Goal: Task Accomplishment & Management: Use online tool/utility

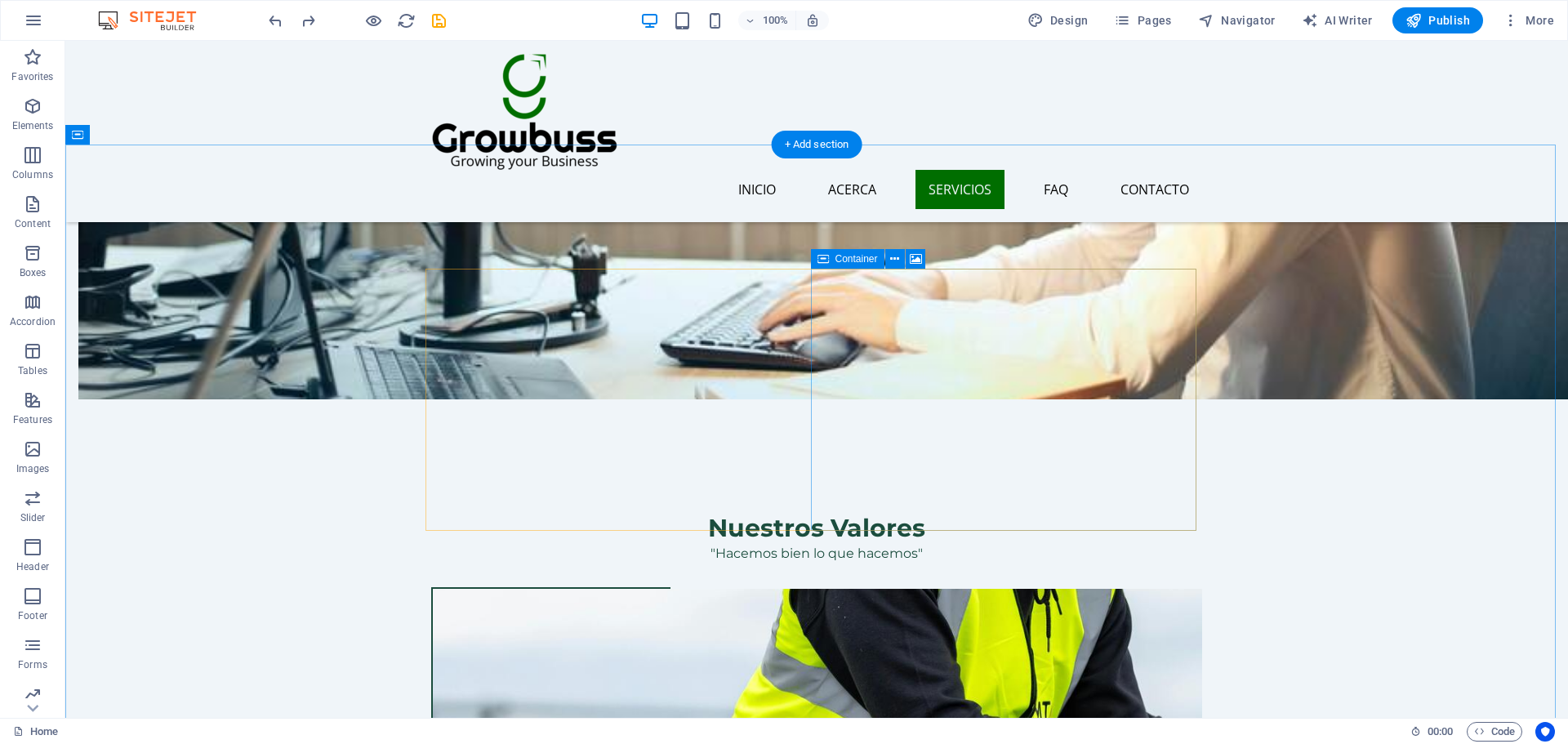
scroll to position [1579, 0]
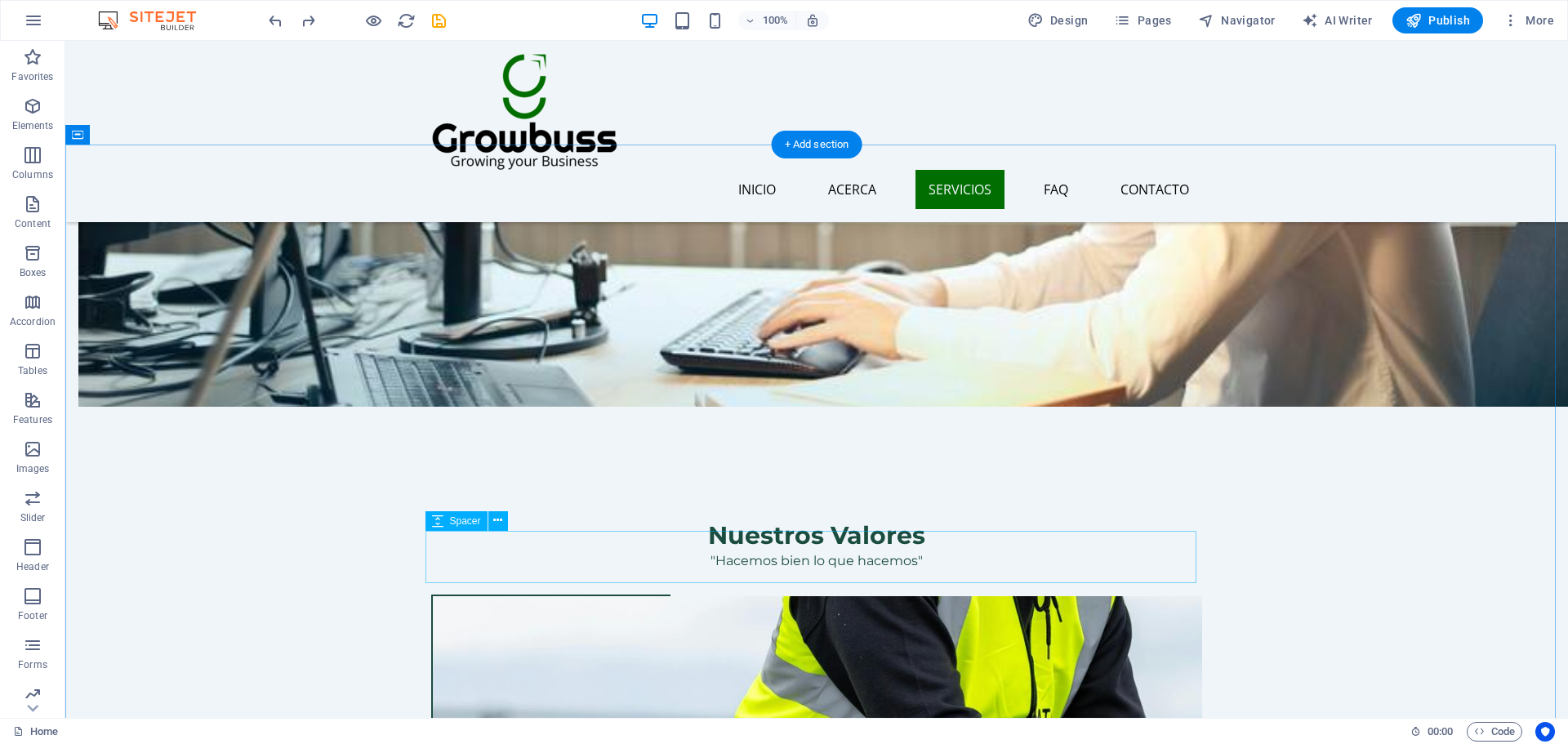
click at [445, 269] on div "Image with text" at bounding box center [473, 259] width 96 height 20
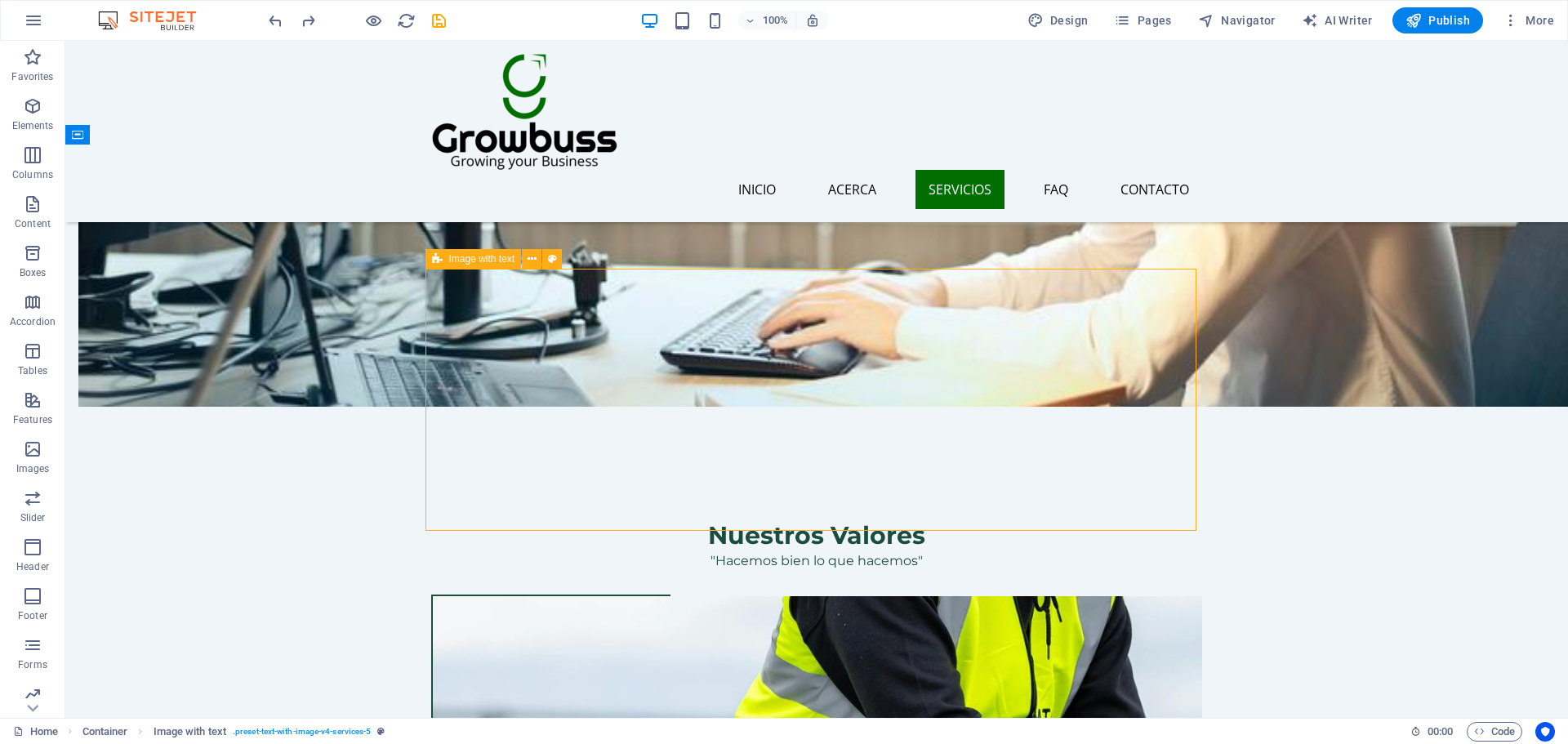
click at [454, 257] on span "Image with text" at bounding box center [482, 259] width 66 height 10
click at [497, 513] on icon at bounding box center [497, 520] width 9 height 17
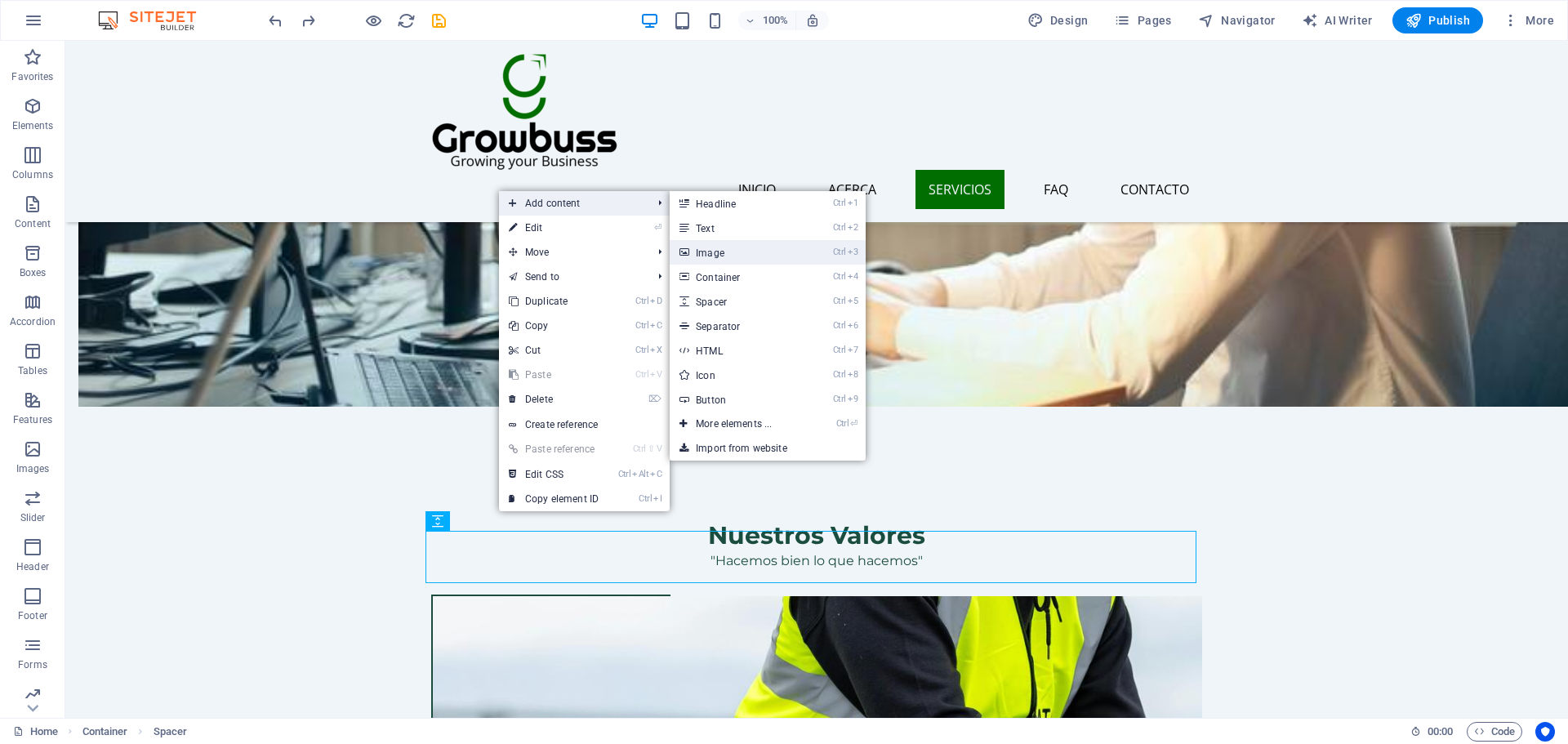
click at [731, 244] on link "Ctrl 3 Image" at bounding box center [737, 252] width 135 height 25
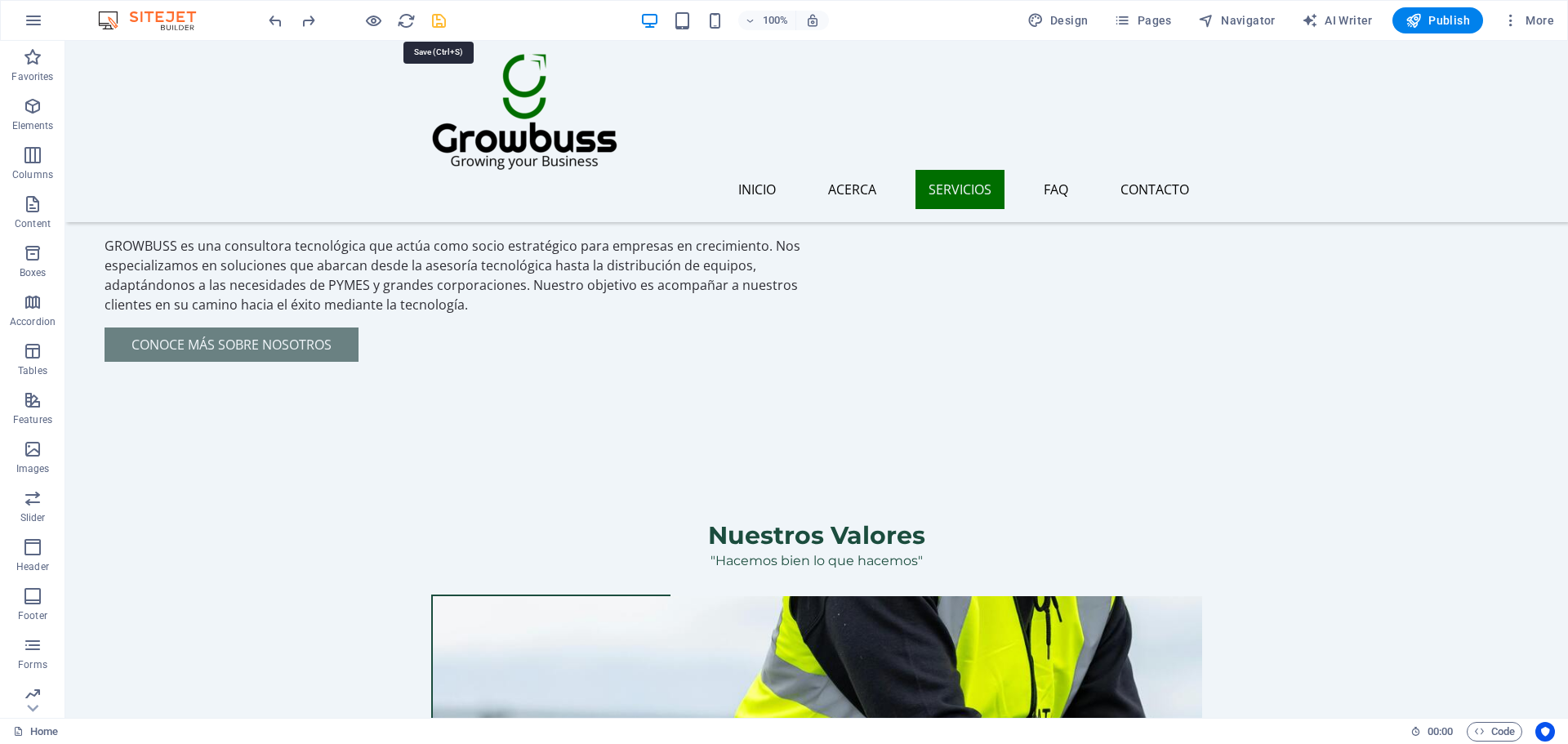
drag, startPoint x: 288, startPoint y: 63, endPoint x: 435, endPoint y: 24, distance: 152.1
click at [435, 24] on icon "save" at bounding box center [439, 21] width 19 height 19
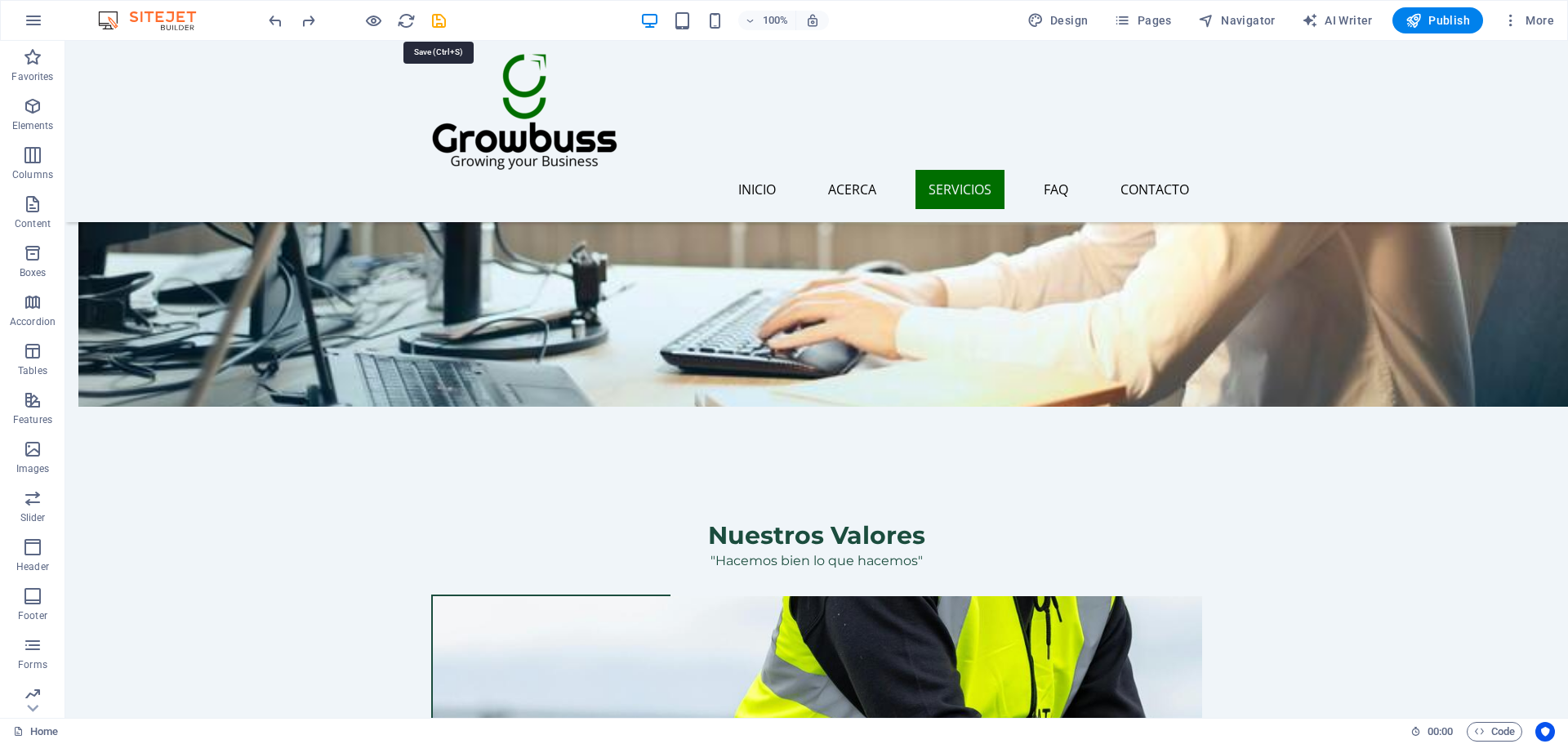
checkbox input "false"
click at [30, 13] on icon "button" at bounding box center [34, 21] width 20 height 20
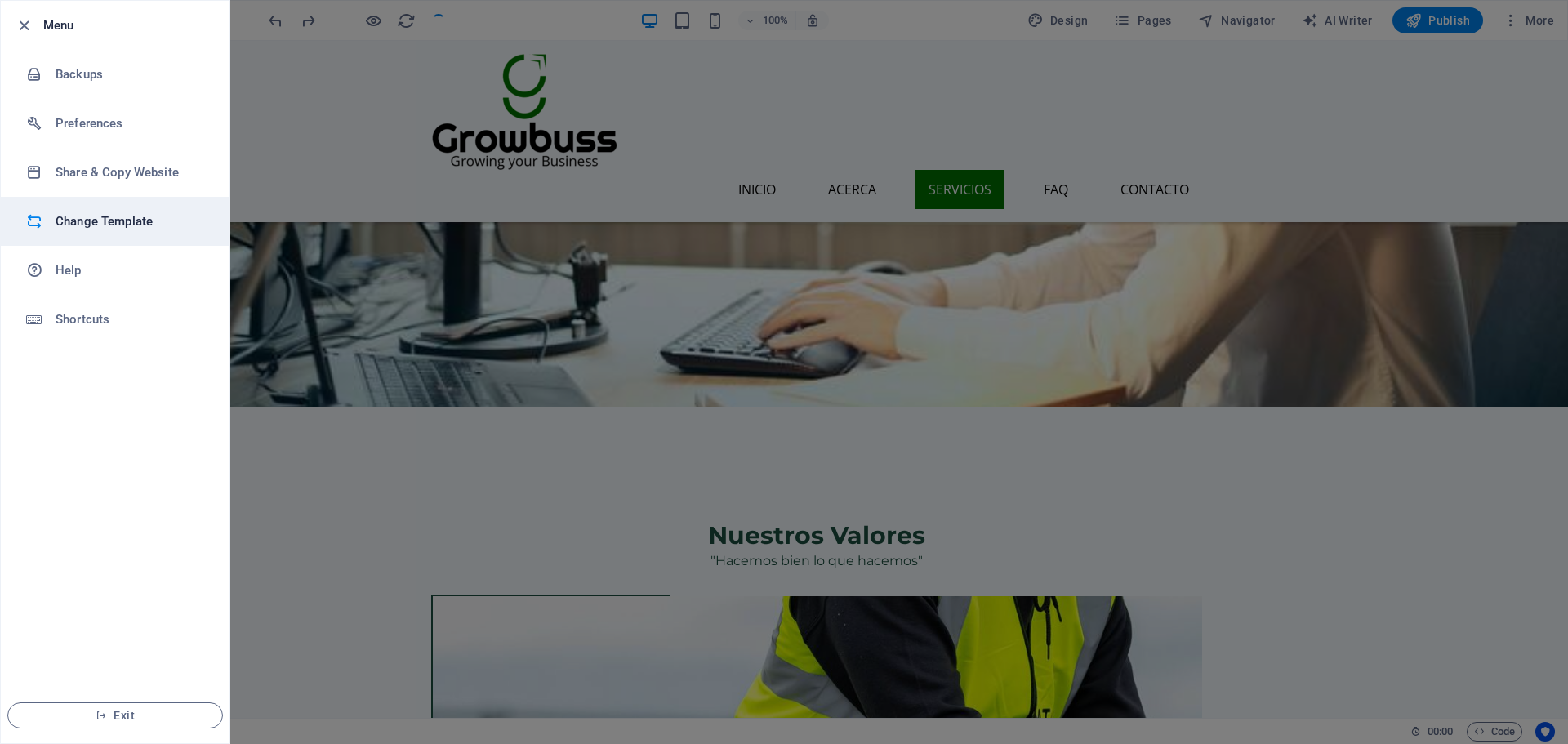
click at [154, 229] on h6 "Change Template" at bounding box center [131, 221] width 151 height 20
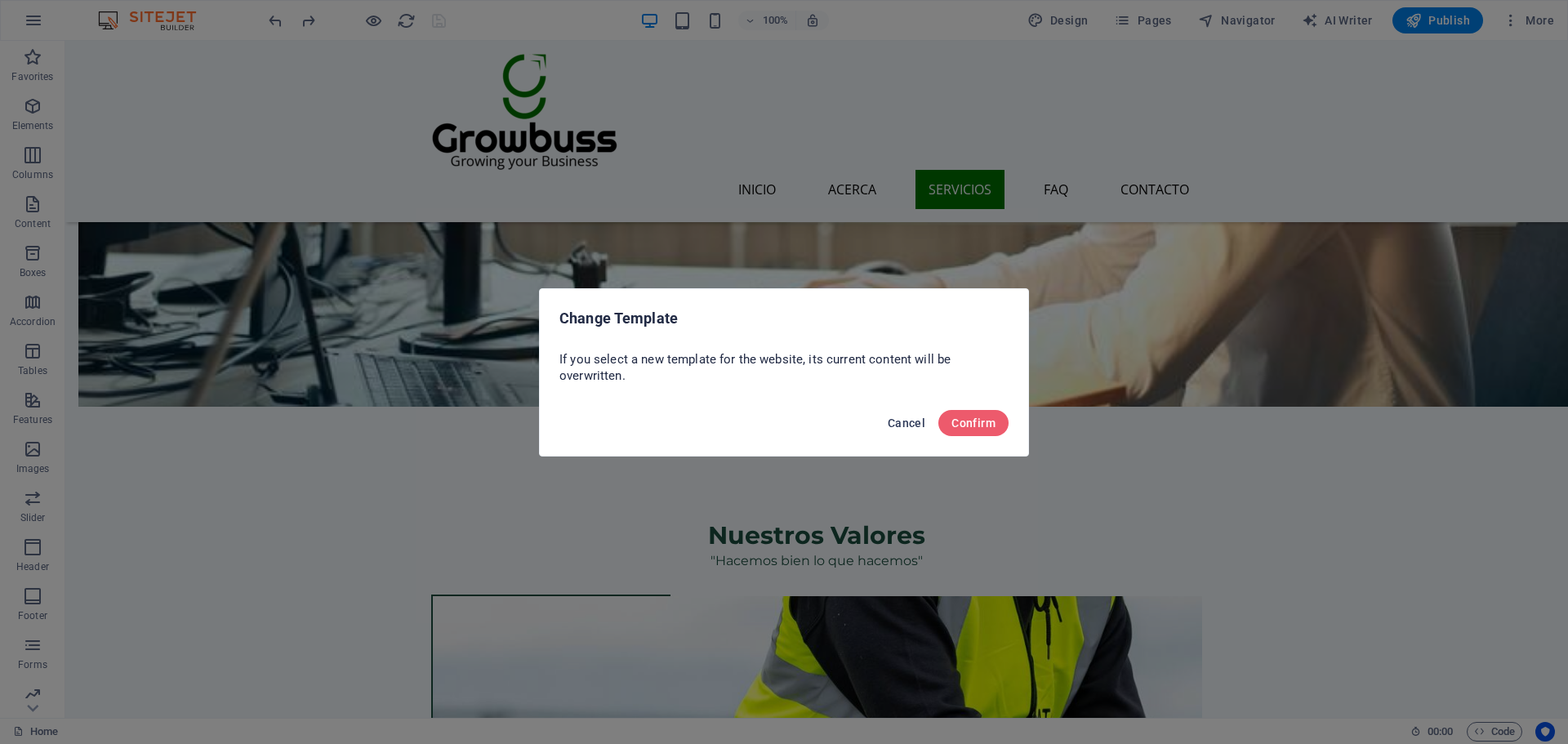
click at [897, 418] on span "Cancel" at bounding box center [906, 423] width 38 height 13
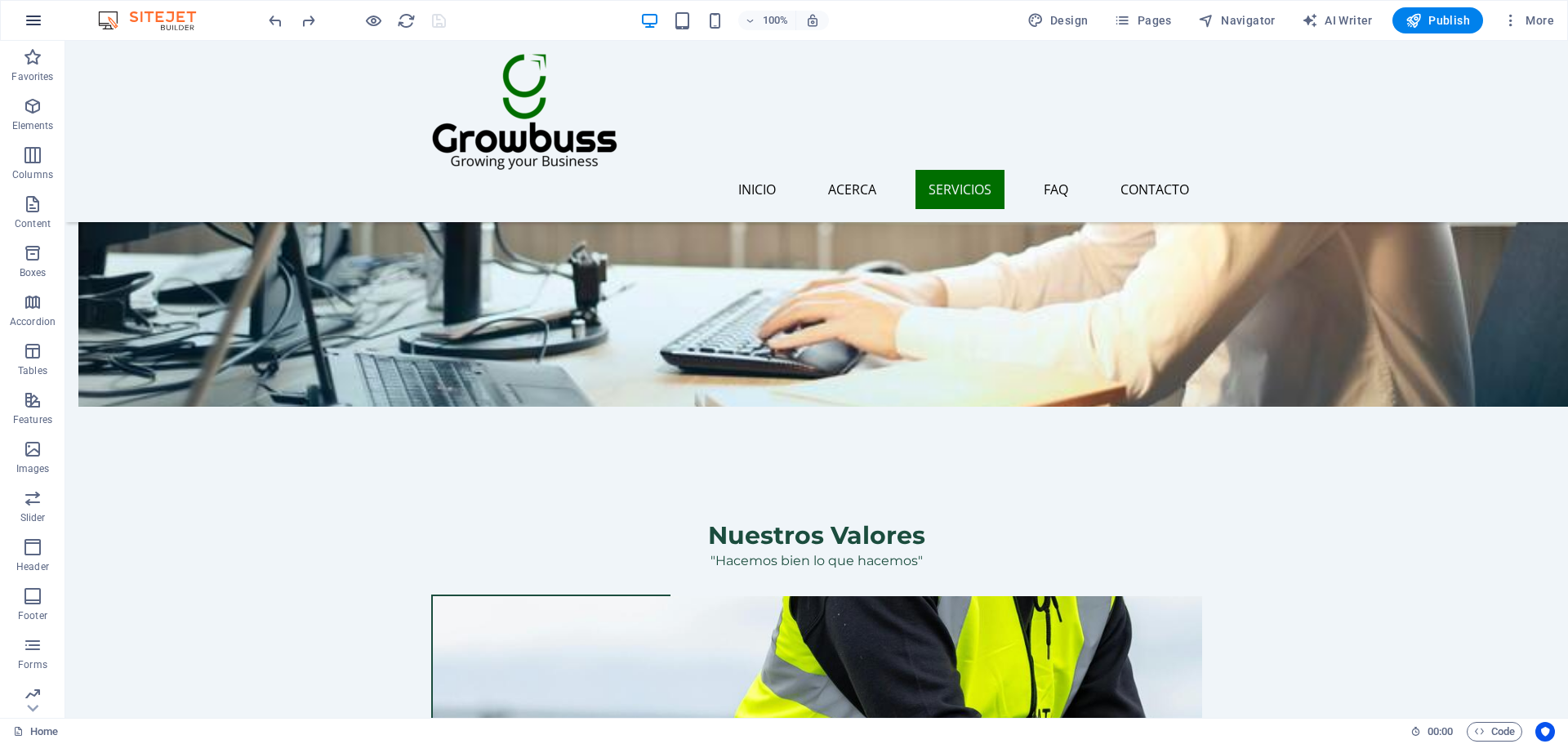
click at [44, 21] on button "button" at bounding box center [34, 21] width 39 height 39
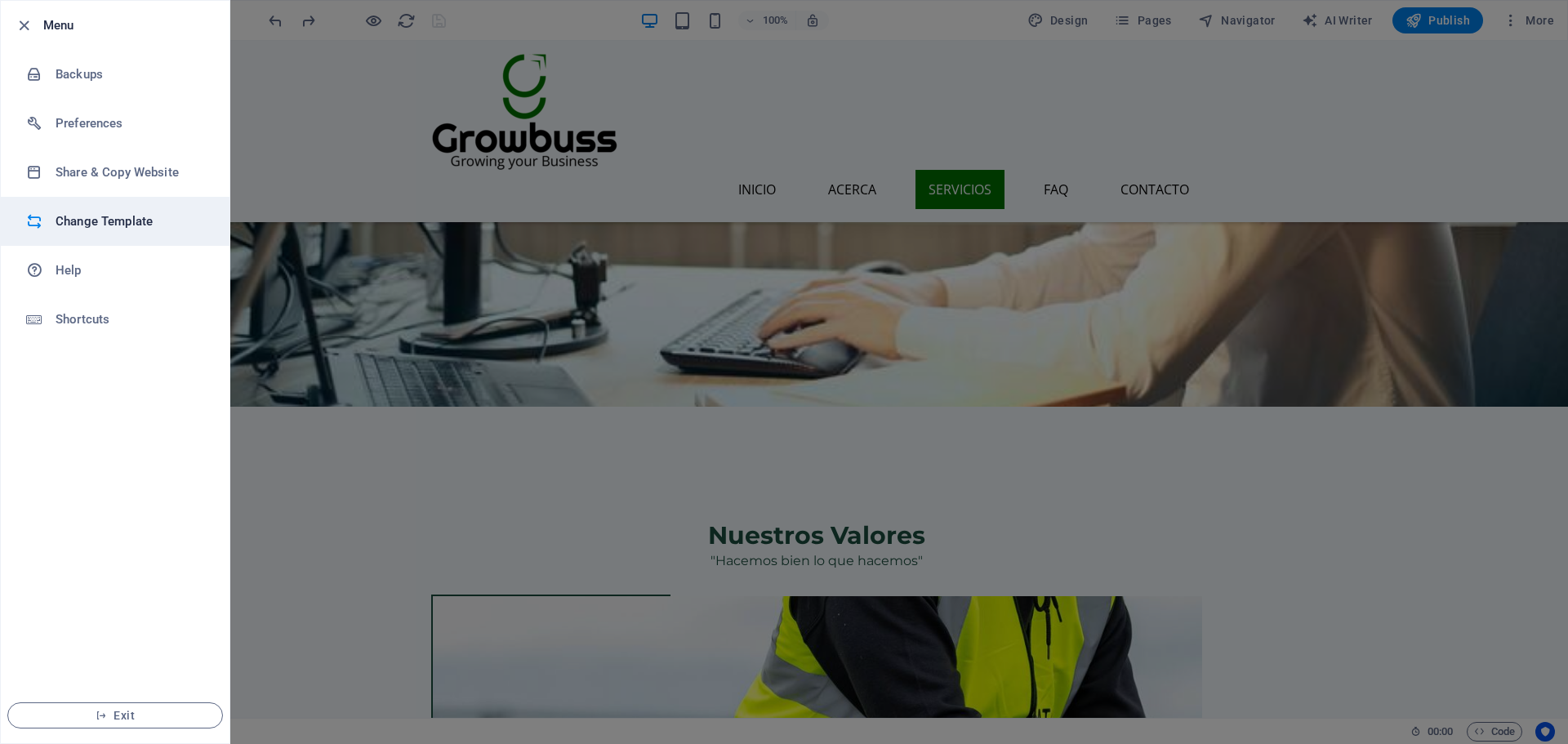
click at [105, 220] on h6 "Change Template" at bounding box center [131, 221] width 151 height 20
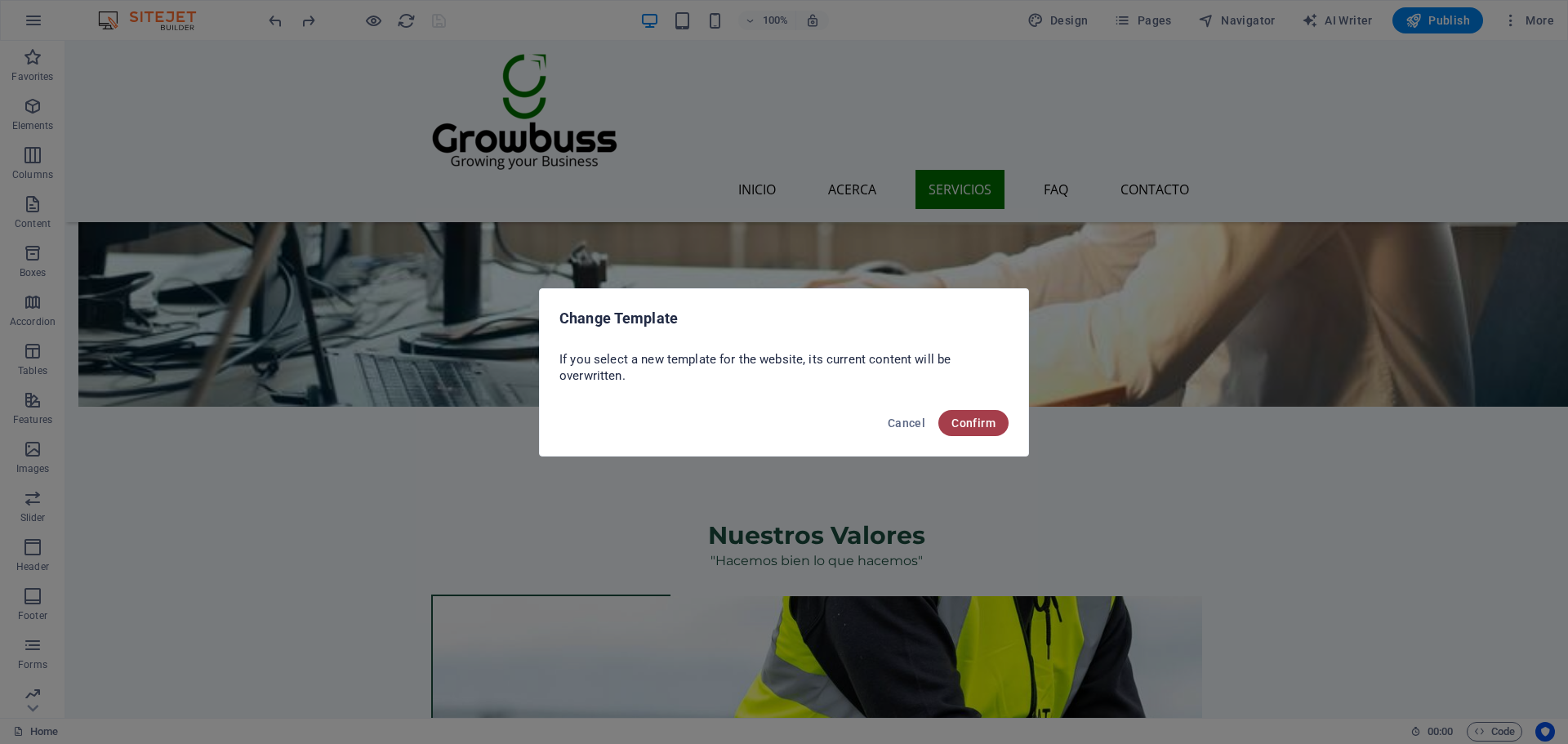
click at [951, 420] on span "Confirm" at bounding box center [973, 423] width 44 height 13
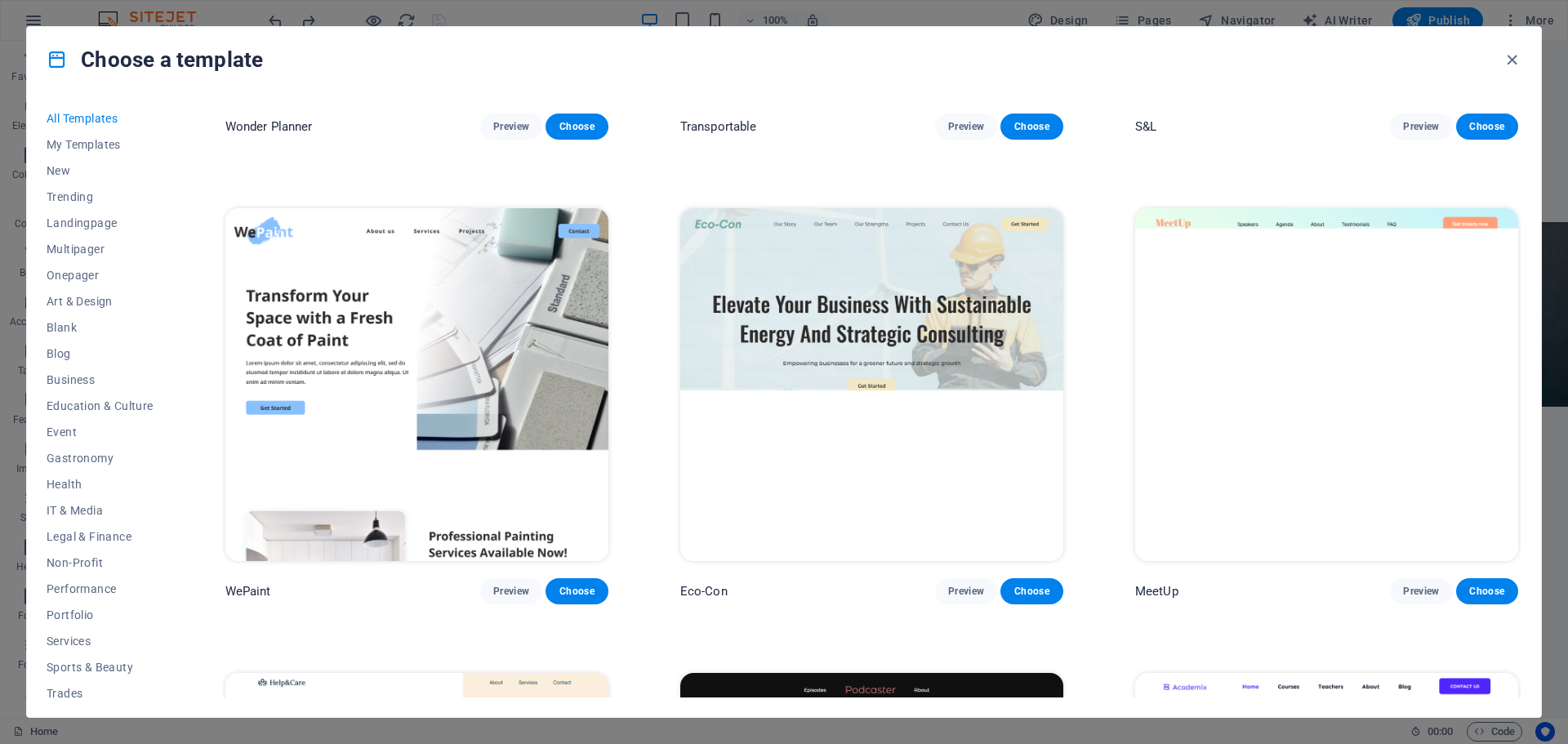
scroll to position [1307, 0]
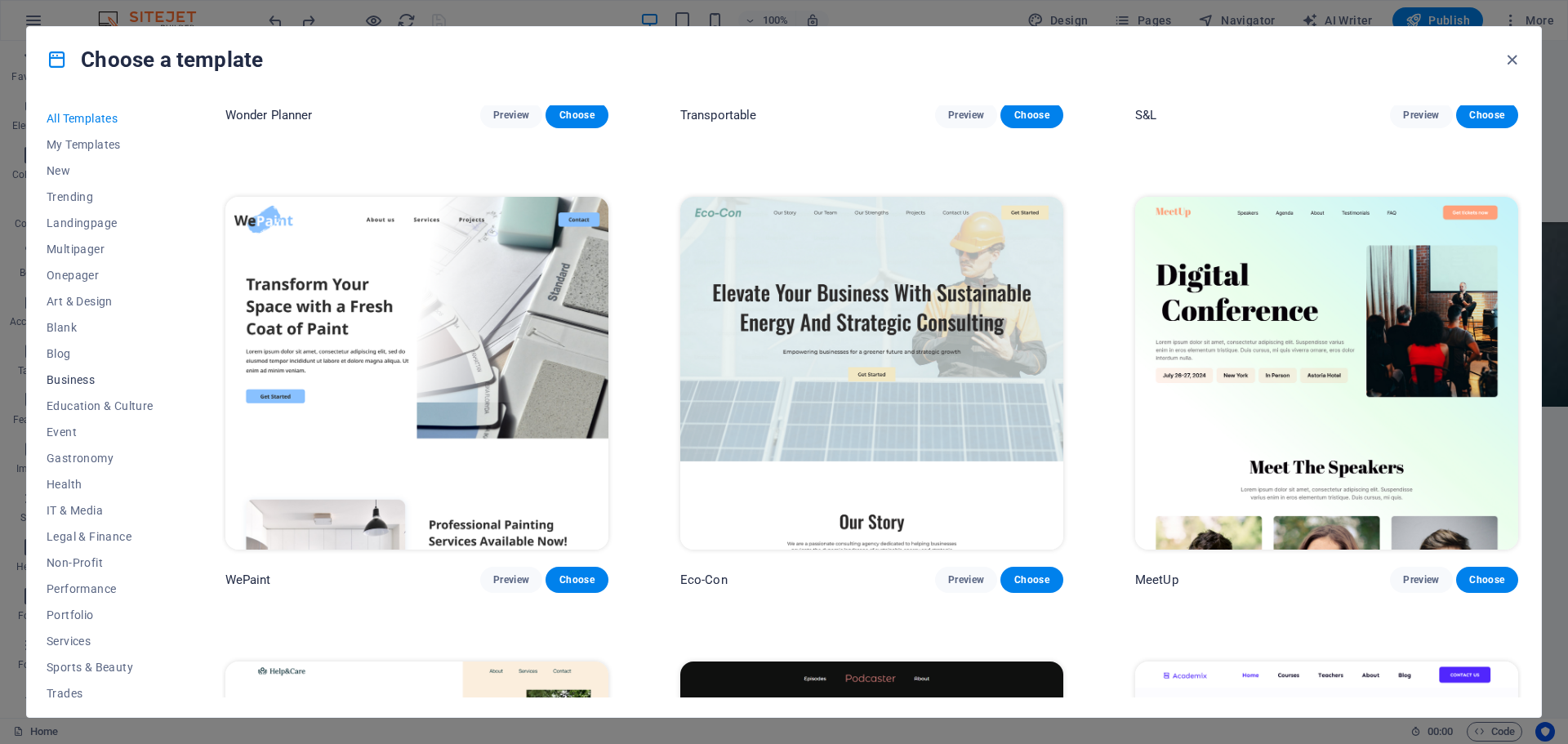
click at [58, 381] on span "Business" at bounding box center [100, 380] width 107 height 13
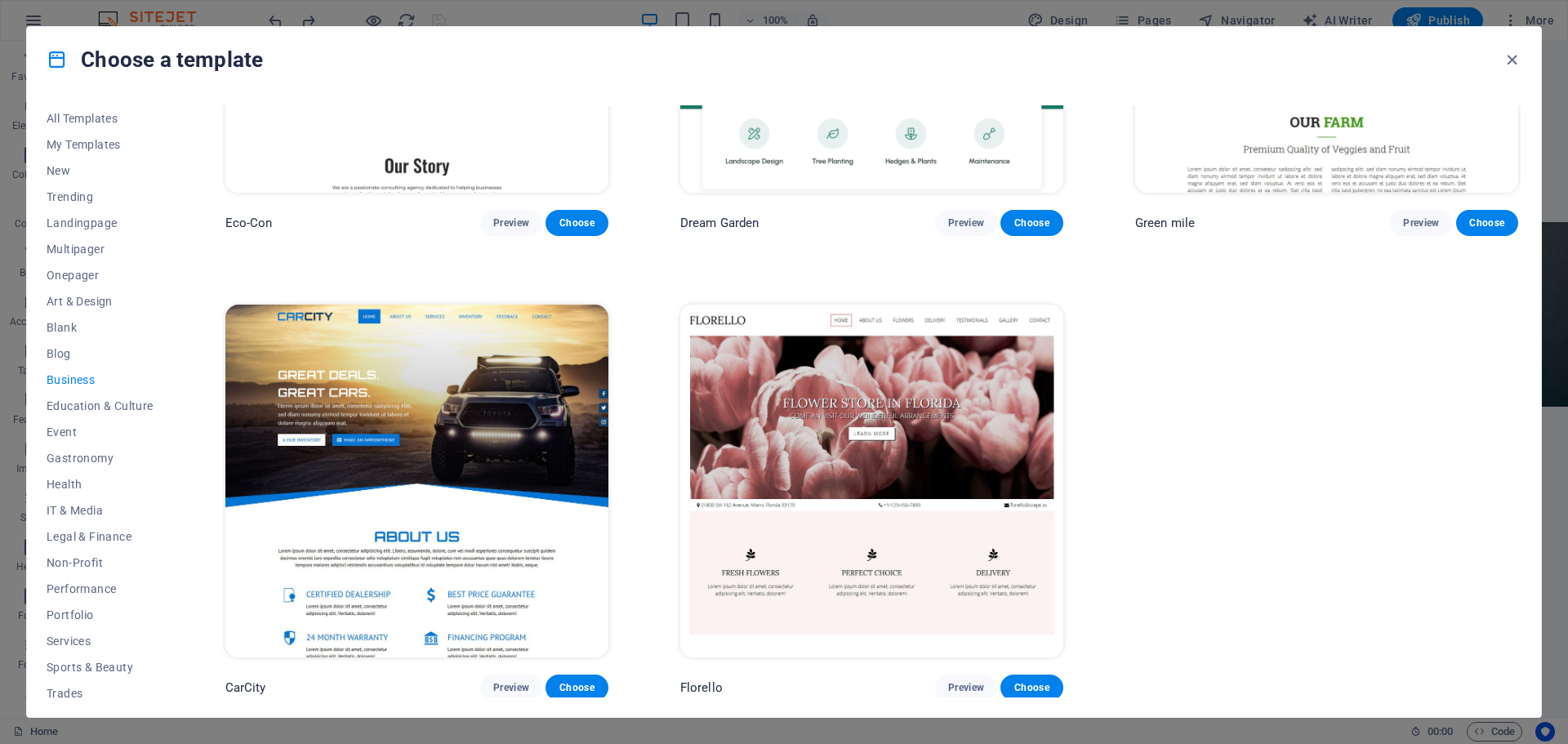
scroll to position [187, 0]
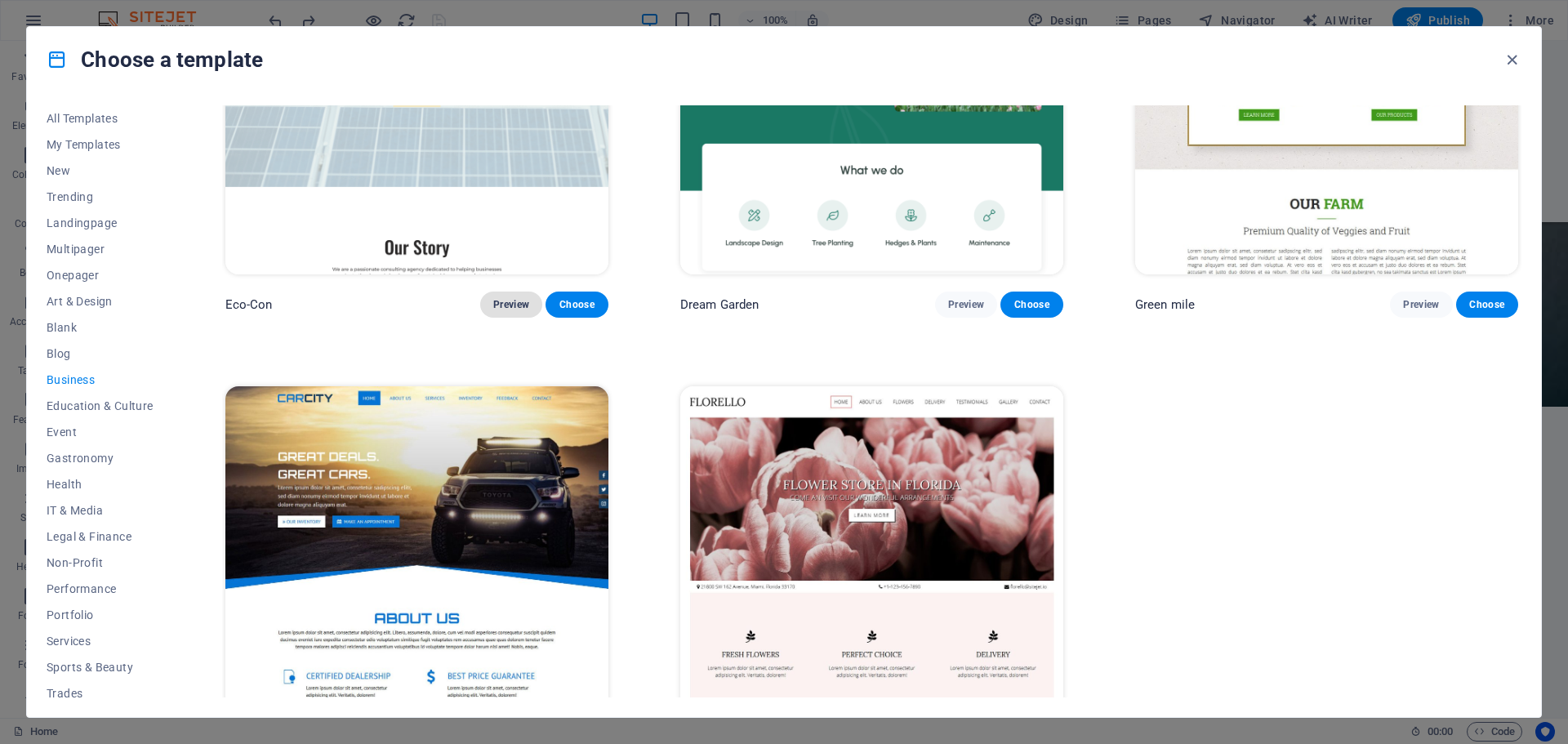
click at [504, 299] on span "Preview" at bounding box center [511, 305] width 36 height 13
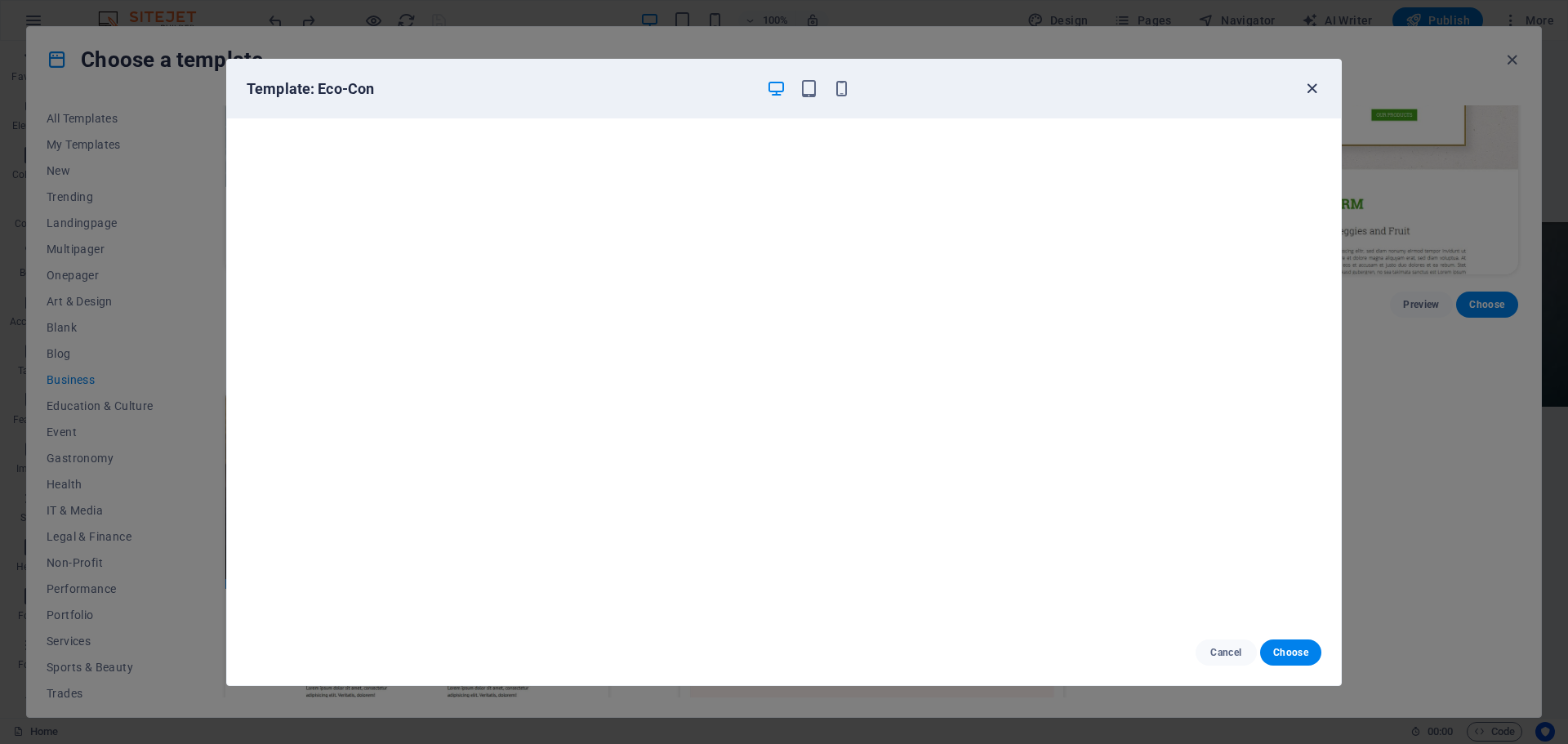
click at [1307, 85] on icon "button" at bounding box center [1312, 88] width 19 height 19
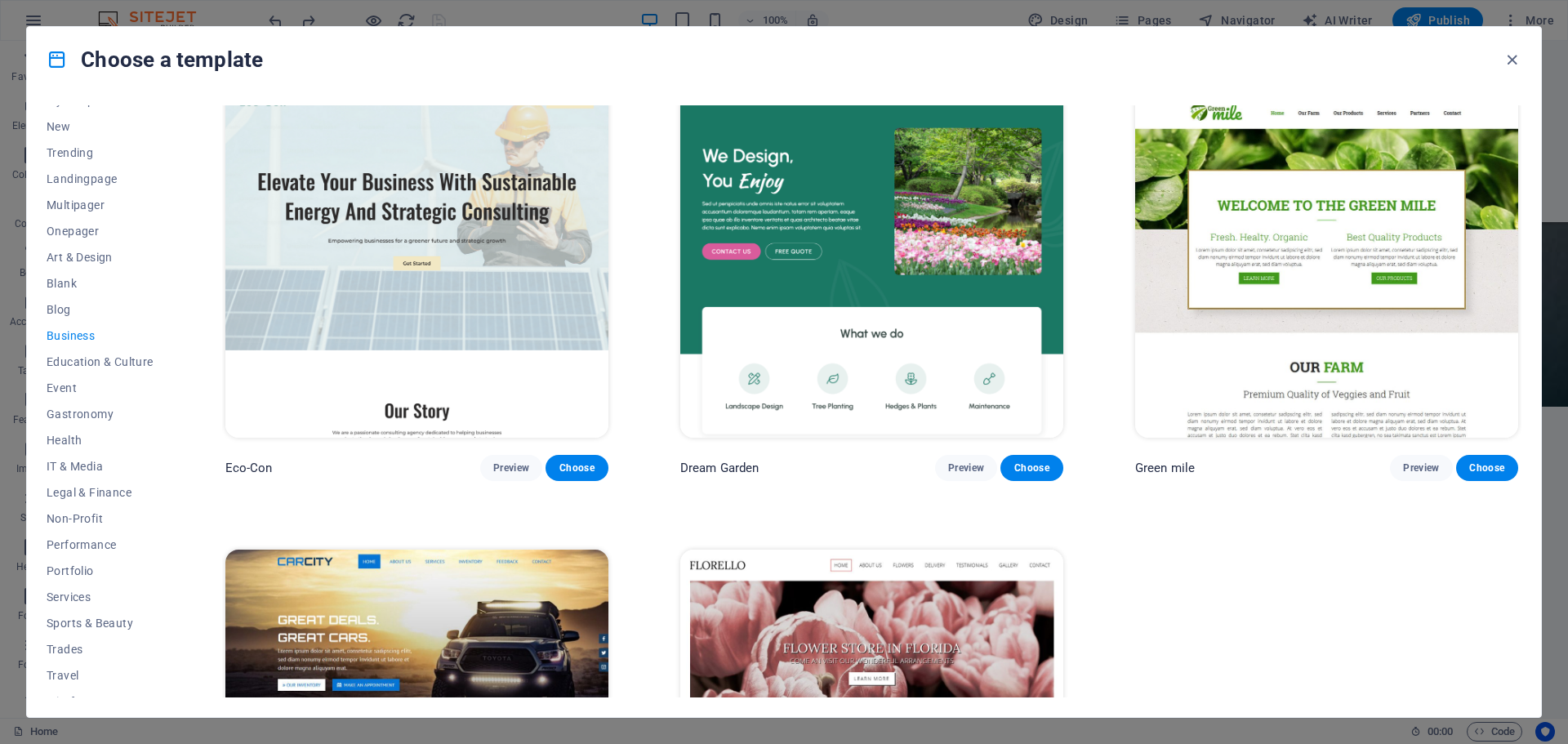
scroll to position [62, 0]
click at [91, 445] on span "IT & Media" at bounding box center [100, 450] width 107 height 13
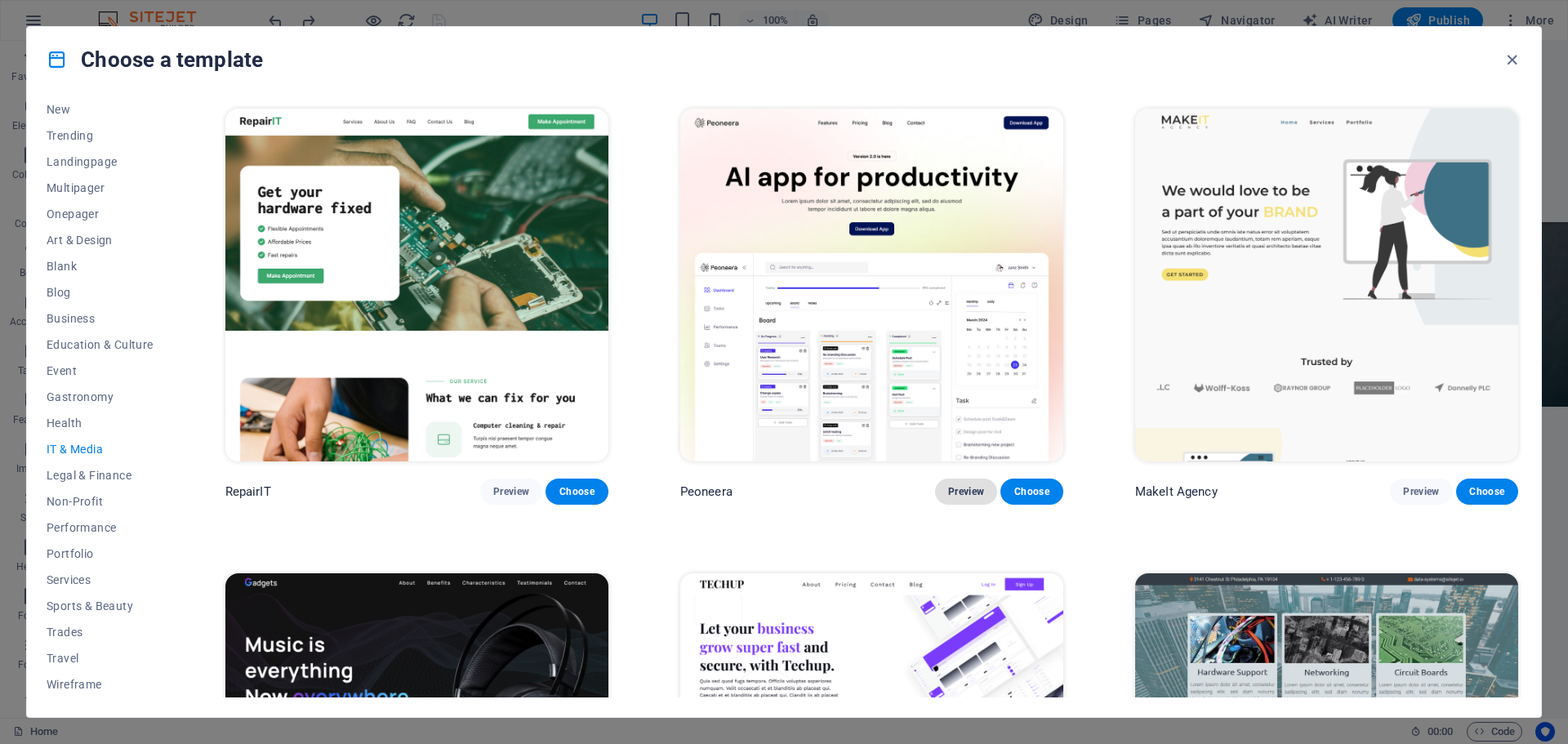
click at [971, 490] on span "Preview" at bounding box center [966, 492] width 36 height 13
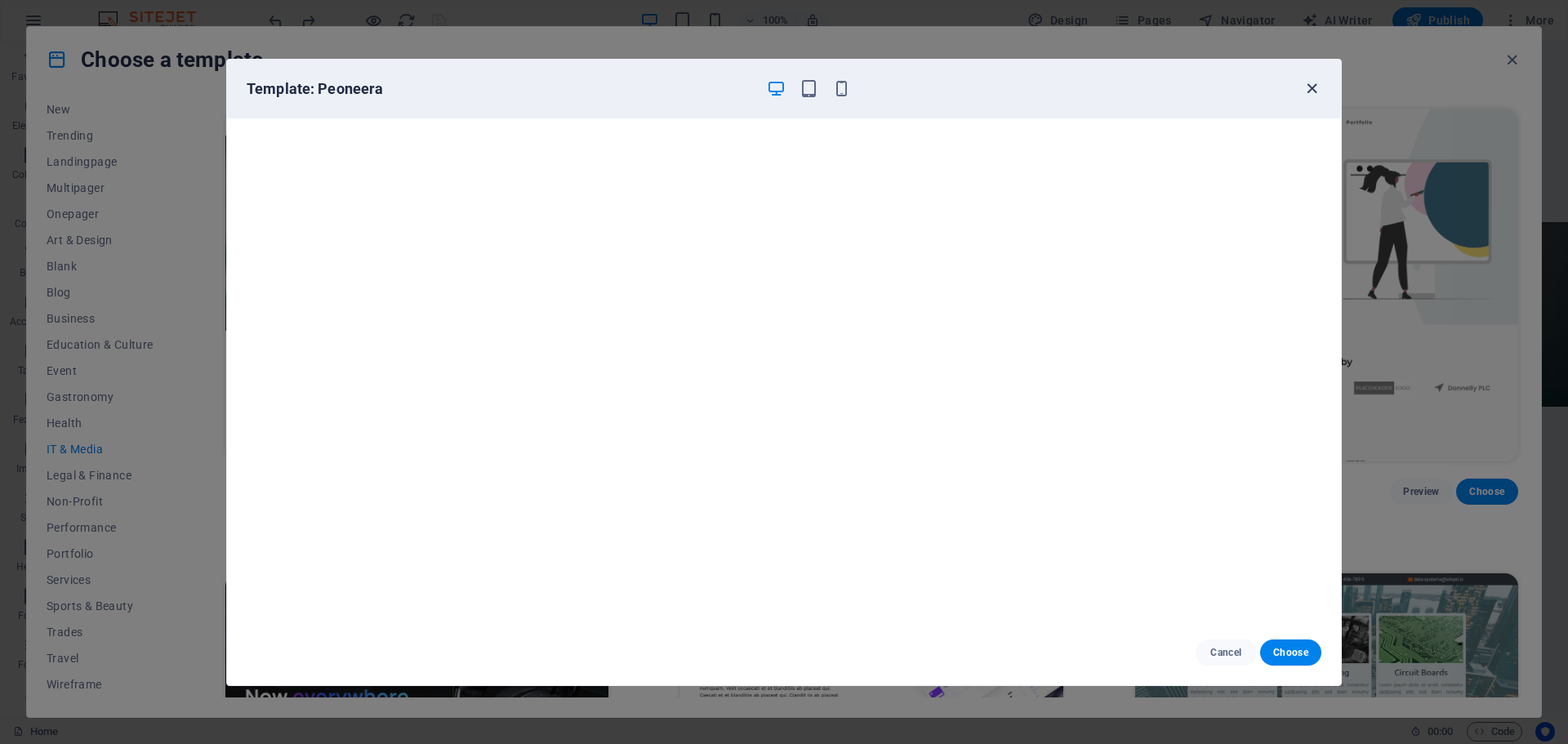
click at [1304, 87] on icon "button" at bounding box center [1312, 88] width 19 height 19
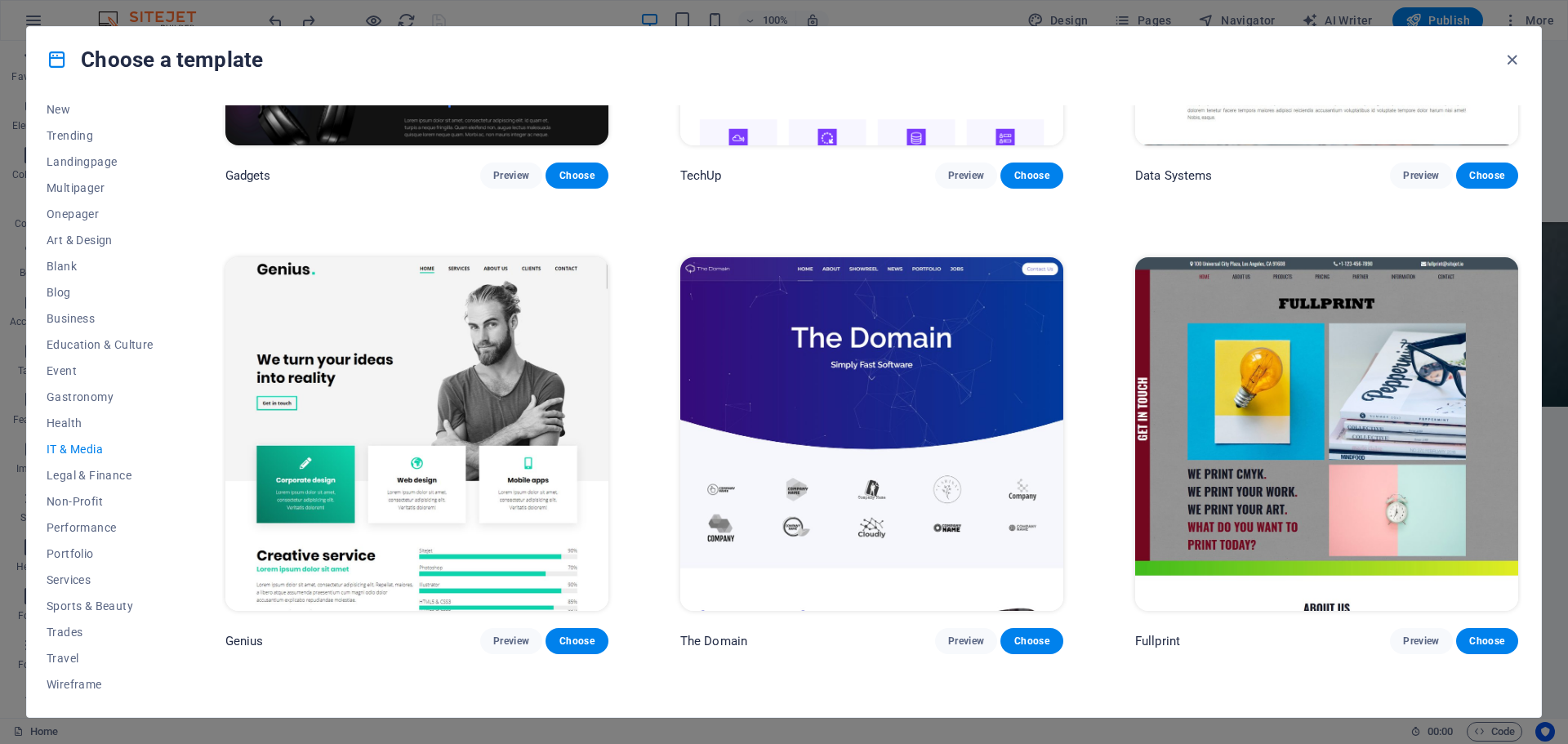
scroll to position [817, 0]
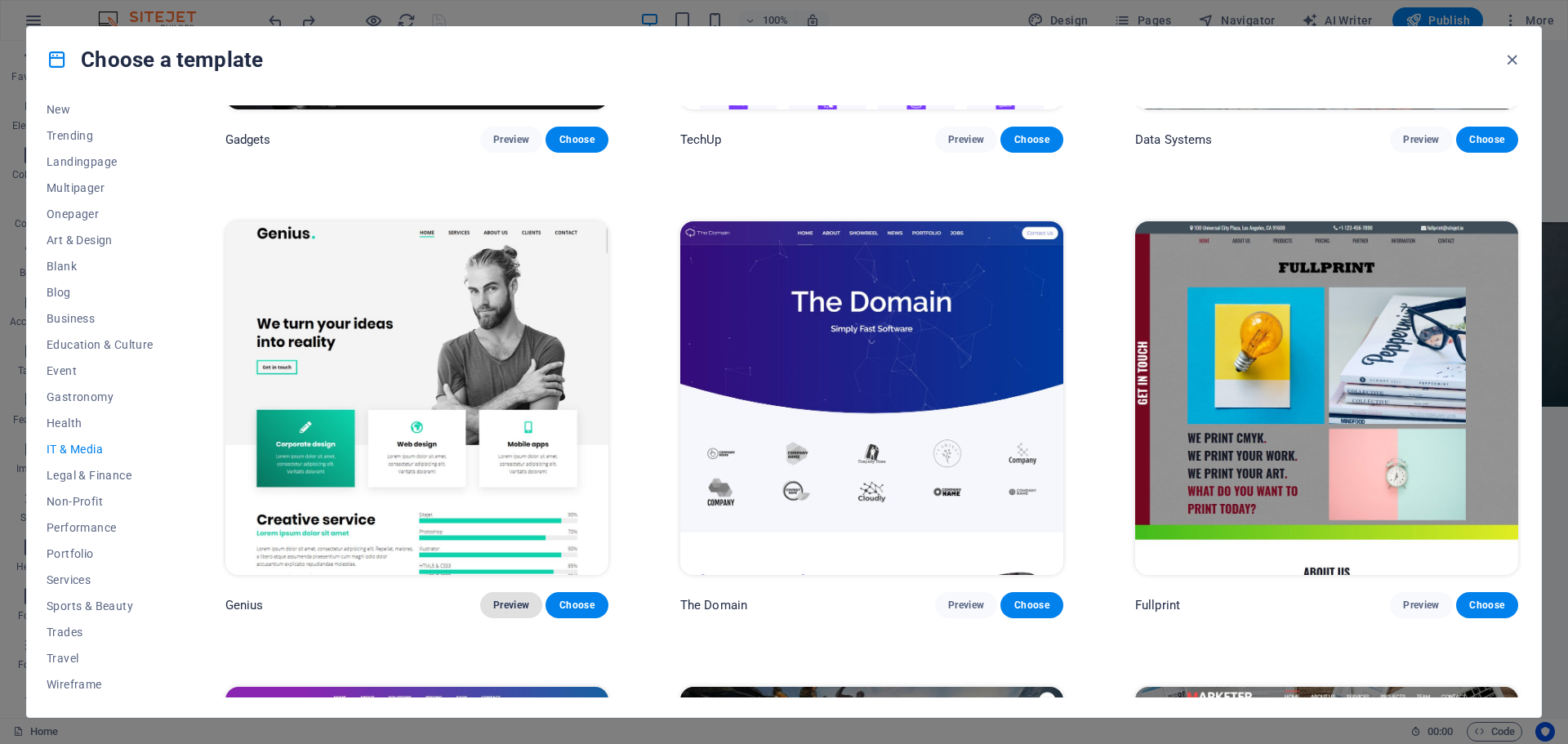
click at [511, 592] on button "Preview" at bounding box center [511, 605] width 62 height 26
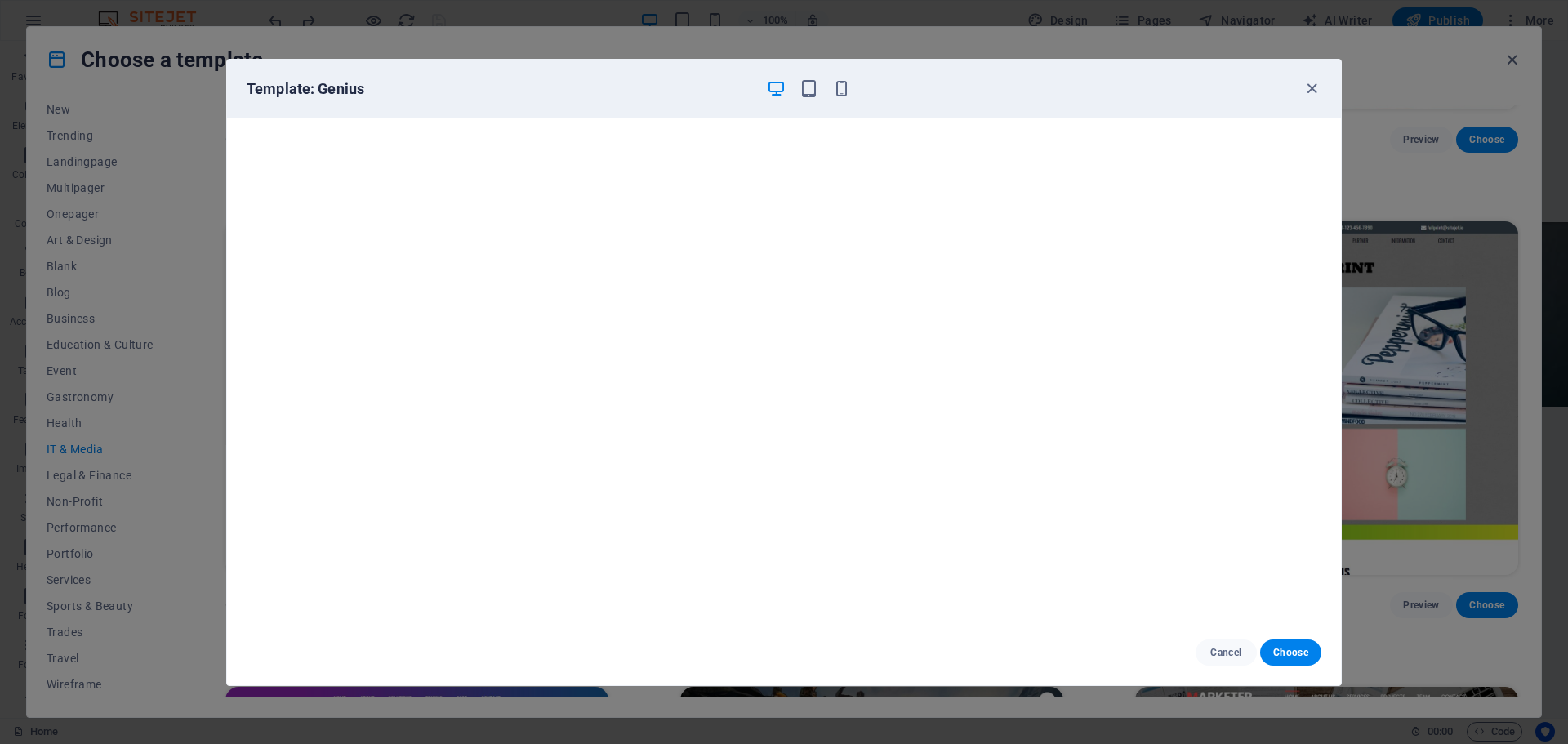
click at [822, 79] on div at bounding box center [808, 89] width 85 height 20
click at [834, 88] on icon "button" at bounding box center [841, 88] width 19 height 19
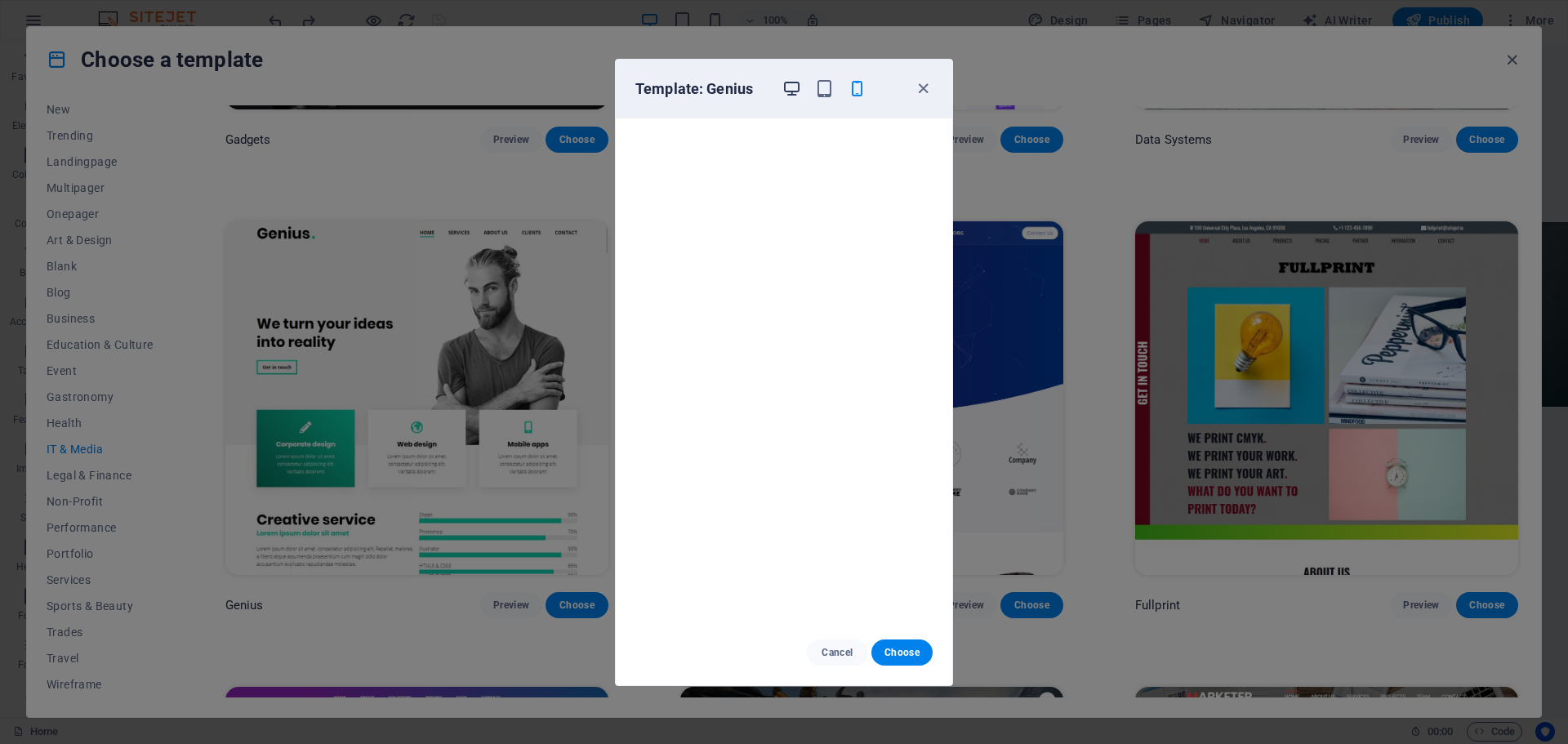
click at [788, 93] on icon "button" at bounding box center [791, 88] width 19 height 19
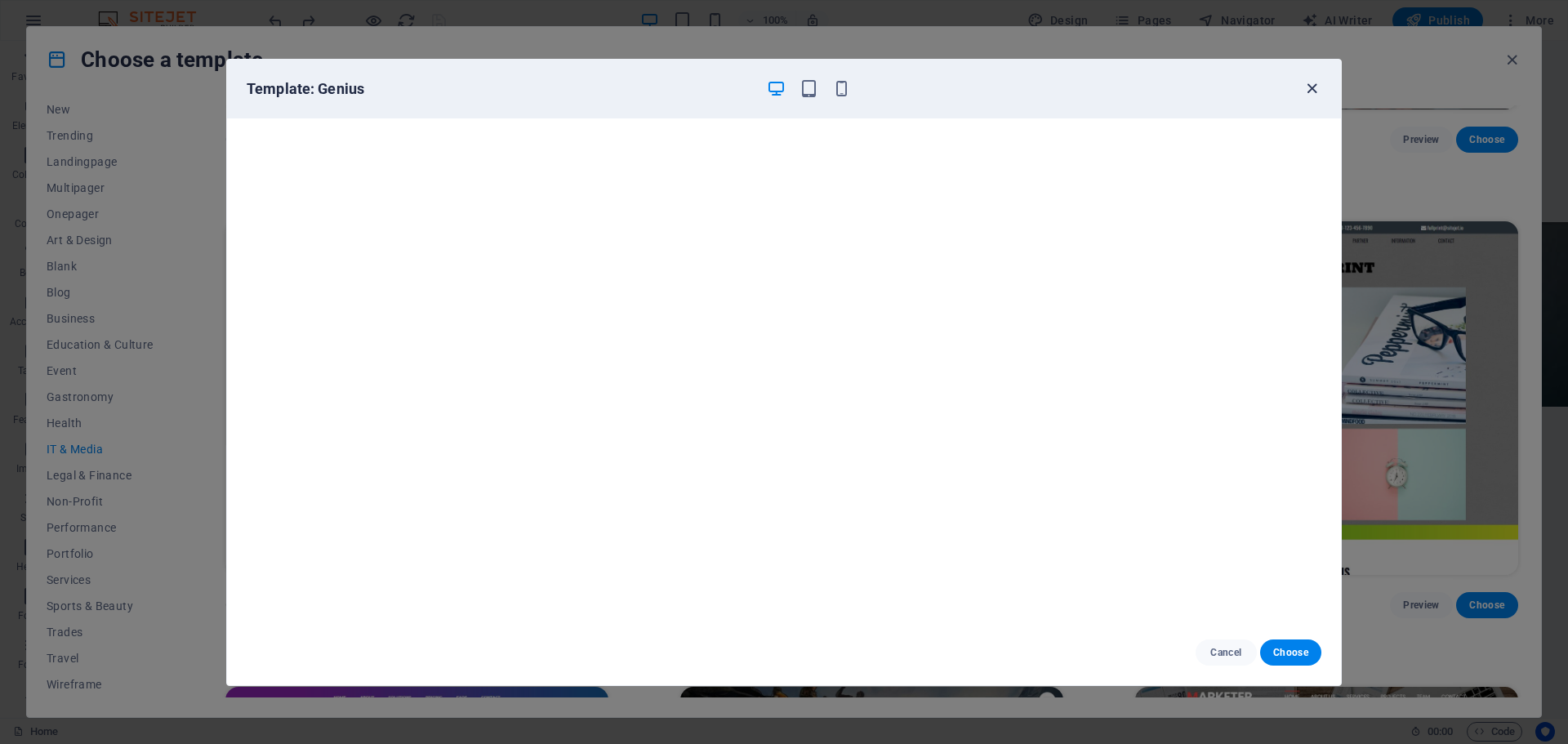
click at [1312, 97] on icon "button" at bounding box center [1312, 88] width 19 height 19
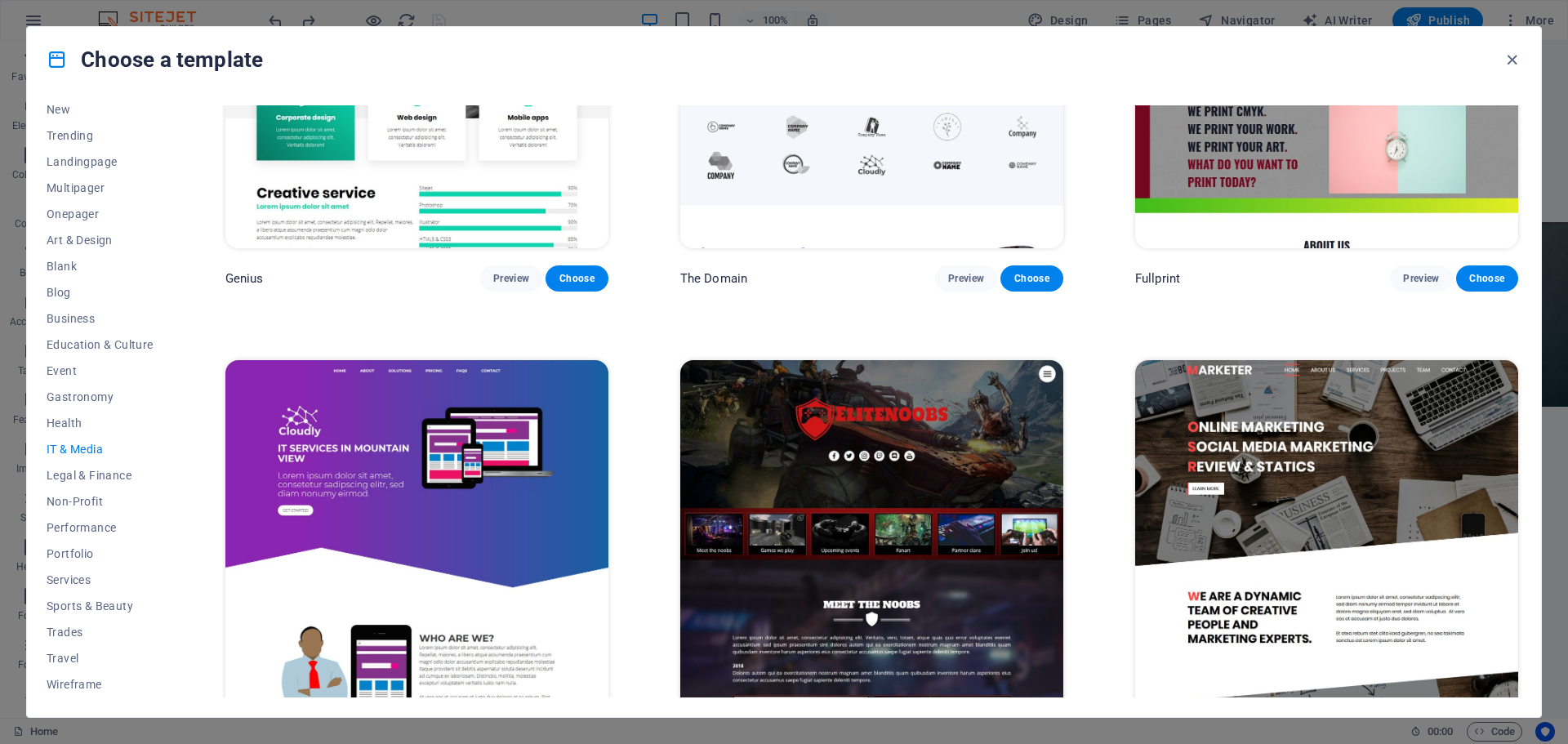
scroll to position [1195, 0]
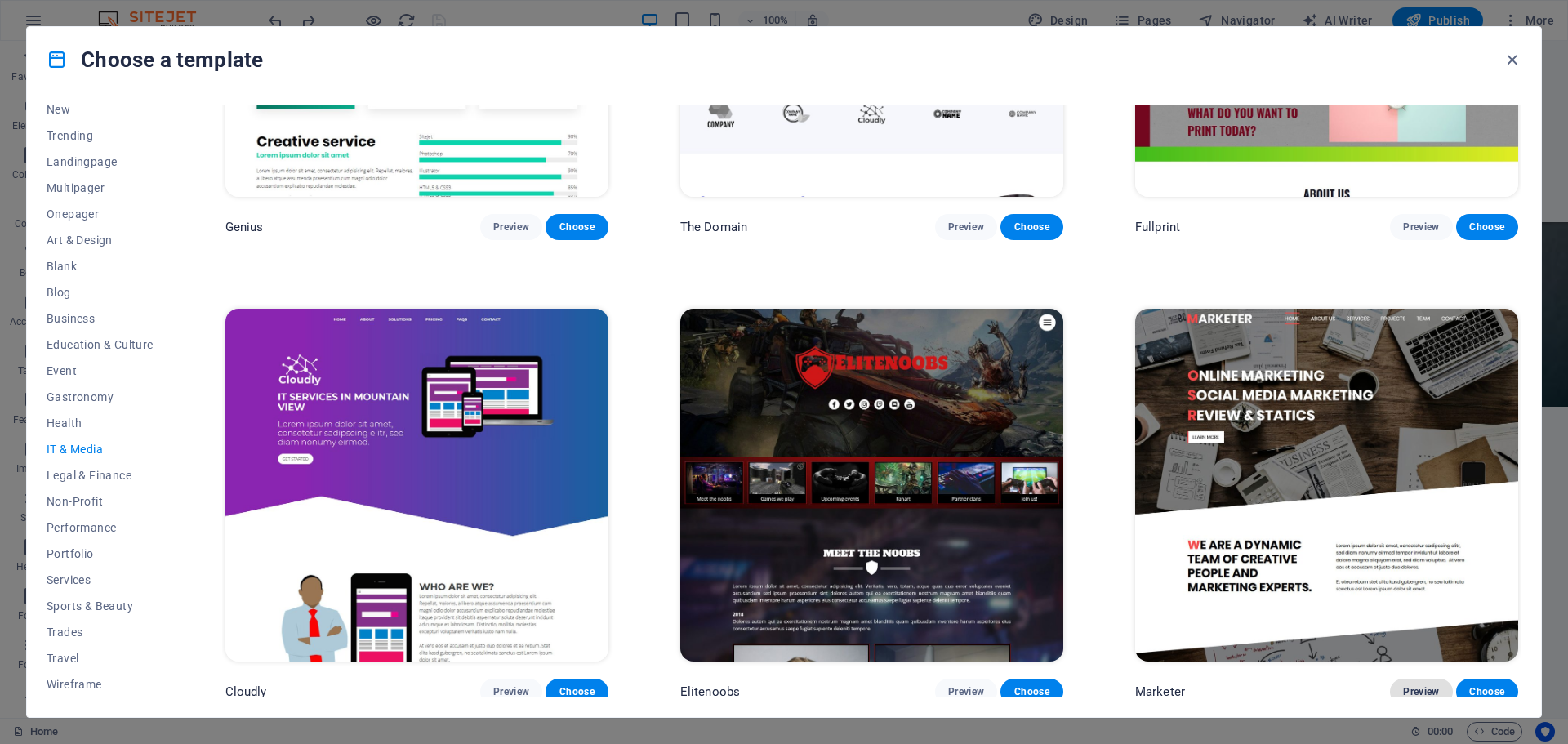
click at [1435, 692] on button "Preview" at bounding box center [1421, 692] width 62 height 26
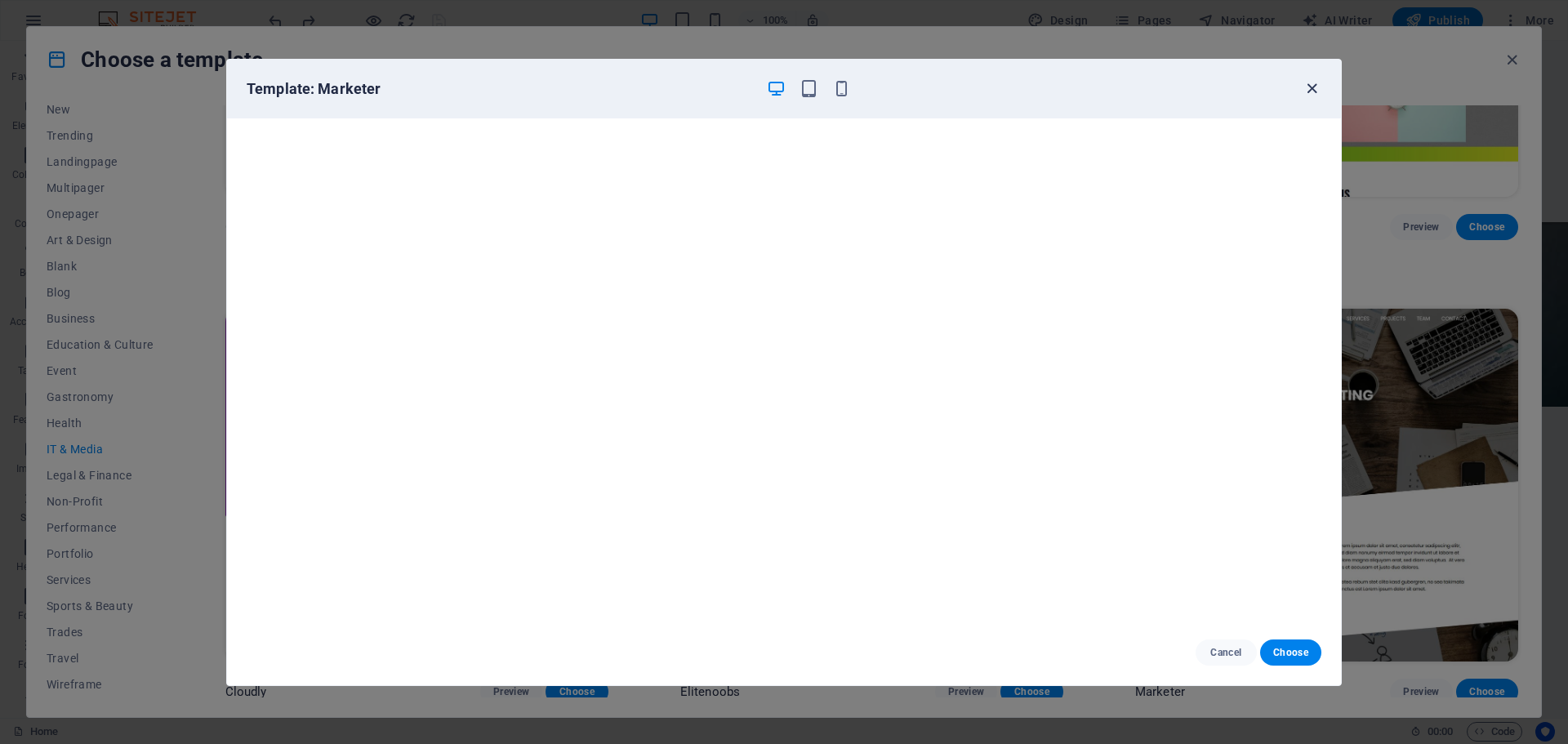
click at [1314, 89] on icon "button" at bounding box center [1312, 88] width 19 height 19
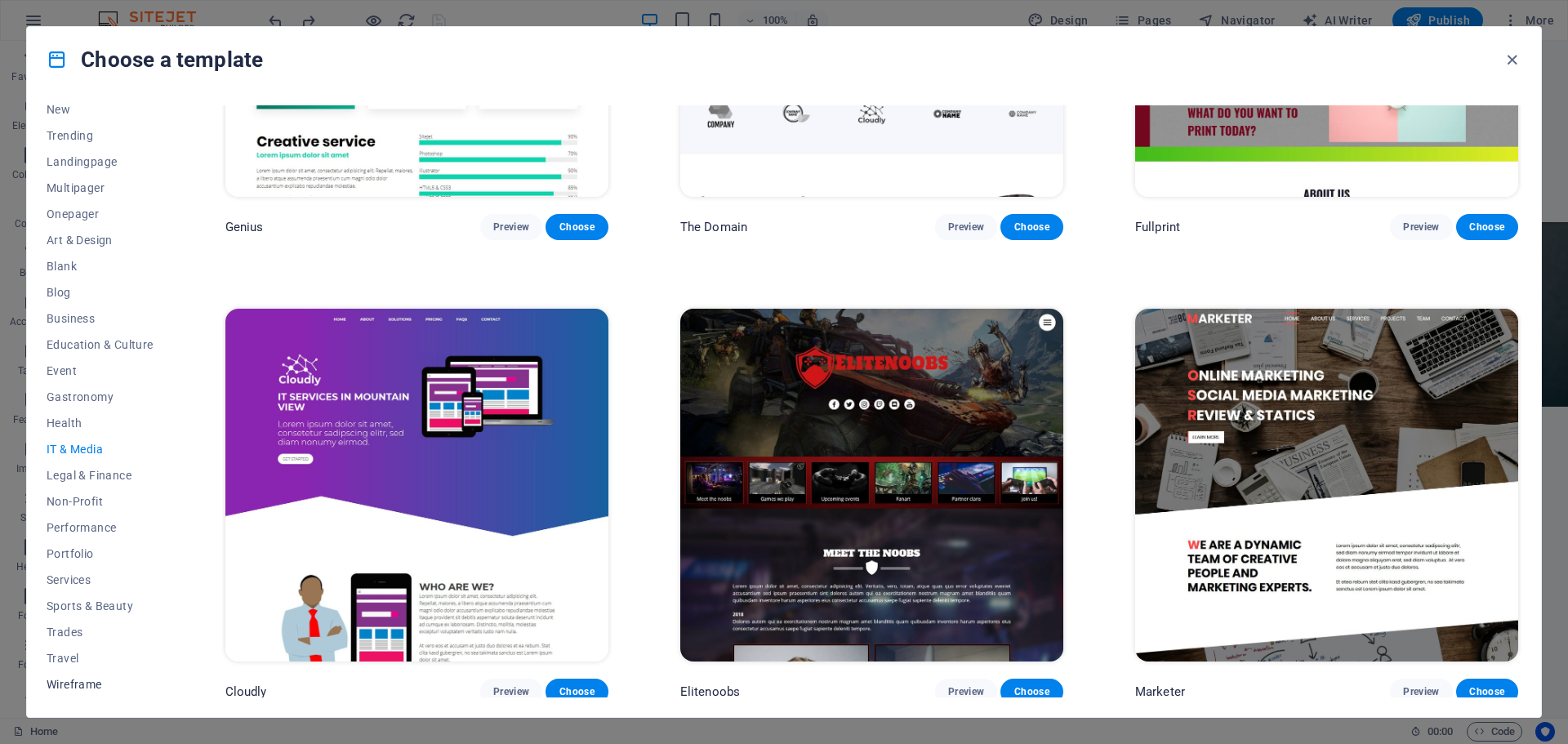
click at [68, 680] on span "Wireframe" at bounding box center [100, 685] width 107 height 13
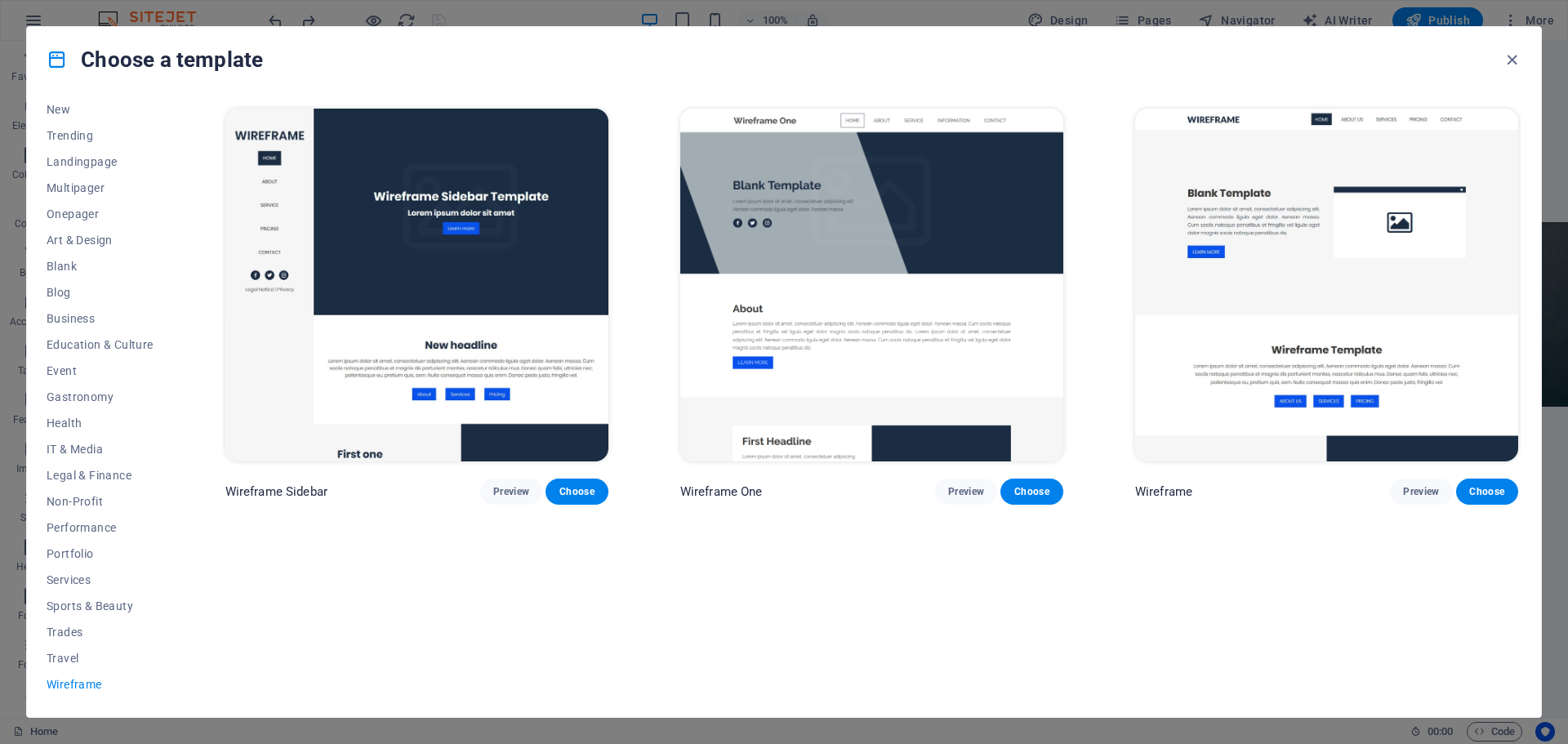
scroll to position [0, 0]
click at [62, 653] on span "Travel" at bounding box center [100, 659] width 107 height 13
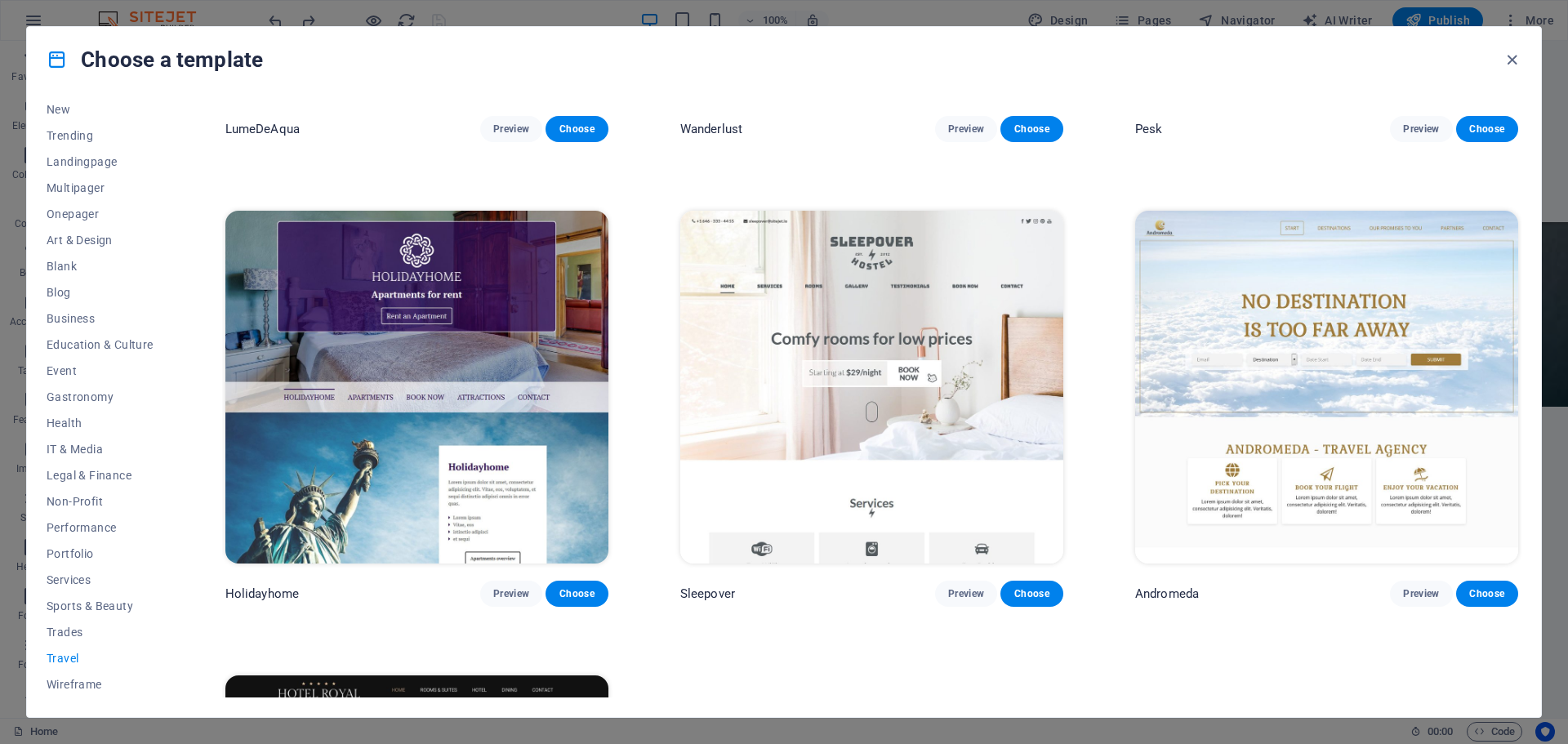
scroll to position [242, 0]
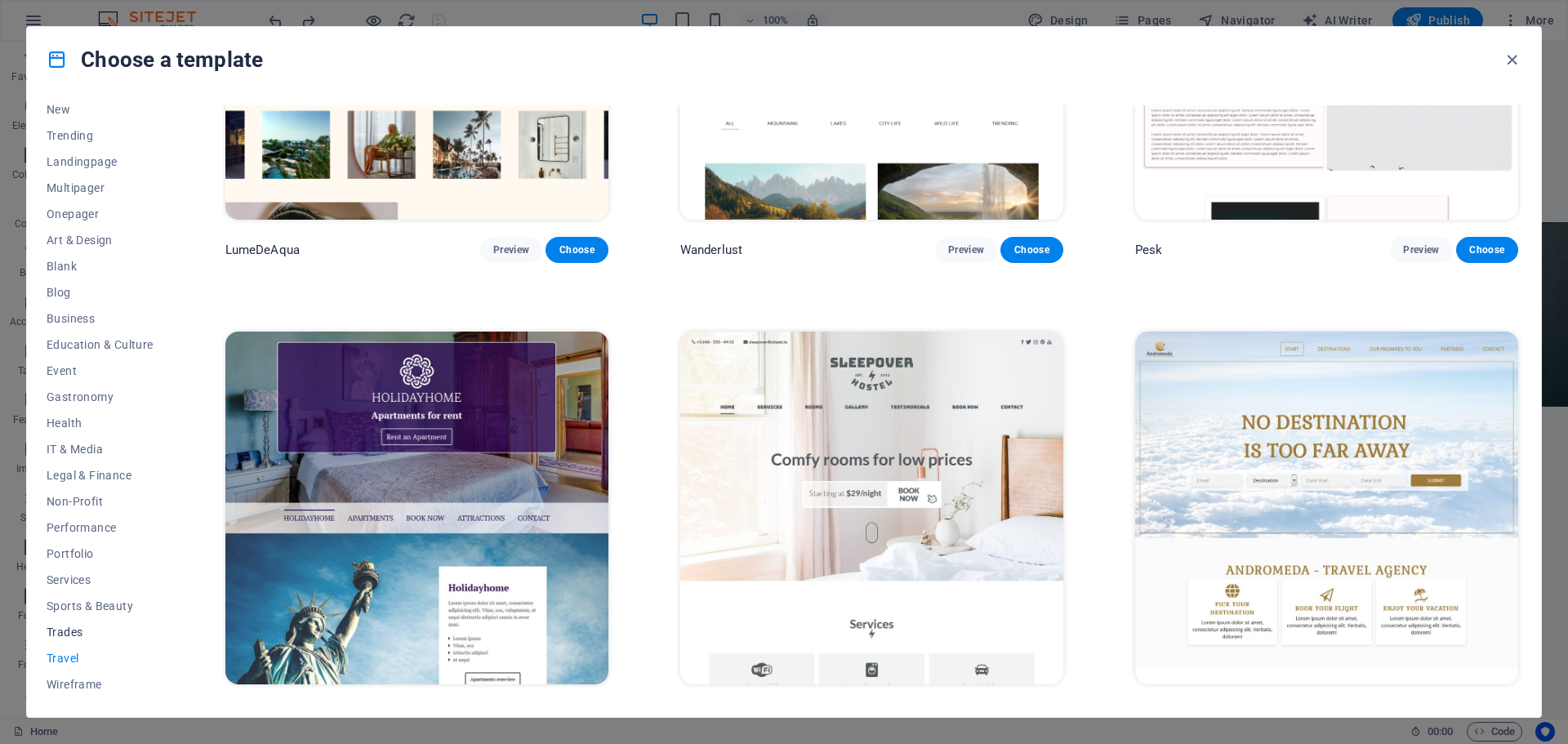
click at [50, 628] on span "Trades" at bounding box center [100, 632] width 107 height 13
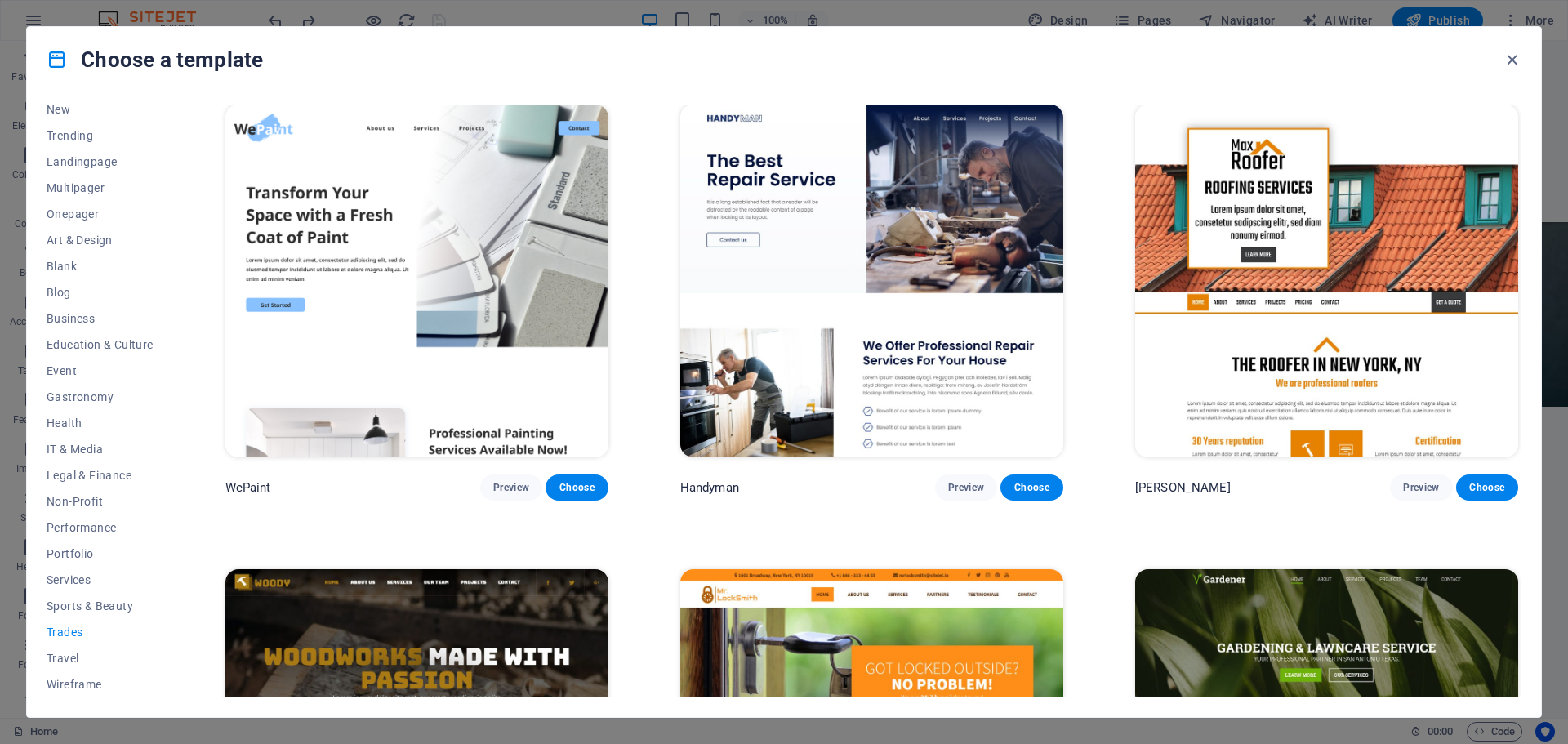
scroll to position [0, 0]
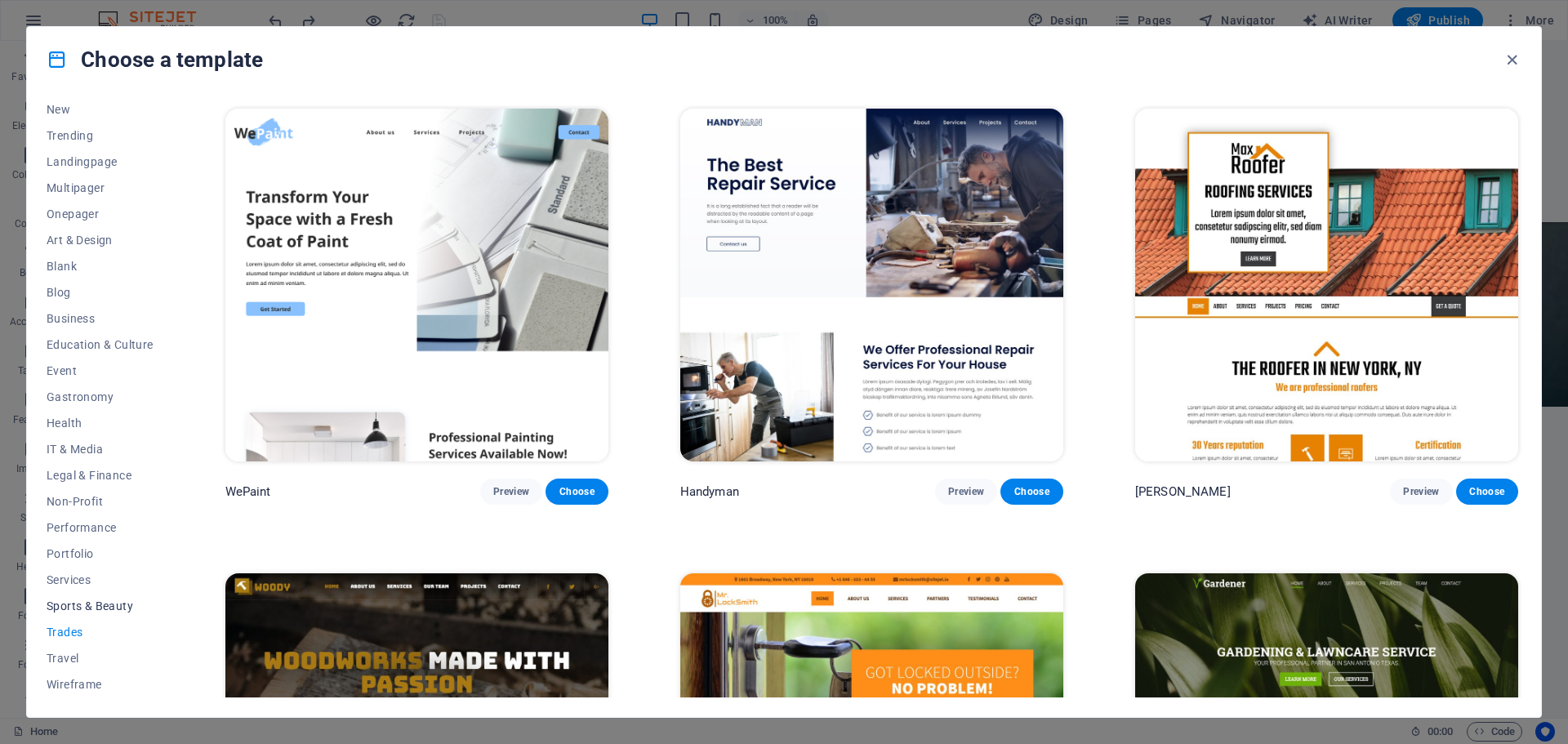
click at [57, 599] on span "Sports & Beauty" at bounding box center [100, 606] width 107 height 13
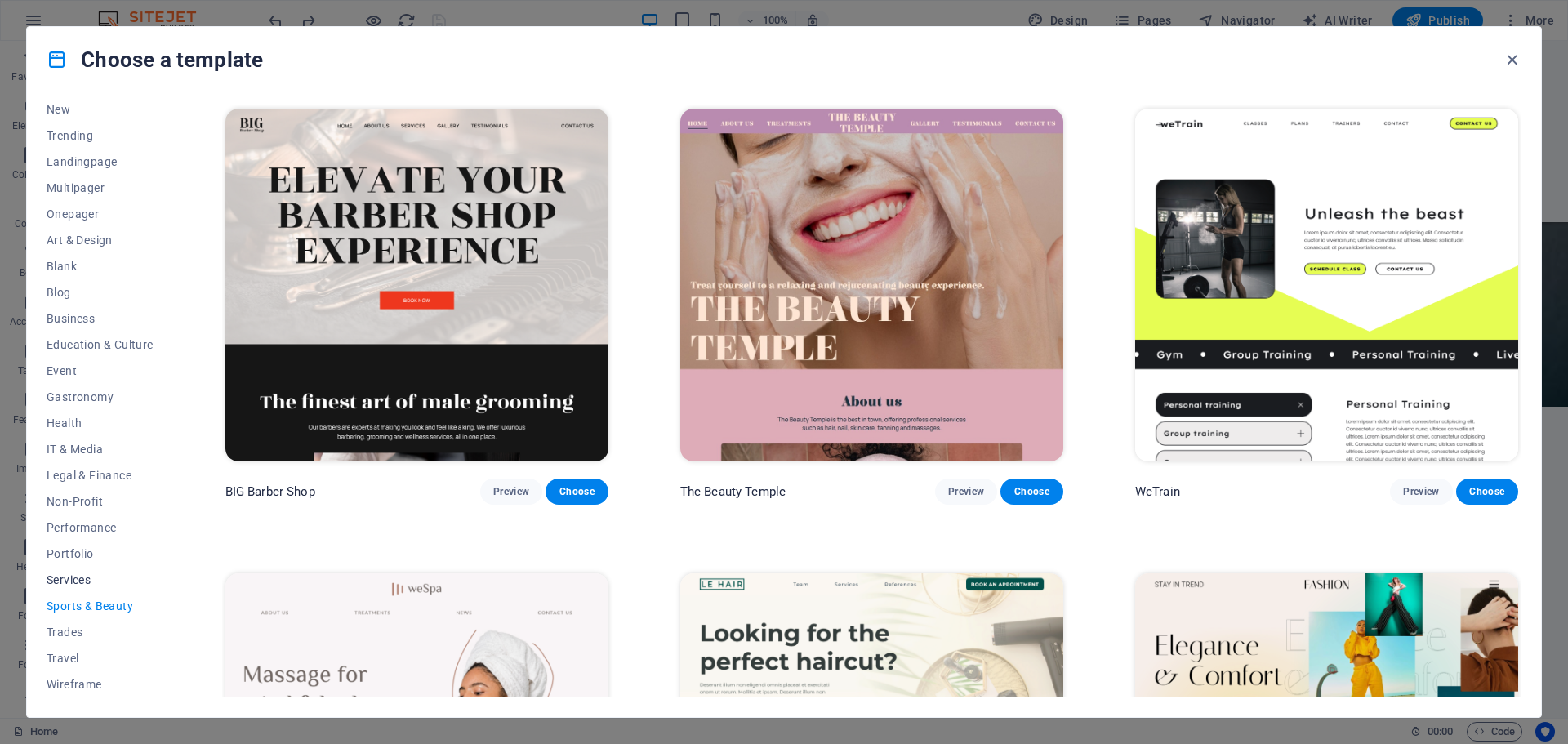
click at [71, 584] on span "Services" at bounding box center [100, 580] width 107 height 13
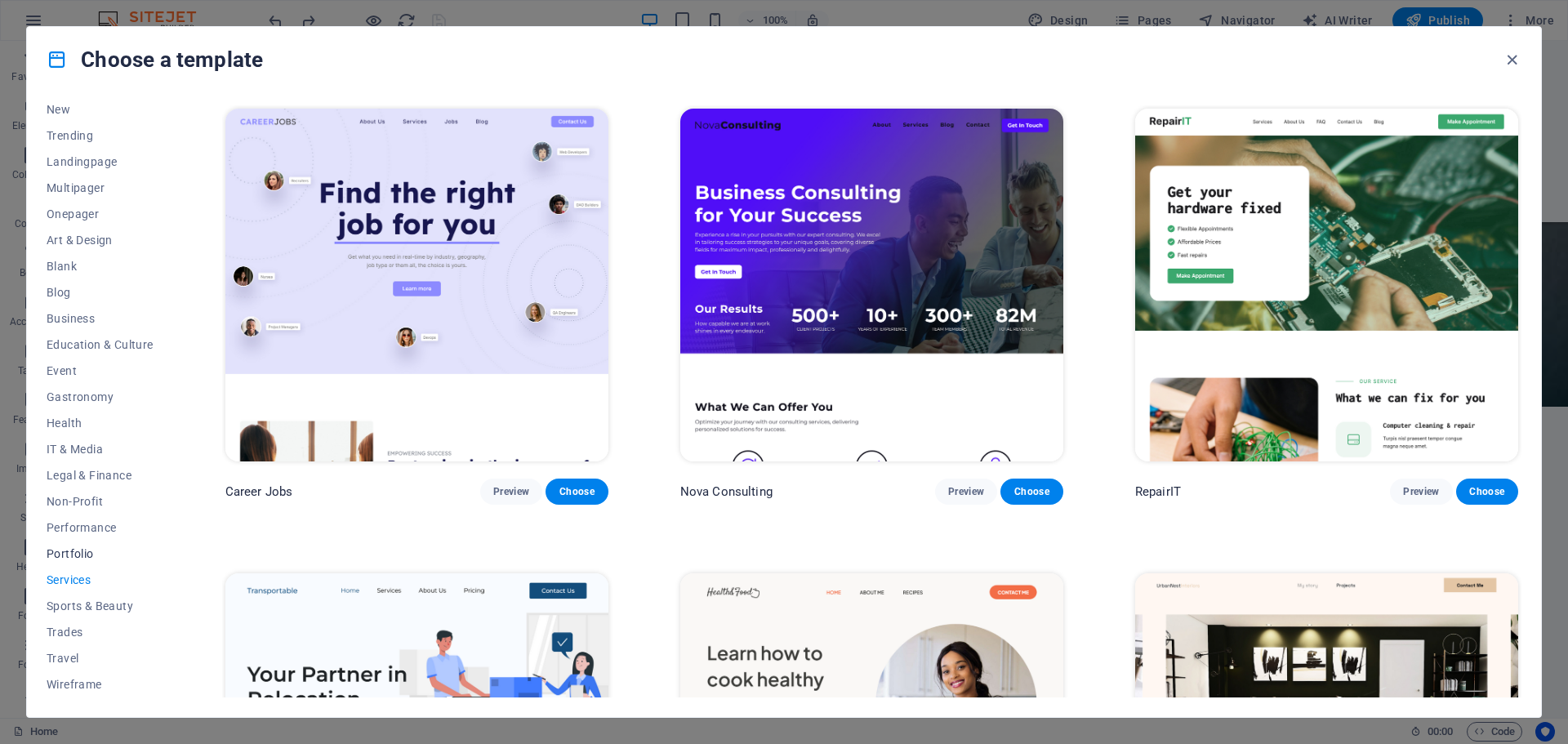
click at [71, 554] on span "Portfolio" at bounding box center [100, 554] width 107 height 13
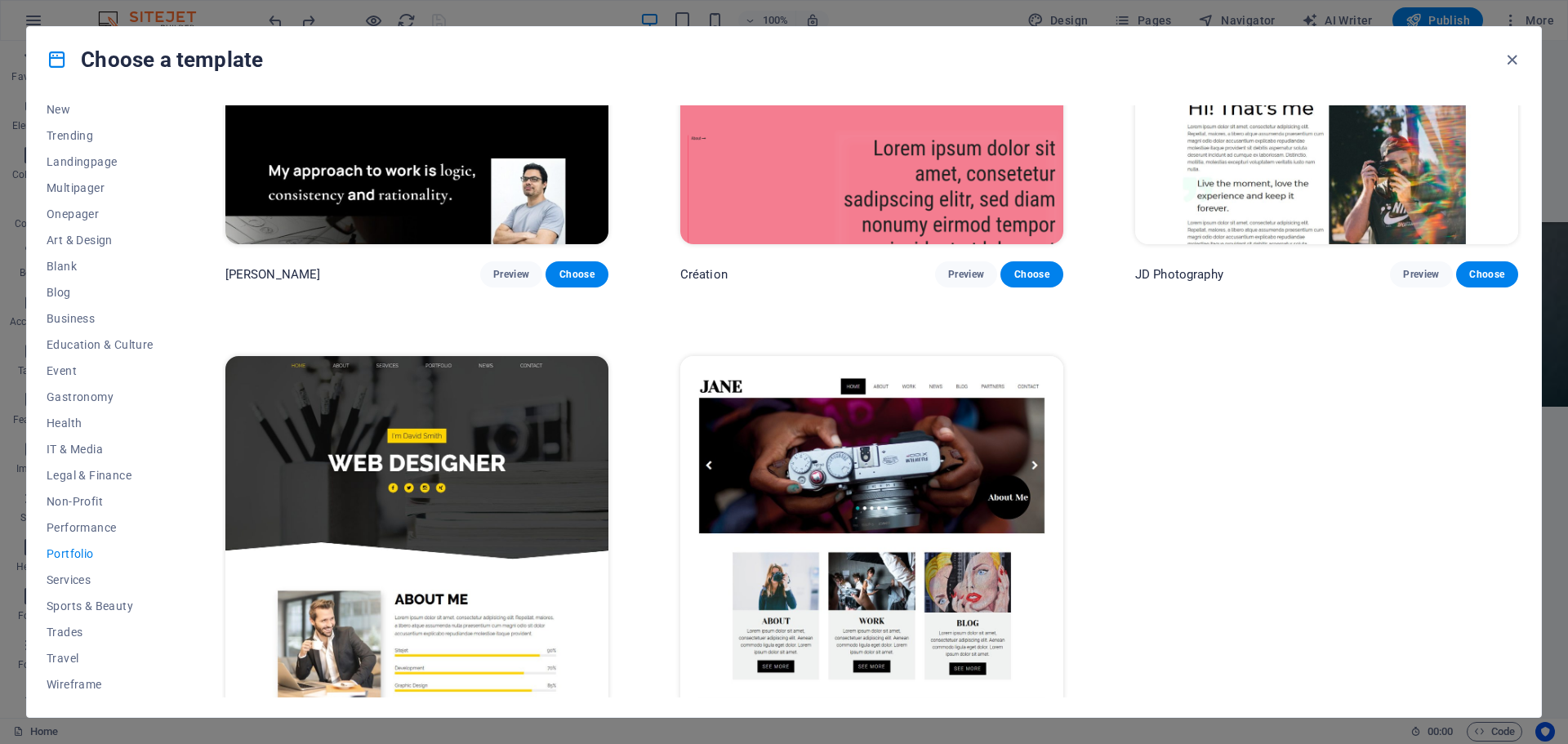
scroll to position [732, 0]
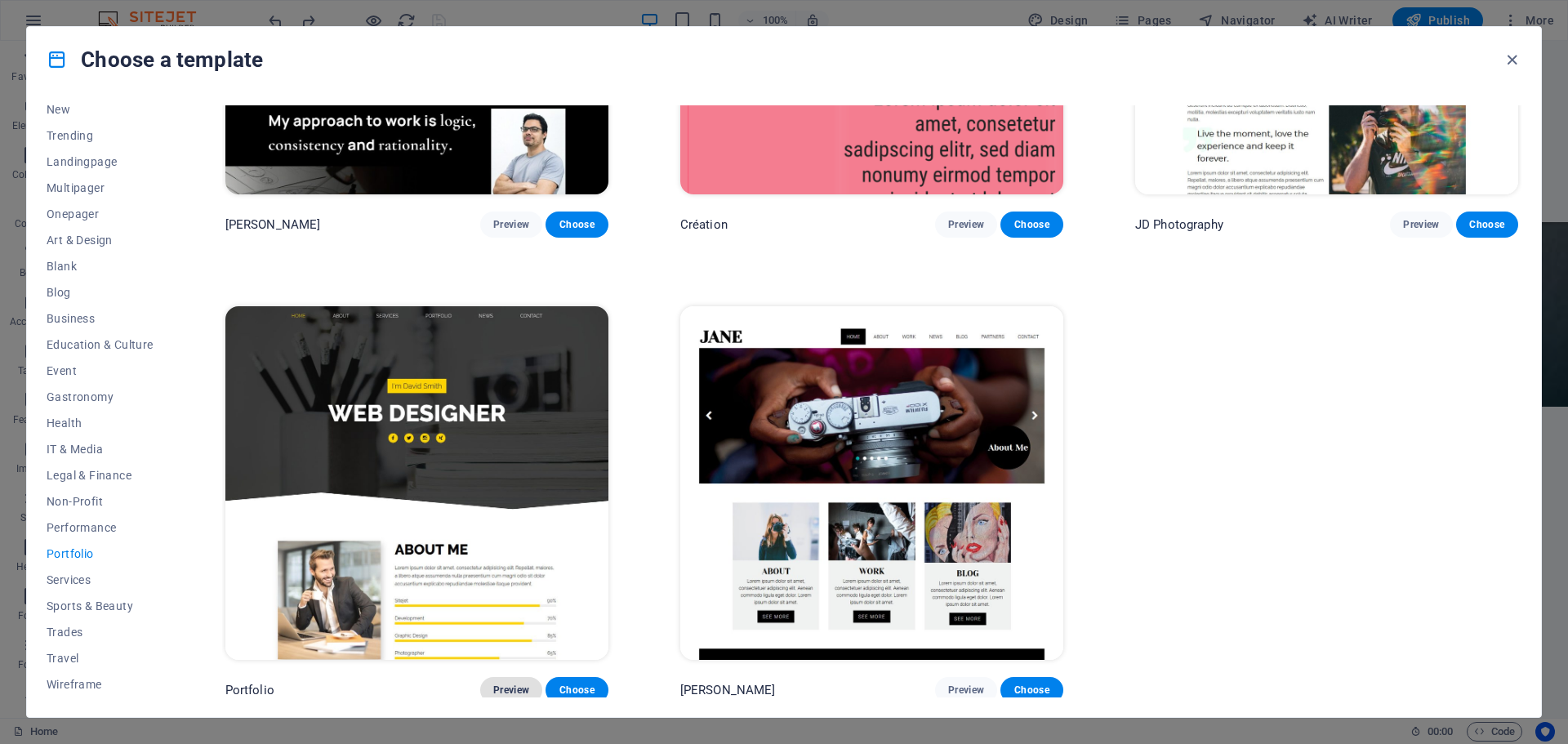
click at [519, 687] on span "Preview" at bounding box center [511, 691] width 36 height 13
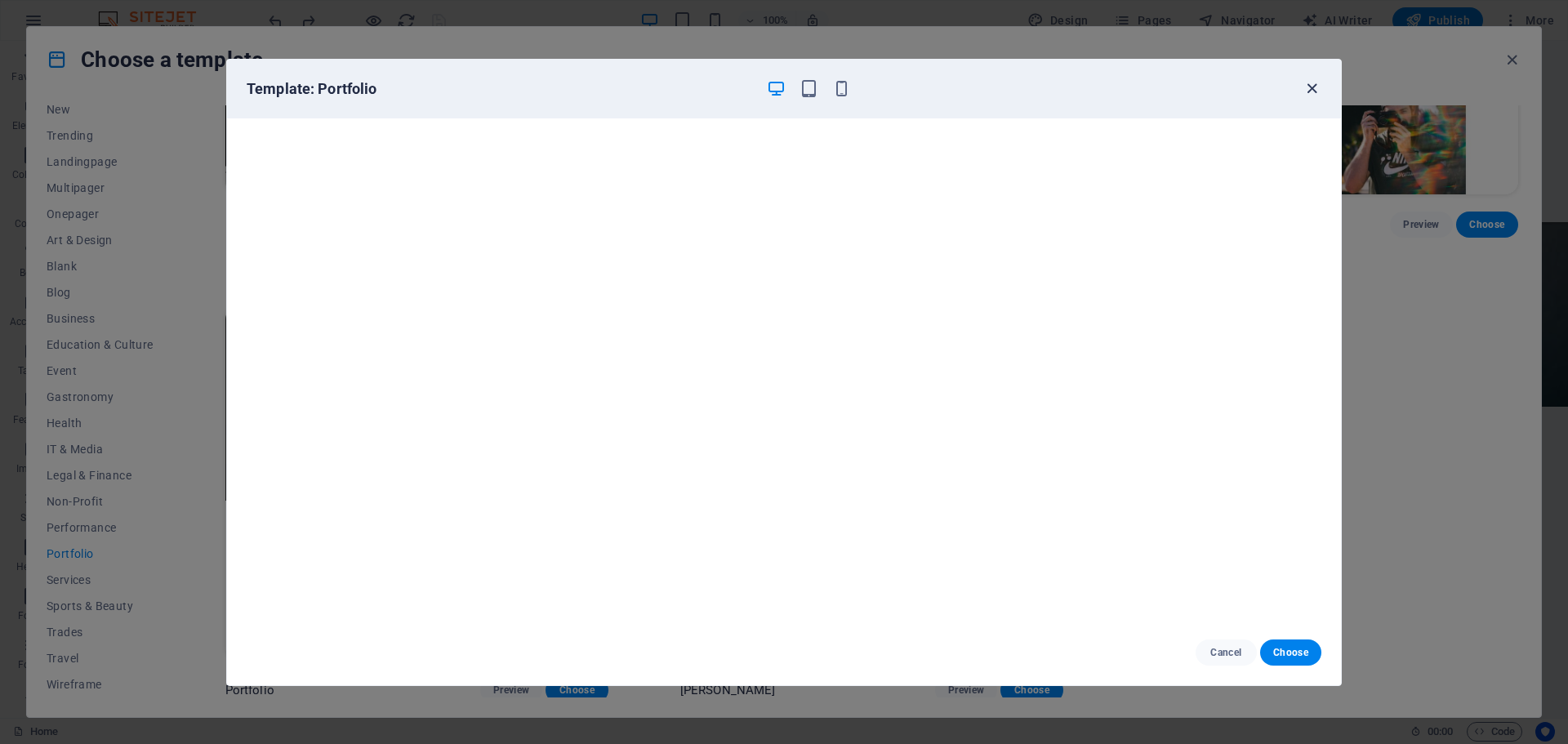
click at [1312, 88] on icon "button" at bounding box center [1312, 88] width 19 height 19
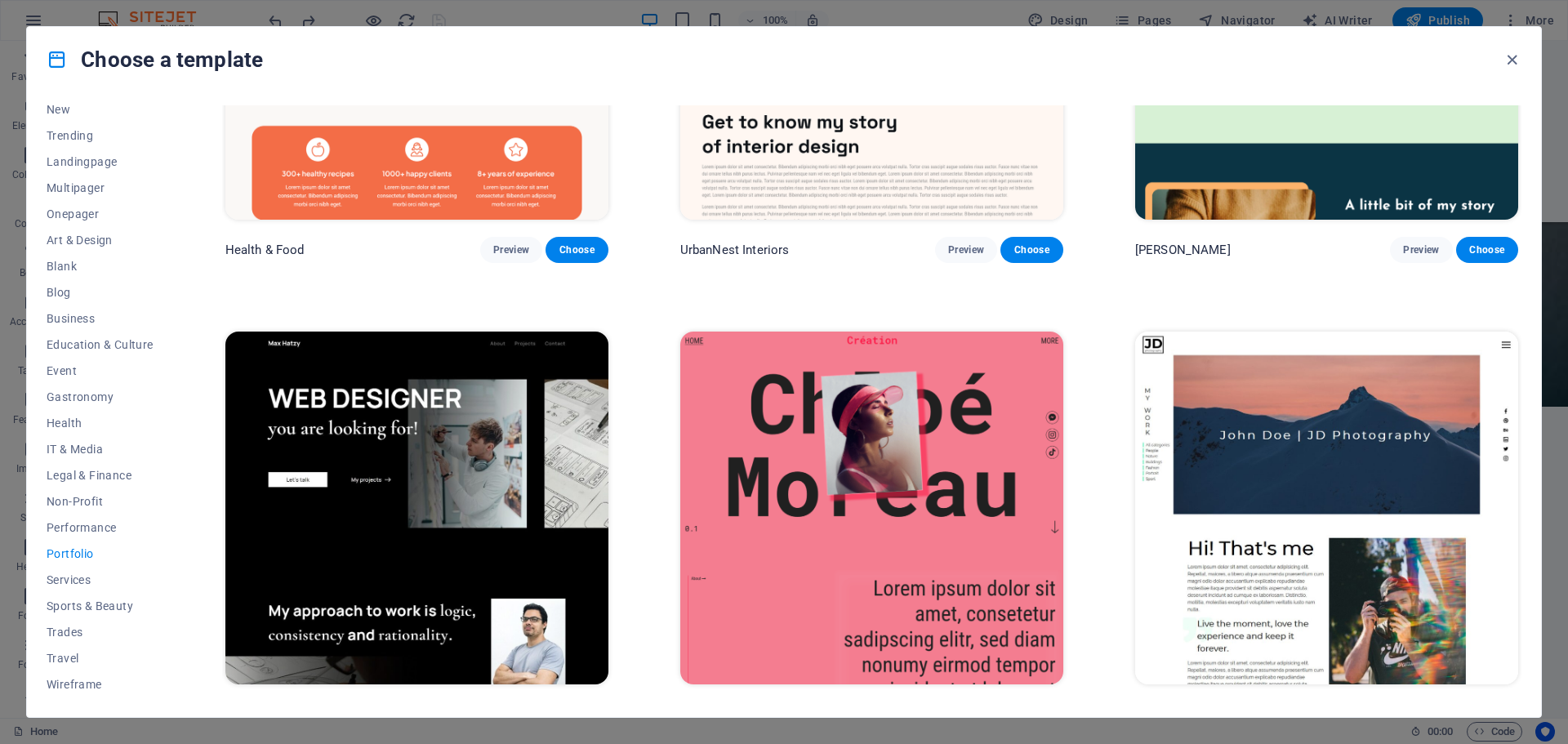
scroll to position [0, 0]
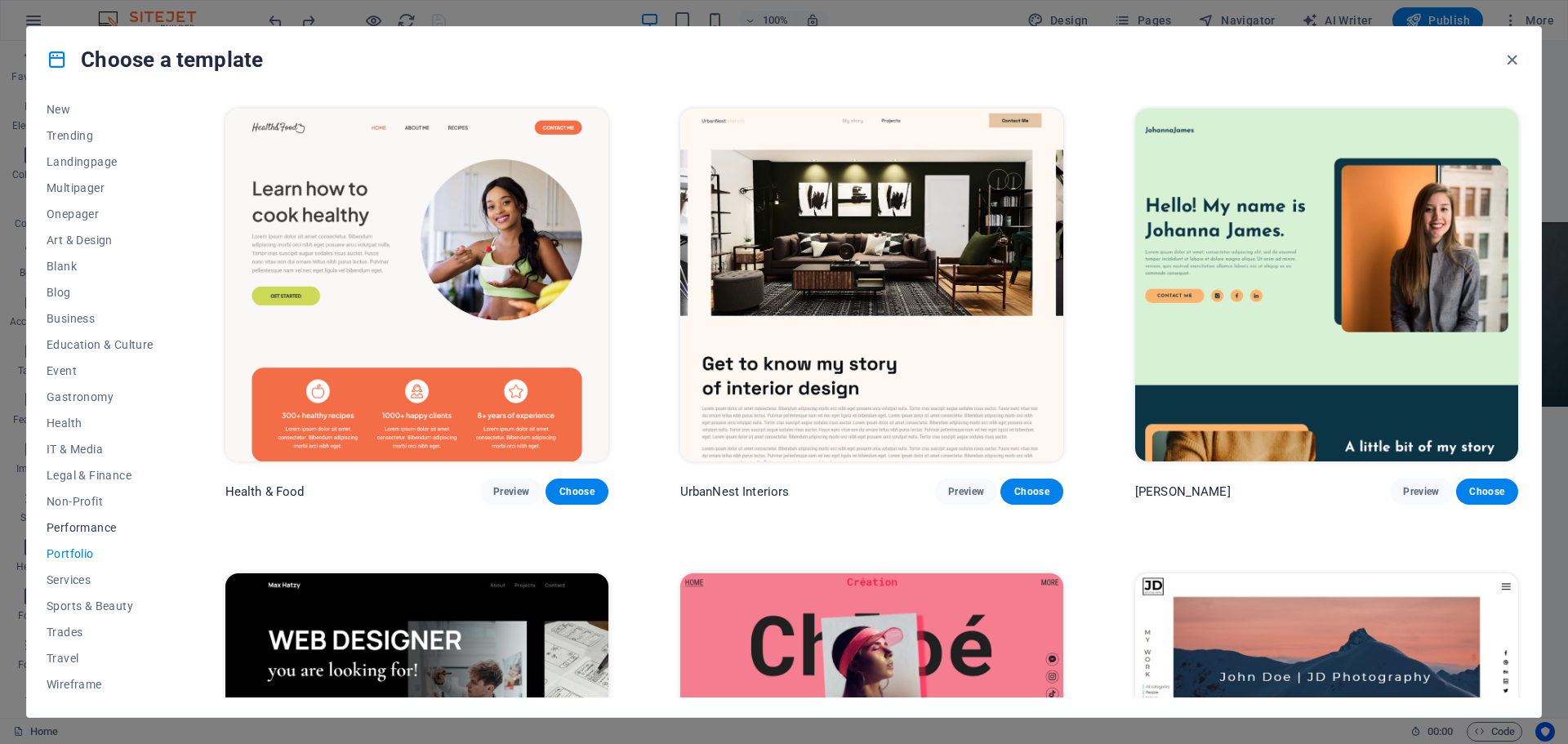
click at [86, 533] on span "Performance" at bounding box center [100, 528] width 107 height 13
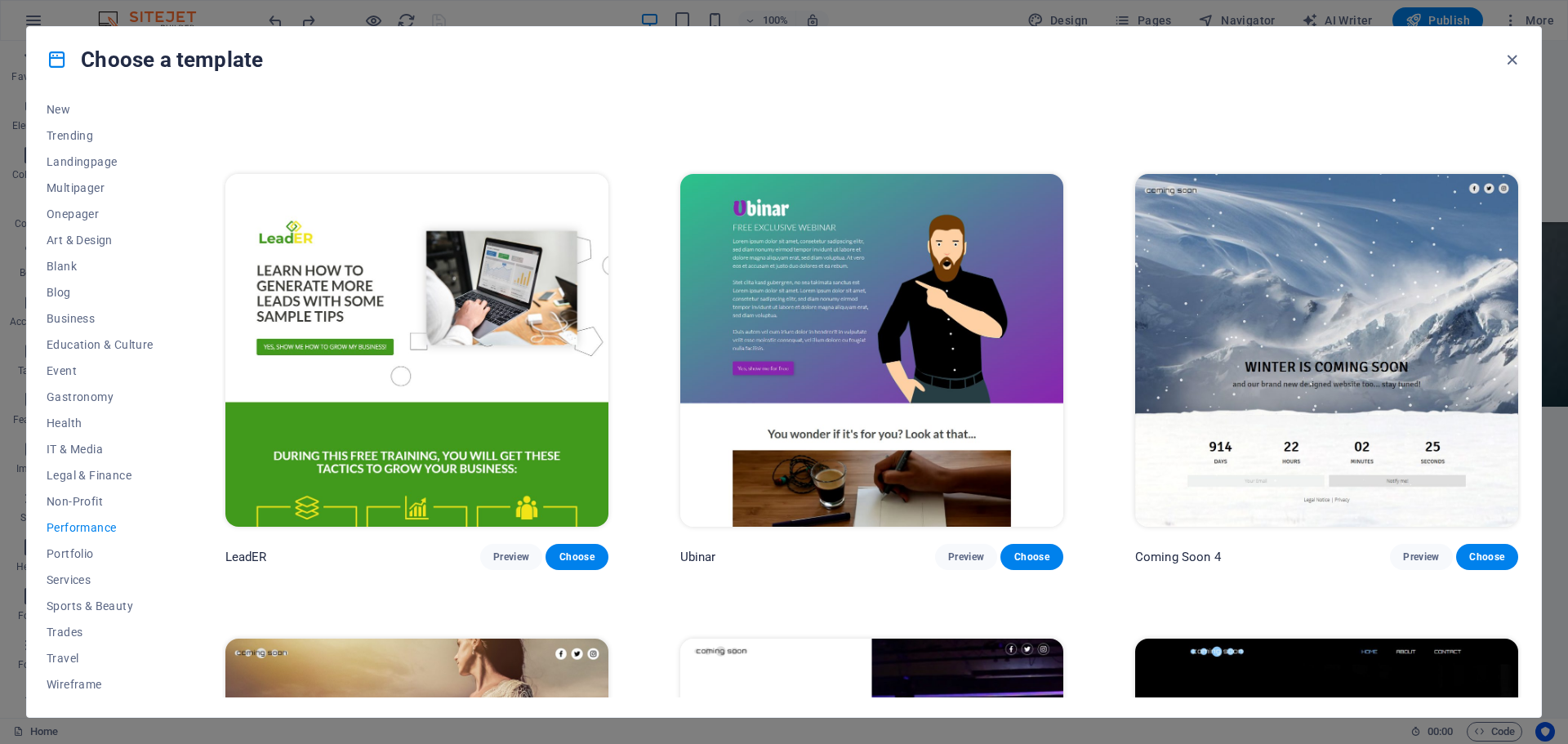
scroll to position [2121, 0]
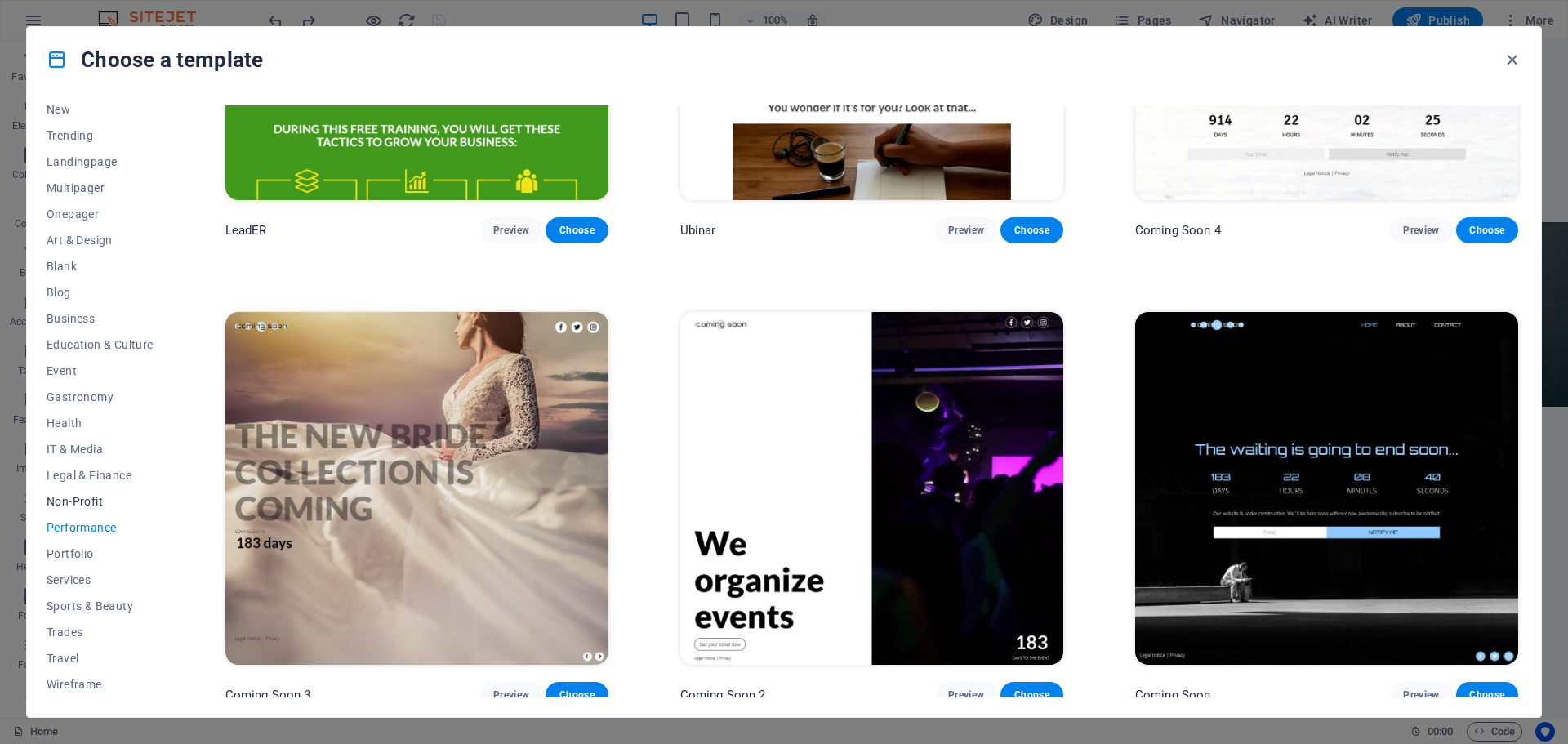
click at [85, 491] on button "Non-Profit" at bounding box center [100, 501] width 107 height 26
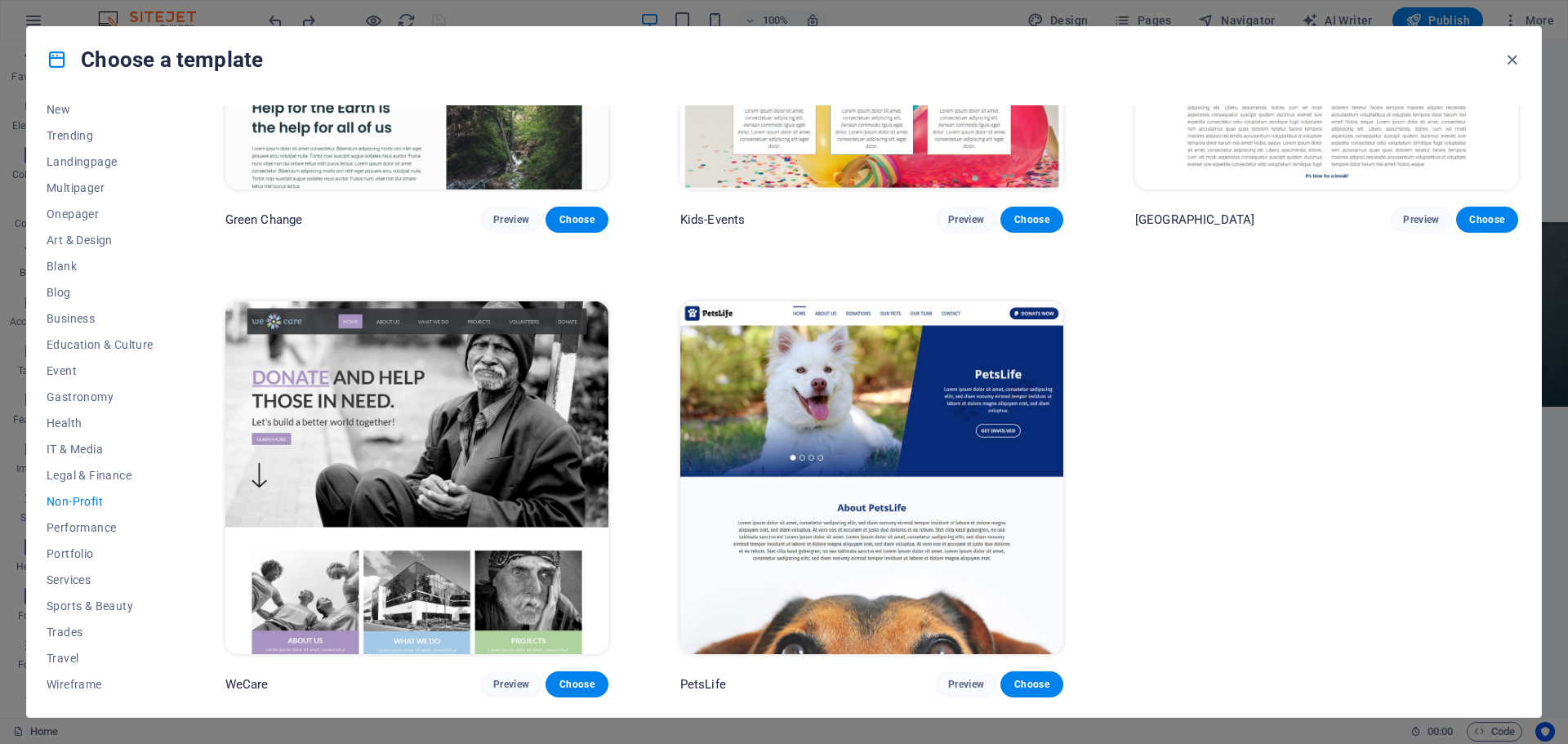
scroll to position [0, 0]
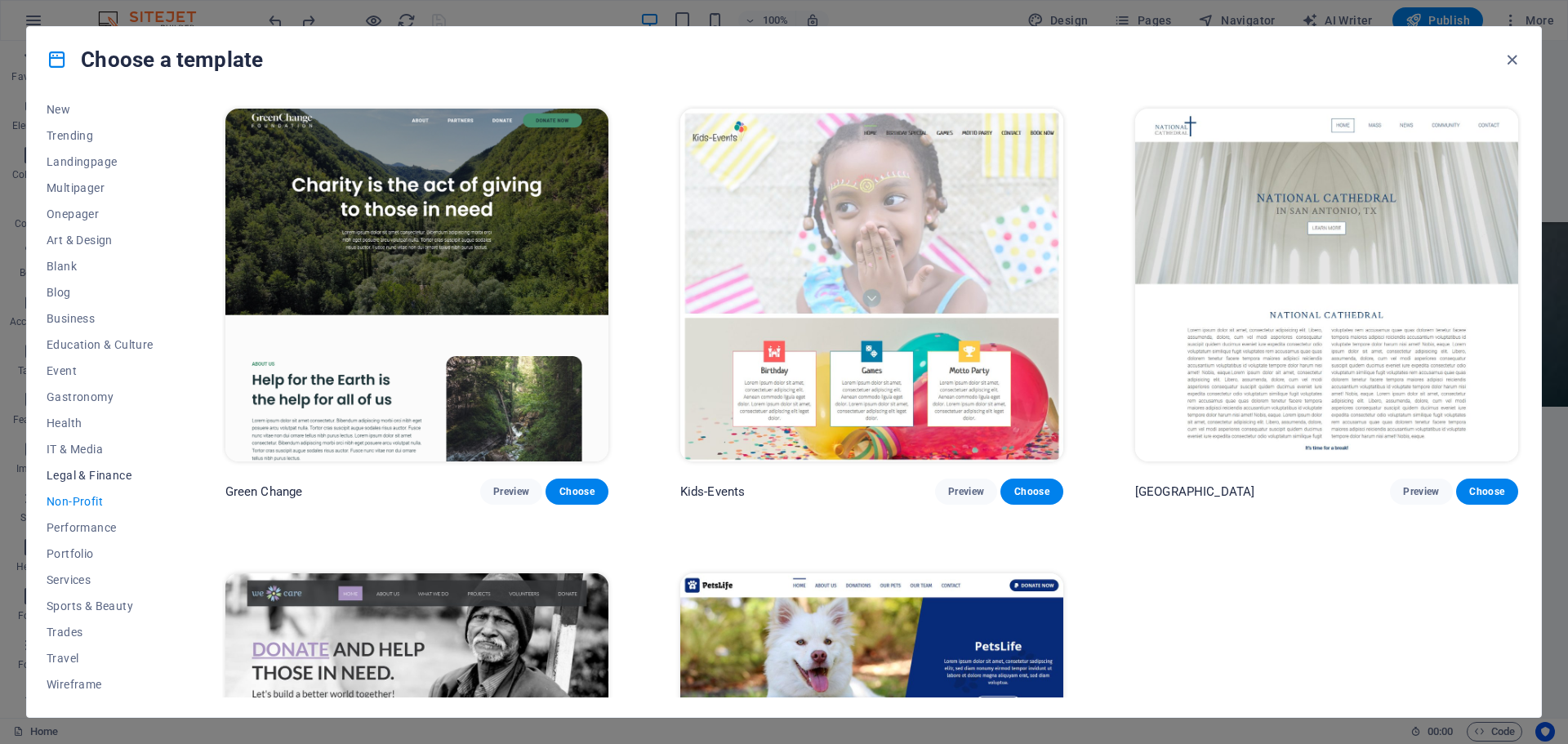
click at [95, 481] on span "Legal & Finance" at bounding box center [100, 475] width 107 height 13
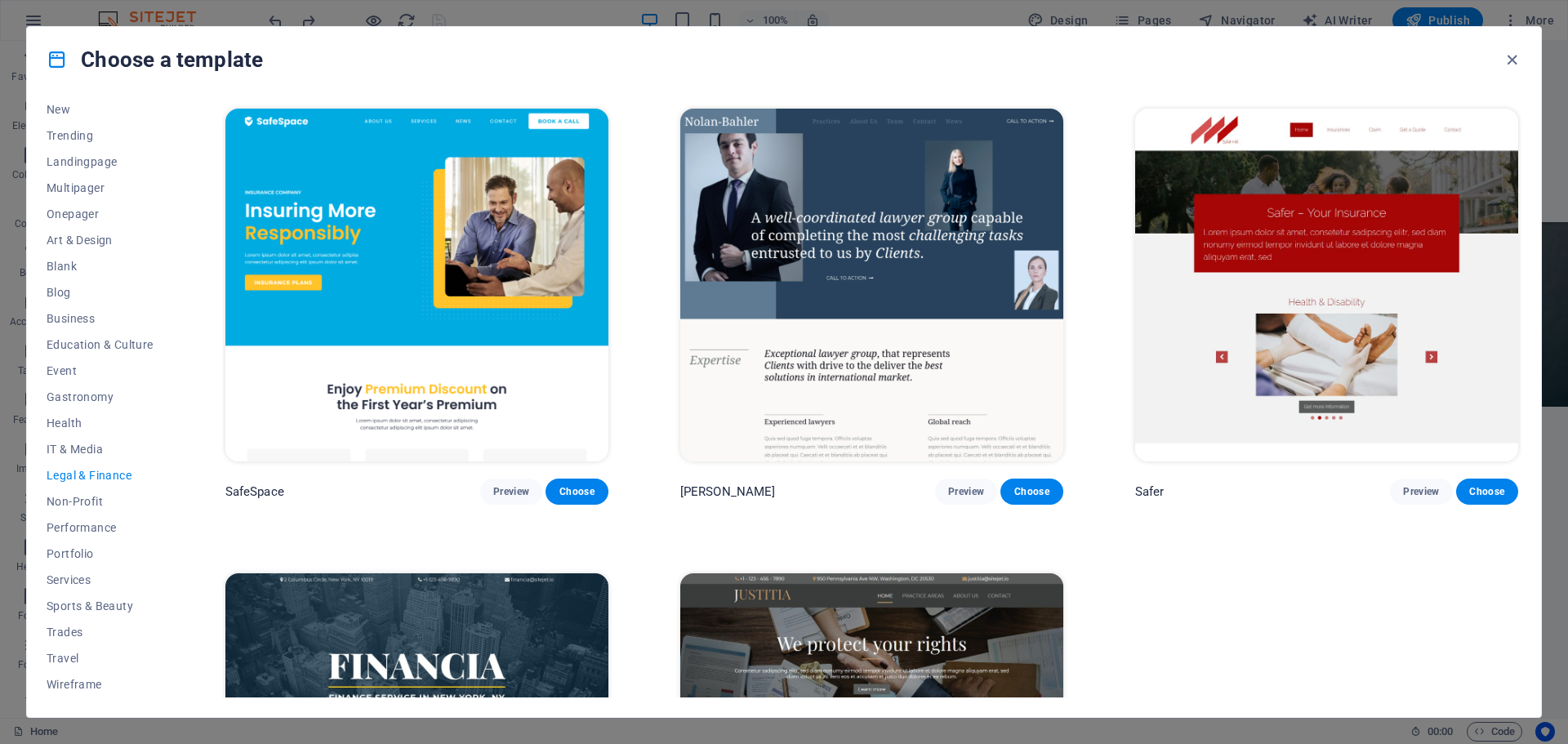
scroll to position [269, 0]
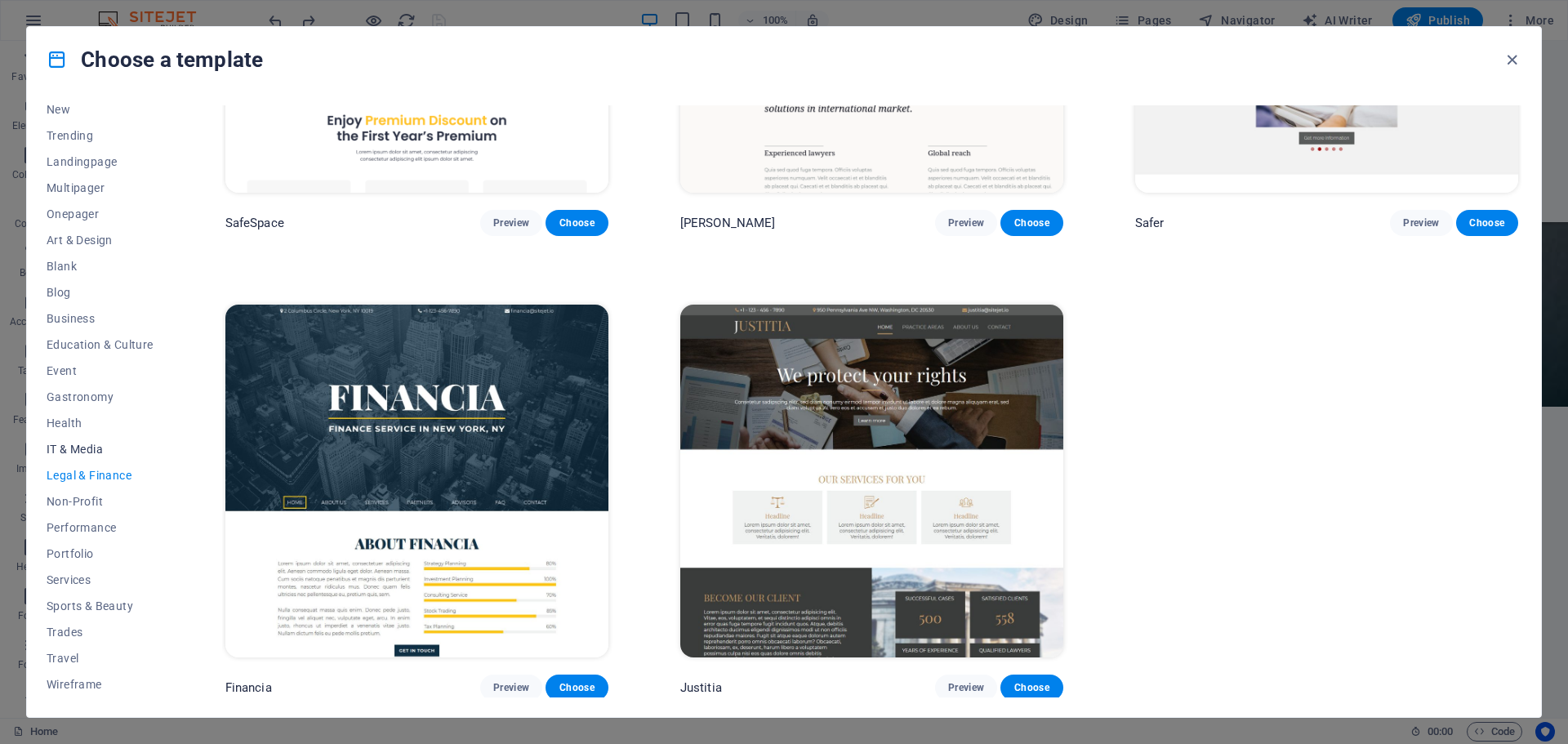
click at [82, 447] on span "IT & Media" at bounding box center [100, 450] width 107 height 13
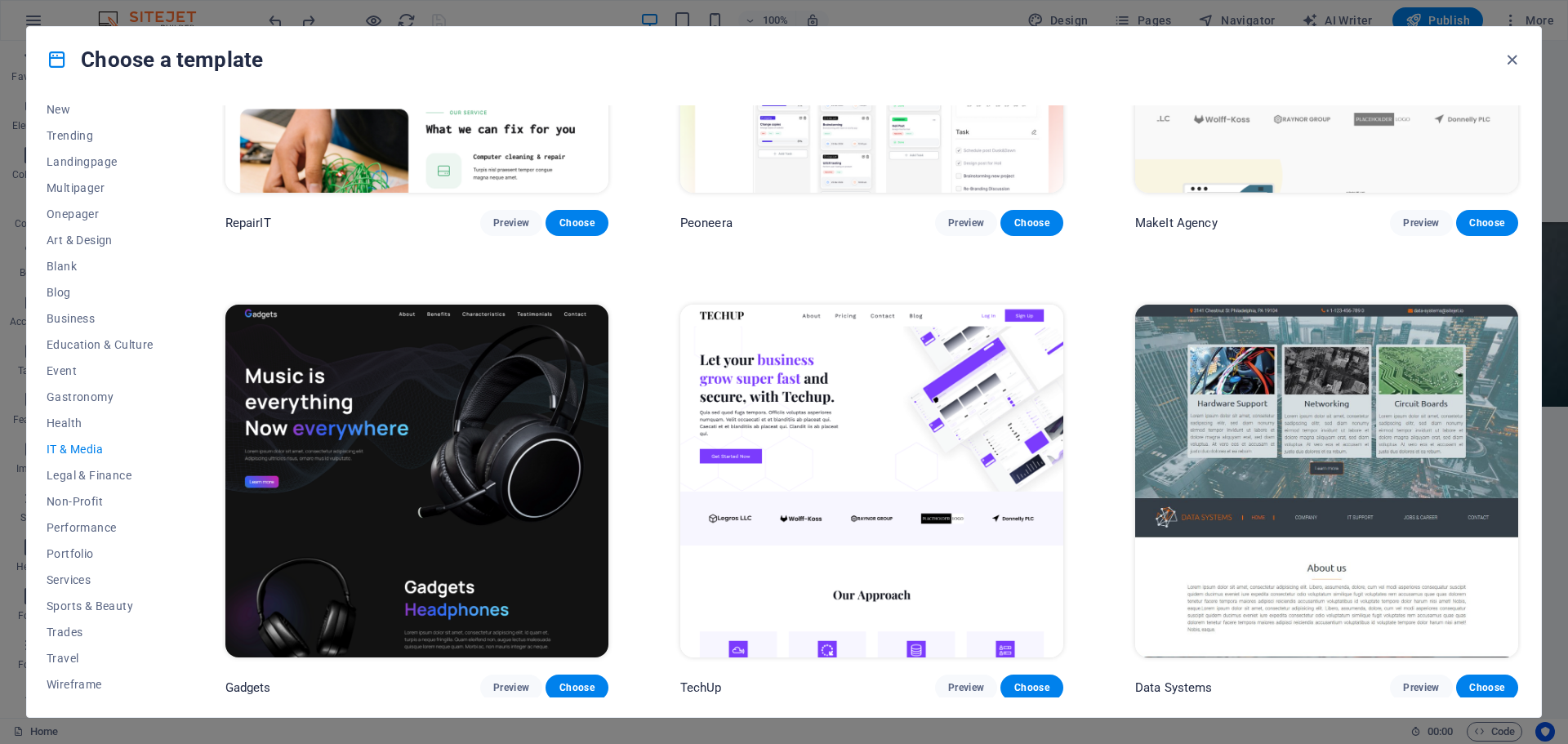
scroll to position [0, 0]
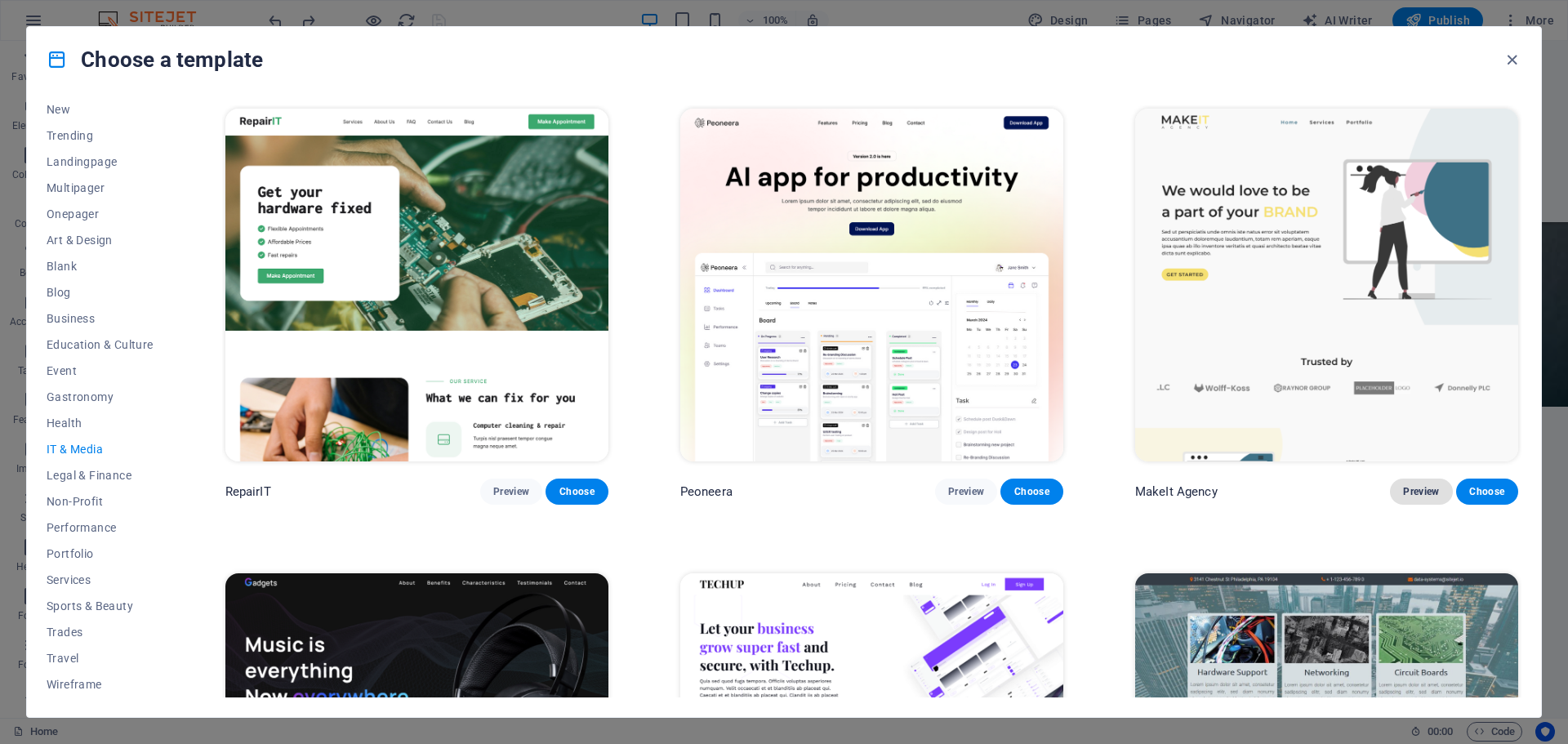
click at [1414, 489] on span "Preview" at bounding box center [1421, 492] width 36 height 13
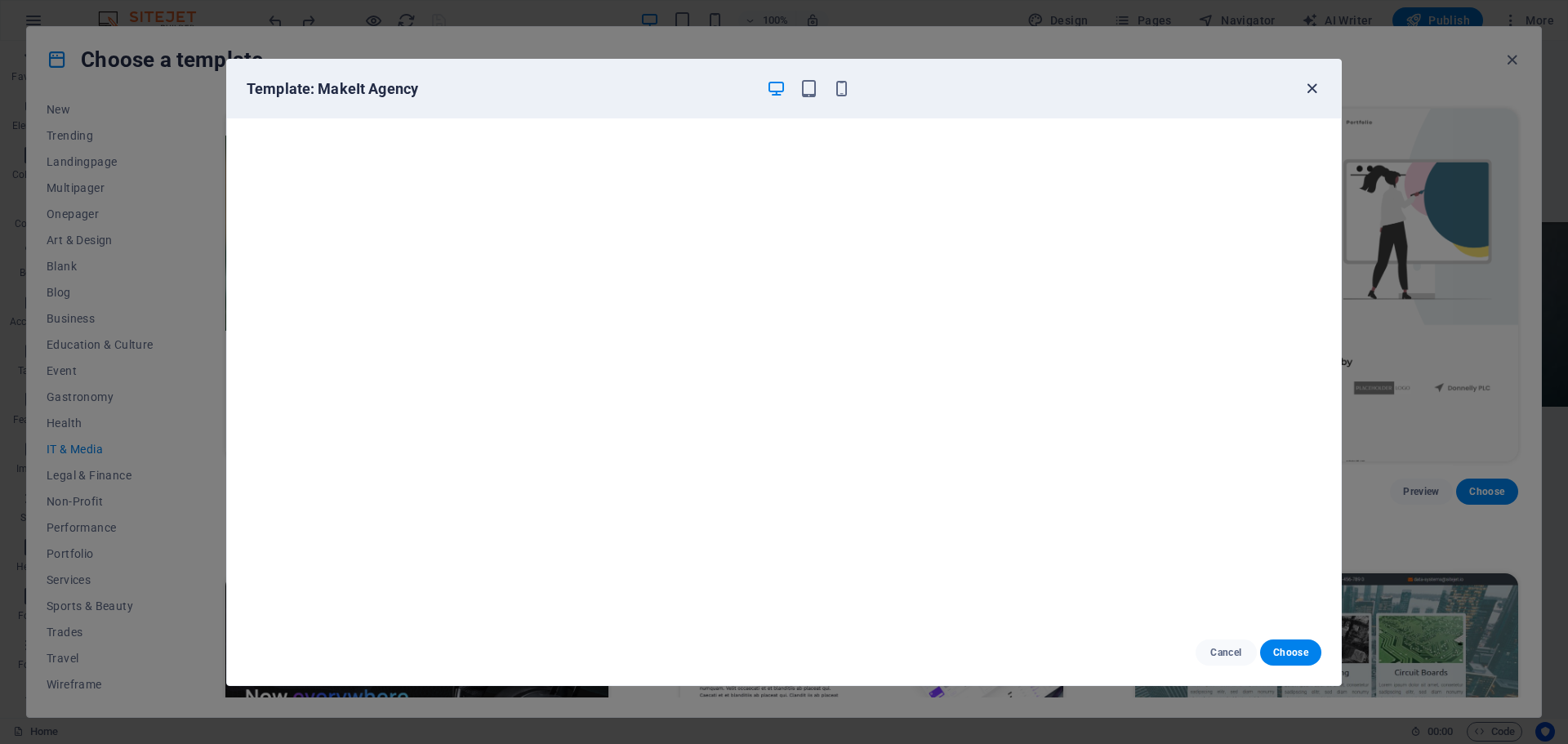
click at [1315, 89] on icon "button" at bounding box center [1312, 88] width 19 height 19
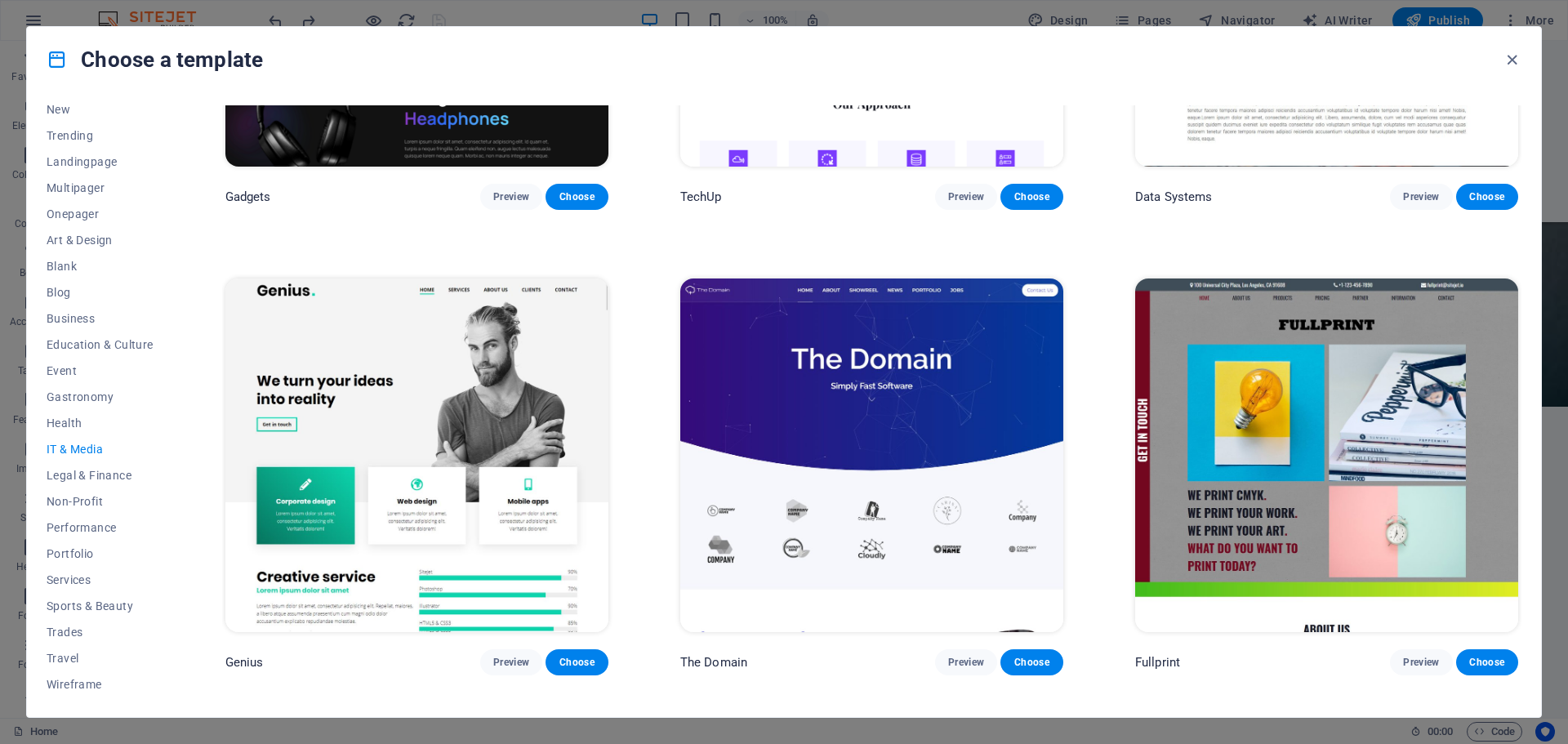
scroll to position [735, 0]
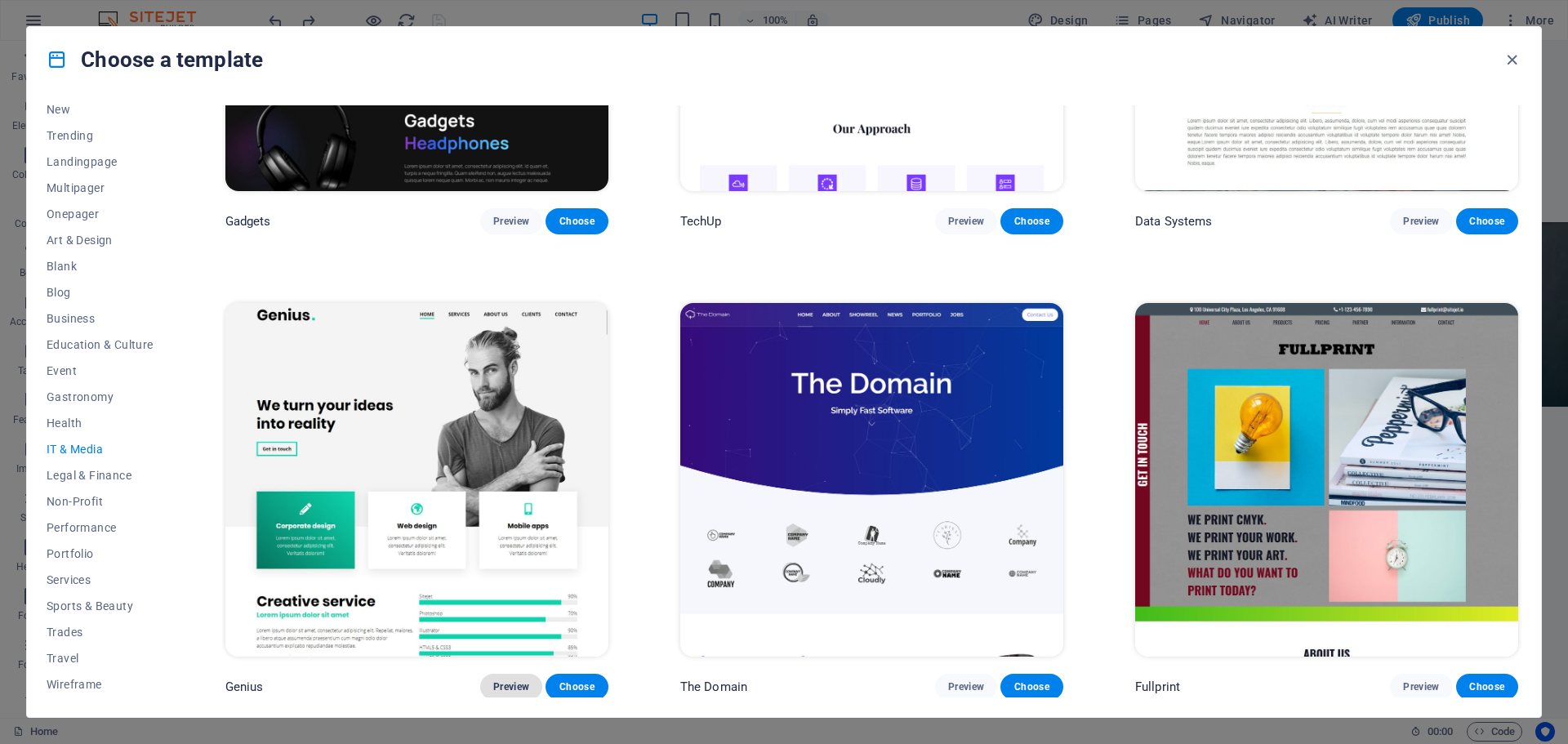
click at [496, 686] on span "Preview" at bounding box center [511, 687] width 36 height 13
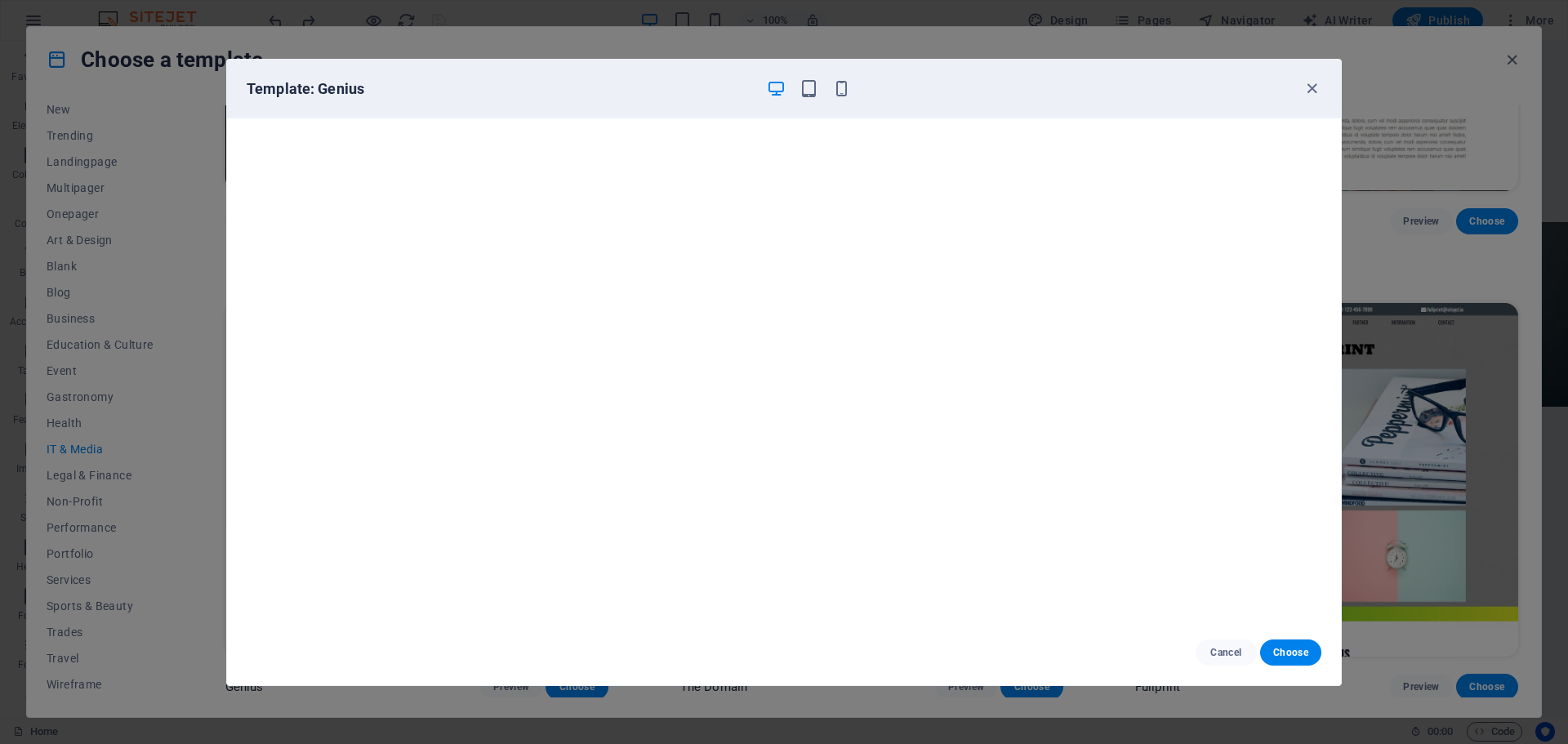
scroll to position [0, 0]
click at [1305, 89] on icon "button" at bounding box center [1312, 88] width 19 height 19
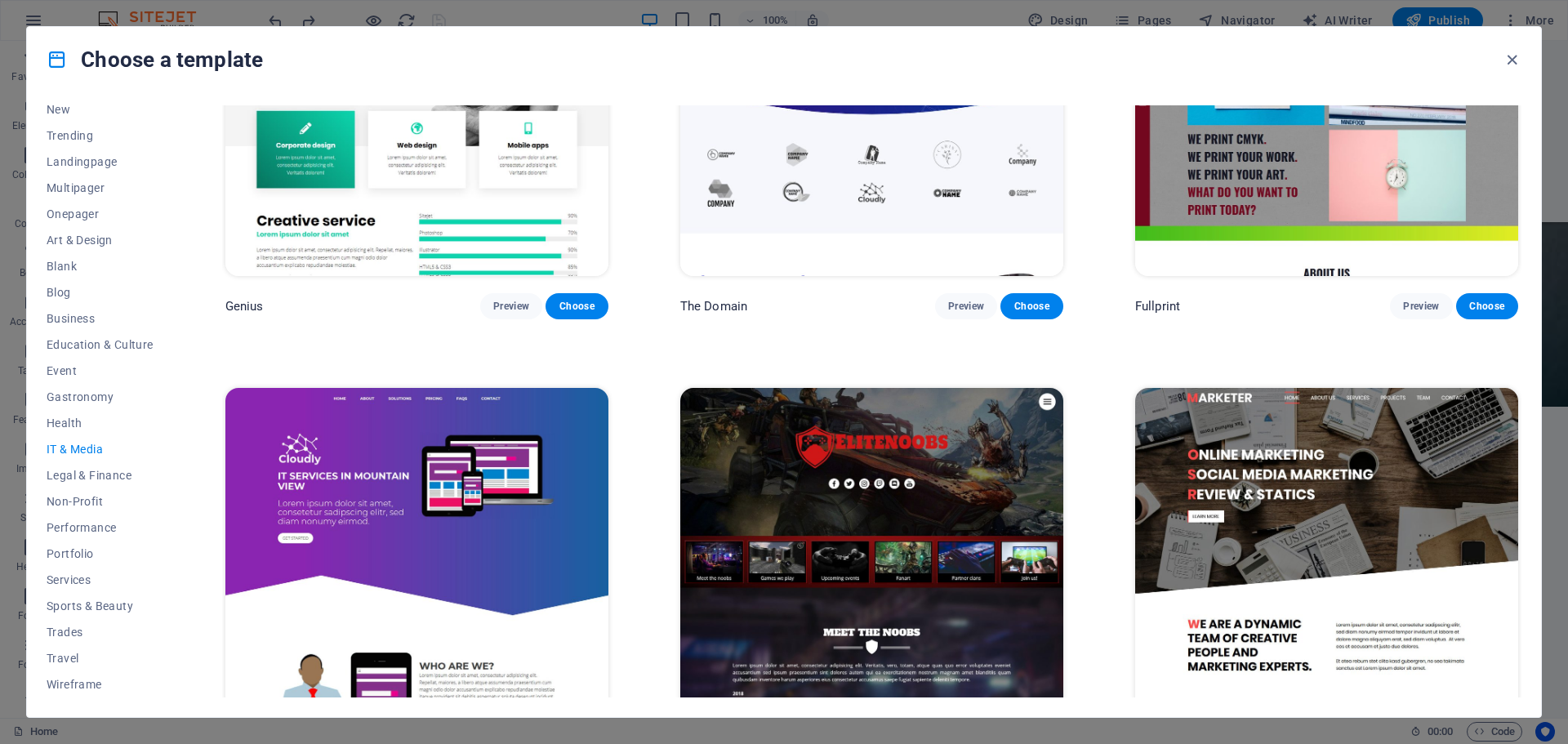
scroll to position [1195, 0]
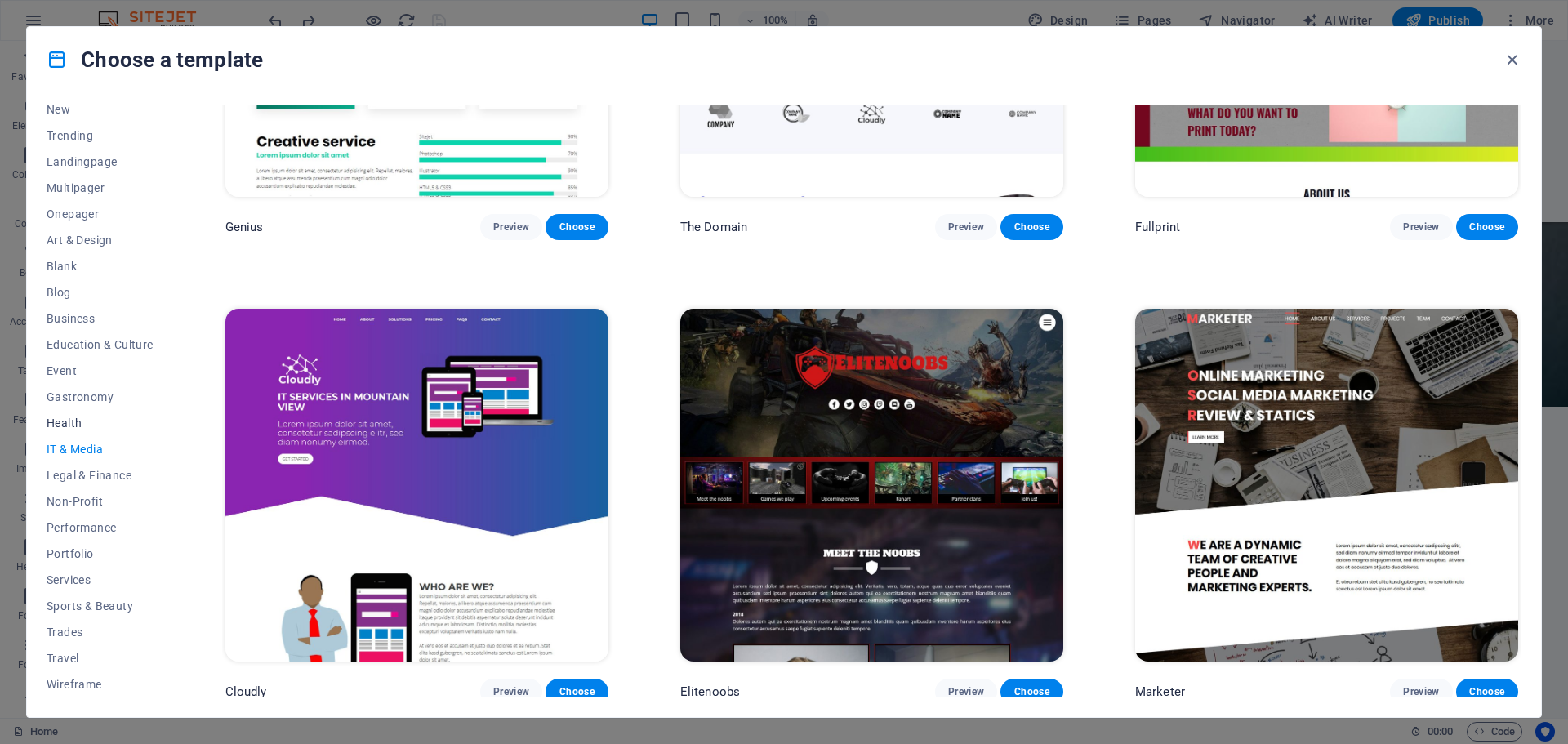
click at [76, 414] on button "Health" at bounding box center [100, 423] width 107 height 26
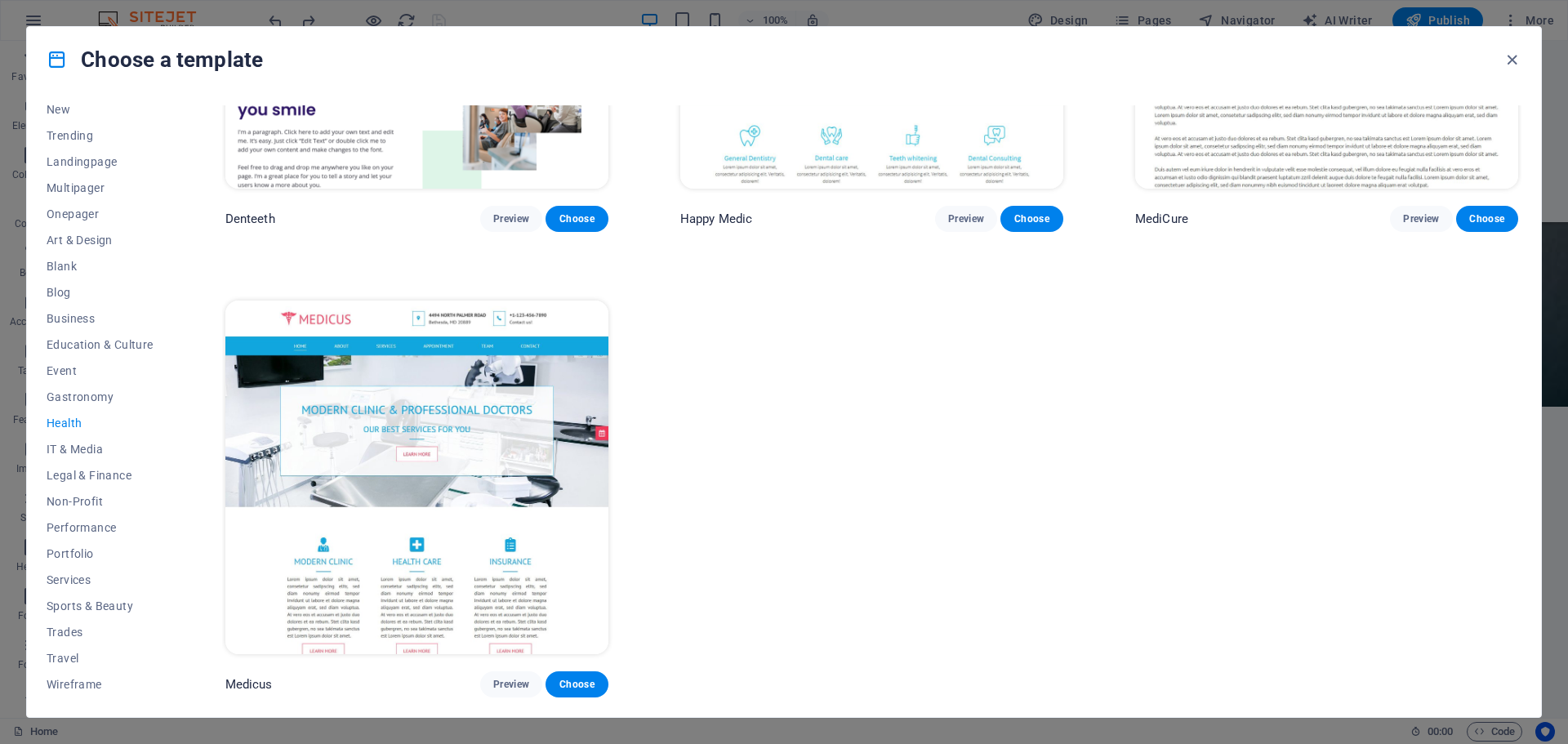
scroll to position [0, 0]
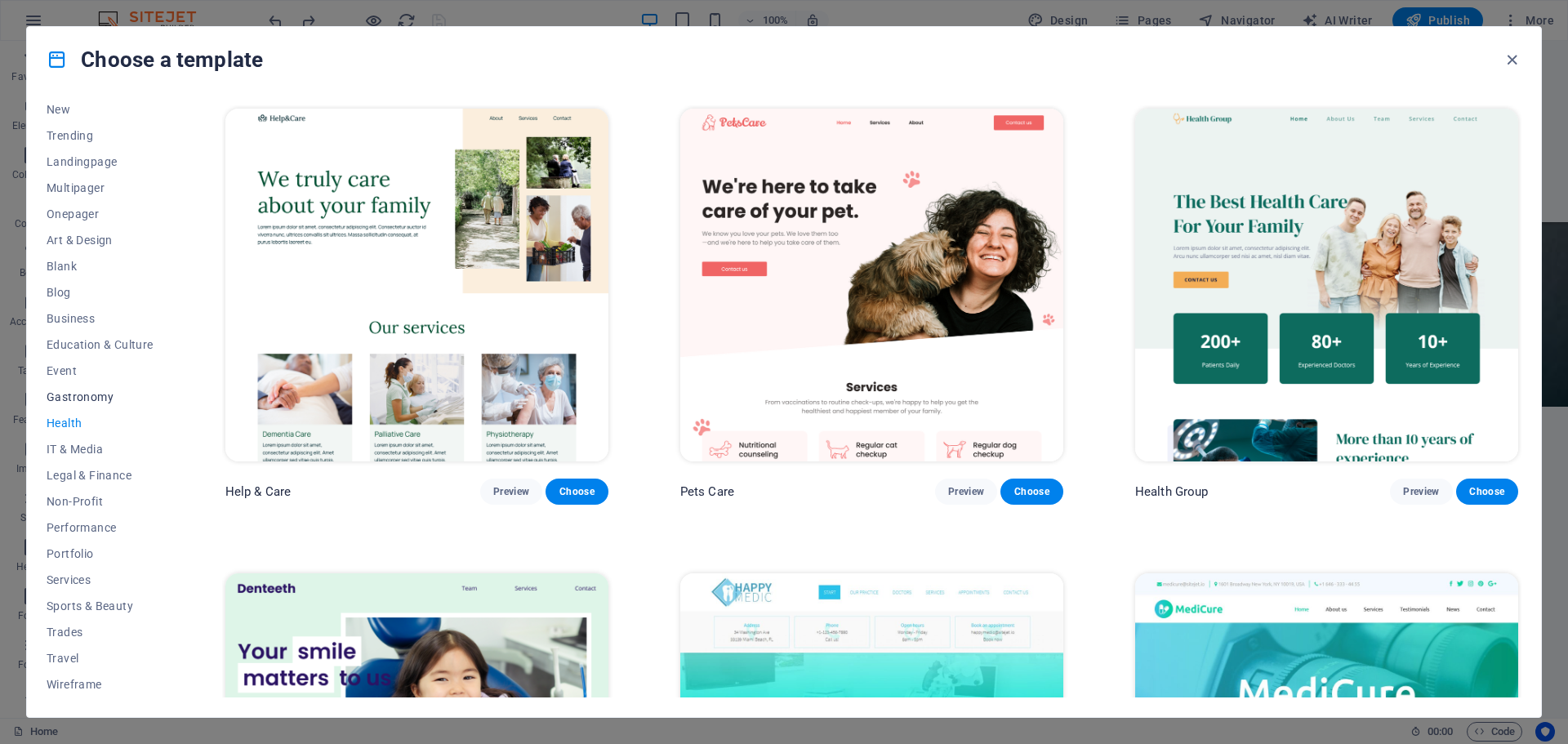
click at [97, 390] on span "Gastronomy" at bounding box center [100, 397] width 107 height 13
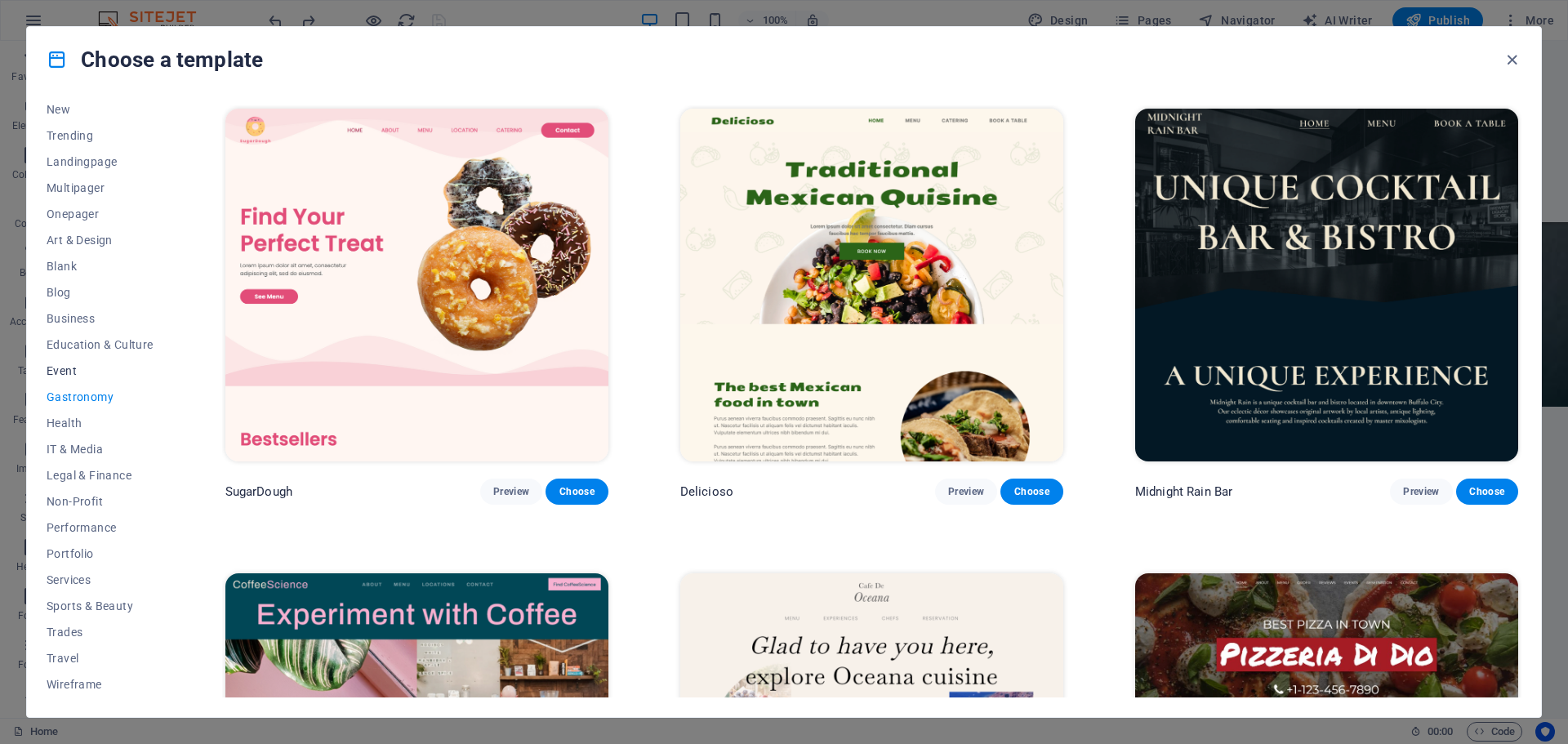
click at [61, 375] on span "Event" at bounding box center [100, 371] width 107 height 13
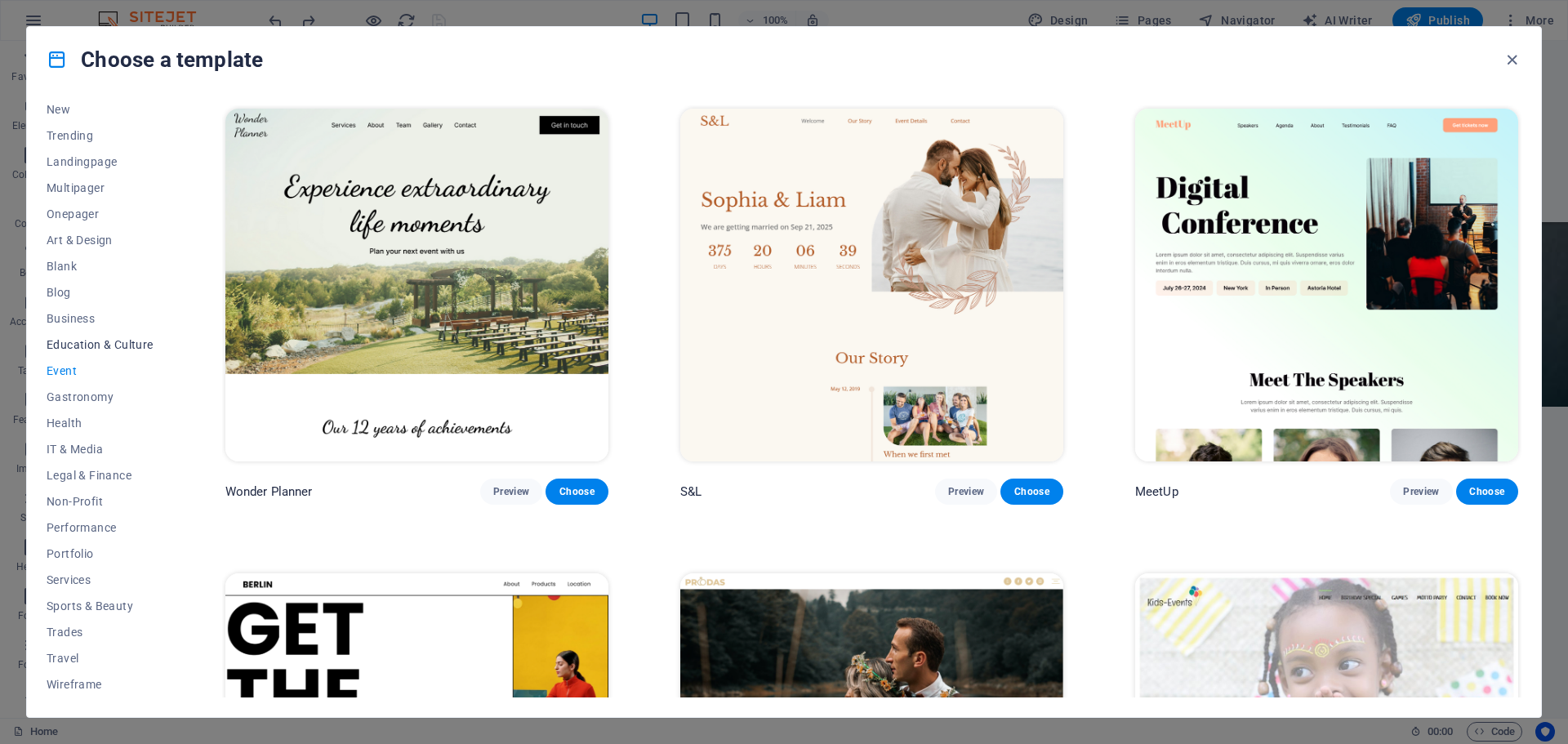
click at [91, 341] on span "Education & Culture" at bounding box center [100, 344] width 107 height 13
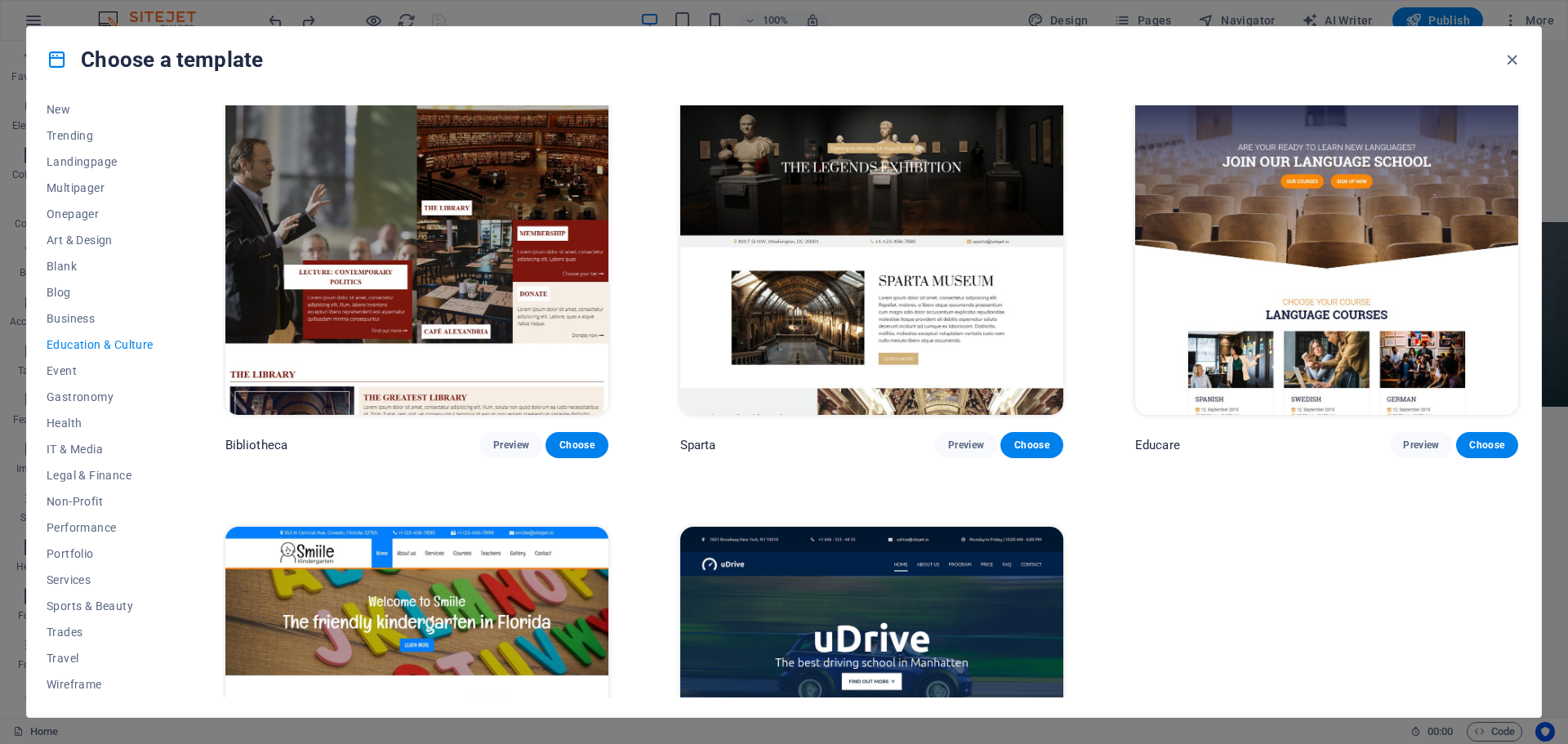
scroll to position [732, 0]
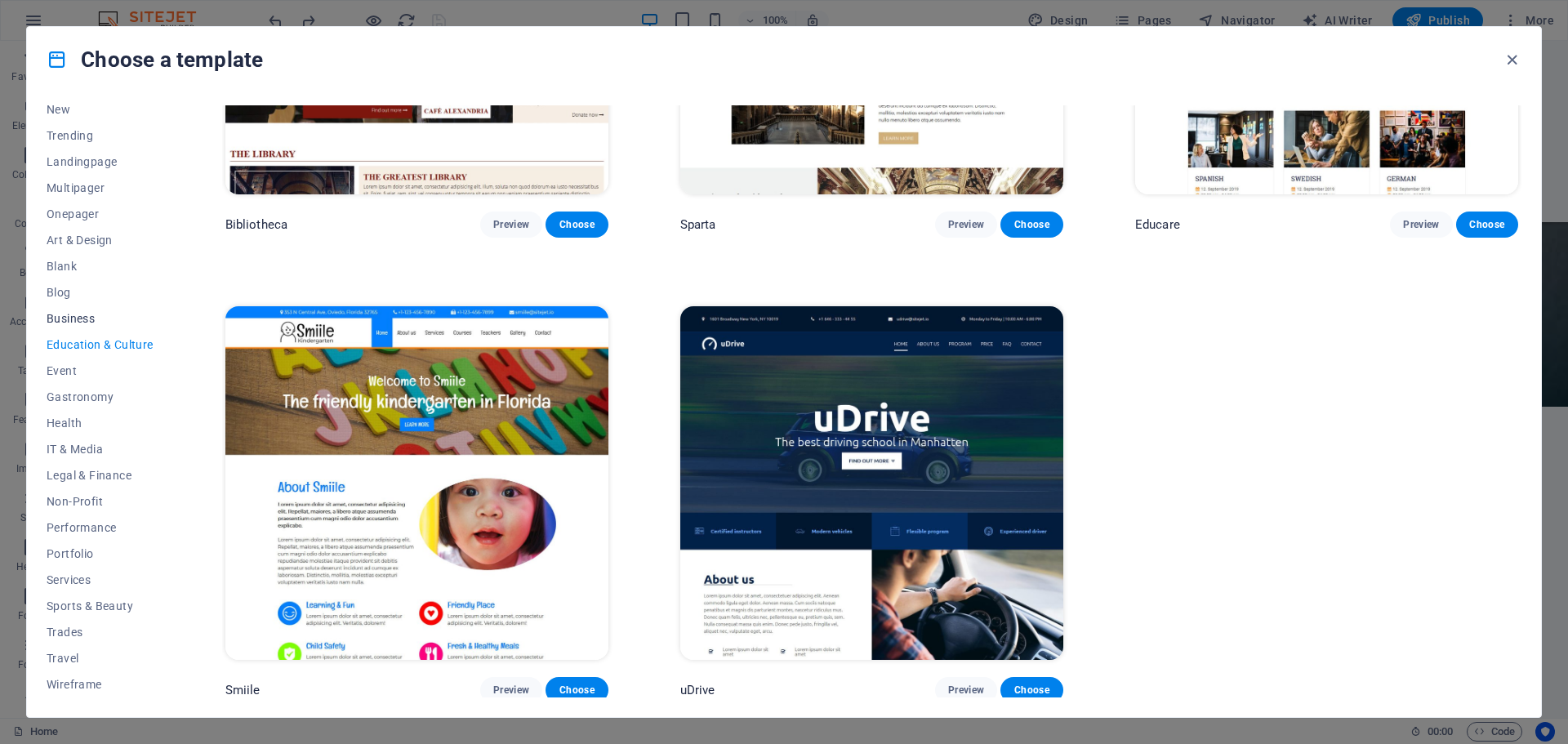
click at [75, 322] on span "Business" at bounding box center [100, 319] width 107 height 13
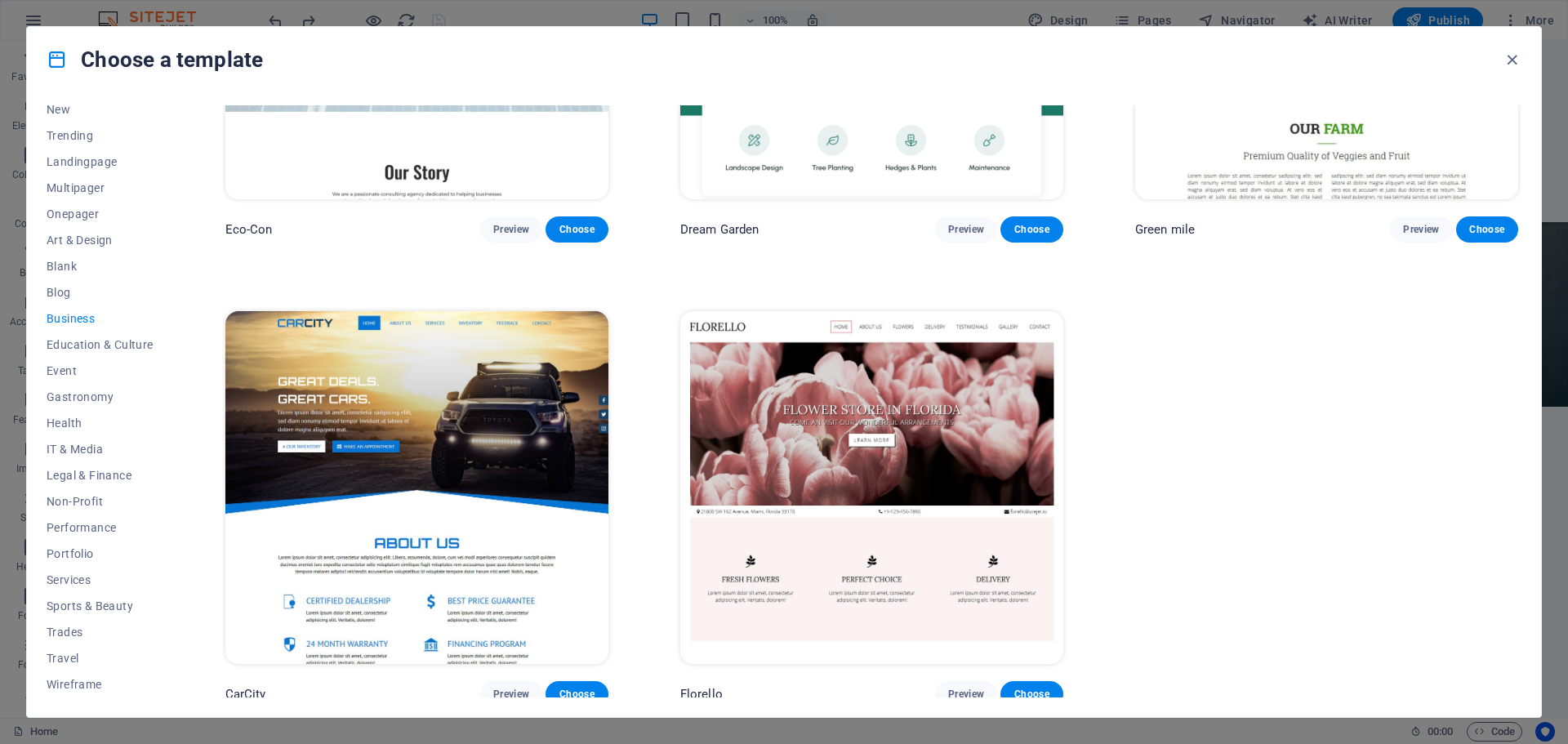
scroll to position [269, 0]
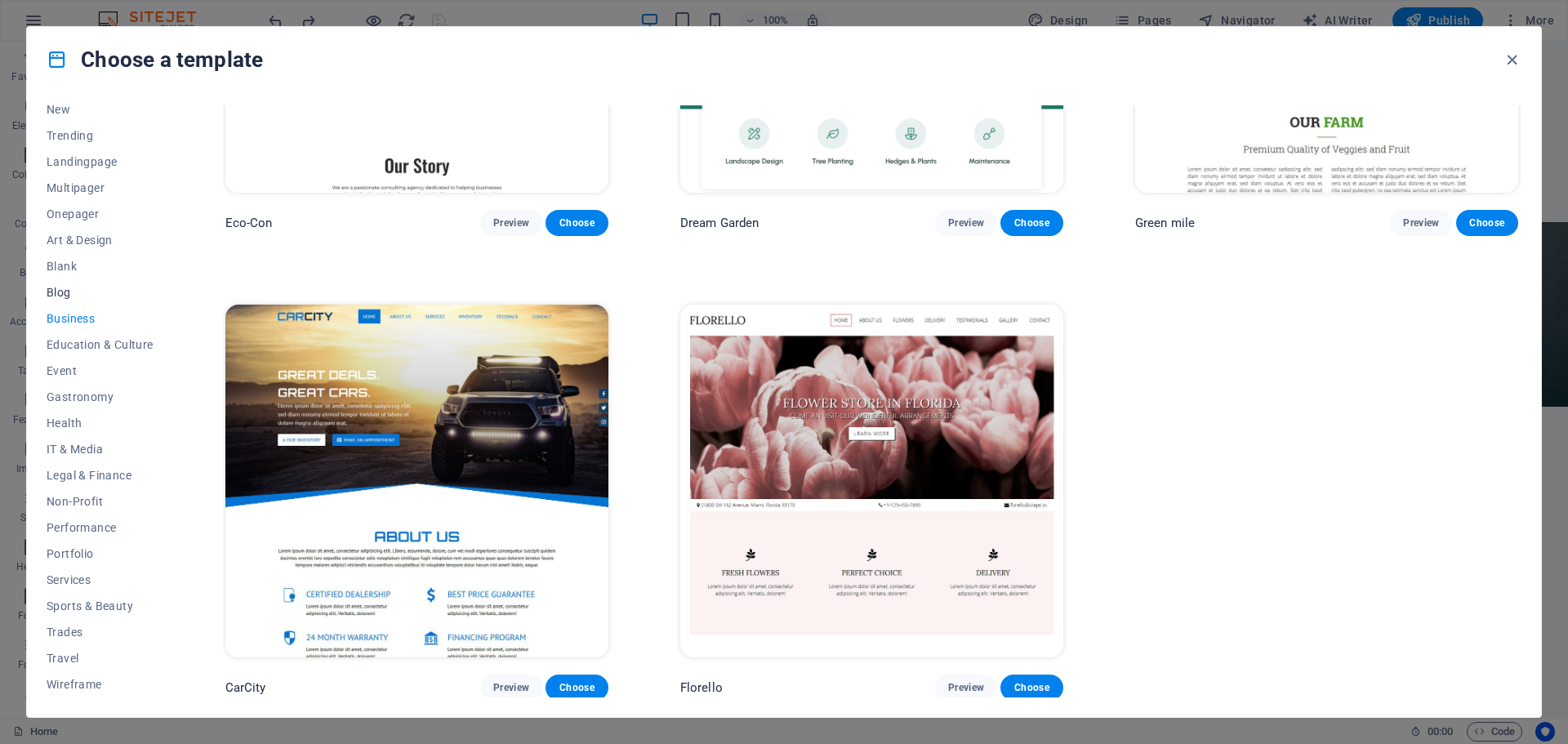
click at [68, 298] on span "Blog" at bounding box center [100, 293] width 107 height 13
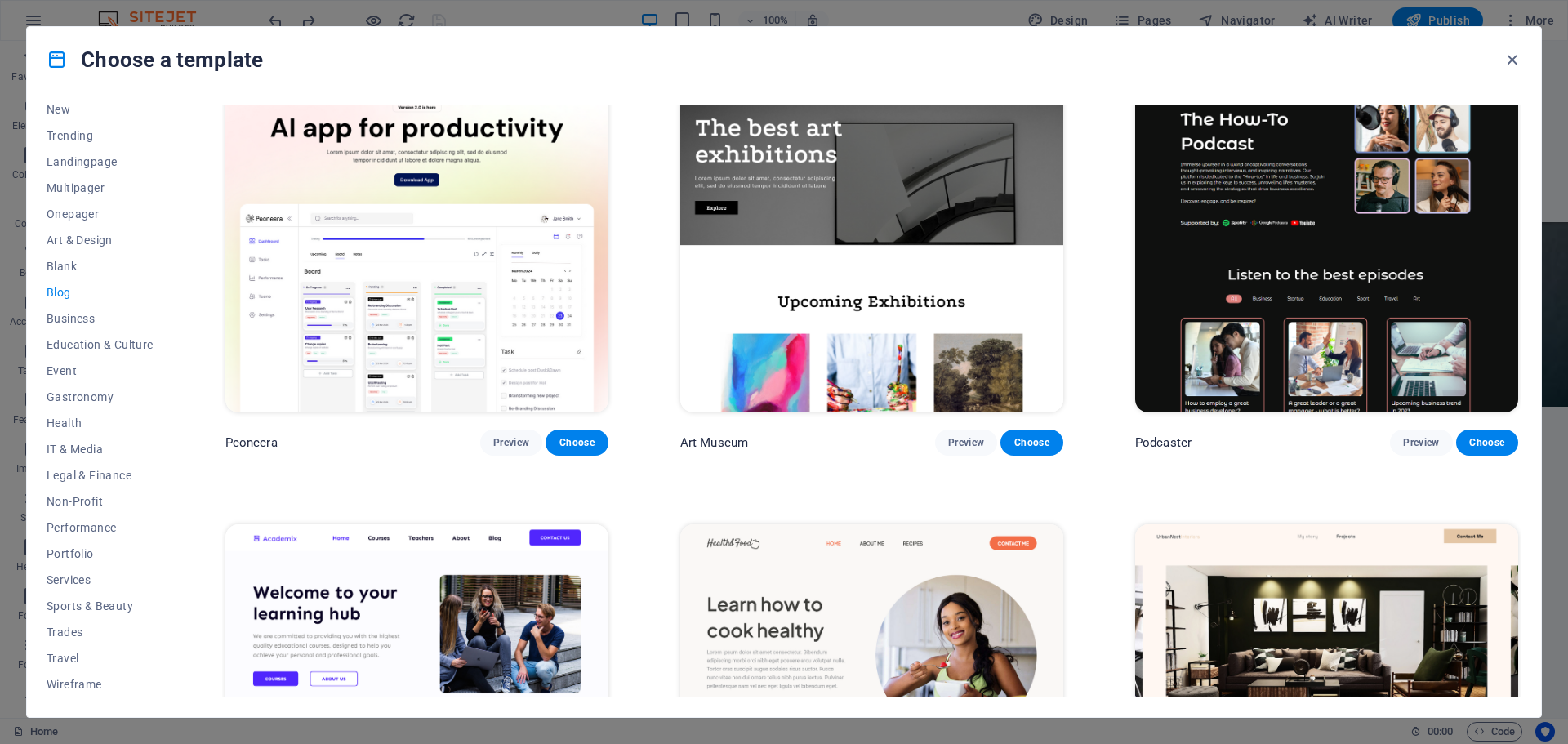
scroll to position [432, 0]
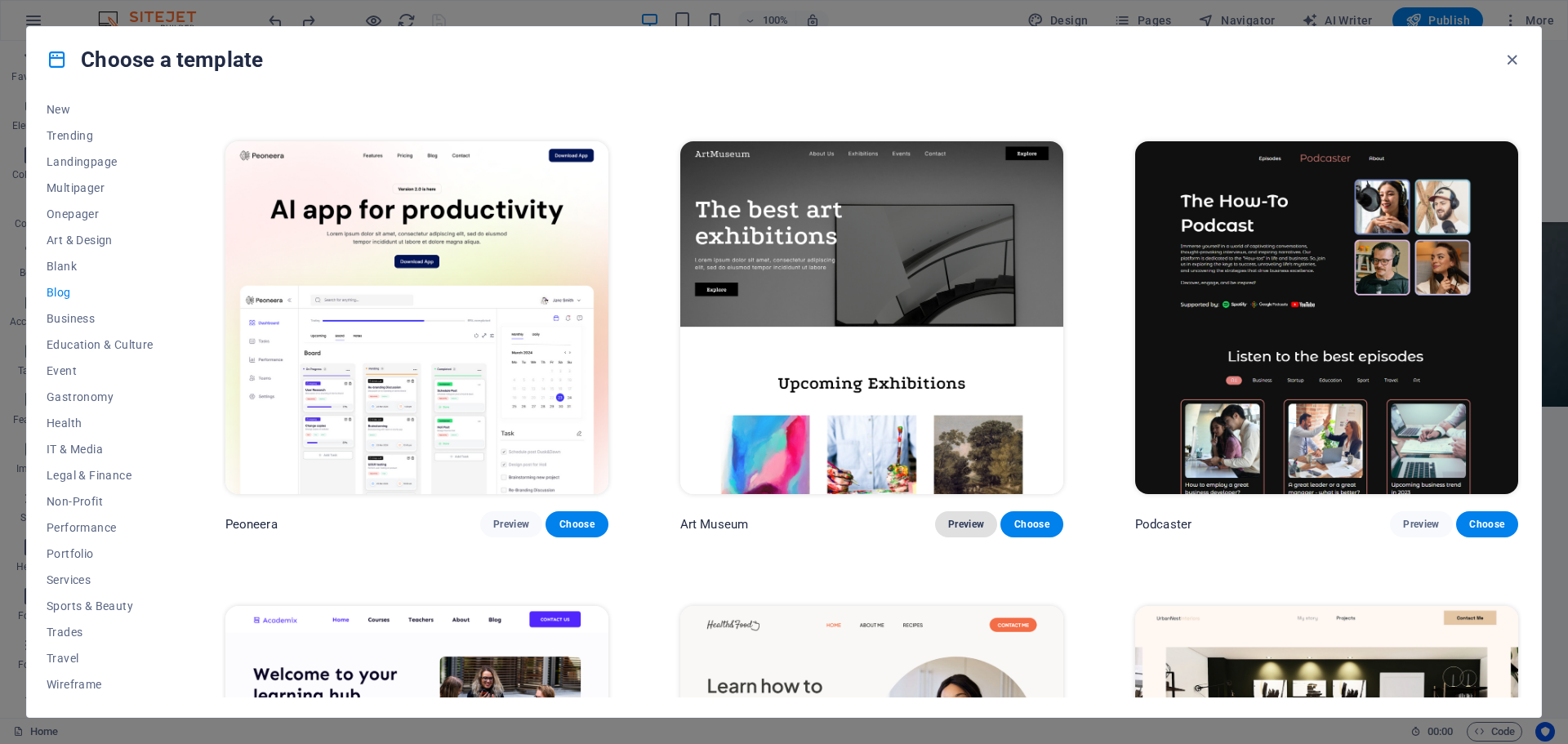
click at [960, 520] on span "Preview" at bounding box center [966, 524] width 36 height 13
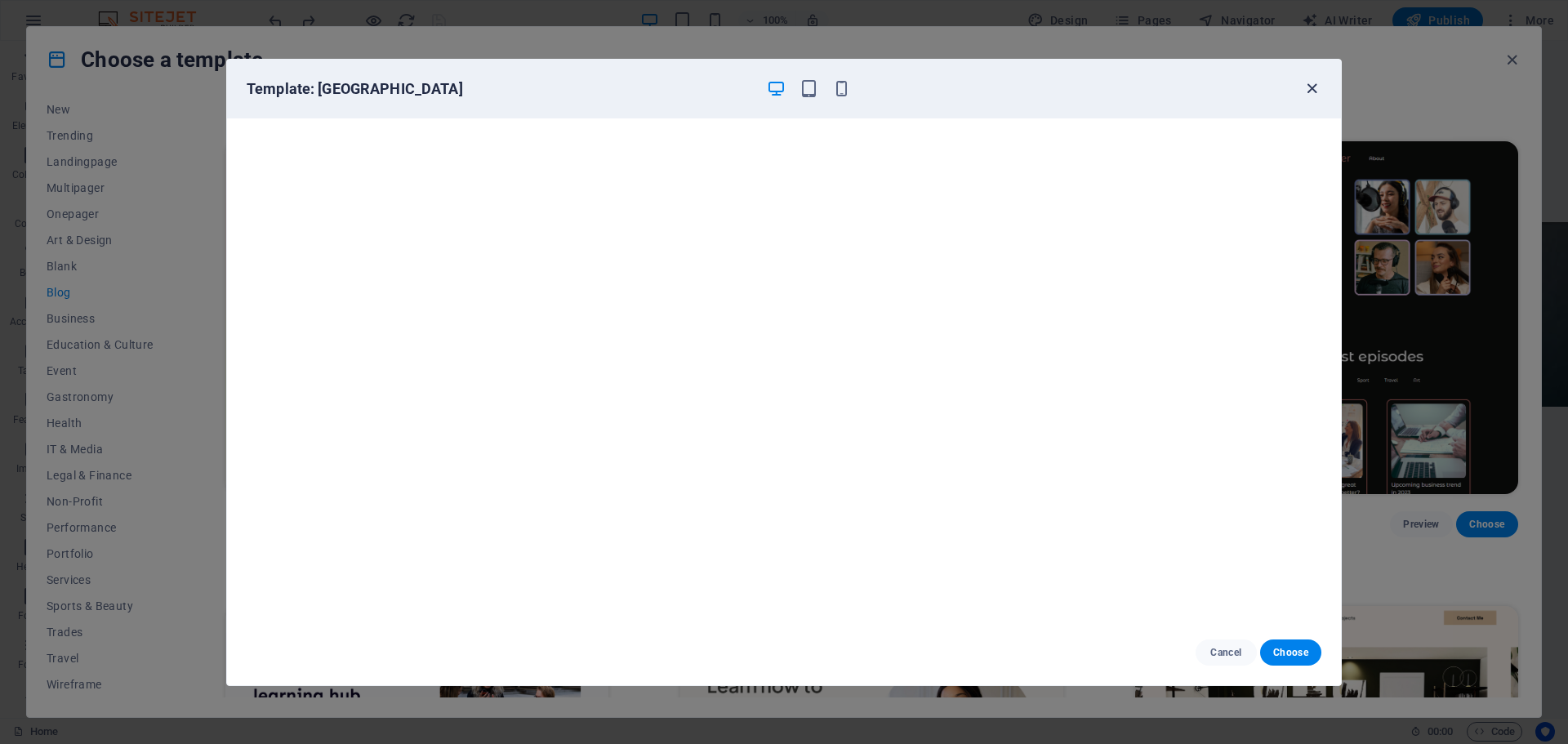
click at [1304, 85] on icon "button" at bounding box center [1312, 88] width 19 height 19
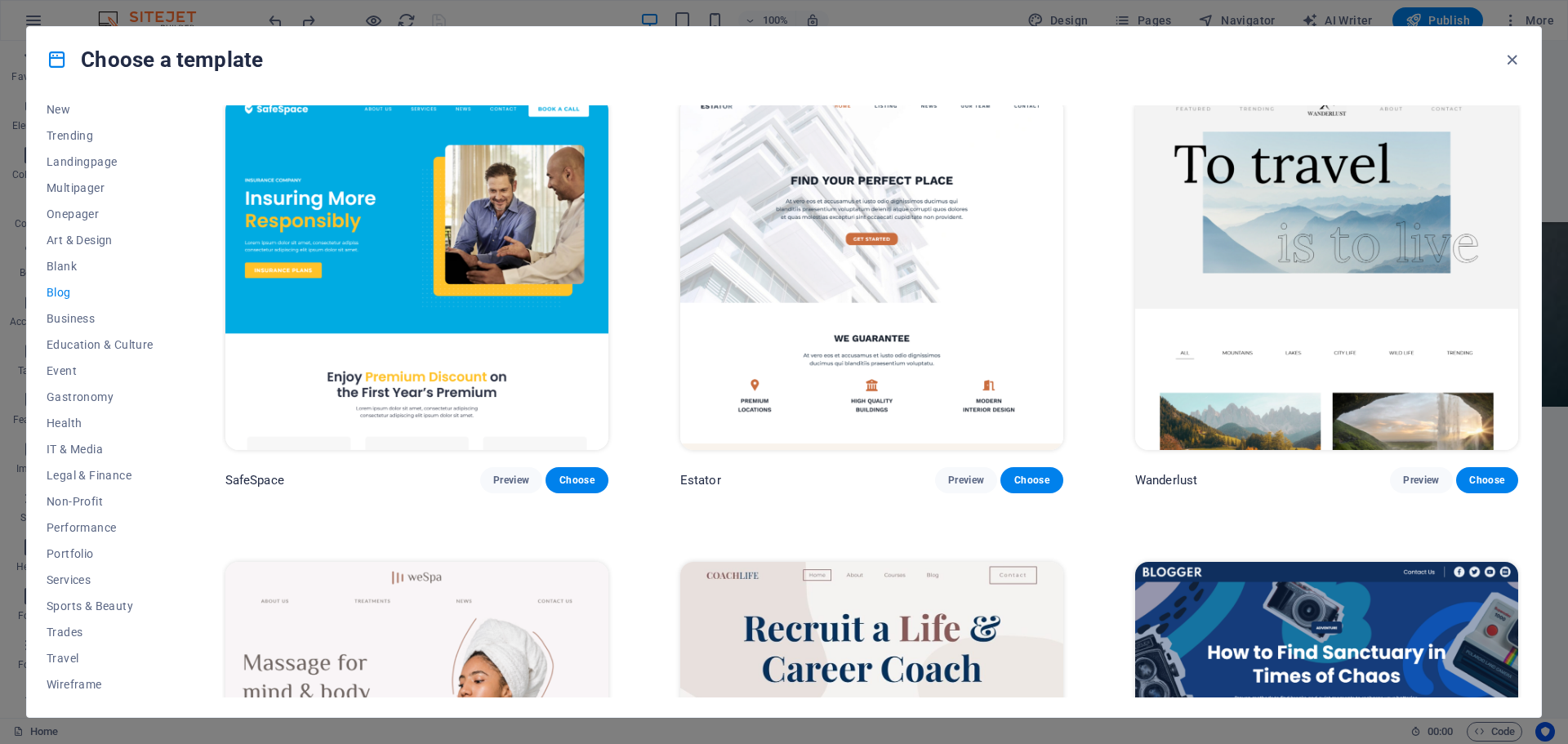
scroll to position [1412, 0]
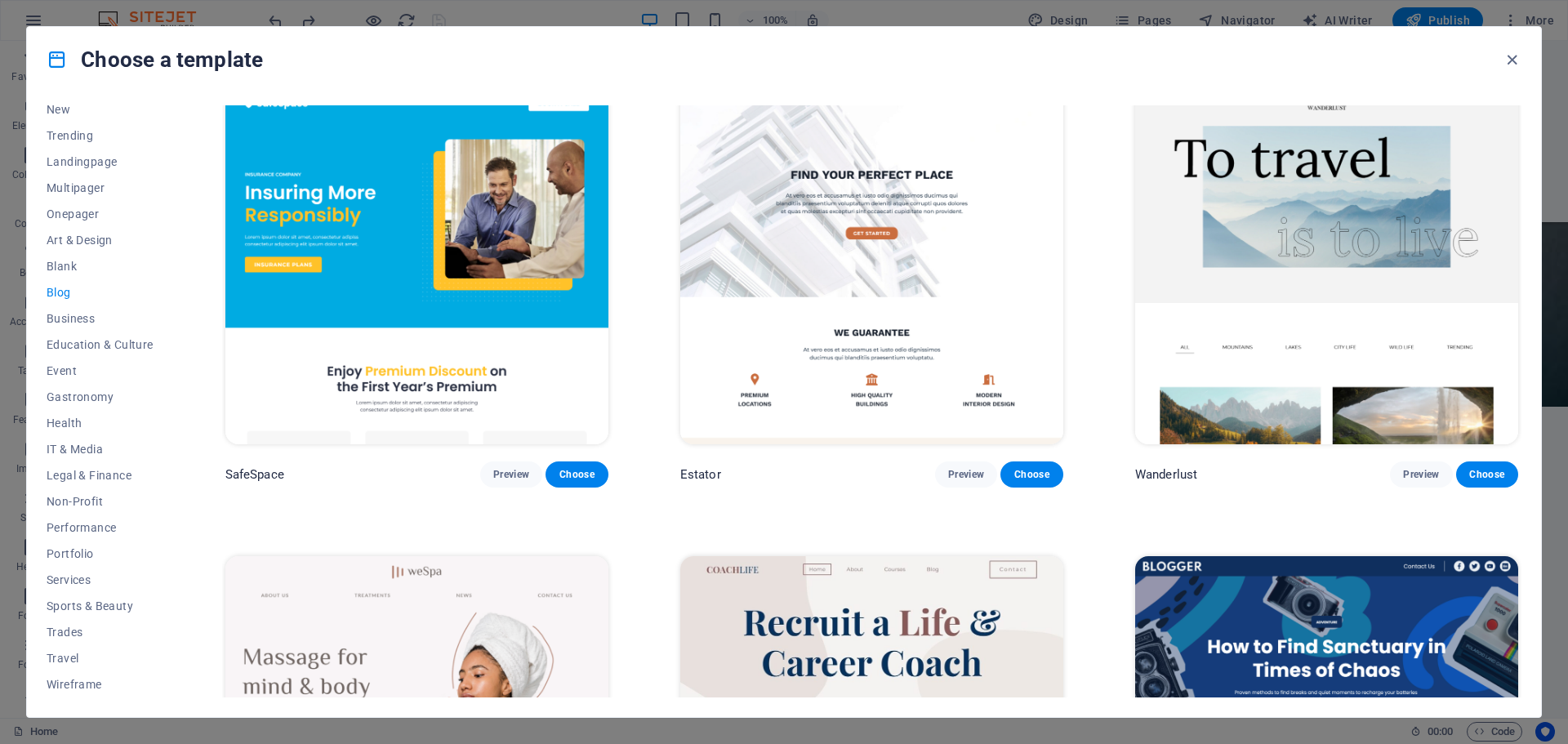
drag, startPoint x: 894, startPoint y: 413, endPoint x: 880, endPoint y: 453, distance: 42.4
click at [882, 461] on div "Estator Preview Choose" at bounding box center [872, 474] width 383 height 26
click at [965, 470] on span "Preview" at bounding box center [966, 474] width 36 height 13
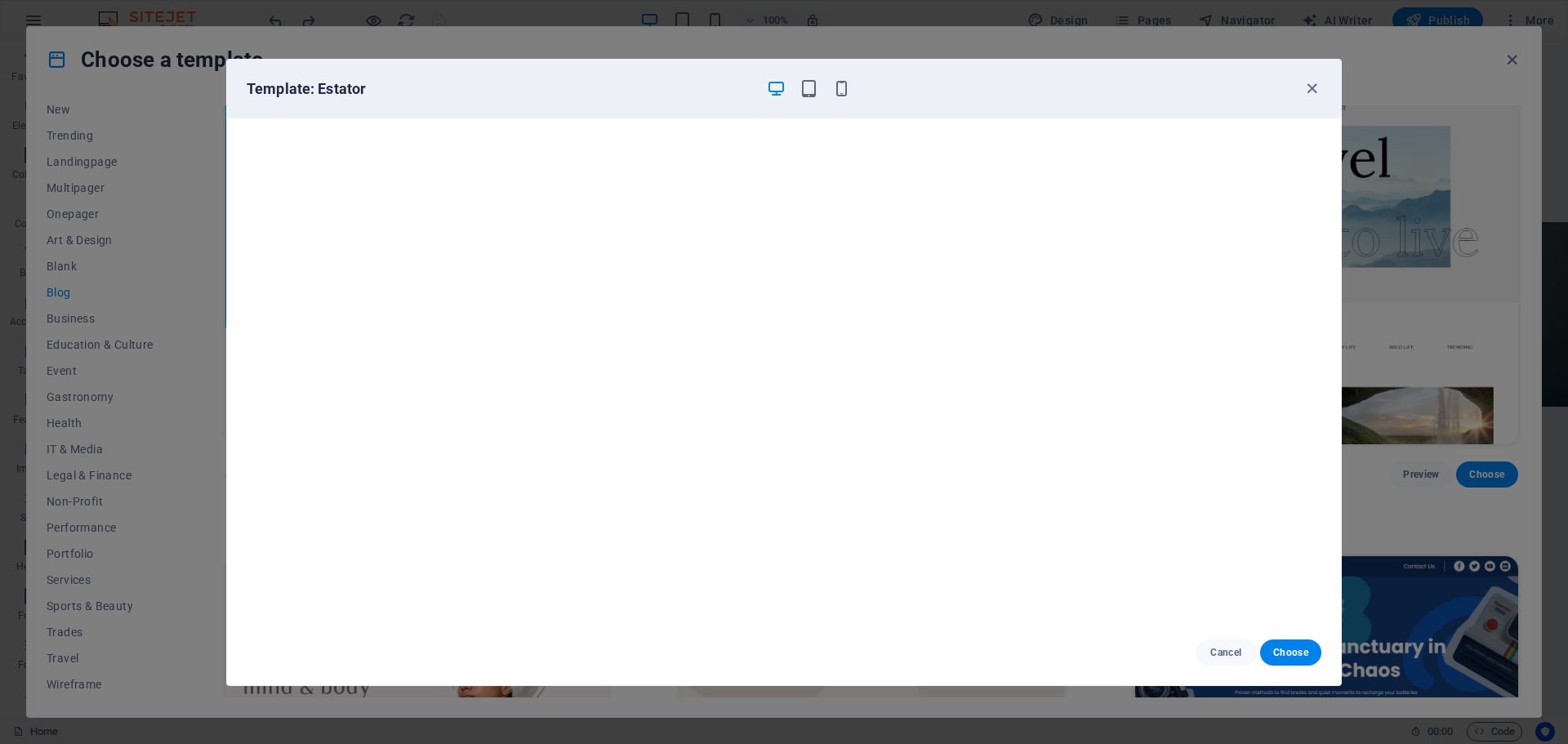
scroll to position [4, 0]
click at [1303, 91] on icon "button" at bounding box center [1312, 88] width 19 height 19
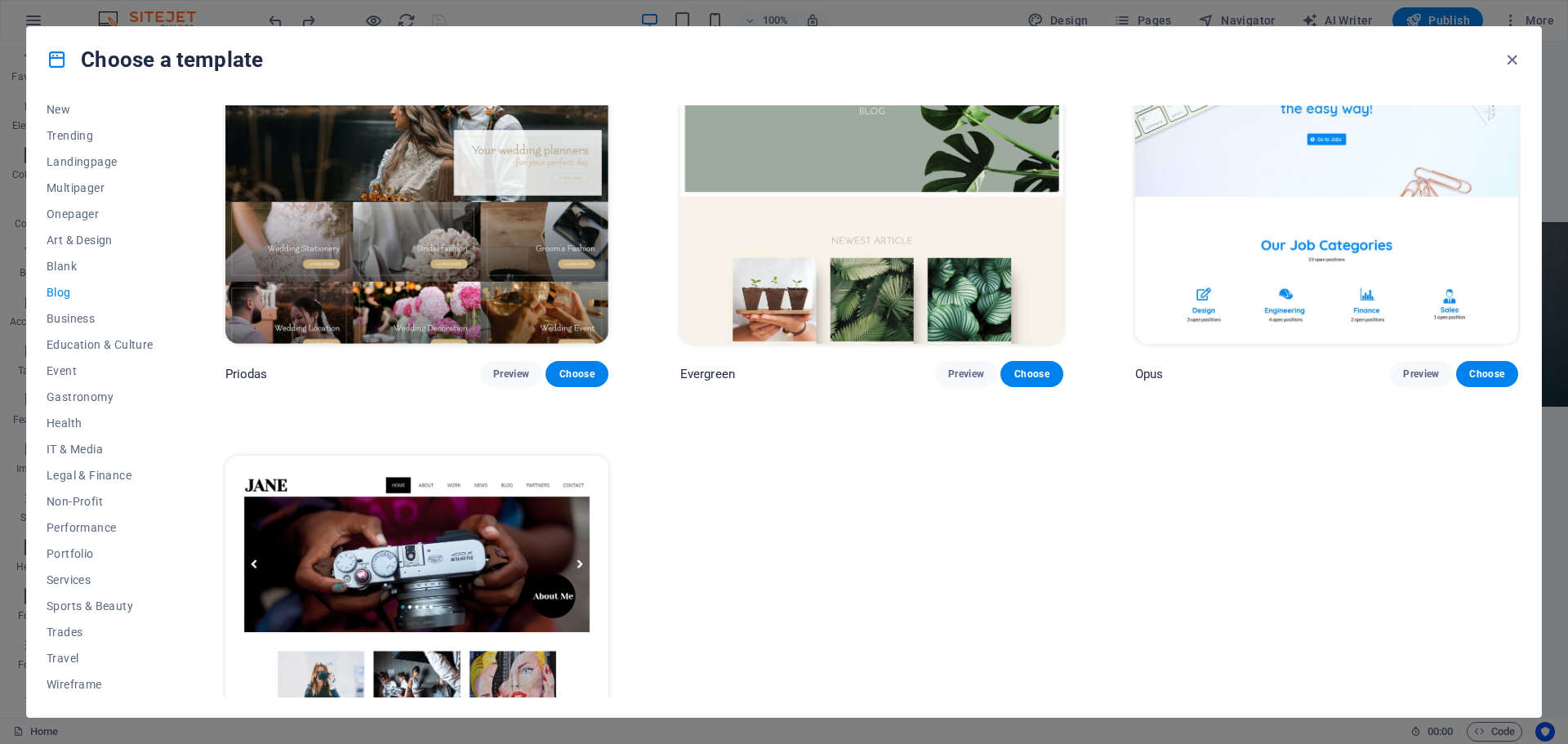
scroll to position [3510, 0]
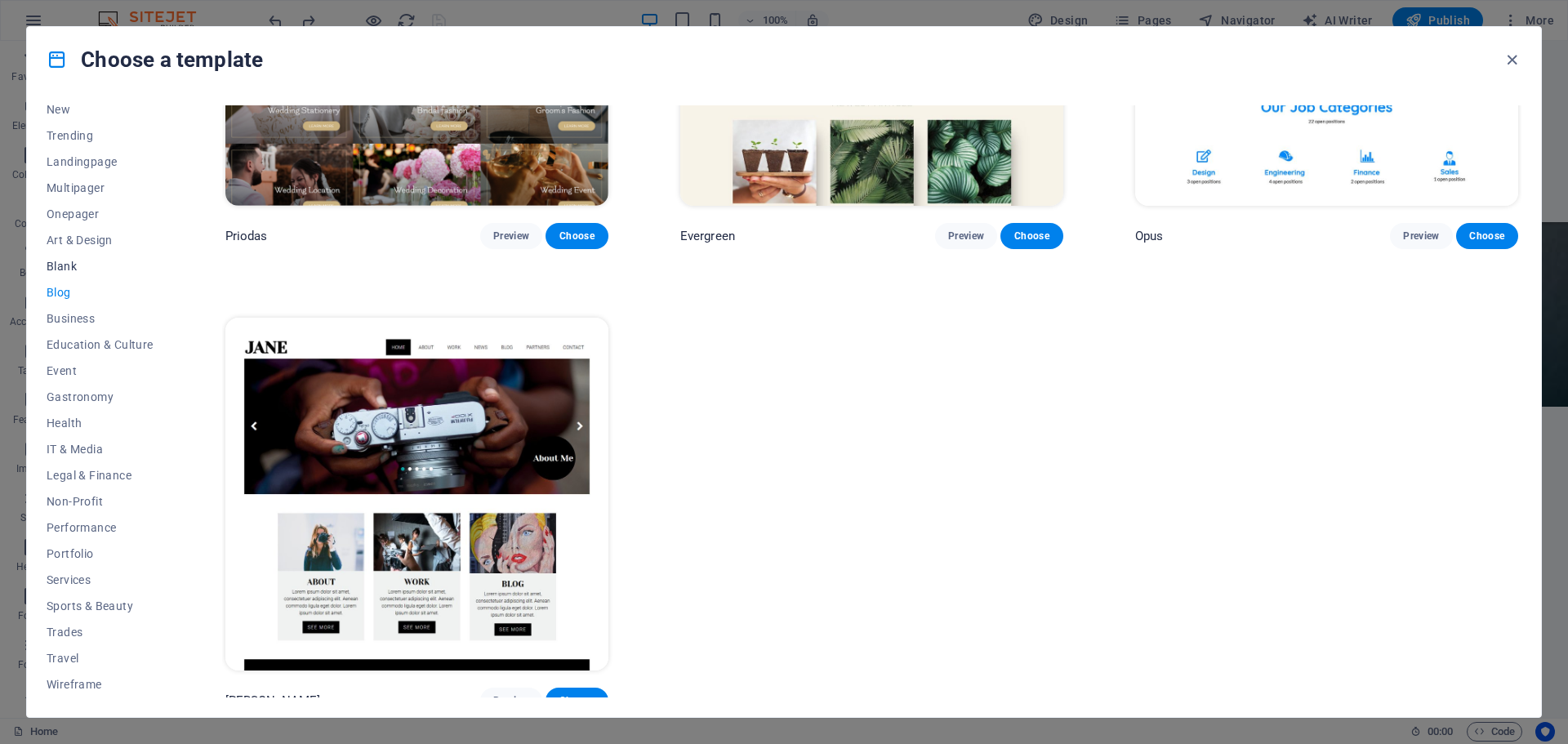
click at [67, 261] on span "Blank" at bounding box center [100, 266] width 107 height 13
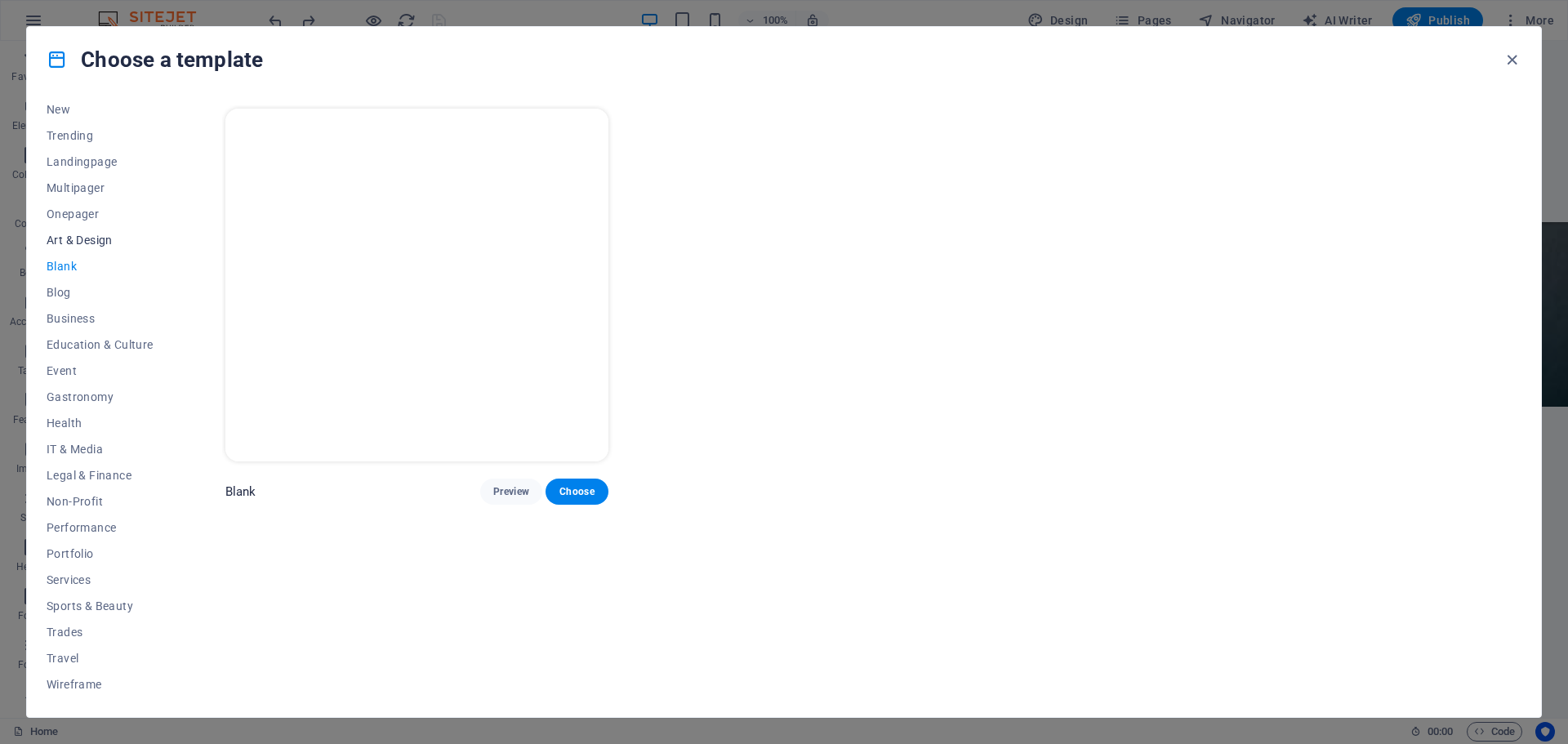
click at [84, 238] on span "Art & Design" at bounding box center [100, 240] width 107 height 13
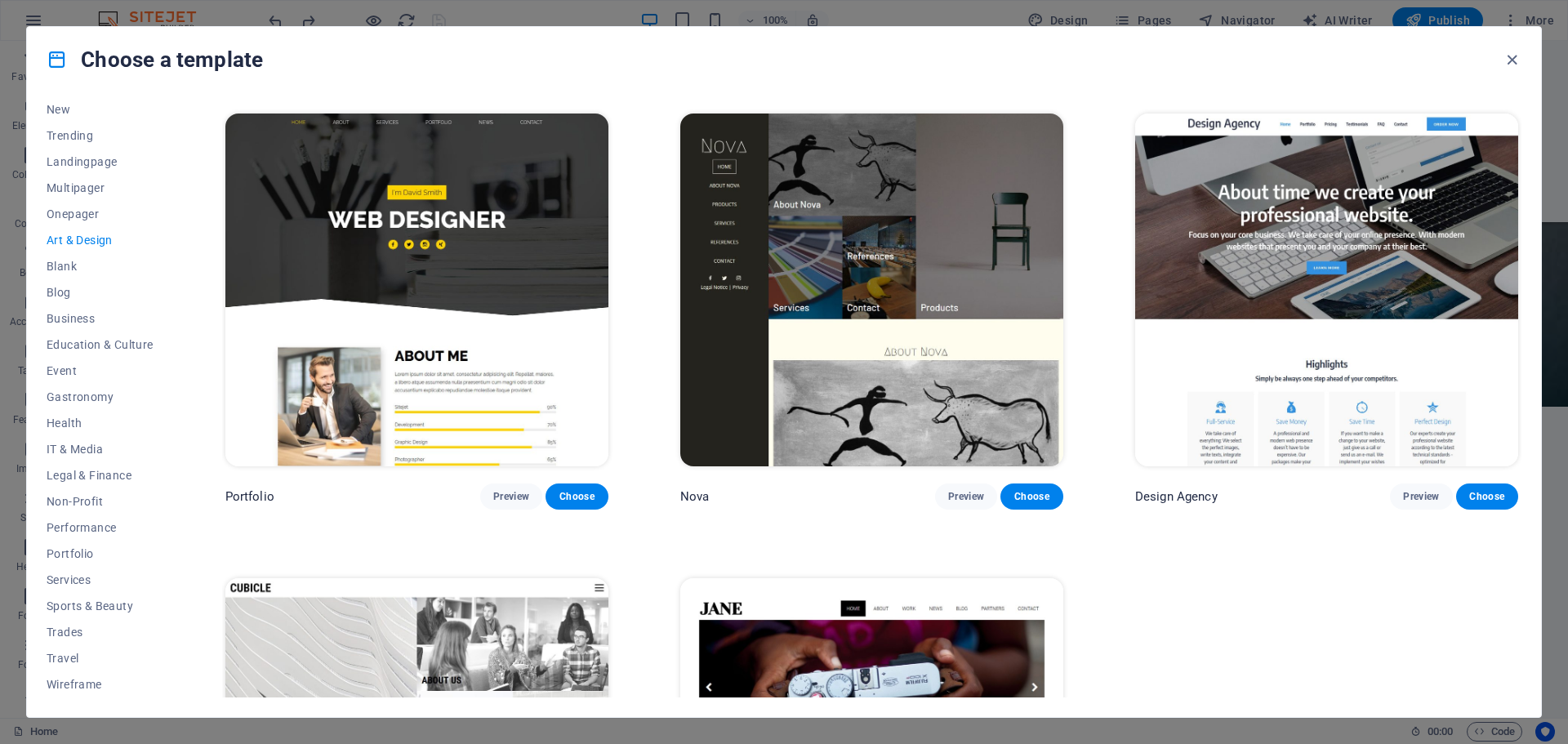
scroll to position [1389, 0]
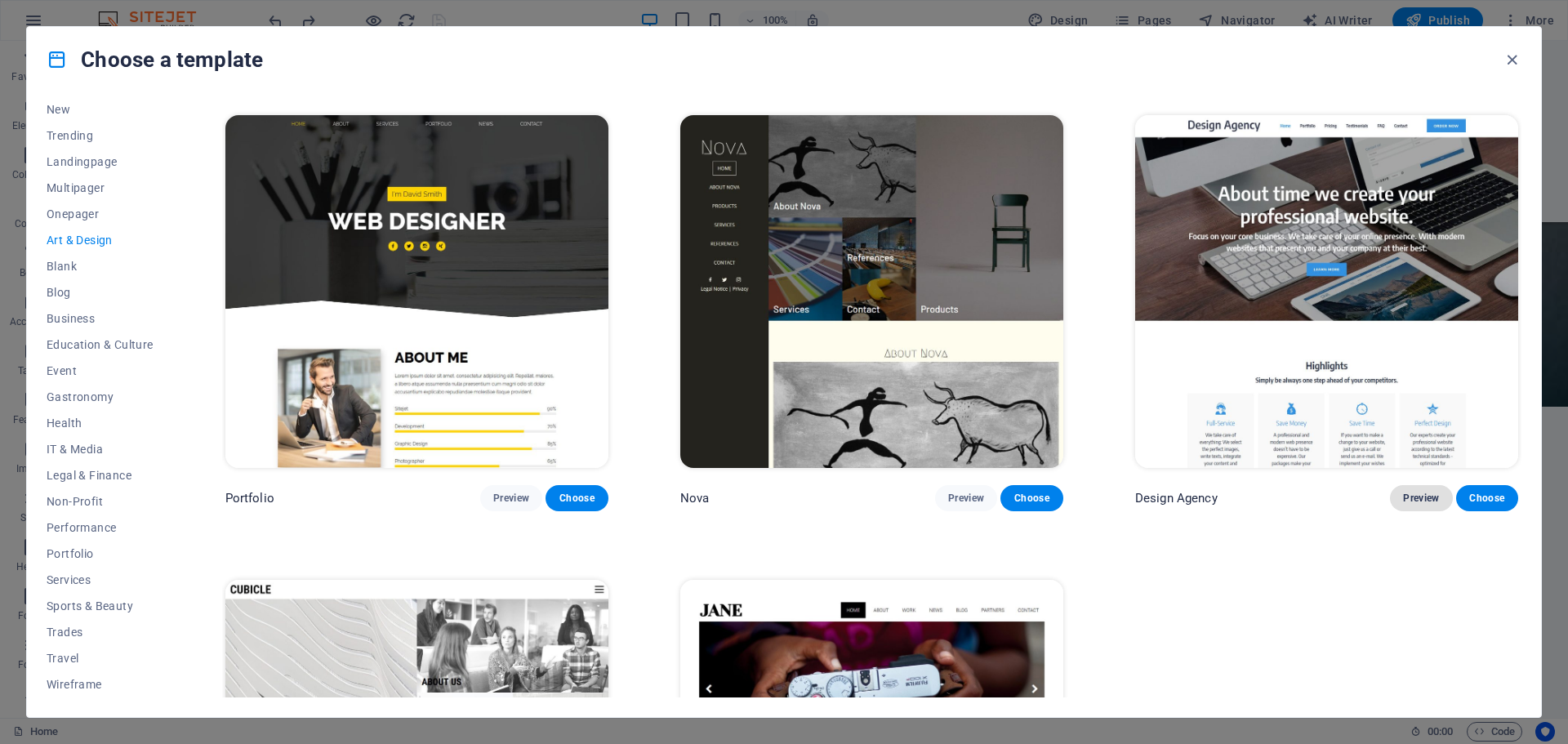
click at [1403, 495] on span "Preview" at bounding box center [1421, 498] width 36 height 13
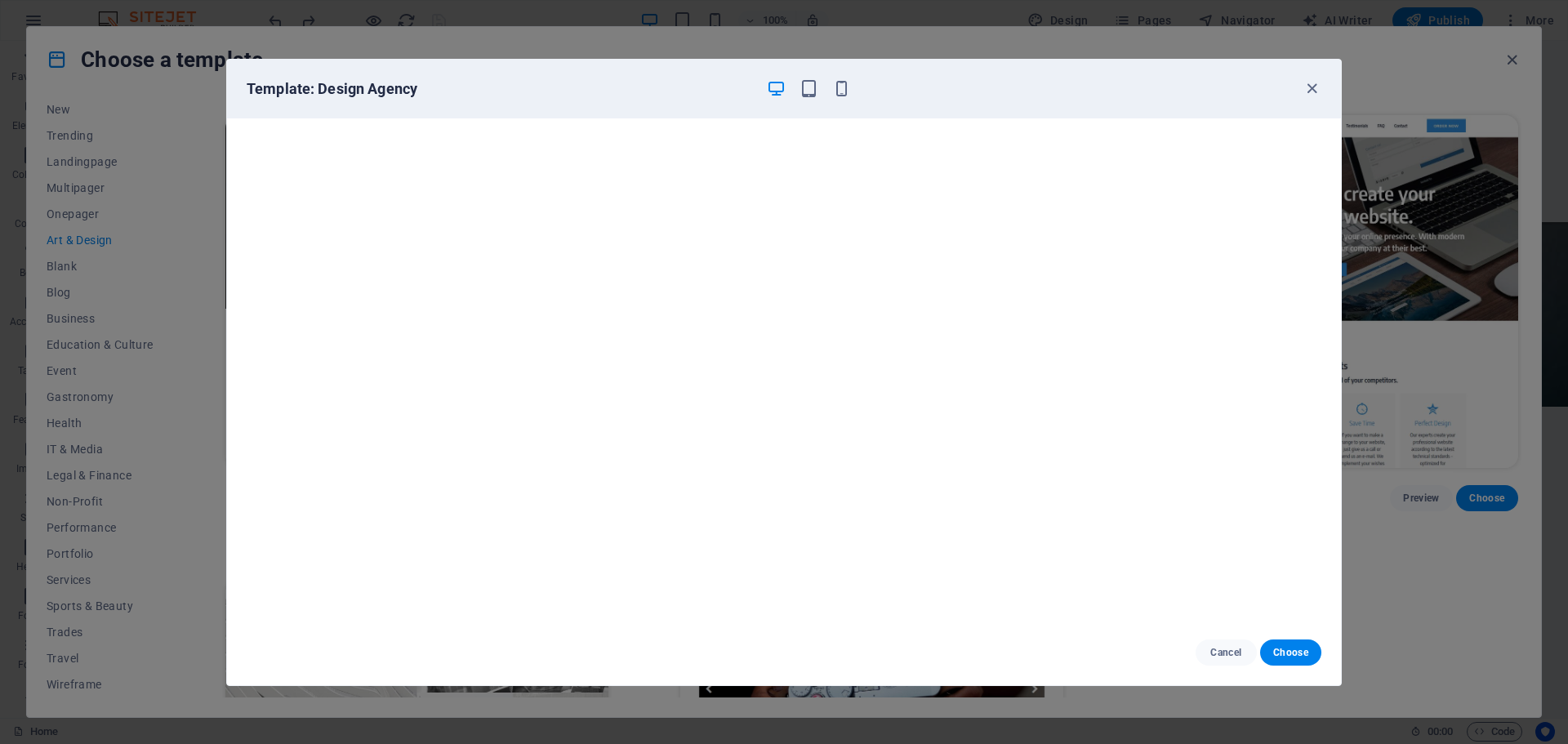
drag, startPoint x: 1316, startPoint y: 91, endPoint x: 1287, endPoint y: 104, distance: 31.8
click at [1316, 91] on icon "button" at bounding box center [1312, 88] width 19 height 19
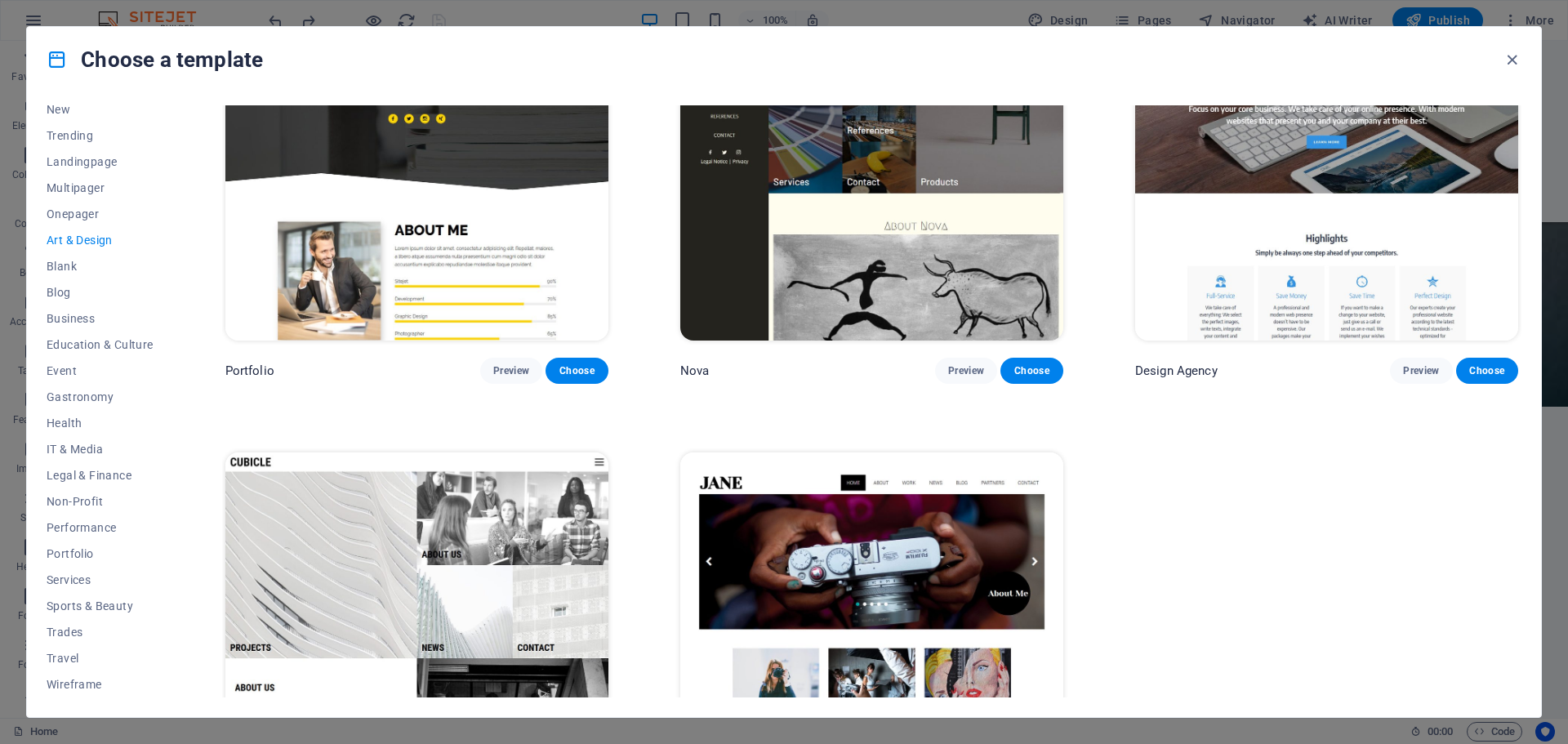
scroll to position [1658, 0]
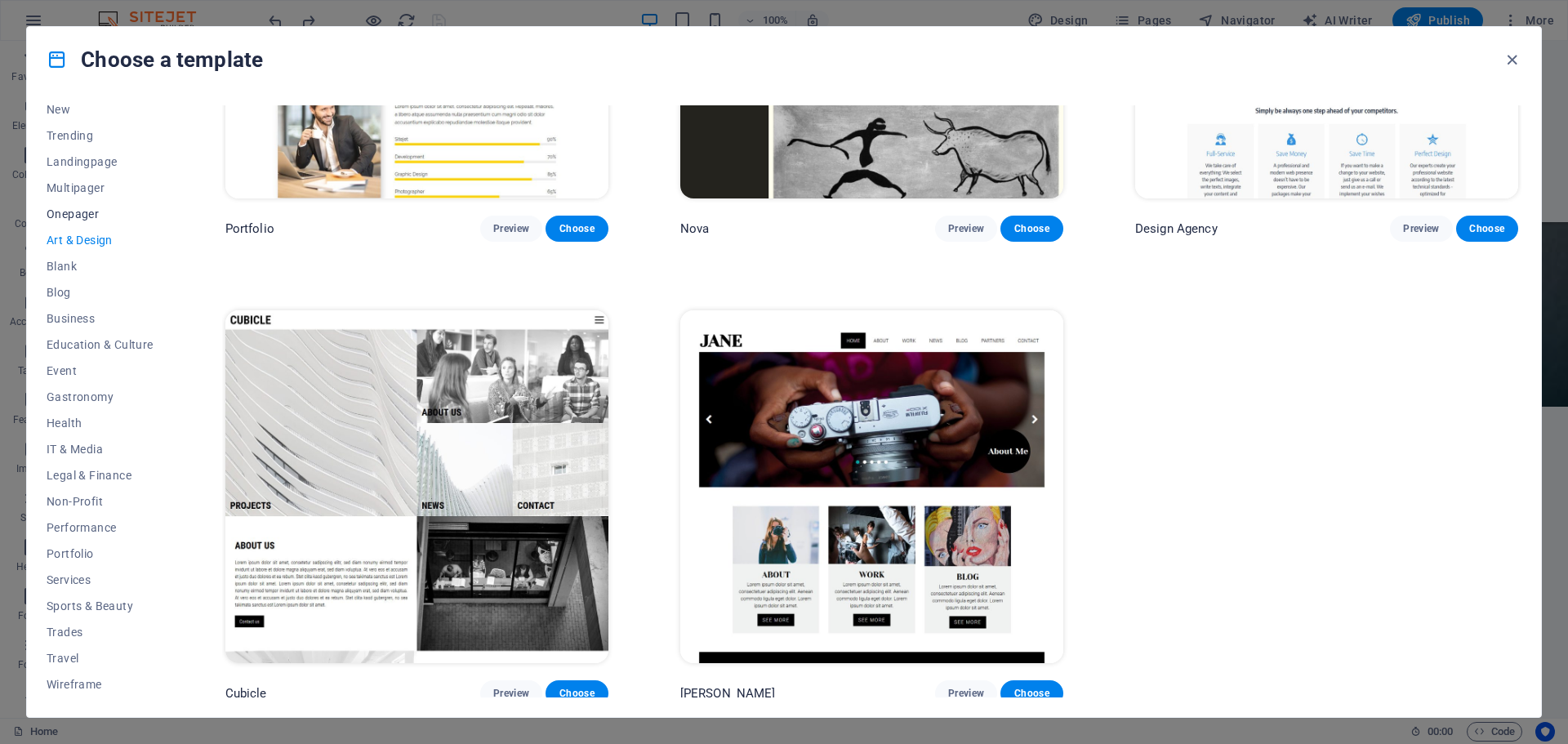
click at [92, 212] on span "Onepager" at bounding box center [100, 214] width 107 height 13
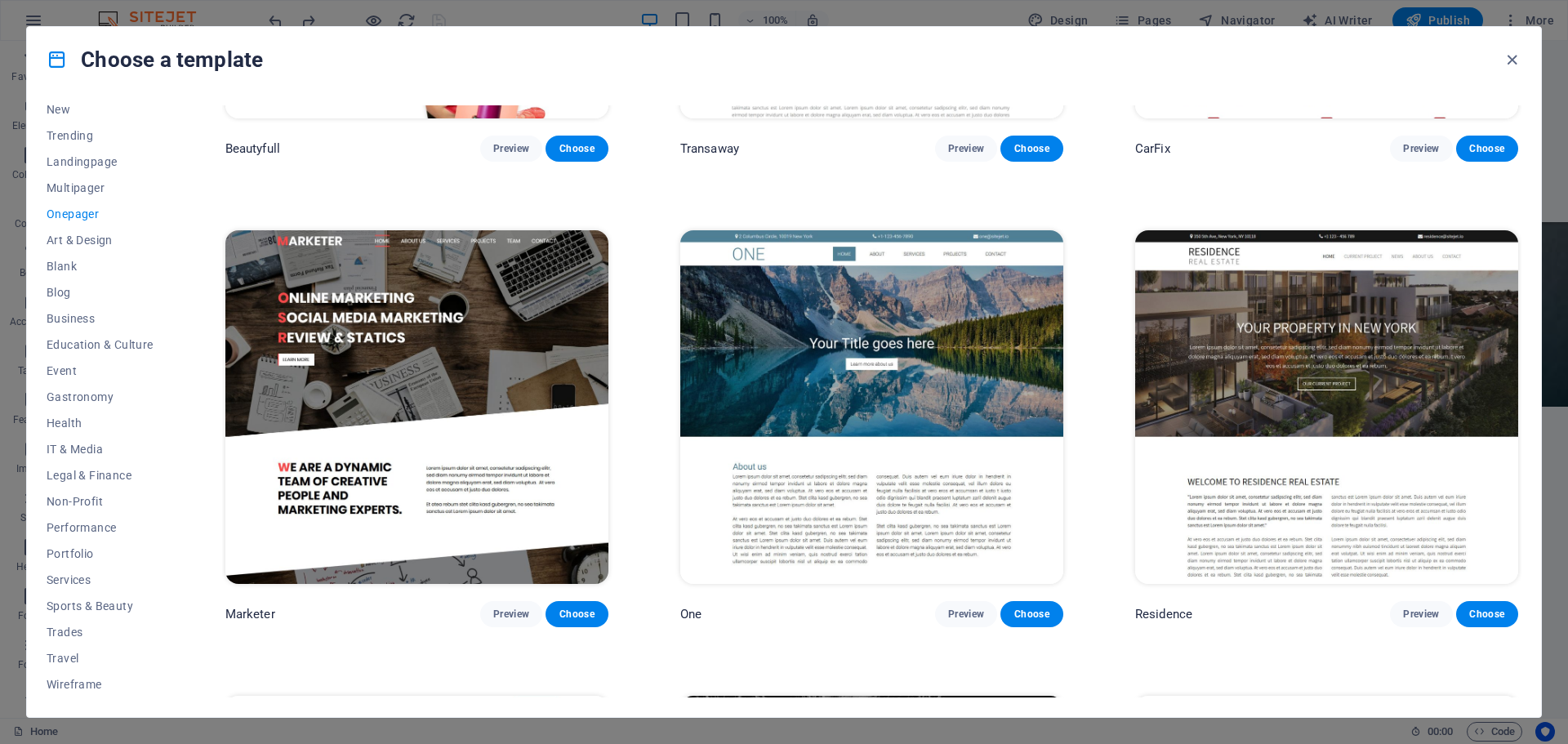
scroll to position [9667, 0]
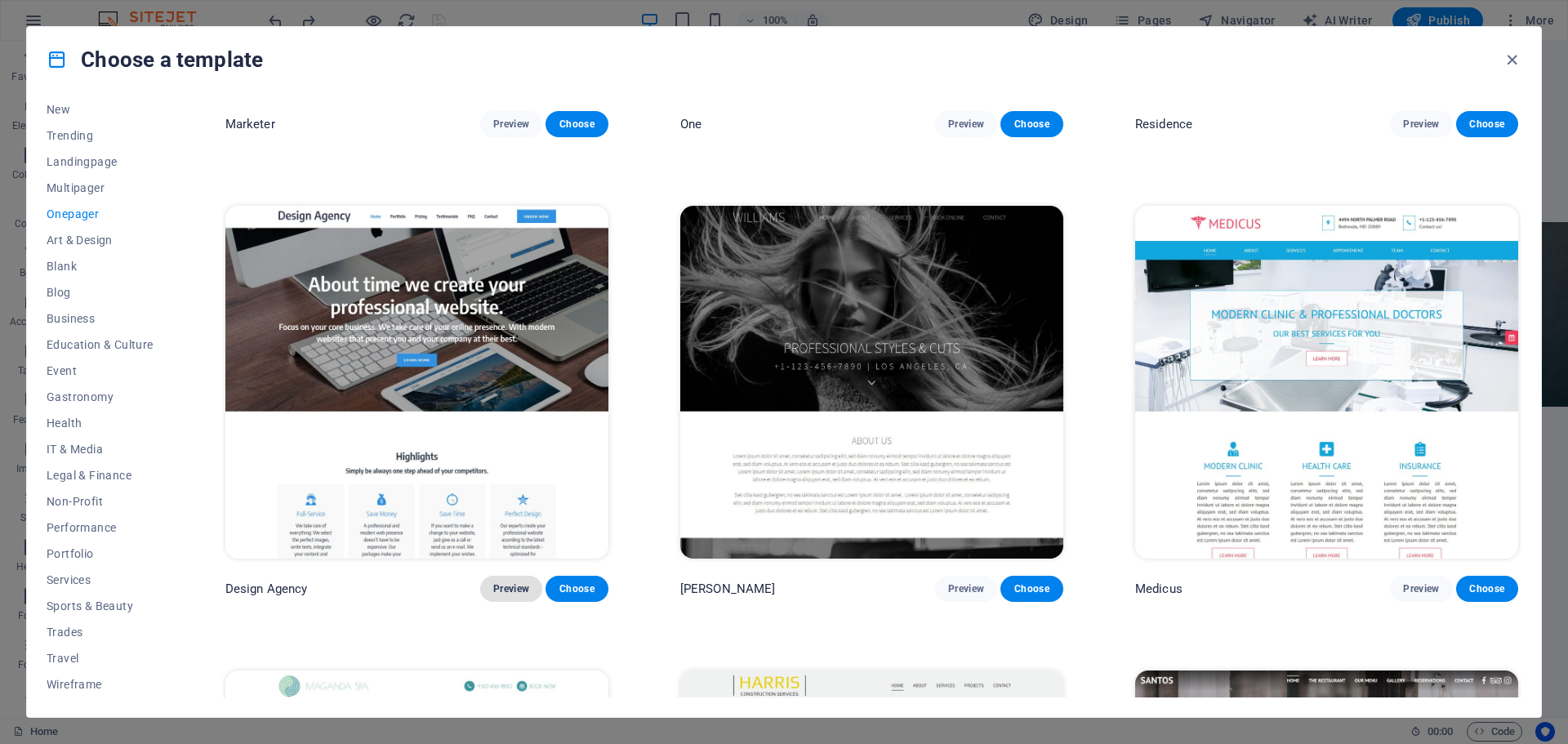
click at [505, 575] on button "Preview" at bounding box center [511, 589] width 62 height 26
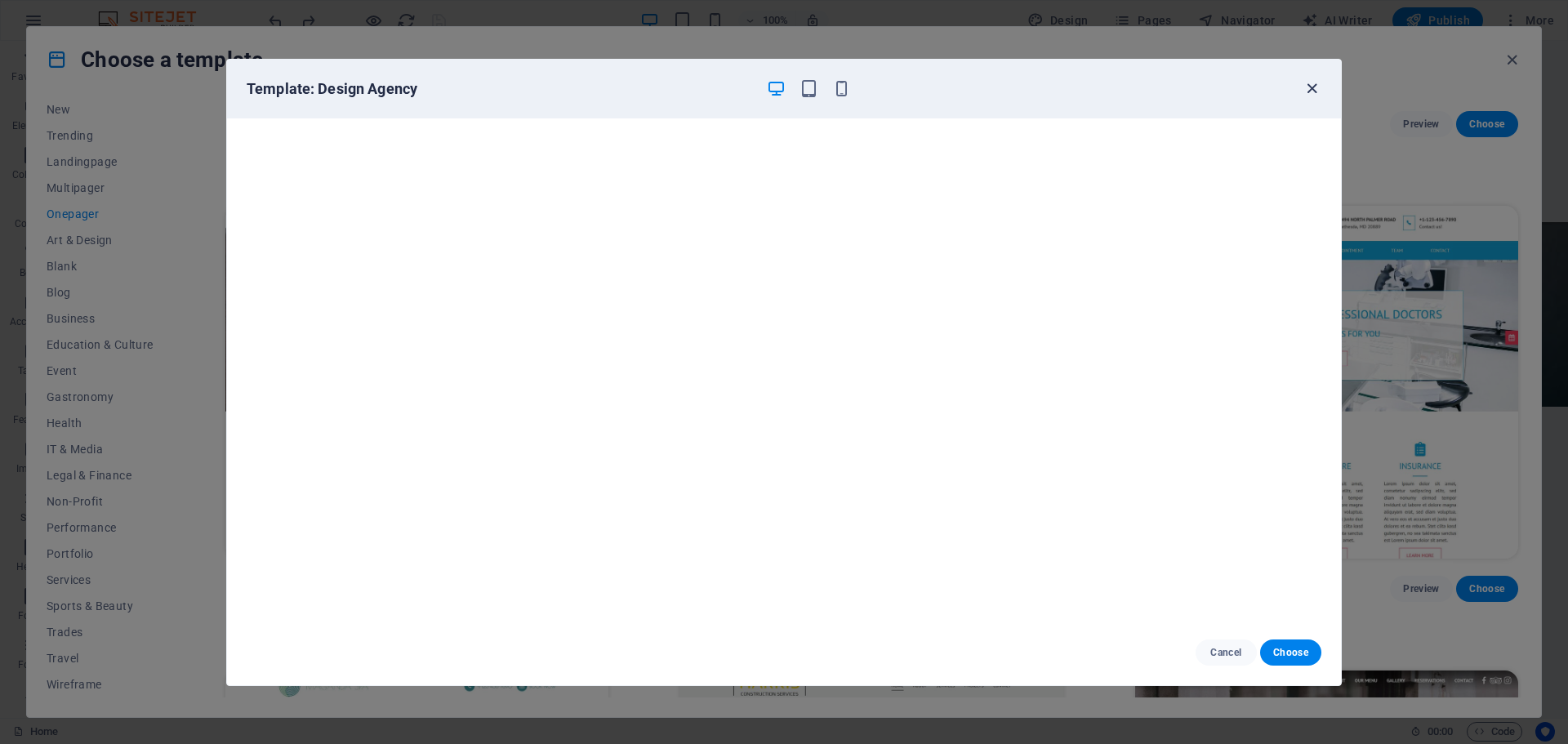
click at [1317, 92] on icon "button" at bounding box center [1312, 88] width 19 height 19
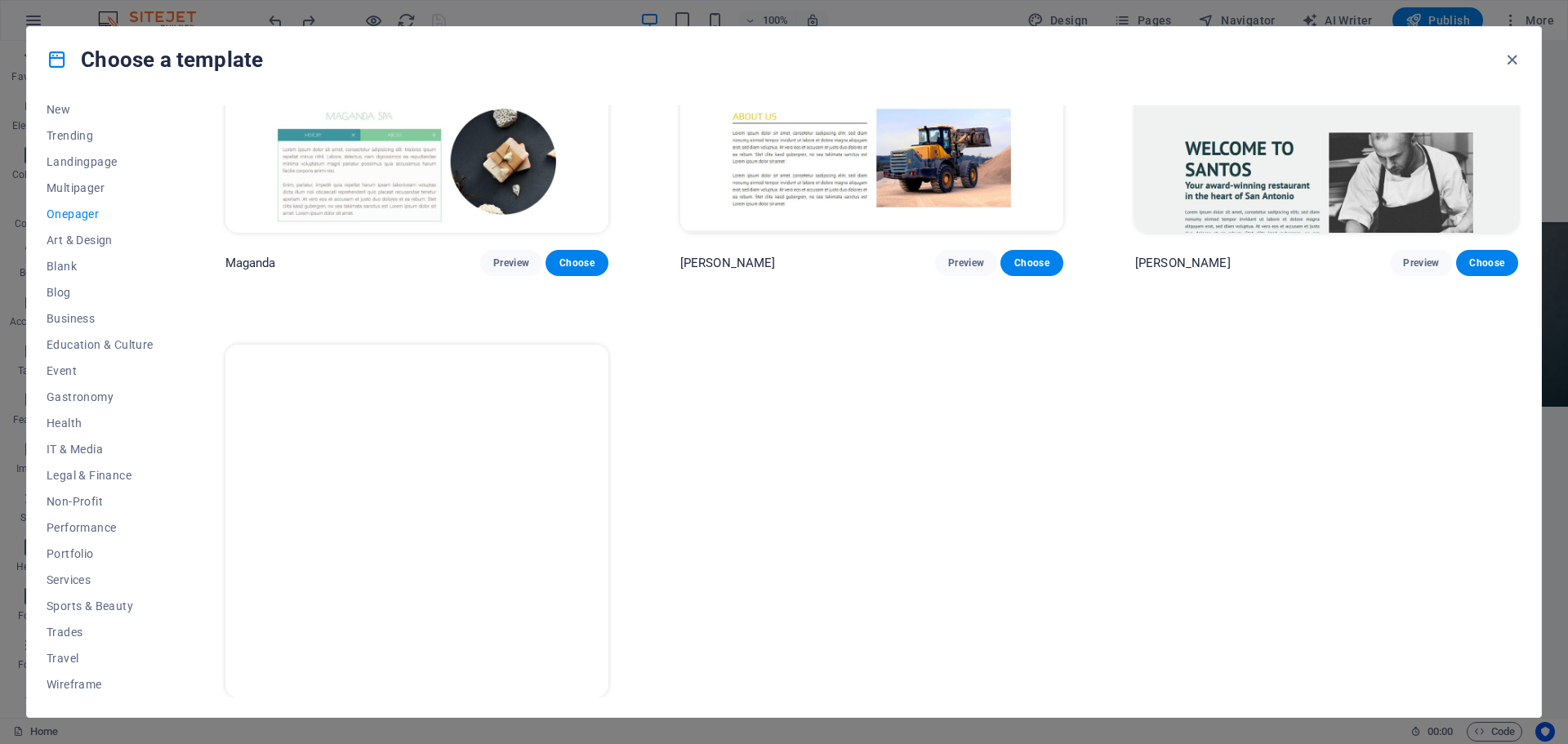
scroll to position [10294, 0]
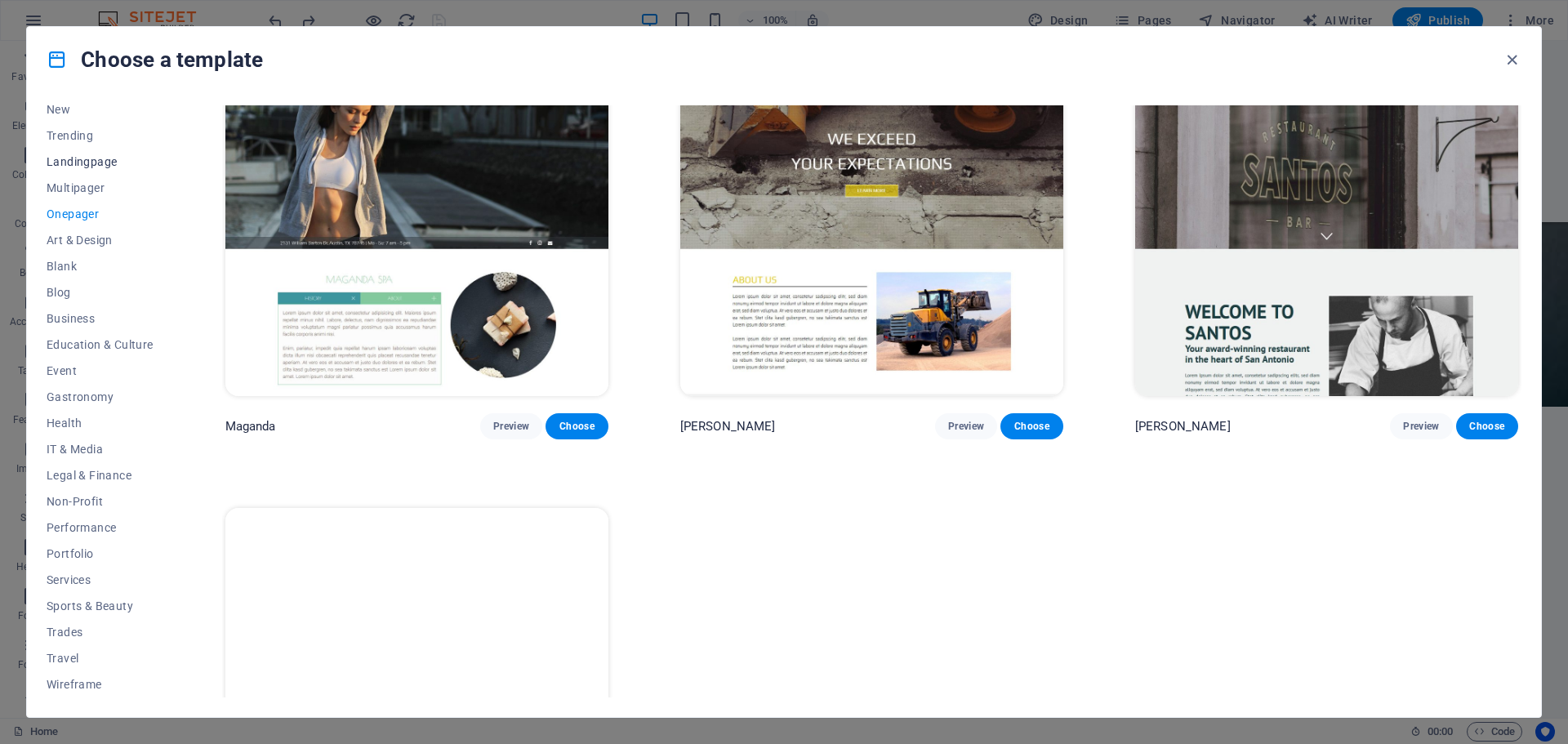
click at [79, 173] on button "Landingpage" at bounding box center [100, 162] width 107 height 26
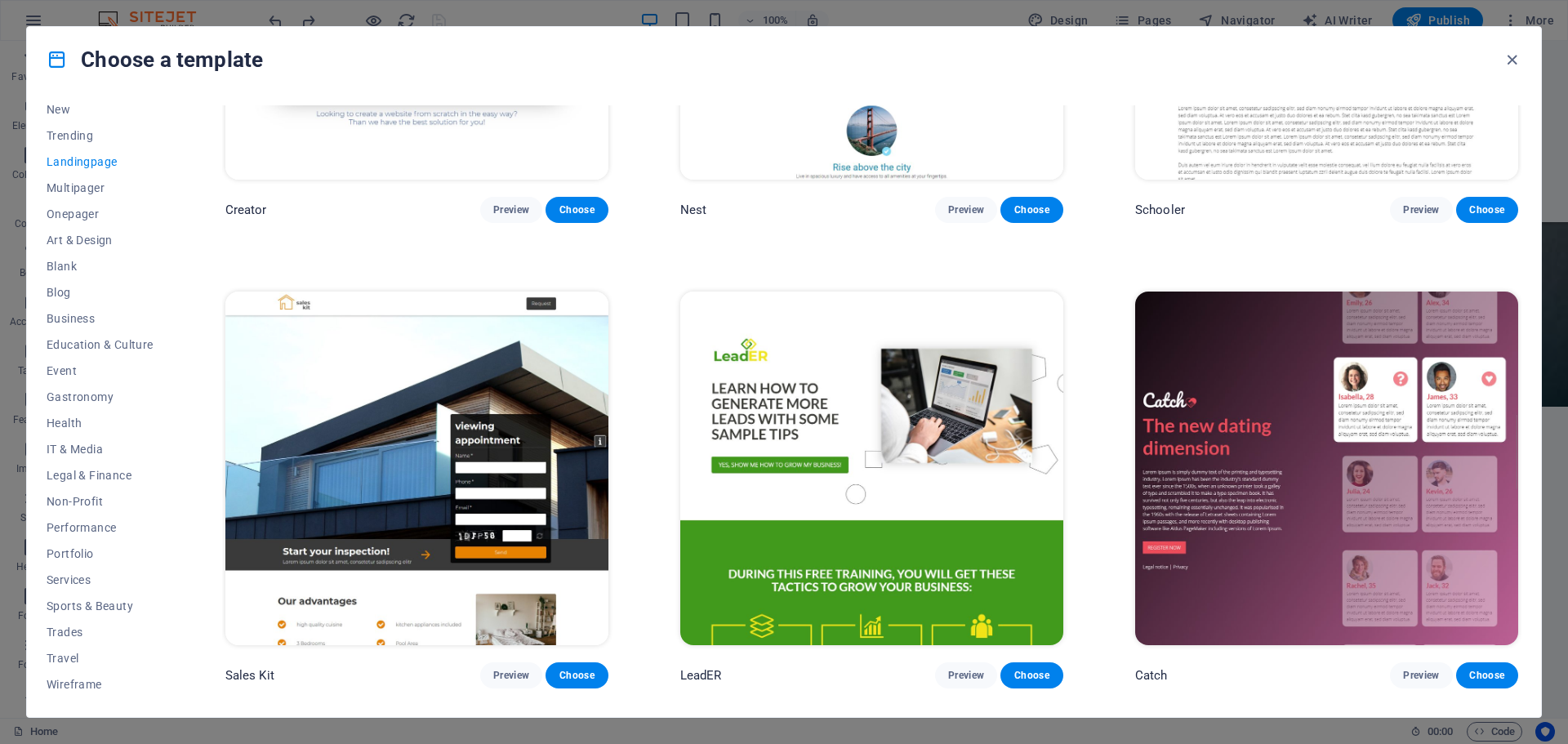
scroll to position [2612, 0]
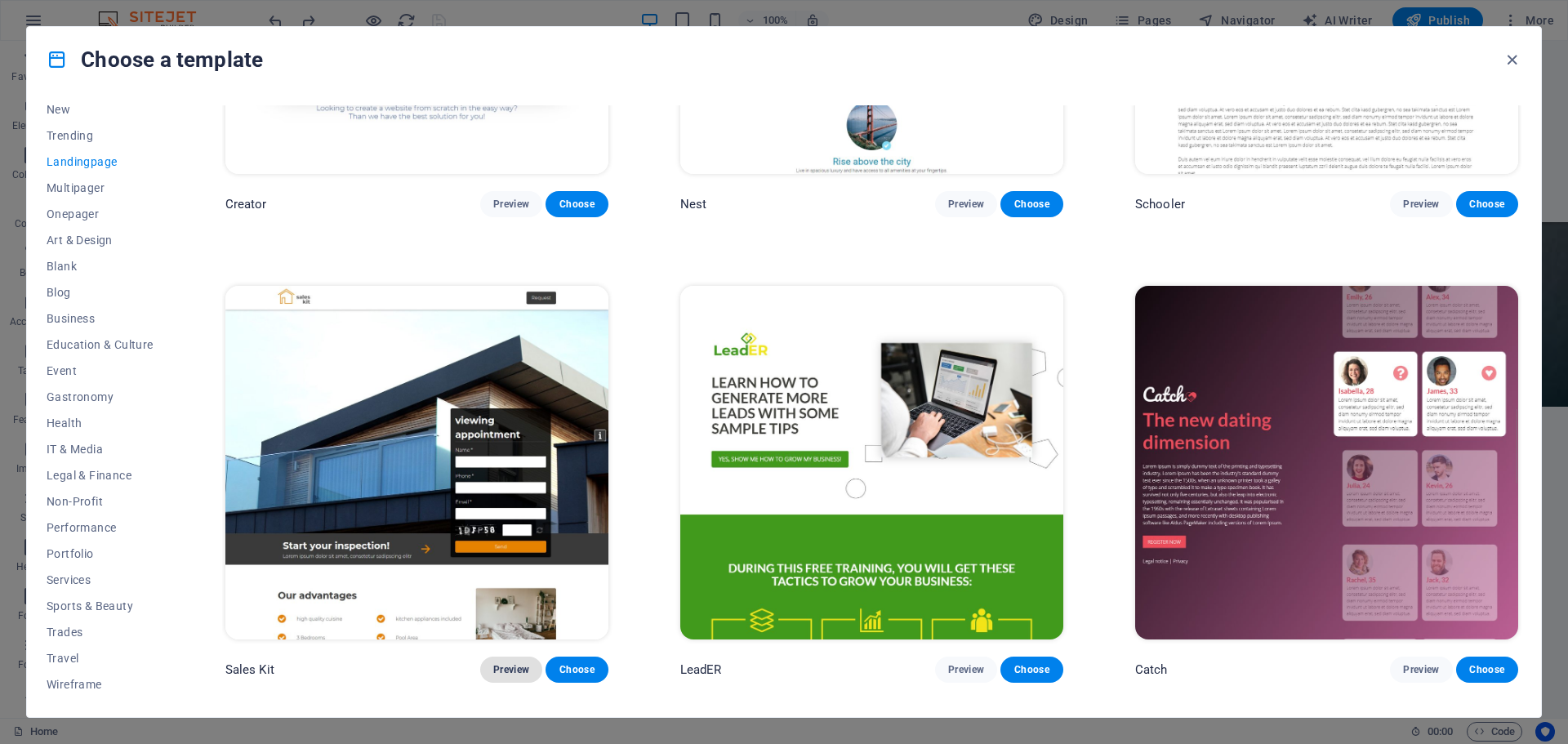
click at [497, 666] on button "Preview" at bounding box center [511, 670] width 62 height 26
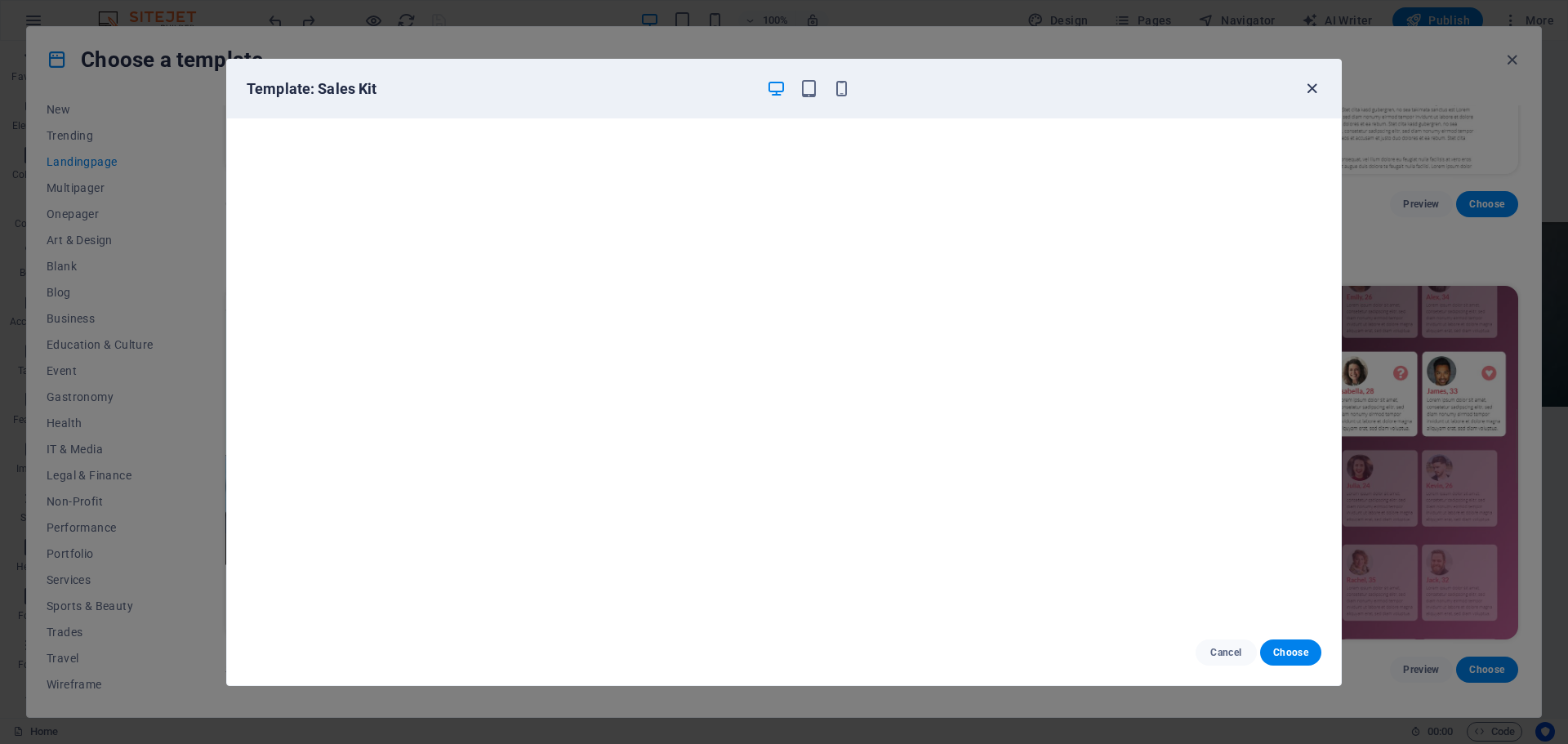
click at [1312, 91] on icon "button" at bounding box center [1312, 88] width 19 height 19
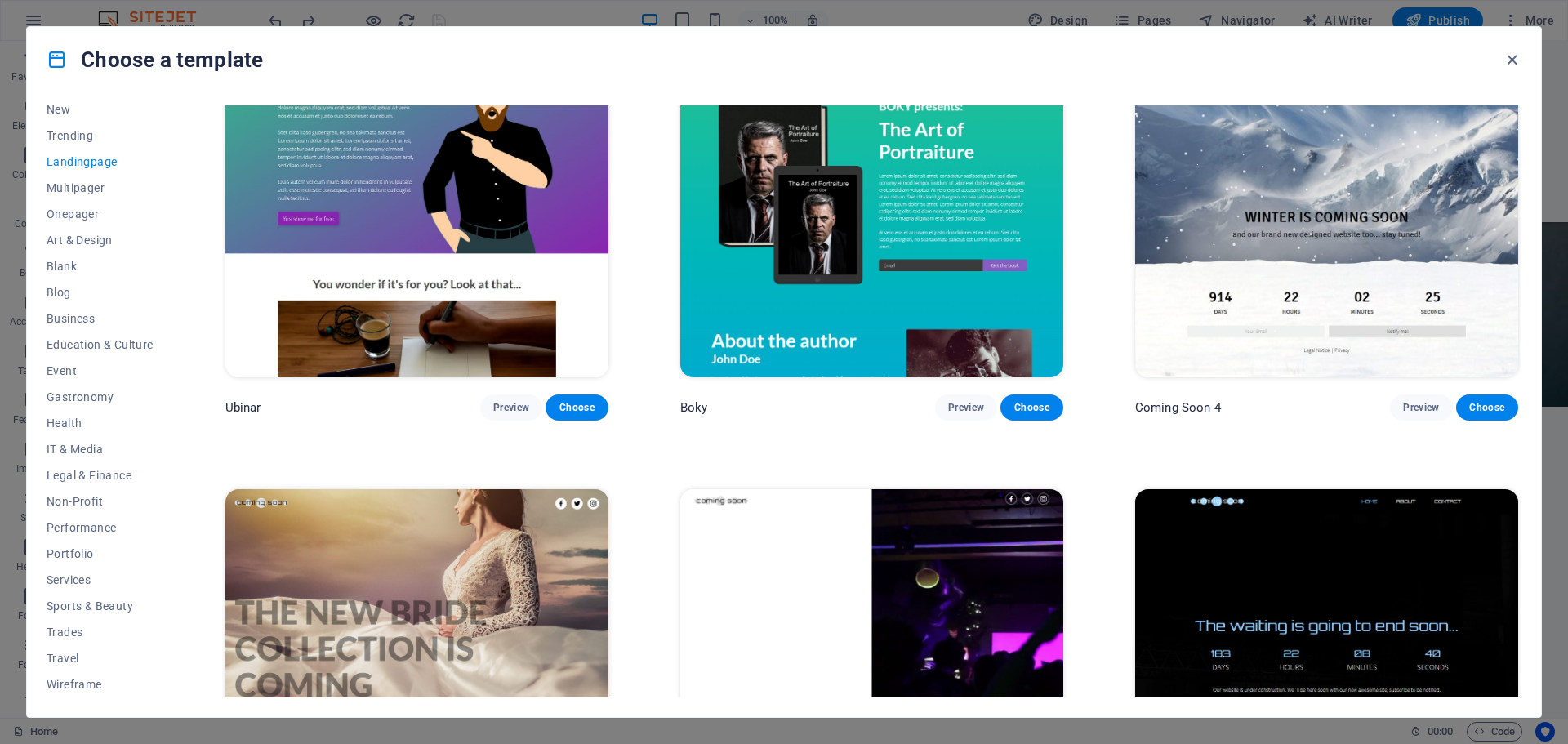
scroll to position [3510, 0]
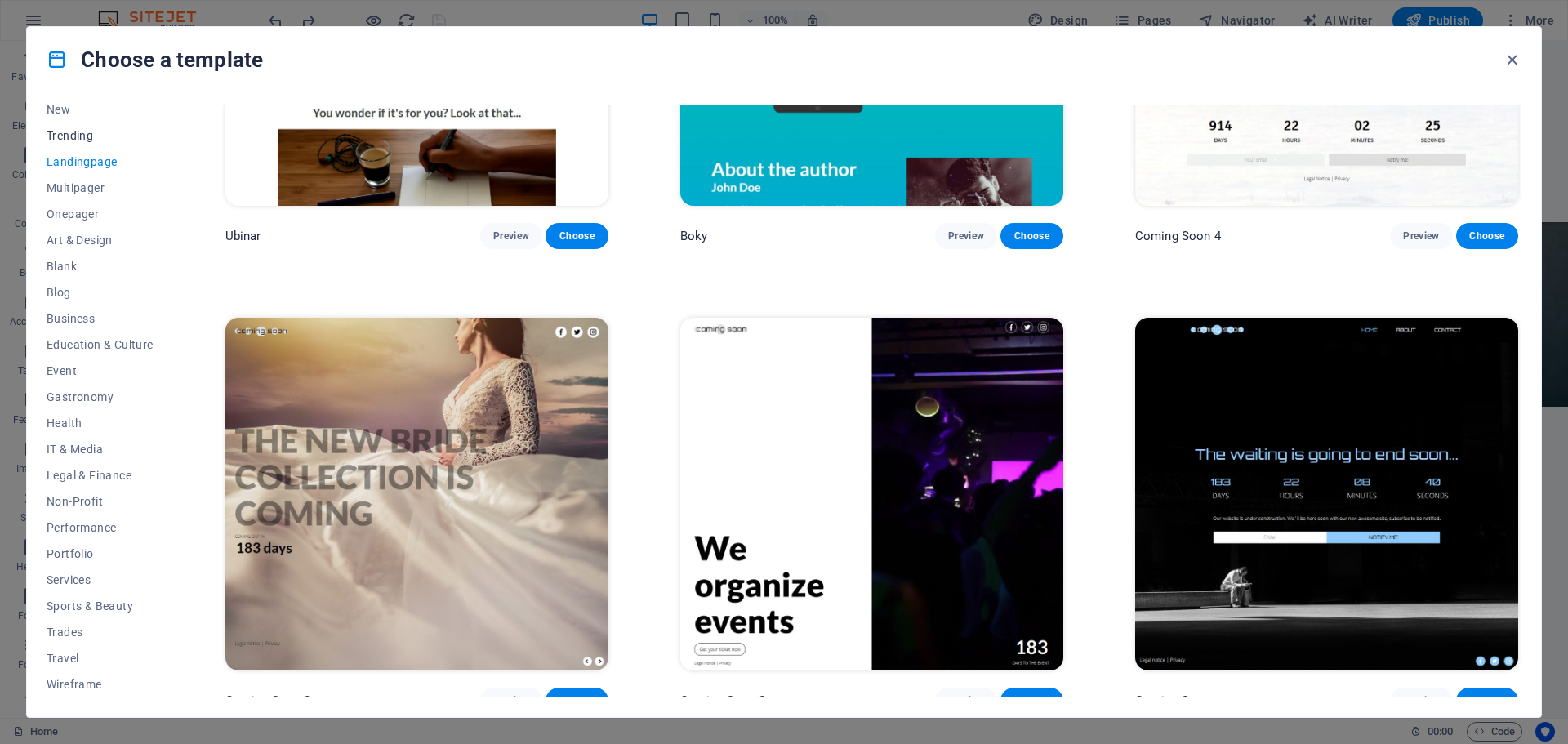
click at [73, 147] on button "Trending" at bounding box center [100, 136] width 107 height 26
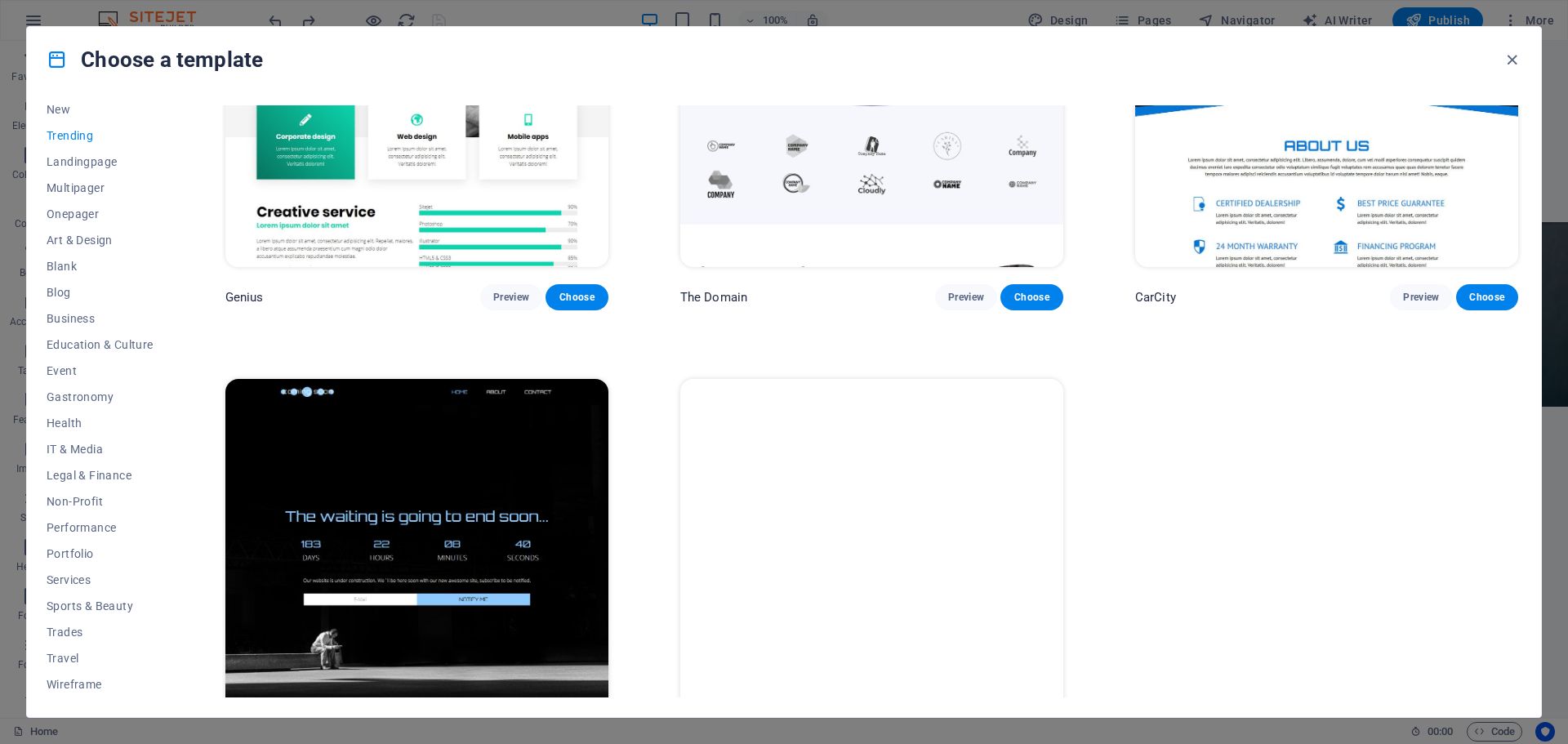
scroll to position [2121, 0]
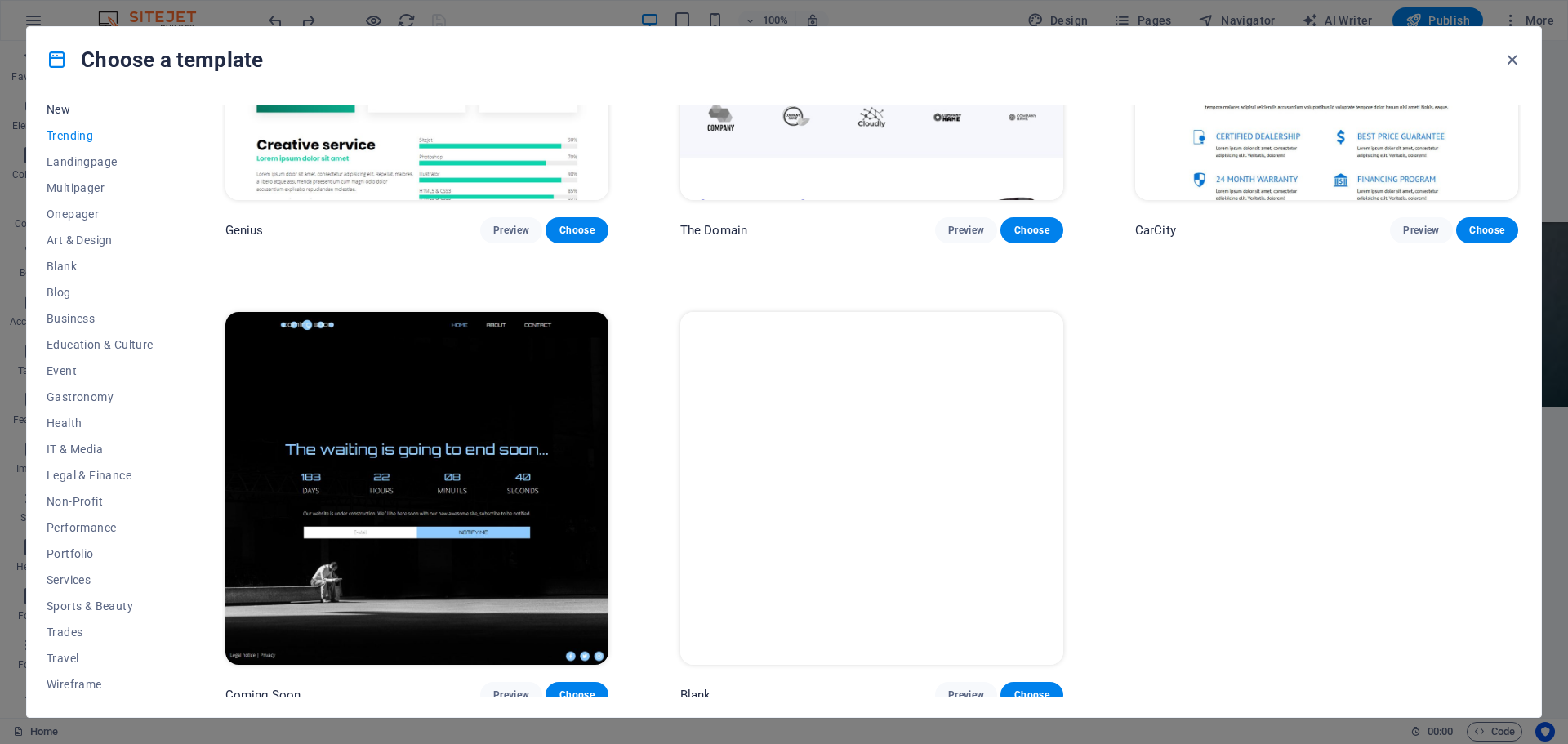
click at [64, 109] on span "New" at bounding box center [100, 109] width 107 height 13
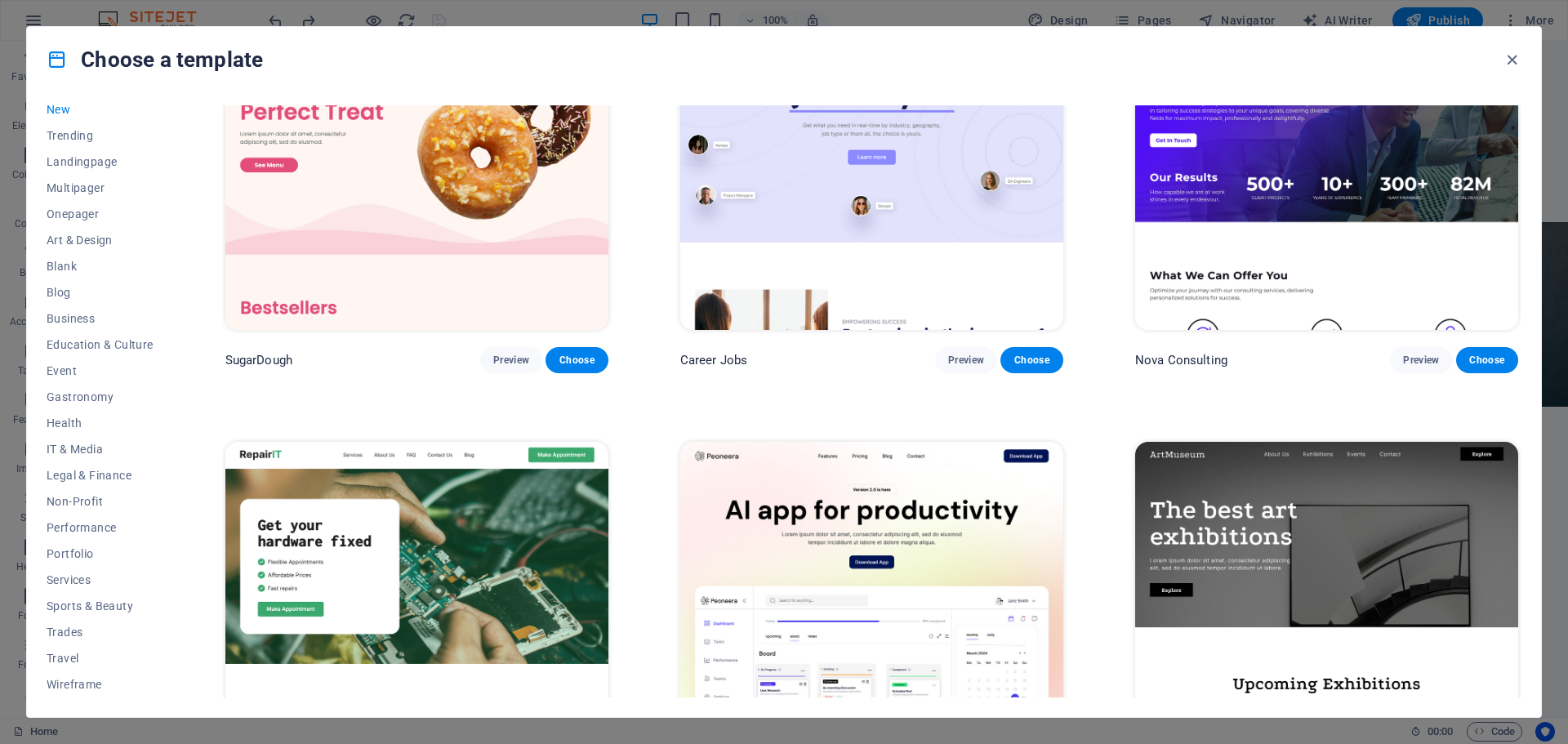
scroll to position [0, 0]
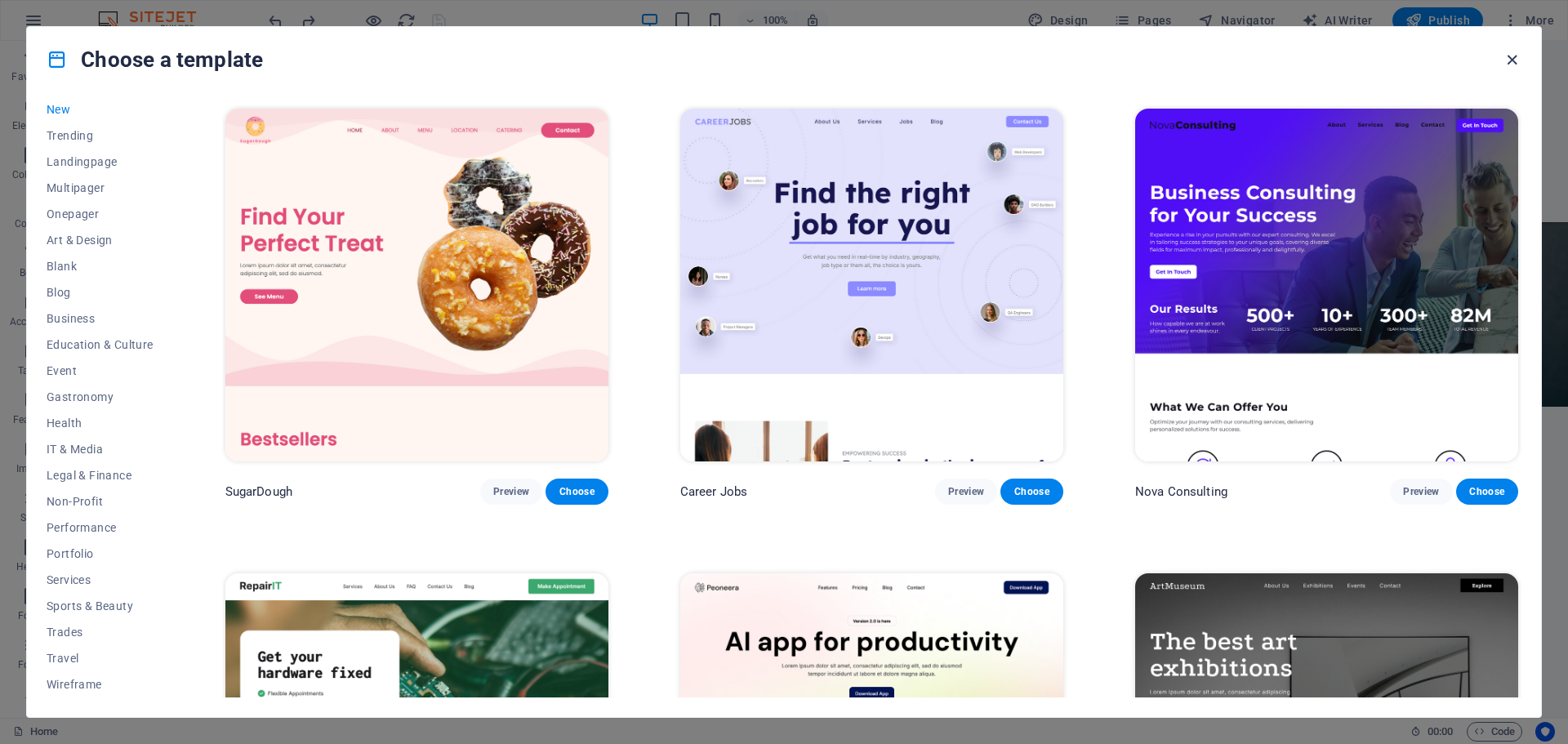
click at [1510, 54] on icon "button" at bounding box center [1511, 60] width 19 height 19
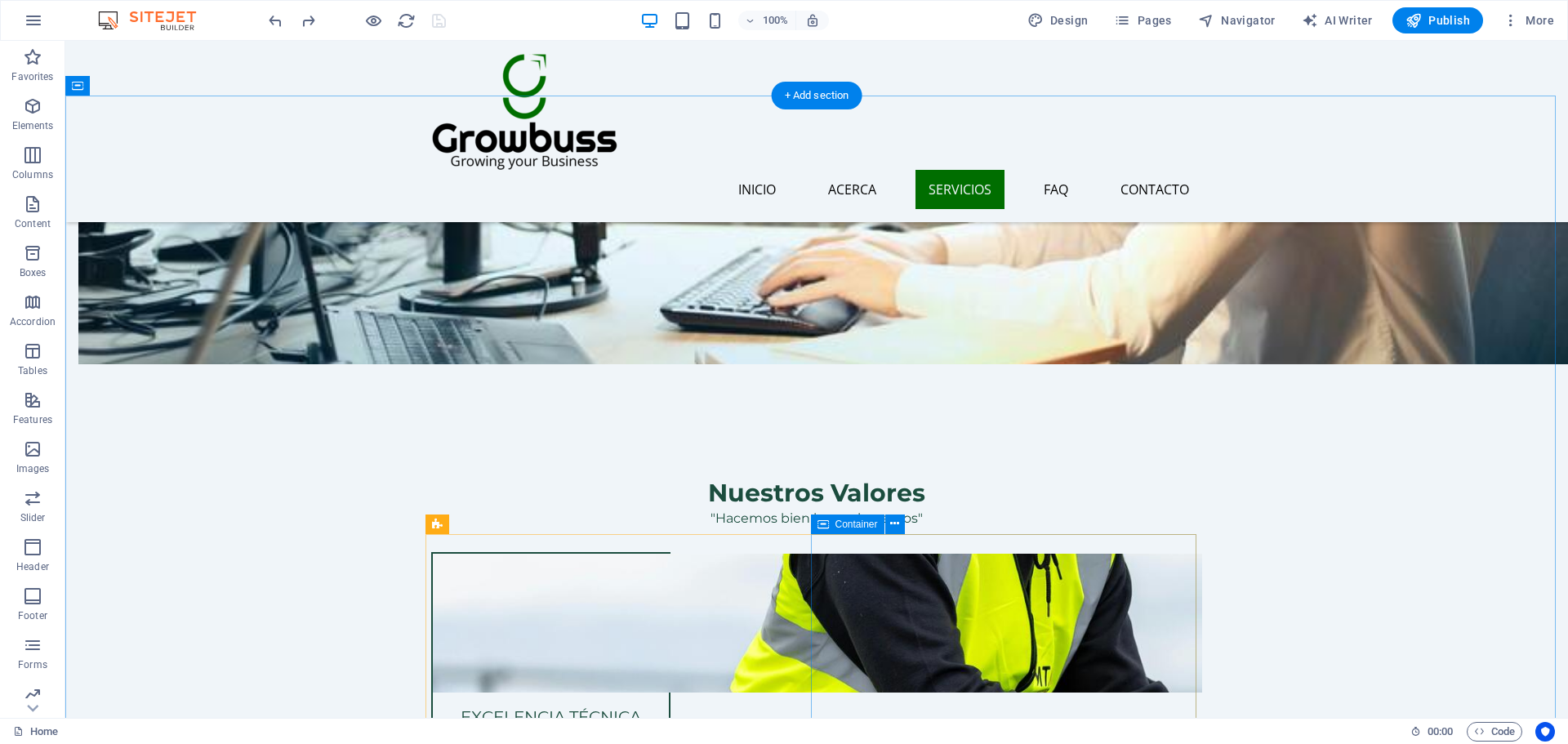
scroll to position [1634, 0]
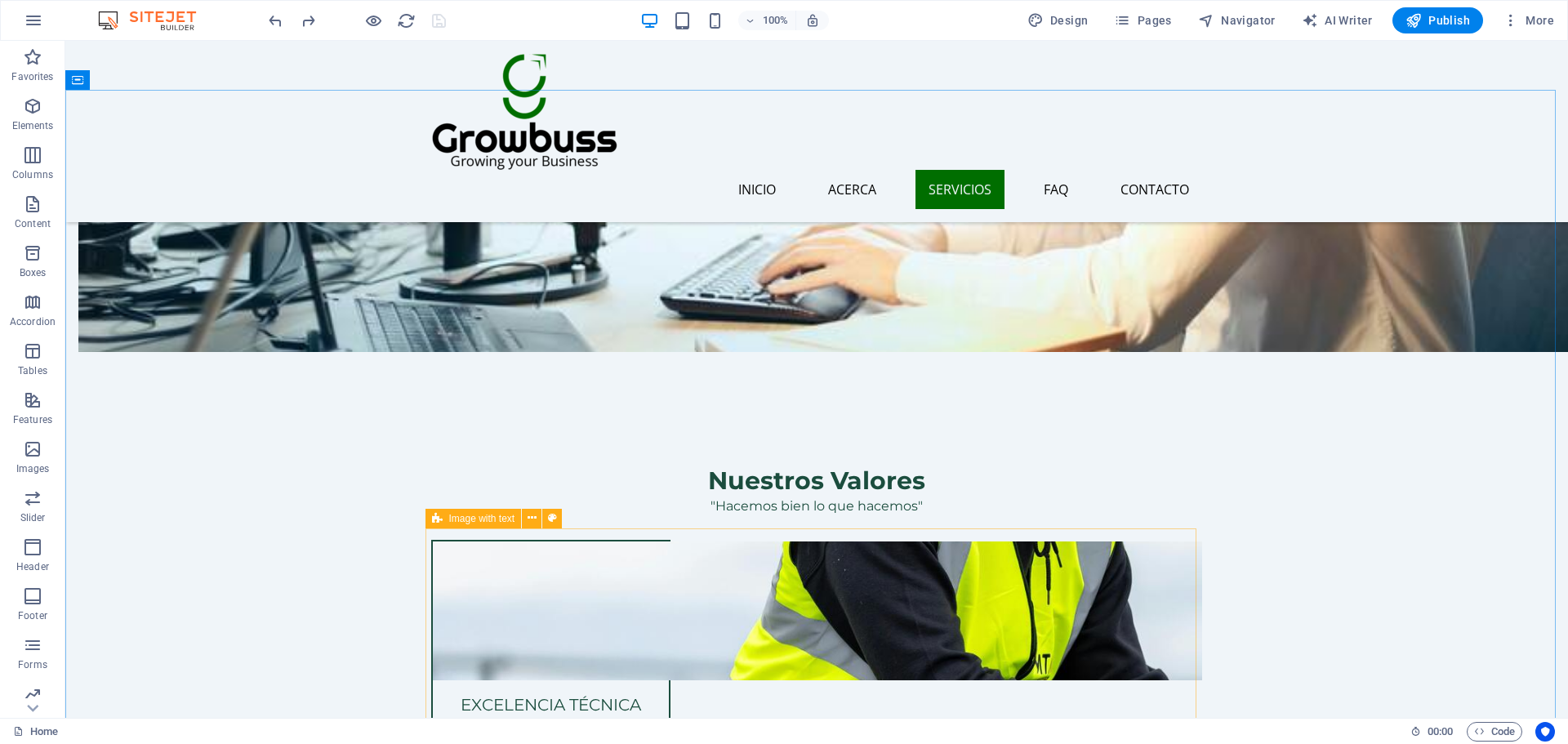
click at [449, 524] on span "Image with text" at bounding box center [482, 519] width 66 height 10
click at [499, 524] on div "Image with text" at bounding box center [473, 519] width 96 height 20
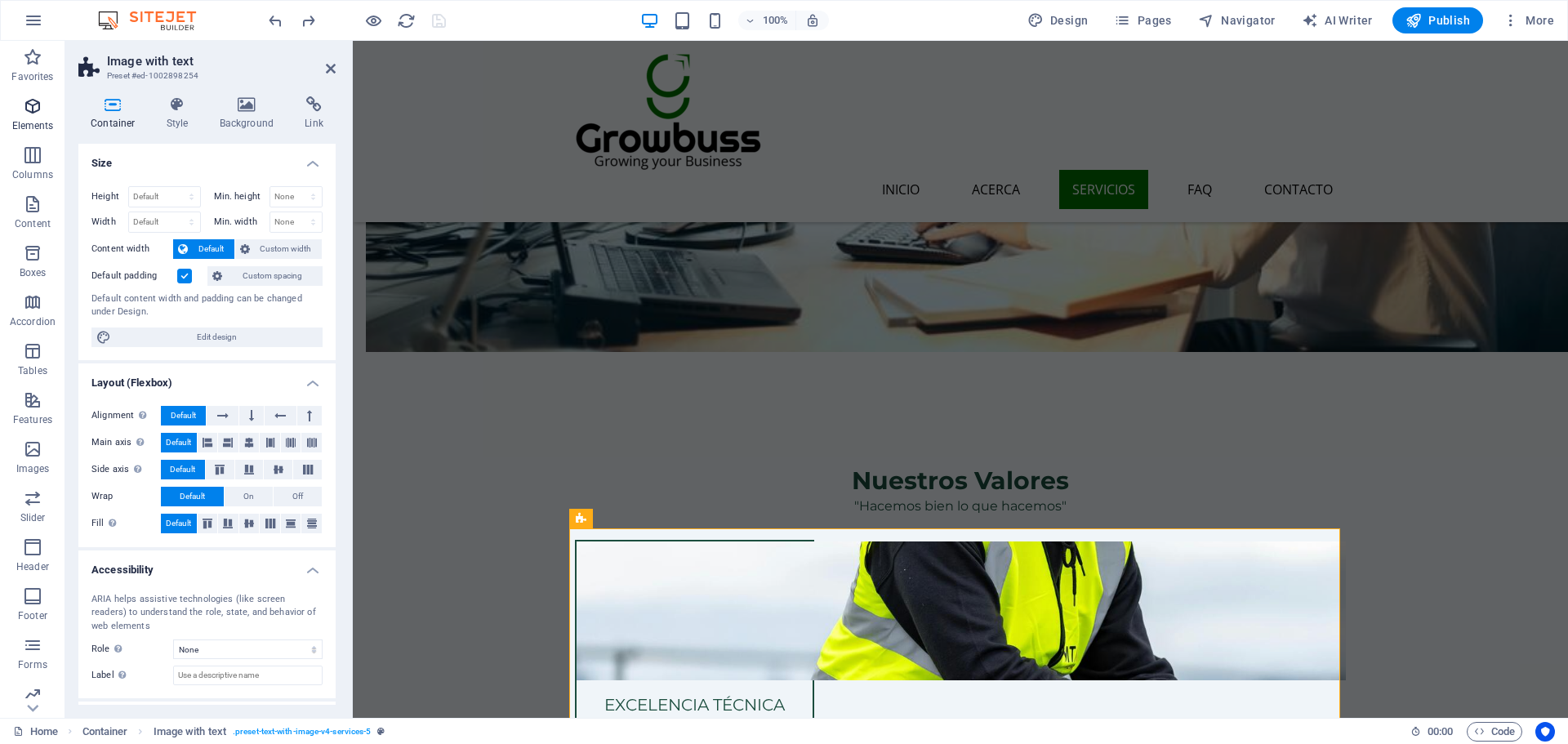
click at [25, 113] on icon "button" at bounding box center [33, 106] width 20 height 20
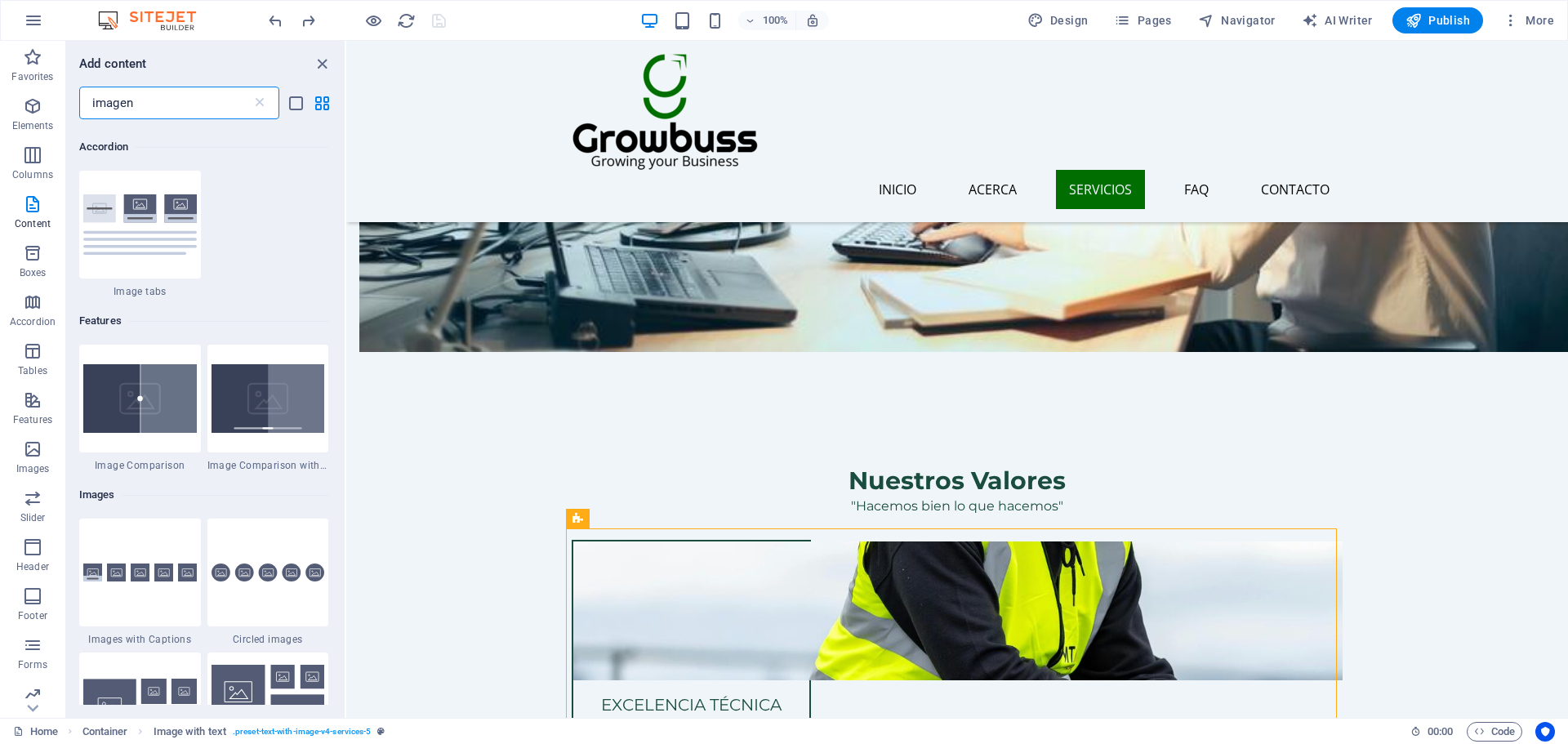
scroll to position [0, 0]
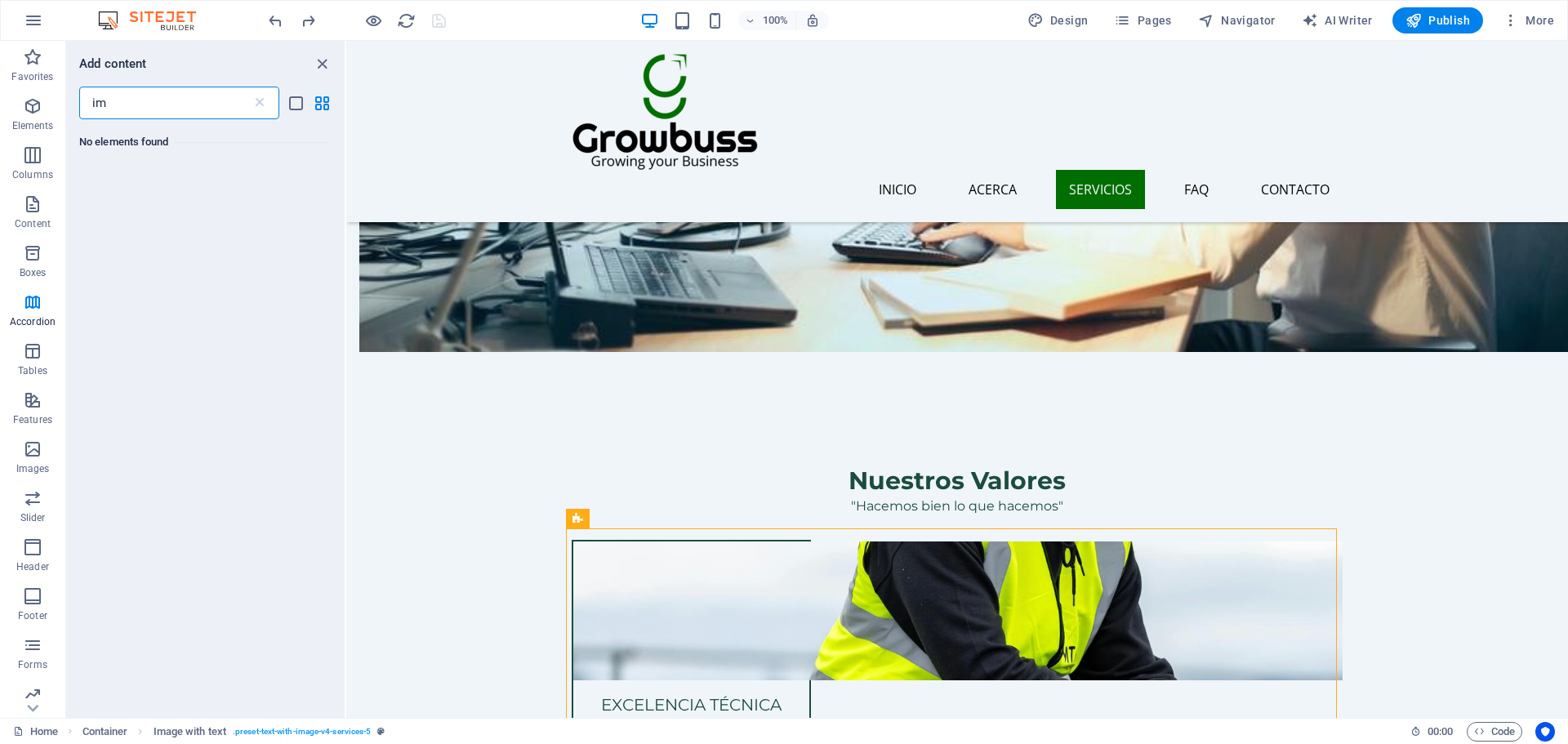
type input "i"
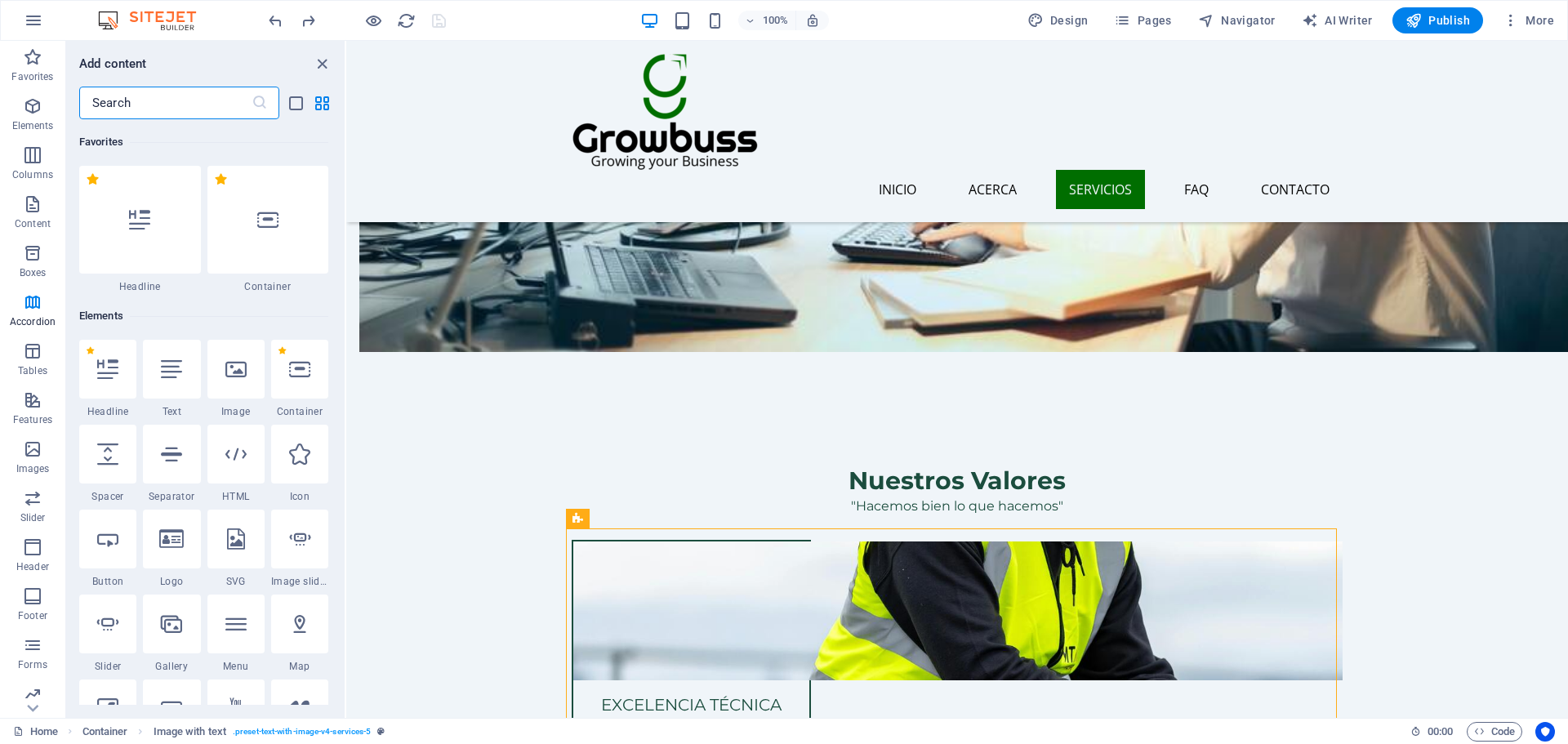
click at [146, 101] on input "text" at bounding box center [165, 103] width 173 height 33
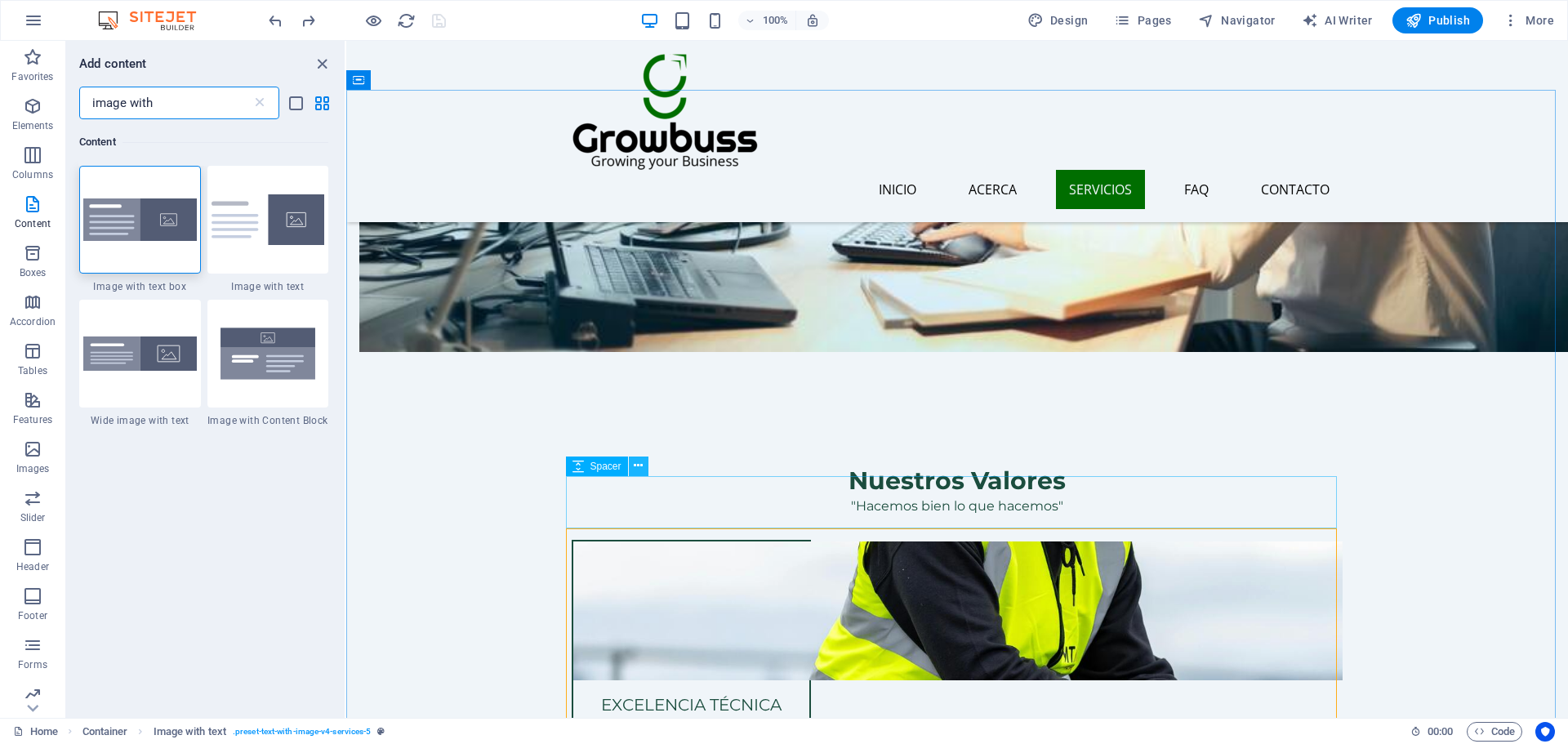
type input "image with"
click at [645, 469] on button at bounding box center [639, 466] width 20 height 20
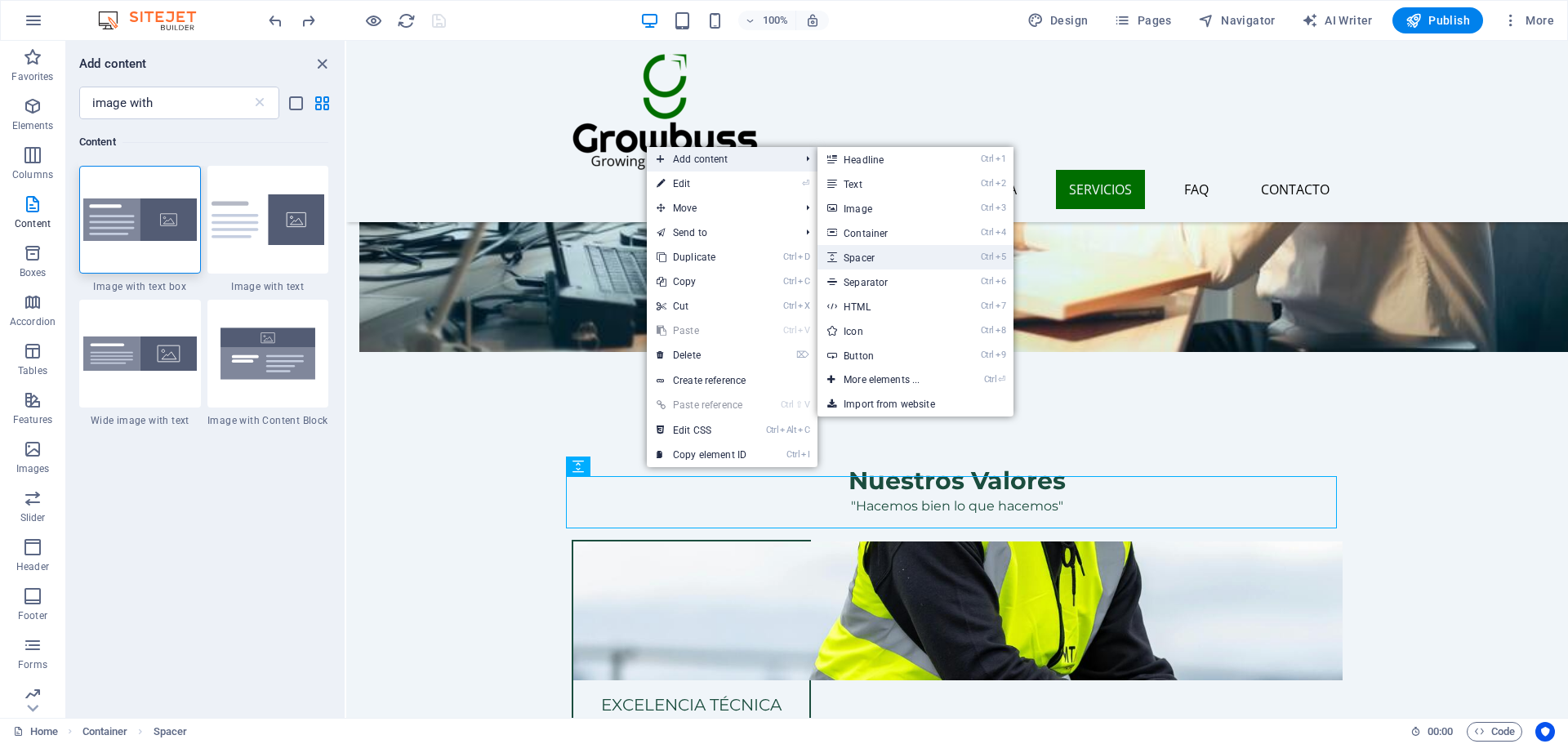
click at [913, 262] on link "Ctrl 5 Spacer" at bounding box center [885, 257] width 135 height 25
select select "px"
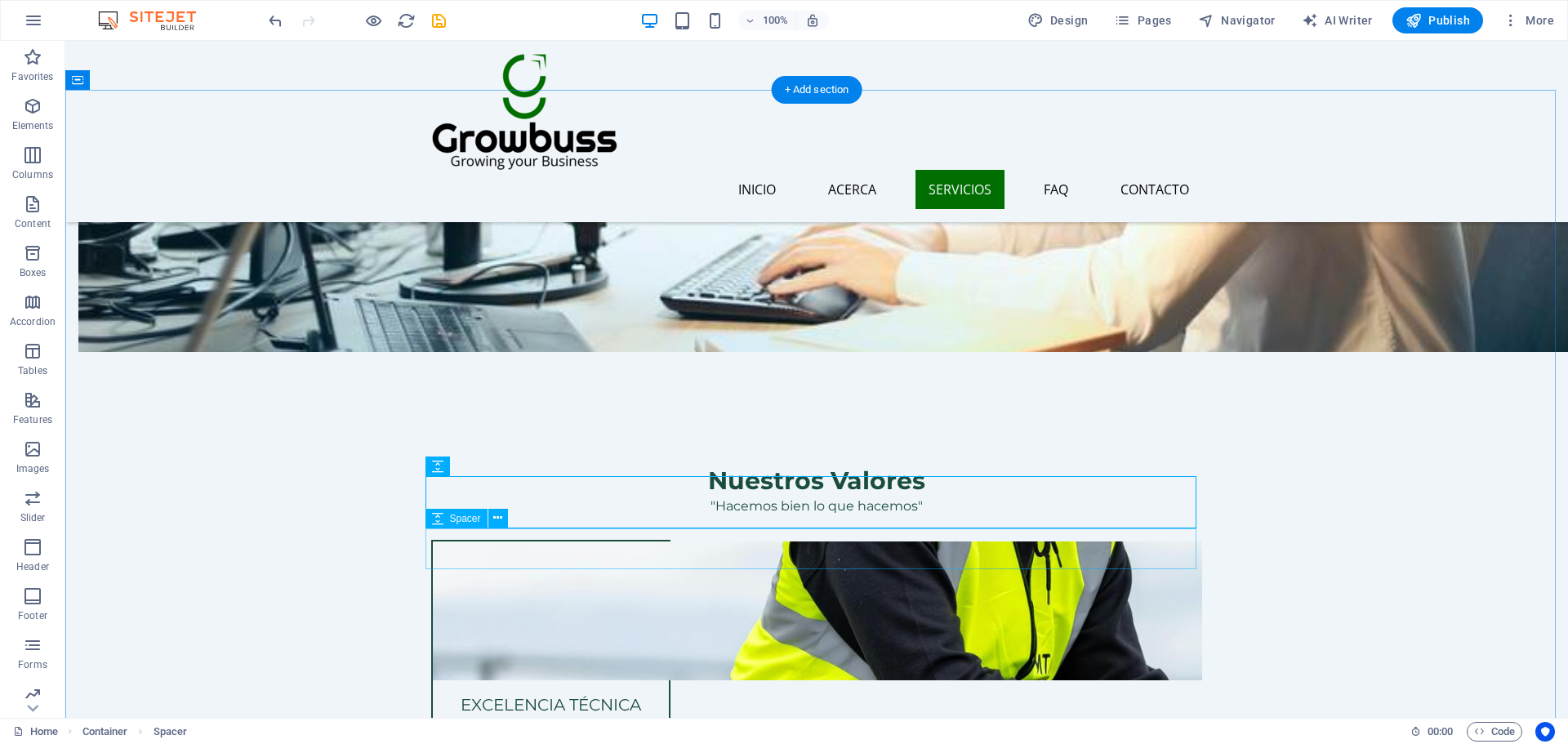
click at [496, 520] on icon at bounding box center [497, 518] width 9 height 17
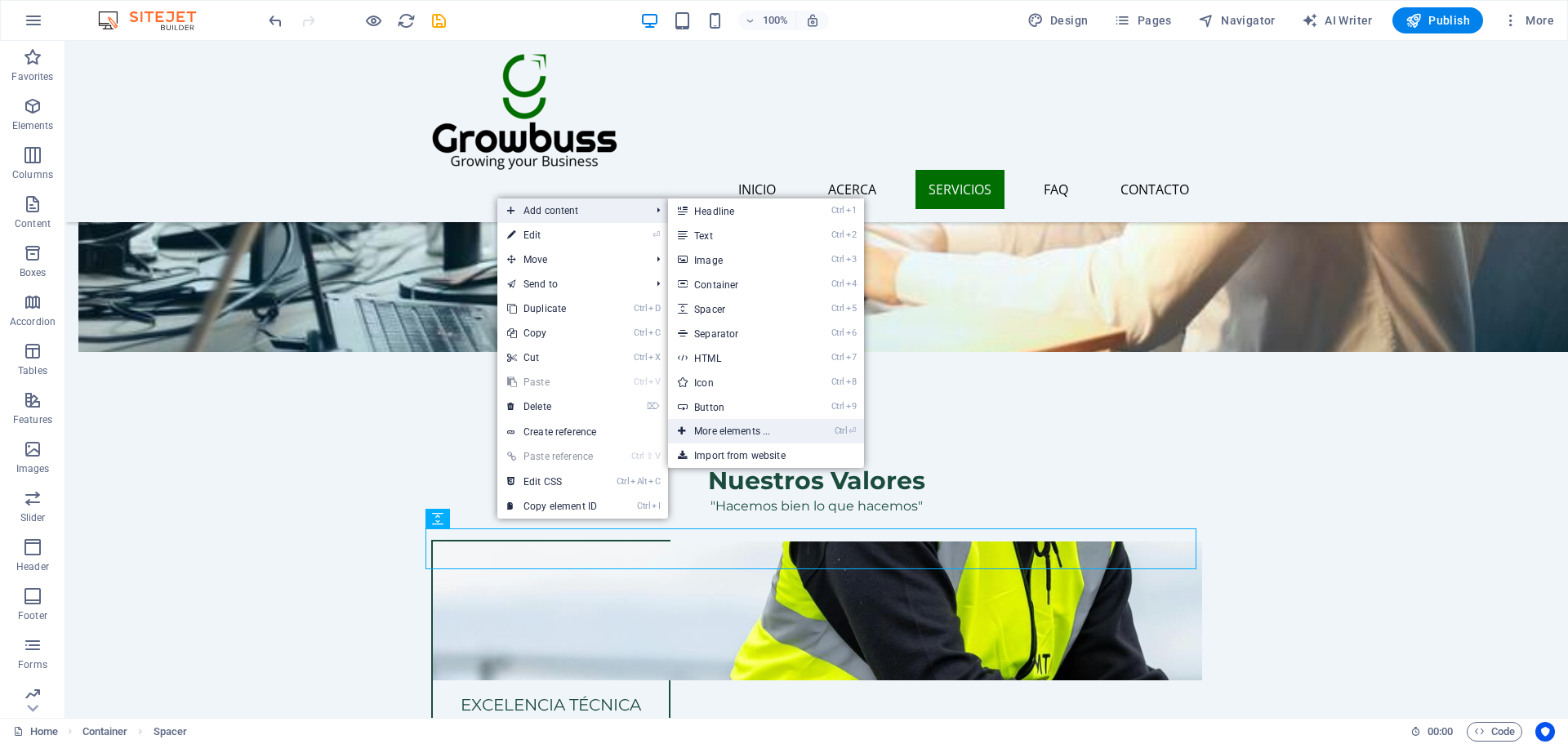
click at [745, 438] on link "Ctrl ⏎ More elements ..." at bounding box center [736, 432] width 135 height 25
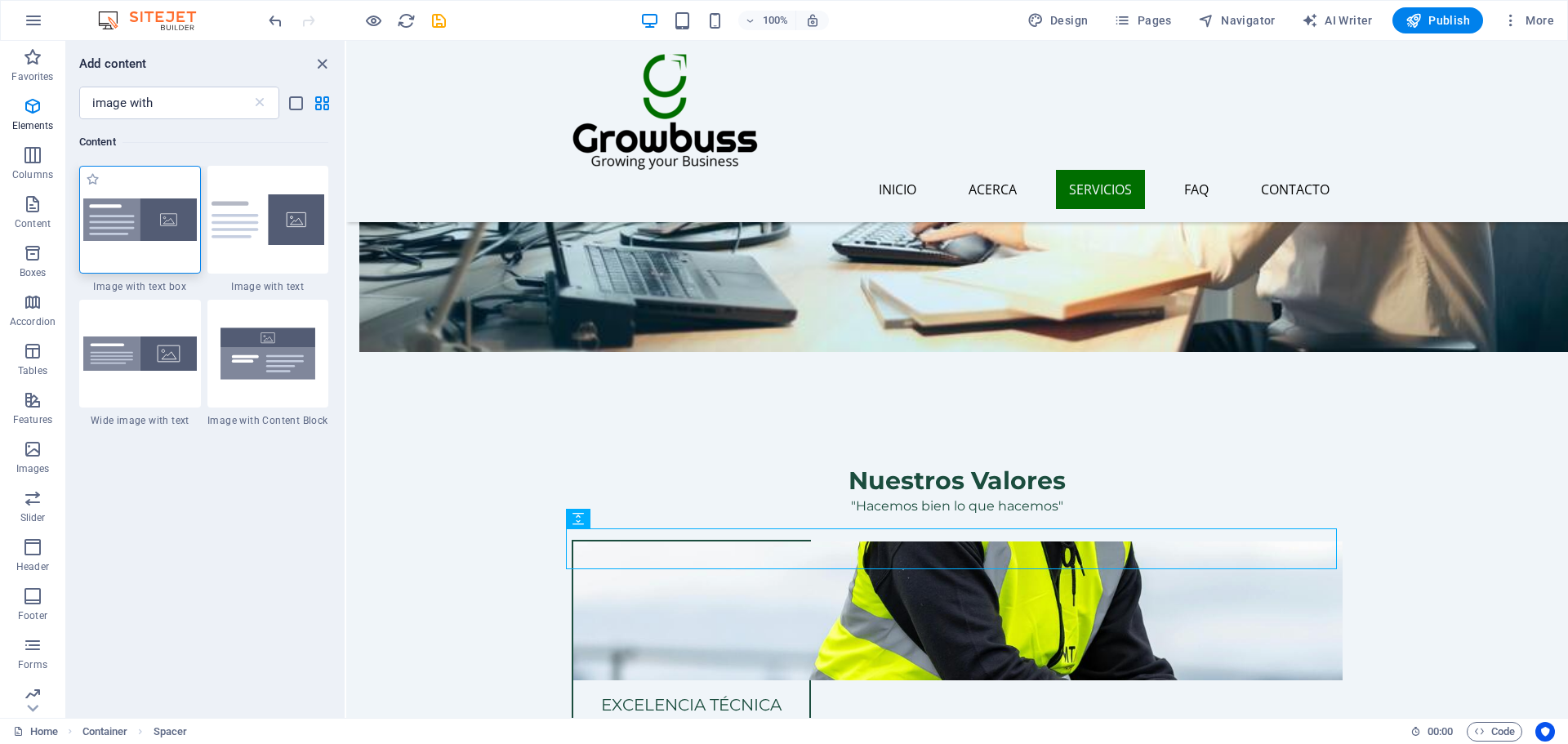
click at [117, 228] on img at bounding box center [140, 220] width 113 height 44
click at [346, 228] on div "H2 Text on background Container Image with text Spacer Container H2 Text Spacer…" at bounding box center [957, 380] width 1221 height 677
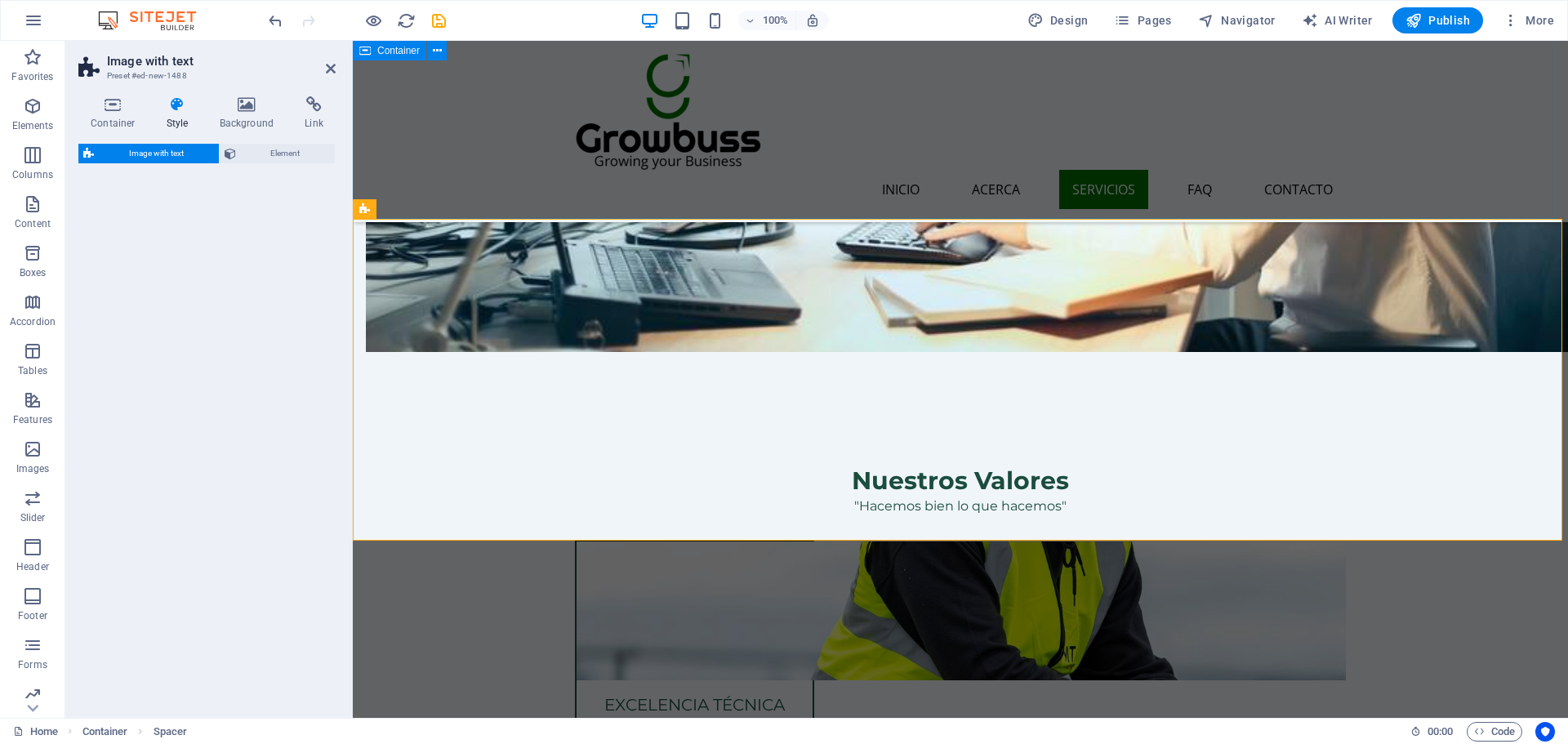
scroll to position [2673, 0]
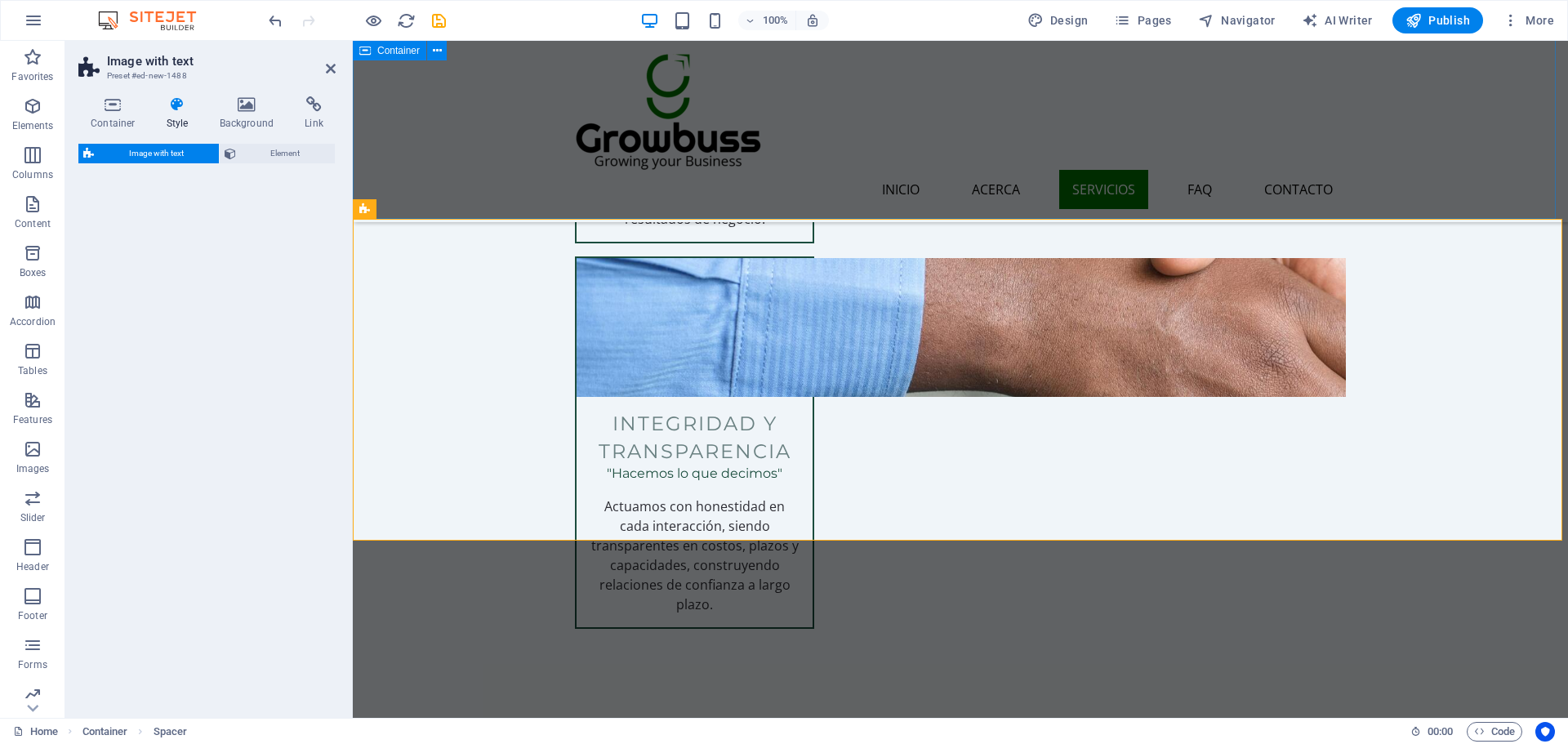
select select "rem"
select select "px"
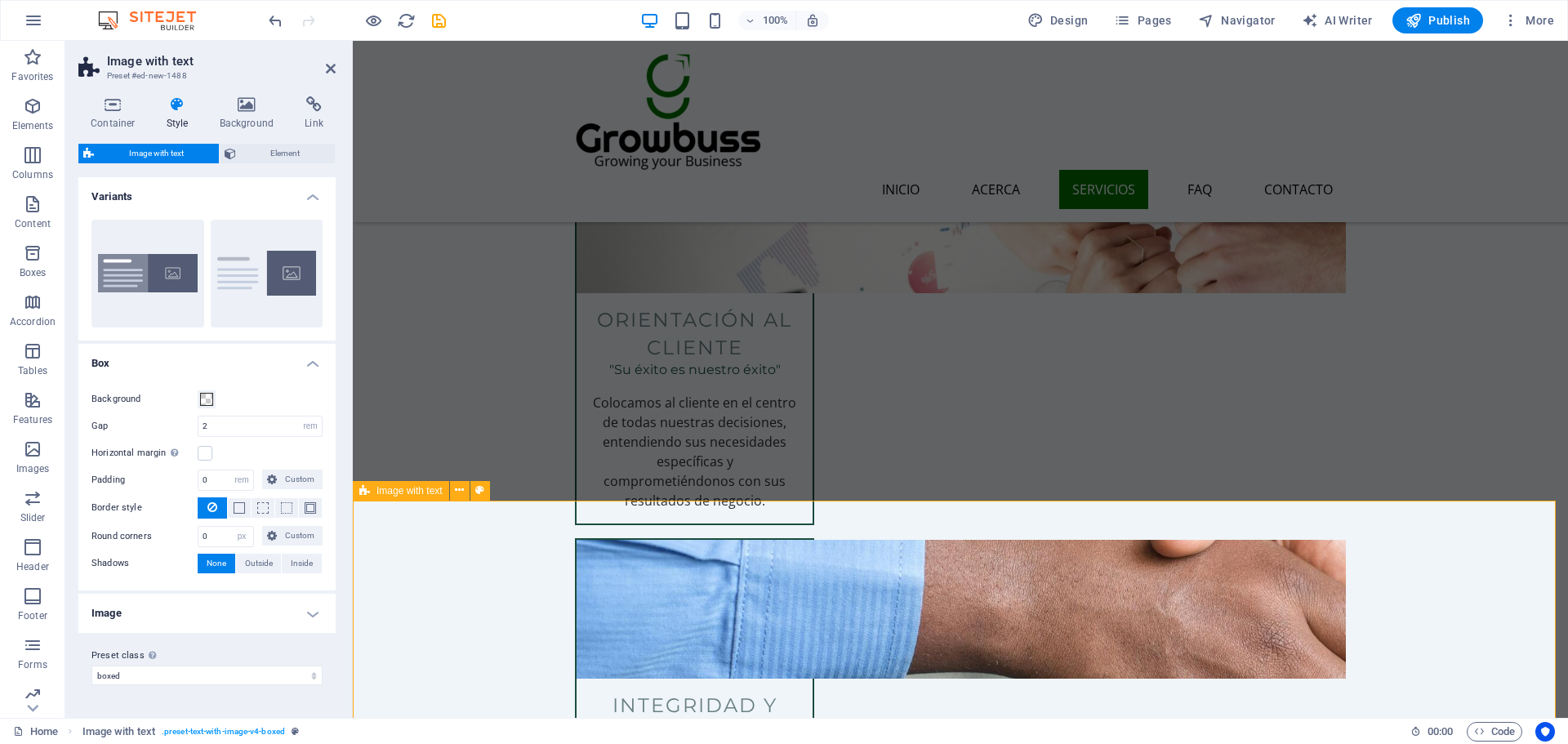
scroll to position [2428, 0]
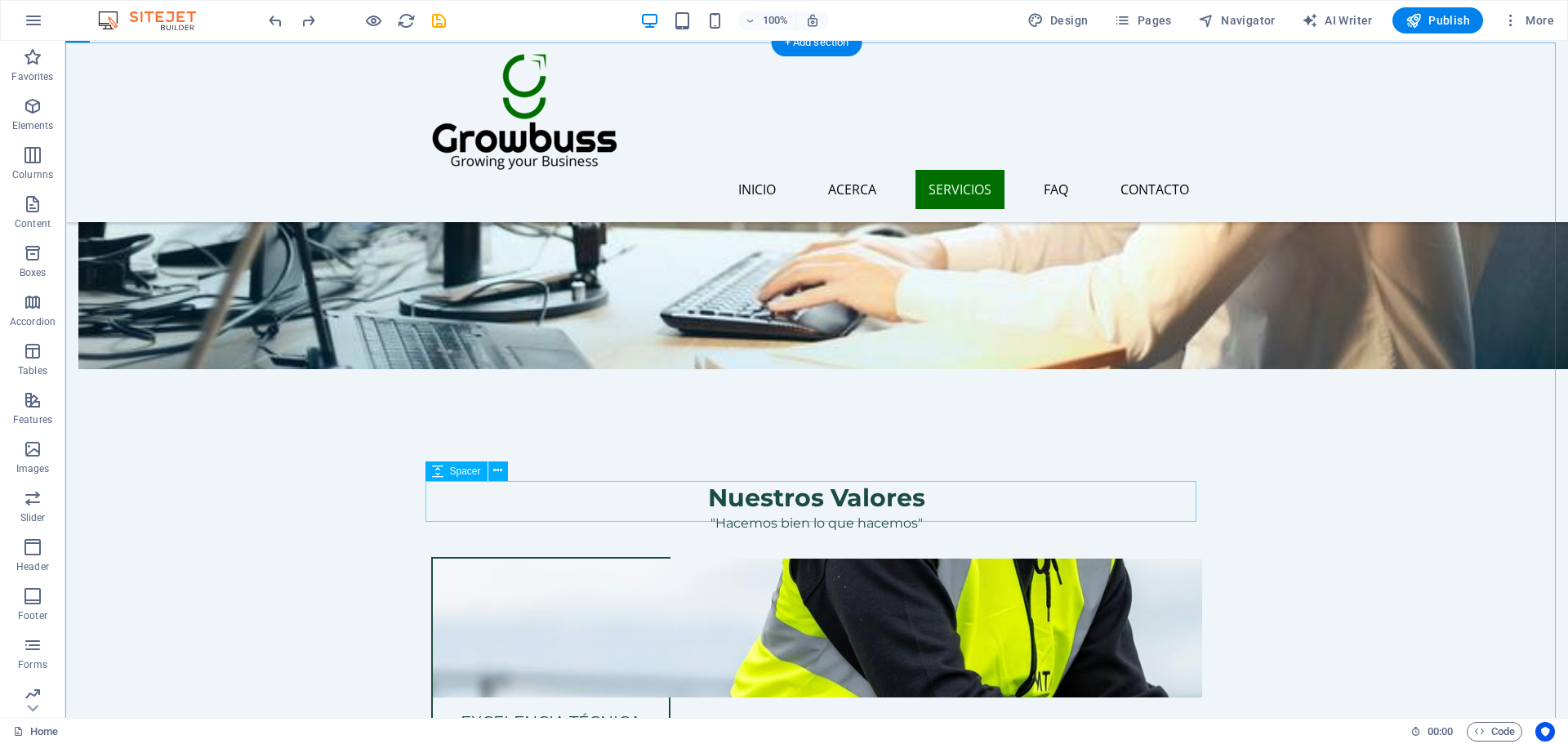
scroll to position [1610, 0]
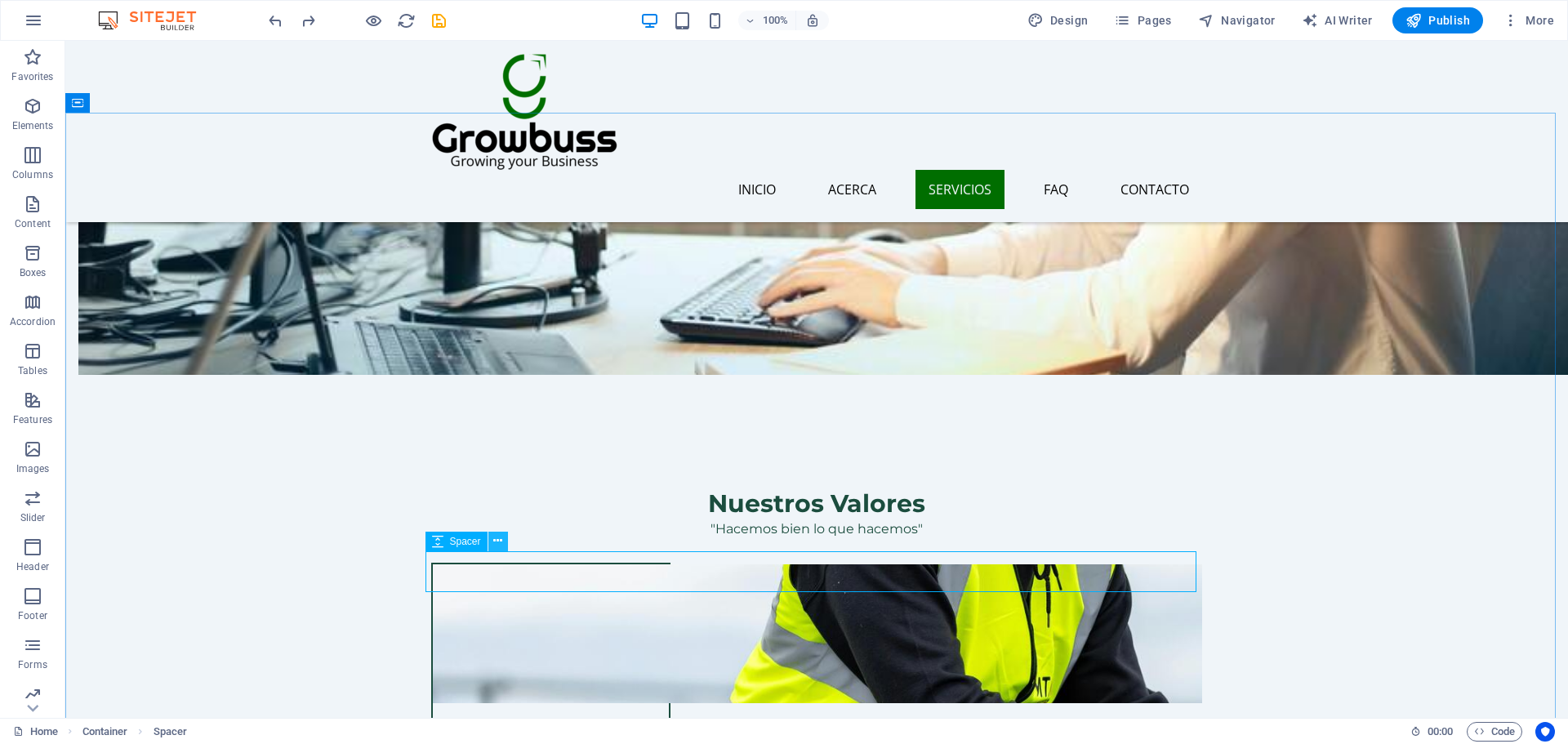
click at [488, 544] on button at bounding box center [498, 542] width 20 height 20
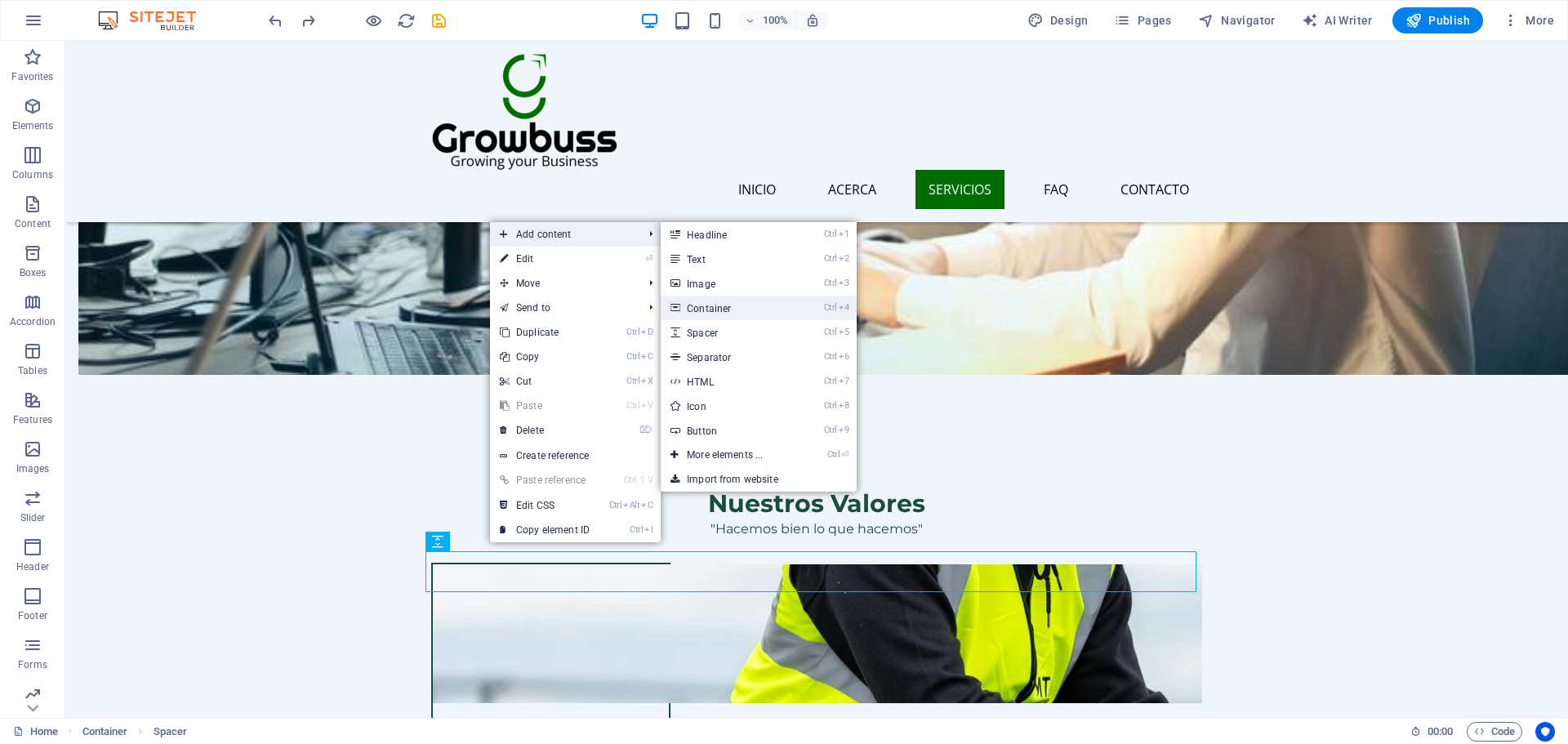
click at [722, 312] on link "Ctrl 4 Container" at bounding box center [728, 308] width 135 height 25
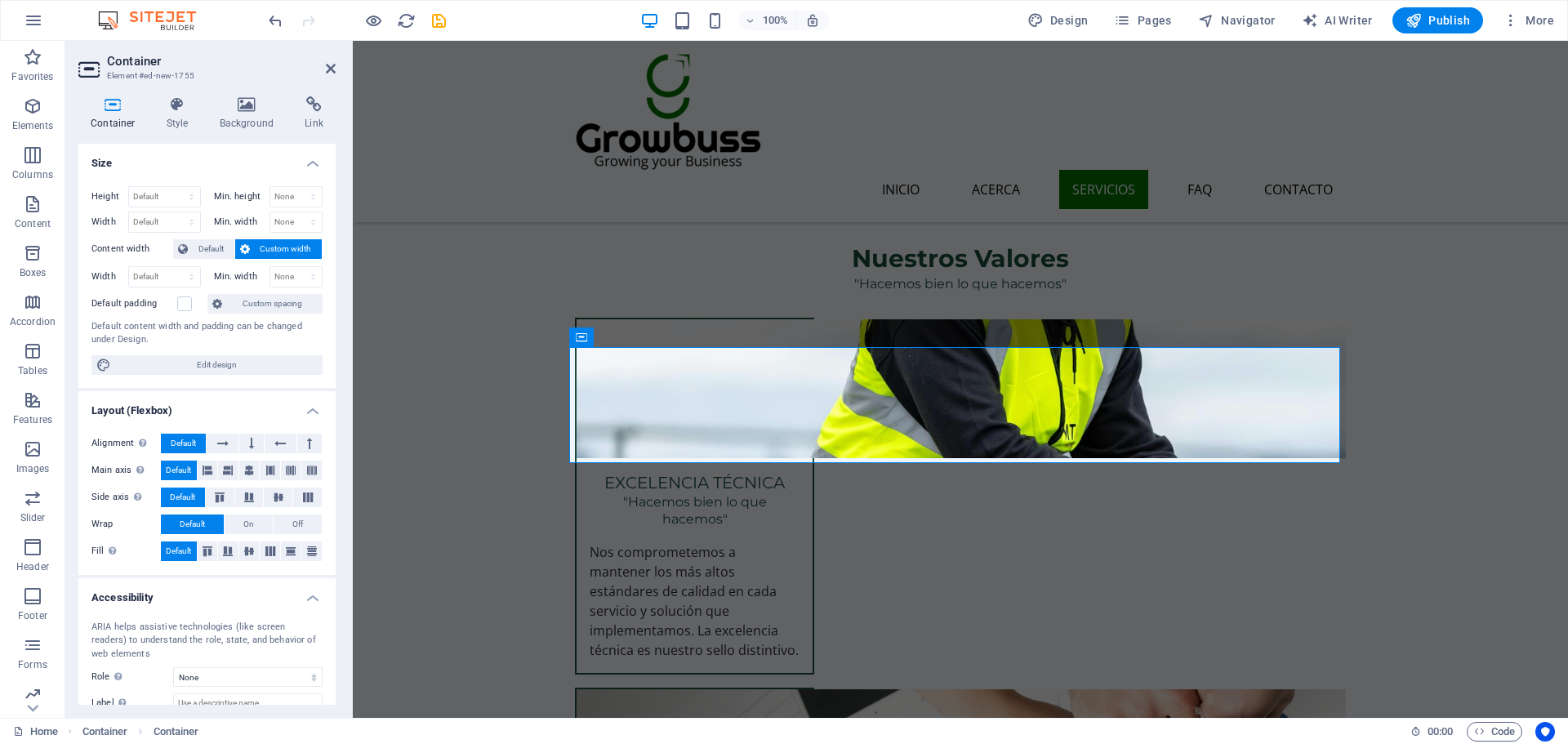
scroll to position [1774, 0]
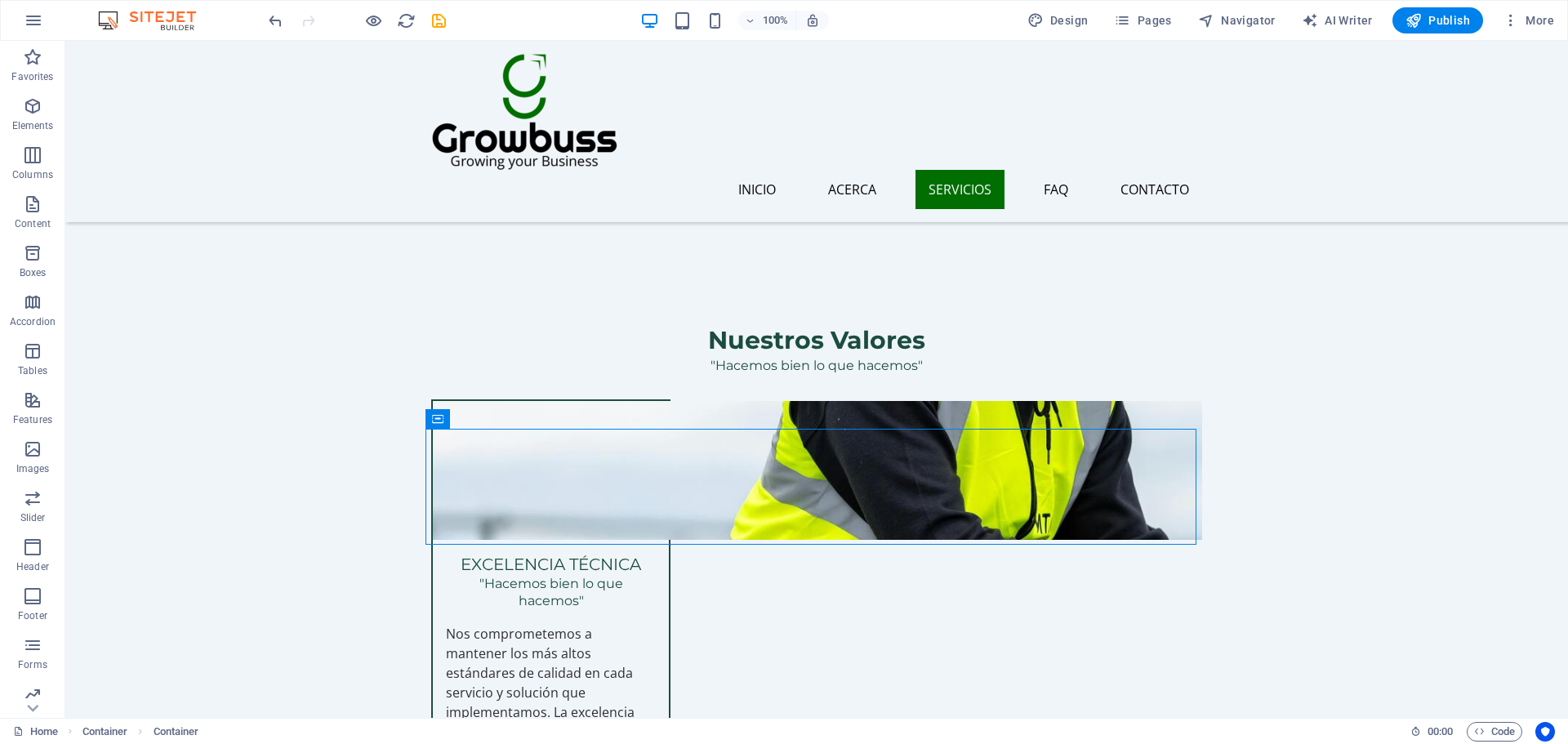
drag, startPoint x: 511, startPoint y: 460, endPoint x: 442, endPoint y: 386, distance: 101.2
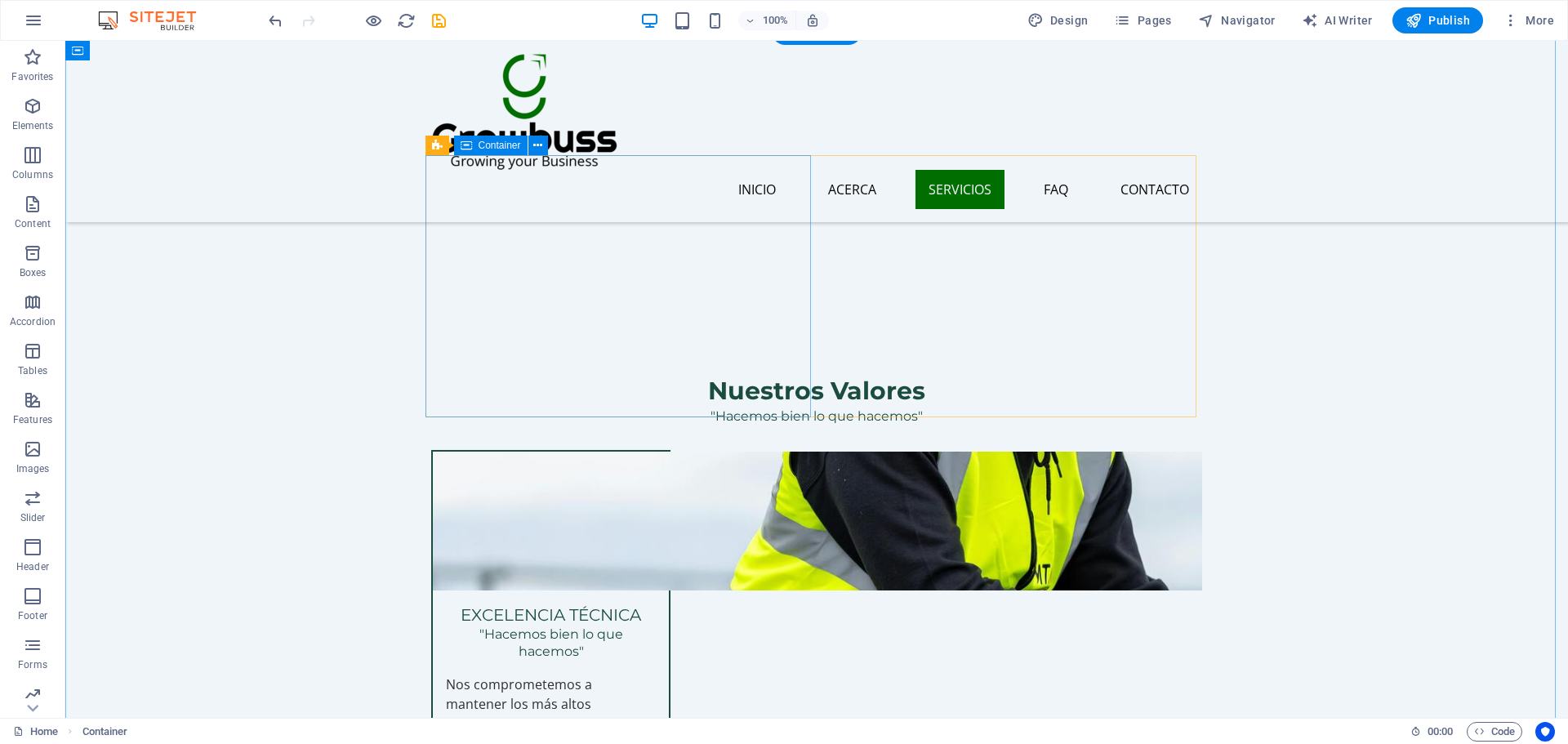
scroll to position [1693, 0]
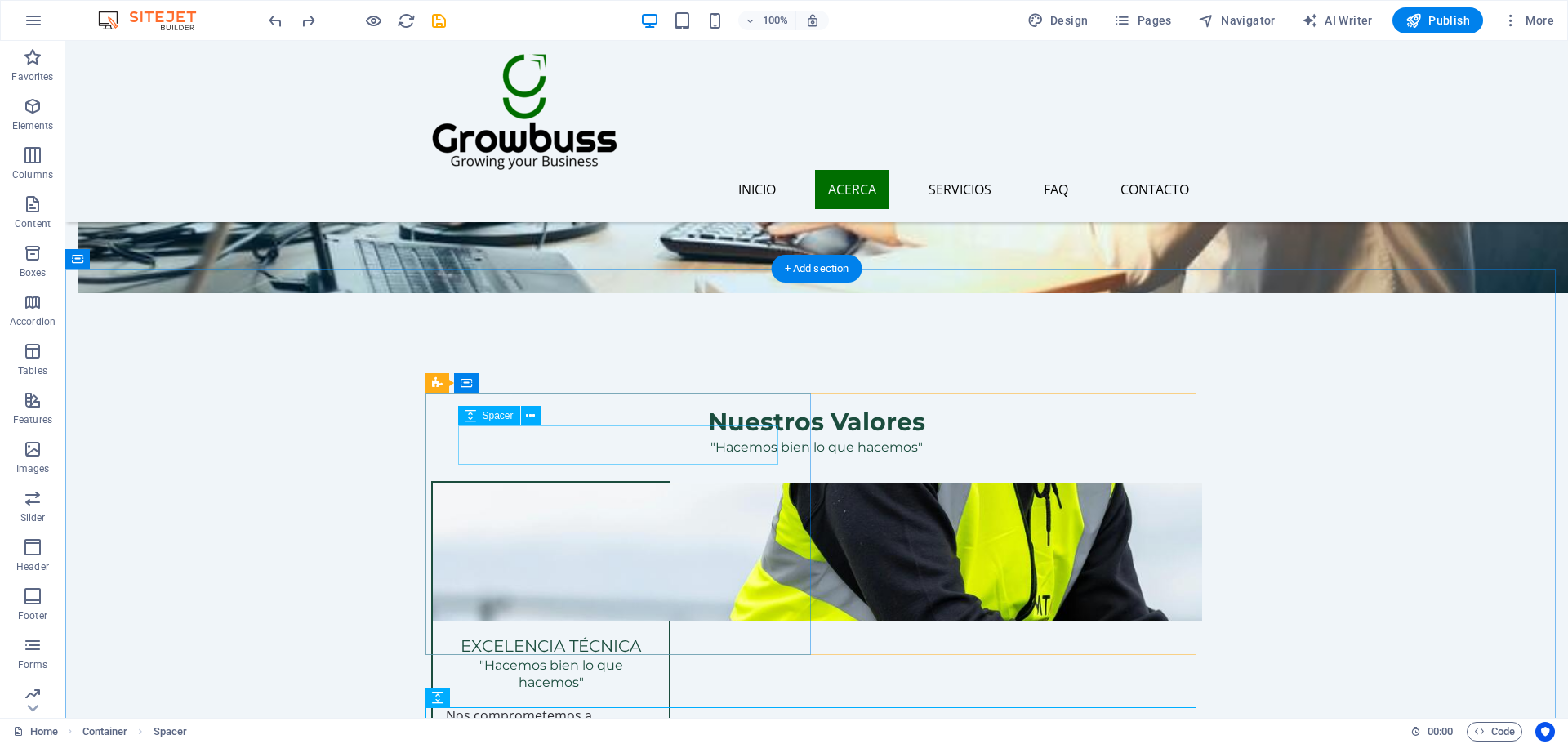
scroll to position [1448, 0]
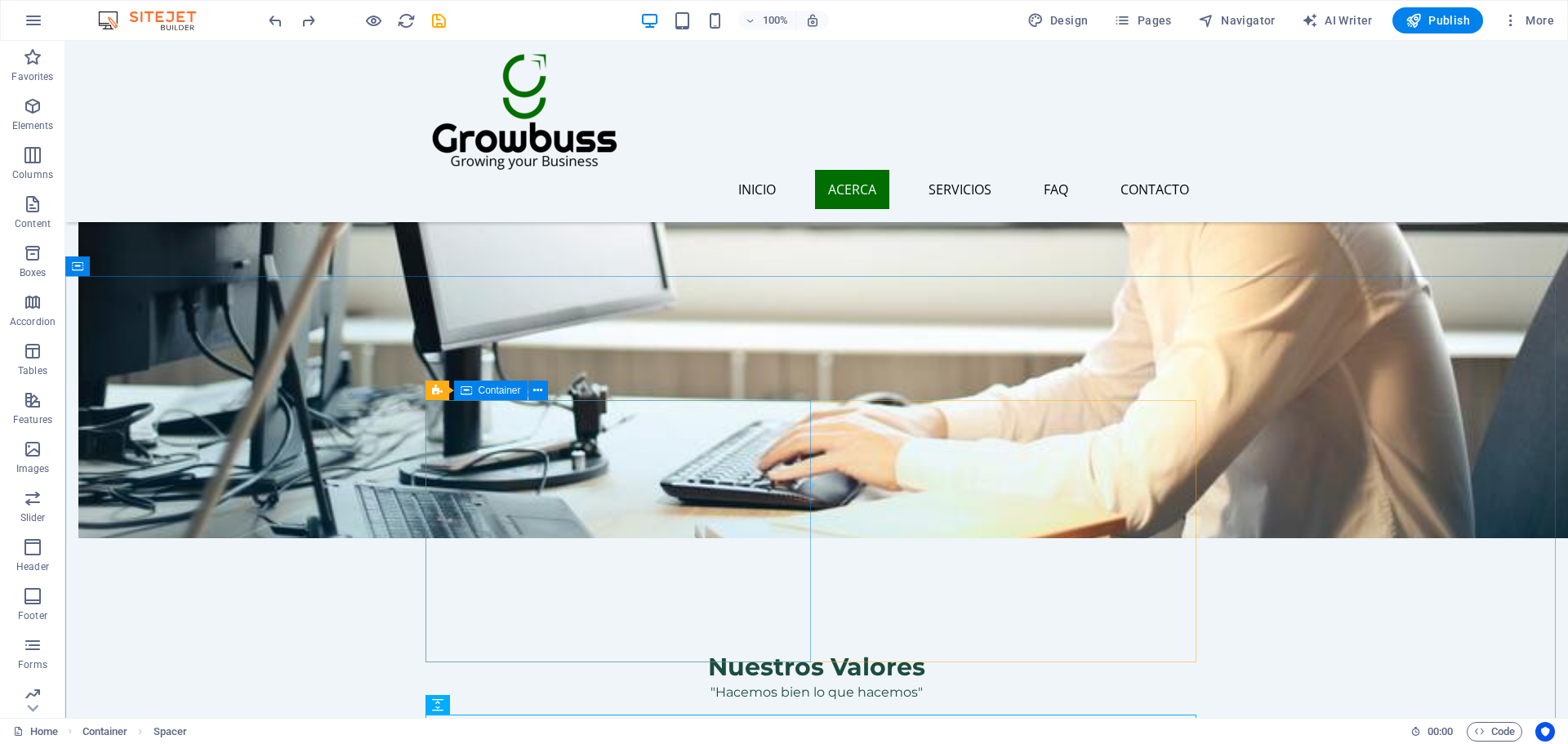
click at [510, 395] on span "Container" at bounding box center [500, 390] width 43 height 10
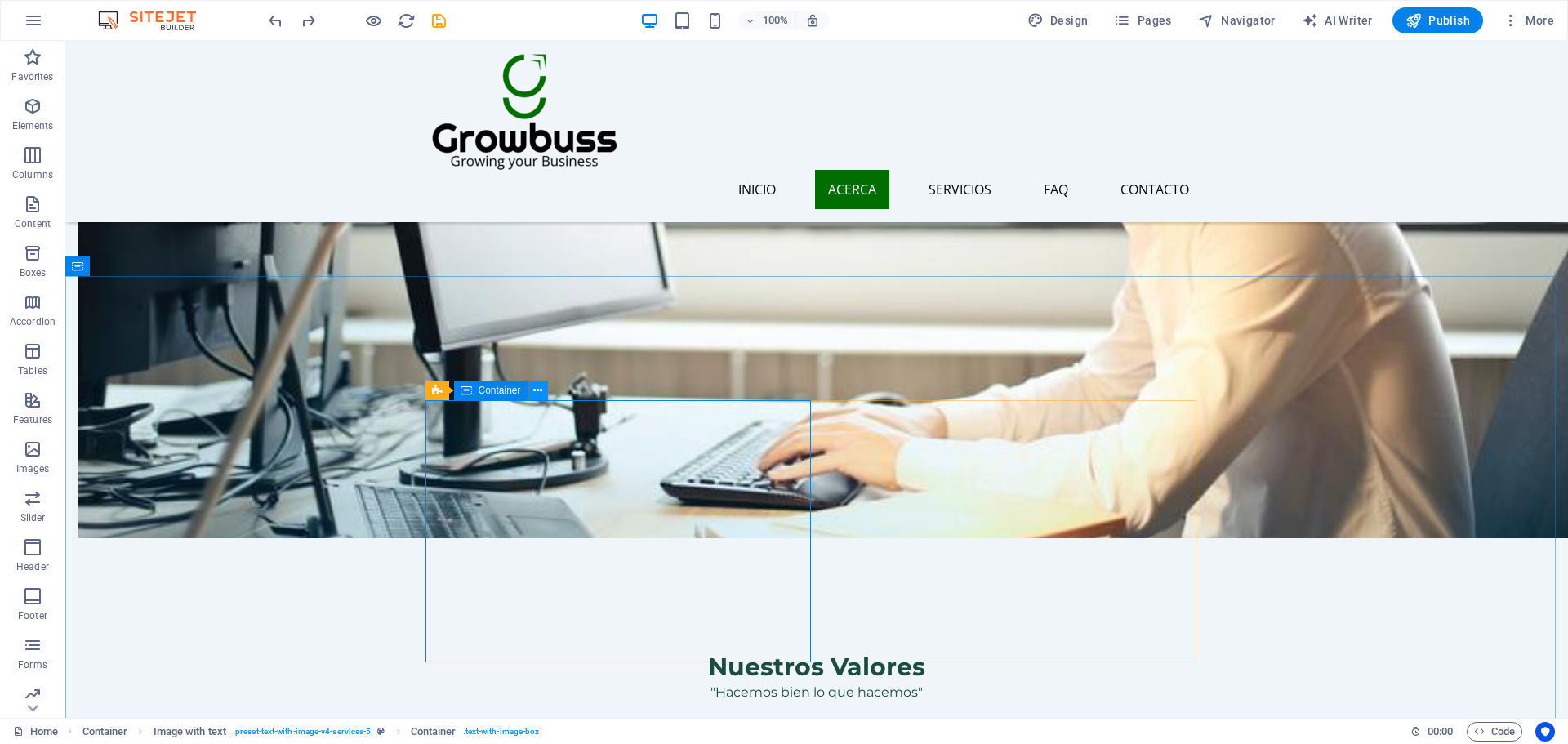
click at [540, 386] on icon at bounding box center [537, 390] width 9 height 17
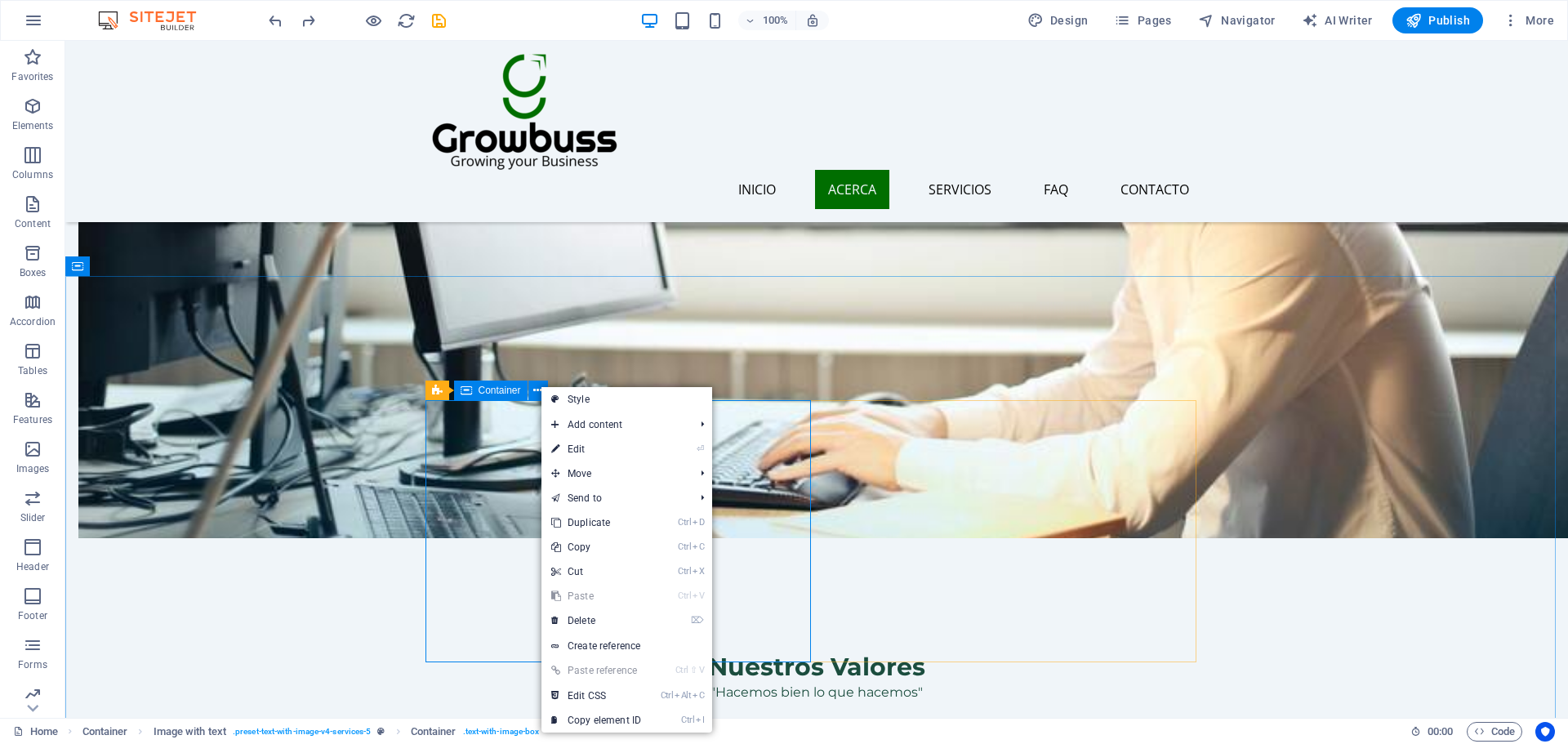
click at [505, 386] on span "Container" at bounding box center [500, 390] width 43 height 10
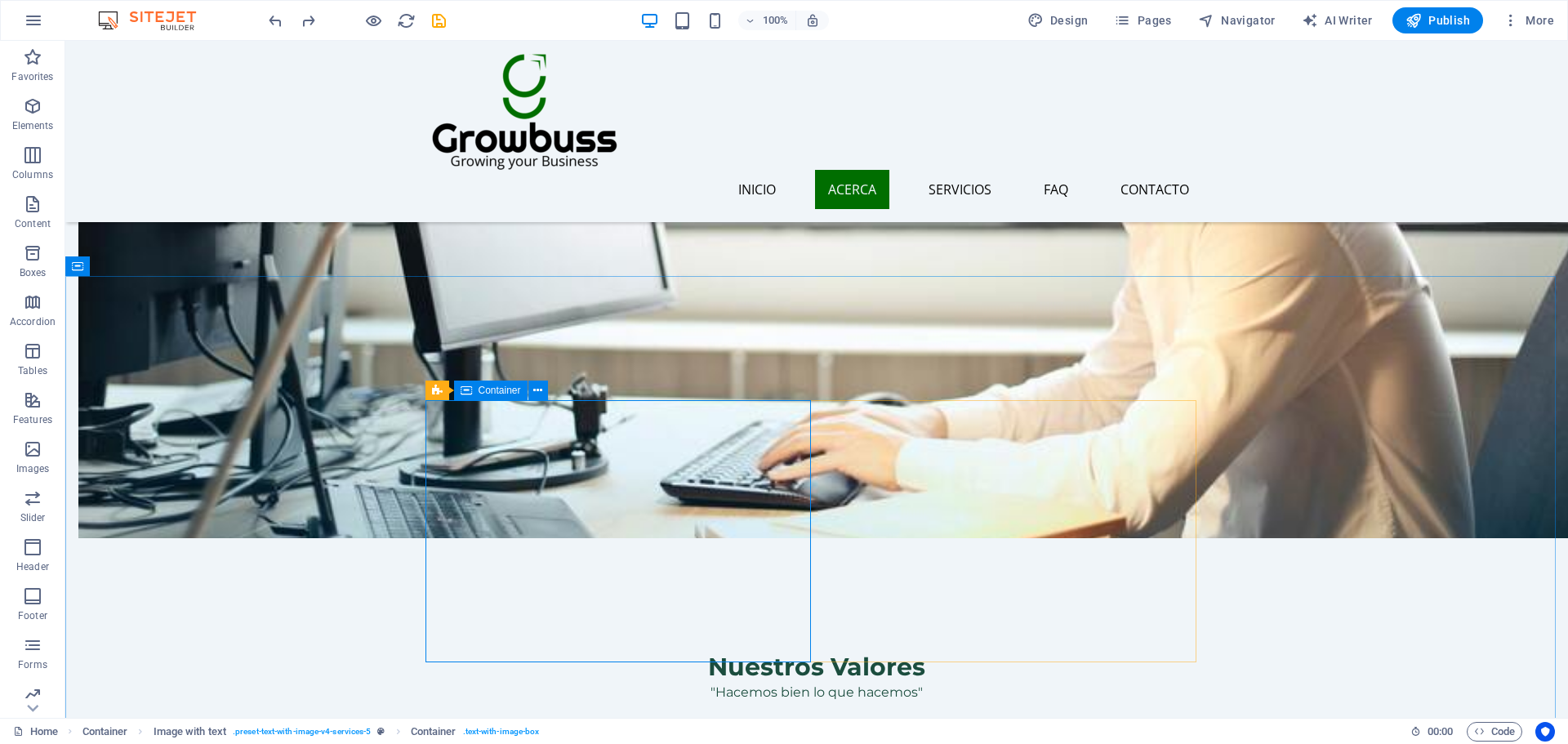
click at [505, 386] on span "Container" at bounding box center [500, 390] width 43 height 10
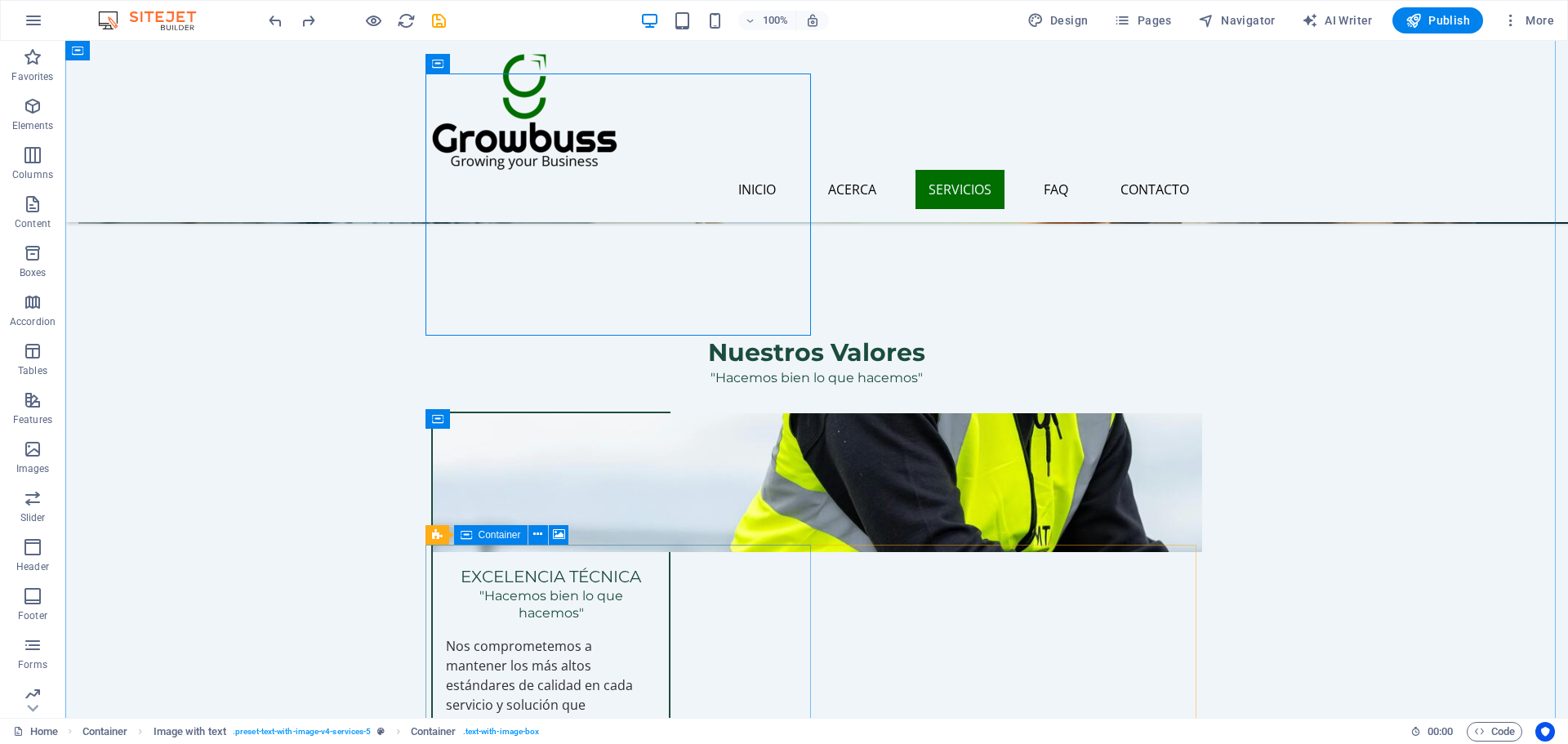
scroll to position [1774, 0]
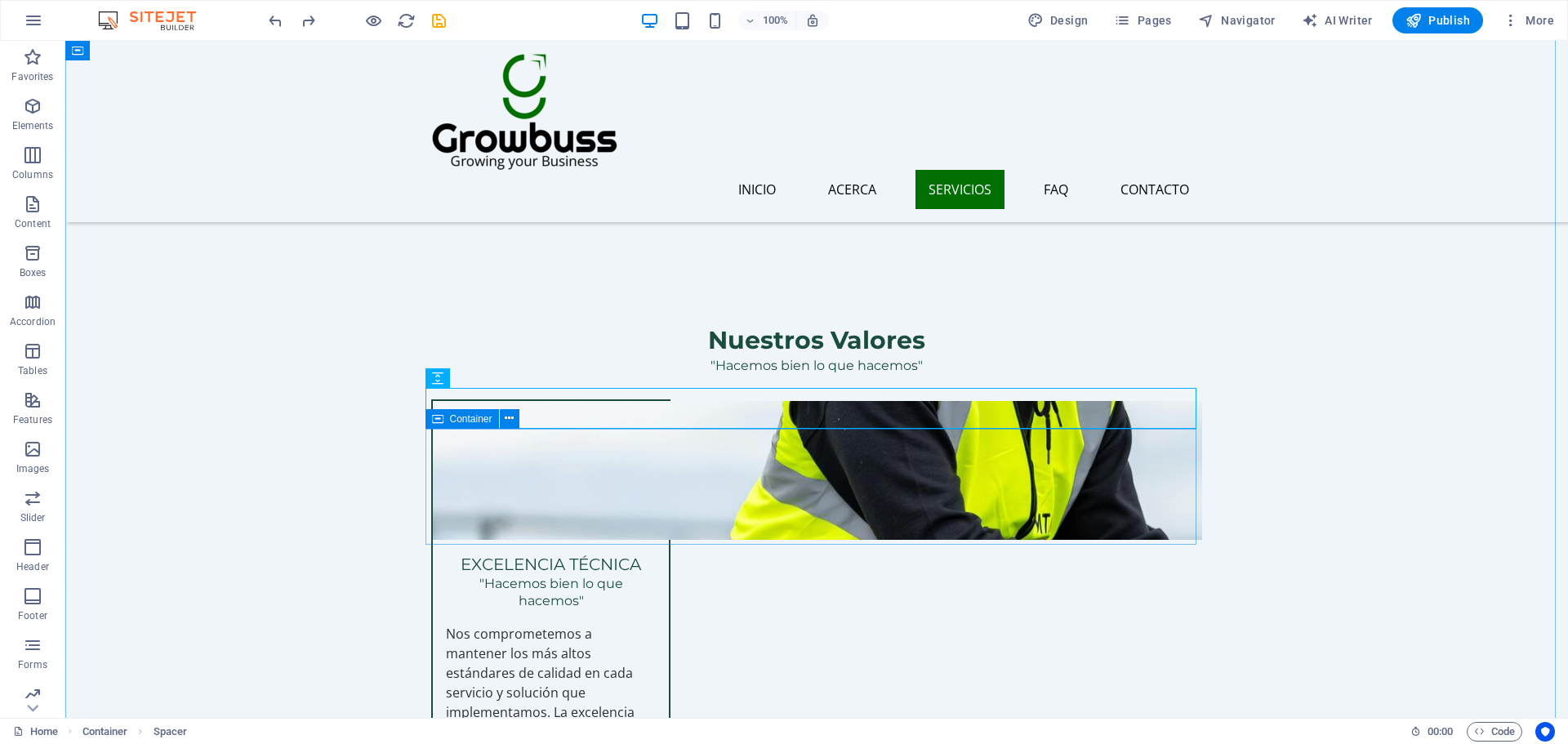
drag, startPoint x: 537, startPoint y: 415, endPoint x: 472, endPoint y: 504, distance: 110.2
drag, startPoint x: 517, startPoint y: 420, endPoint x: 452, endPoint y: 550, distance: 145.3
drag, startPoint x: 535, startPoint y: 414, endPoint x: 495, endPoint y: 483, distance: 79.8
click at [497, 379] on icon at bounding box center [497, 377] width 9 height 17
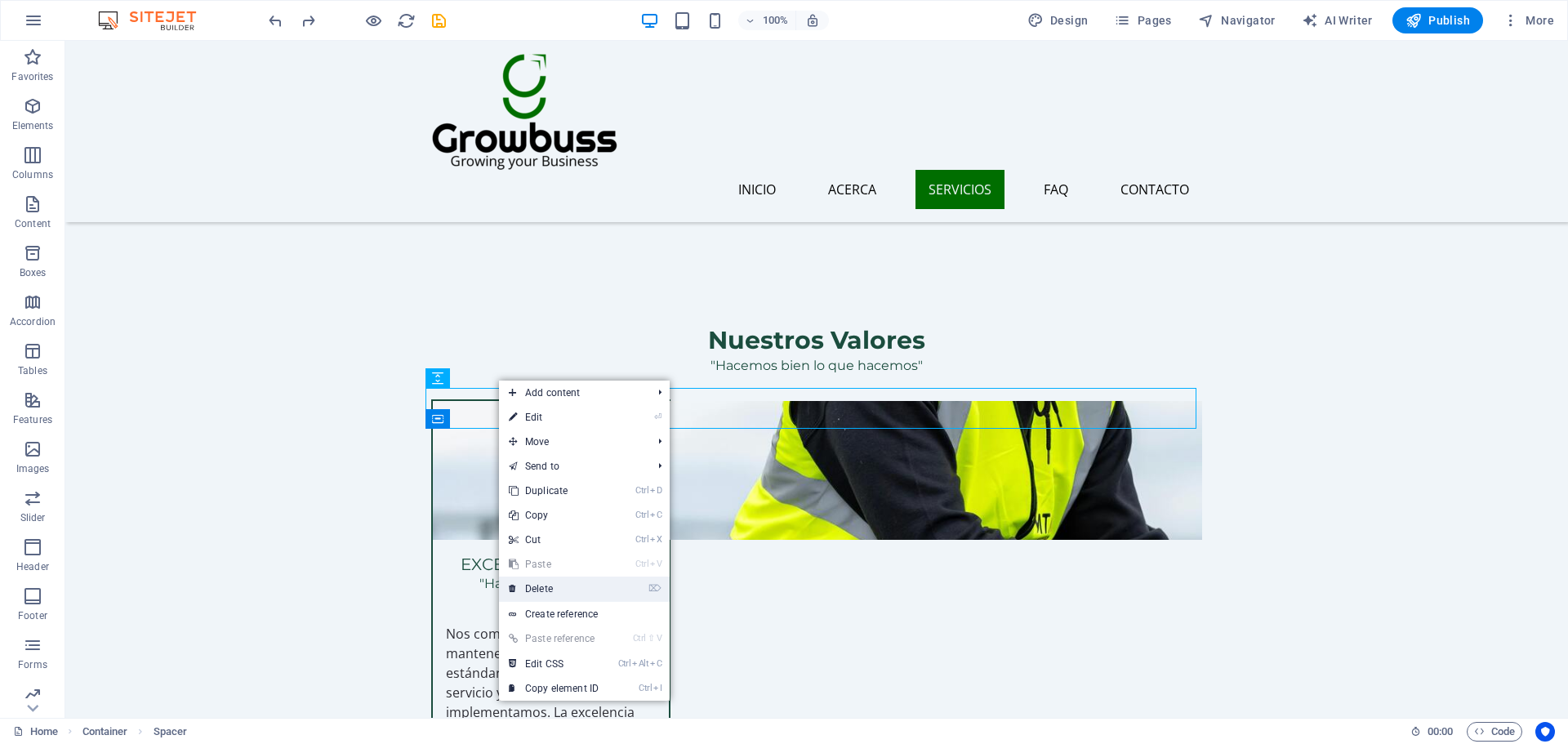
click at [551, 587] on link "⌦ Delete" at bounding box center [553, 589] width 109 height 25
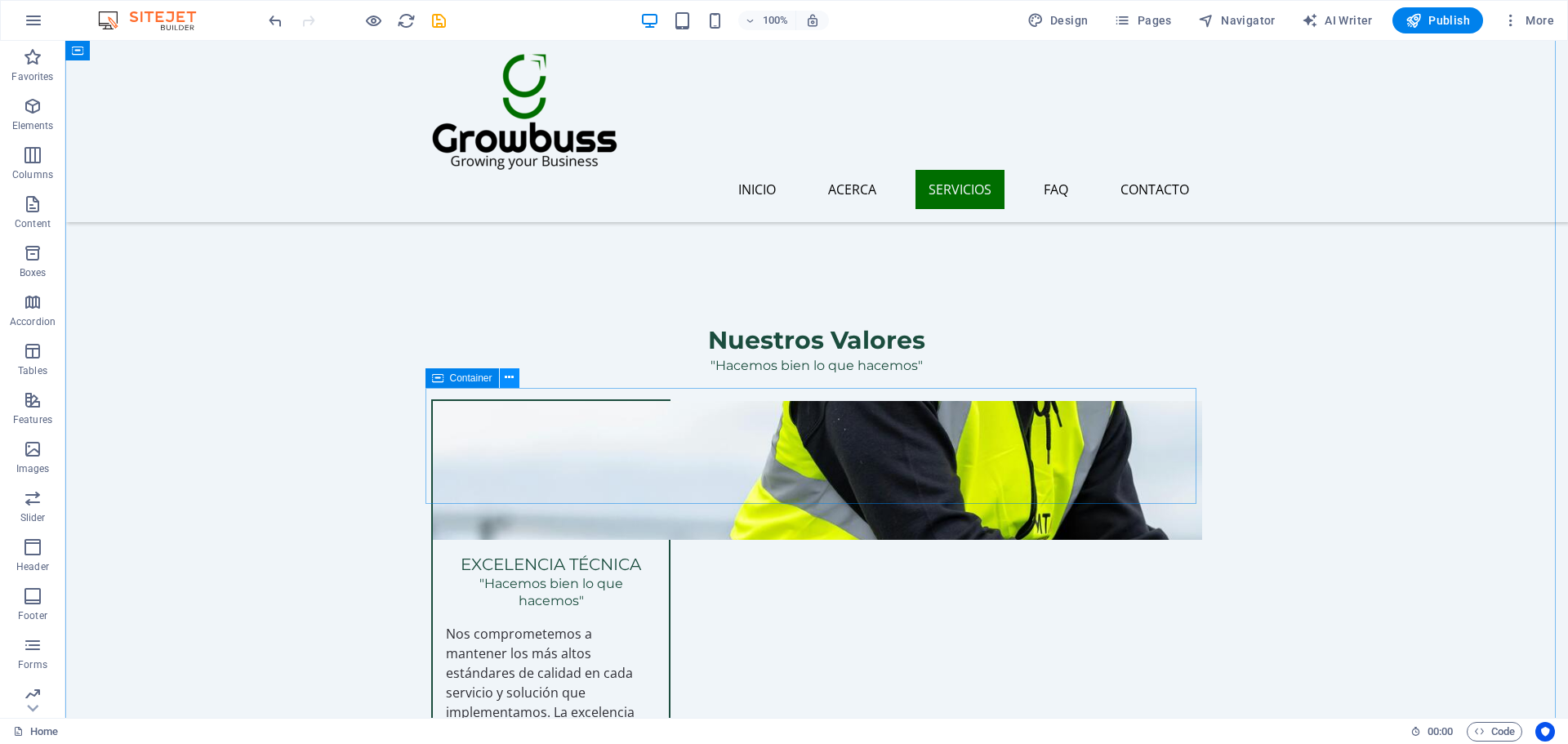
click at [505, 383] on icon at bounding box center [509, 377] width 9 height 17
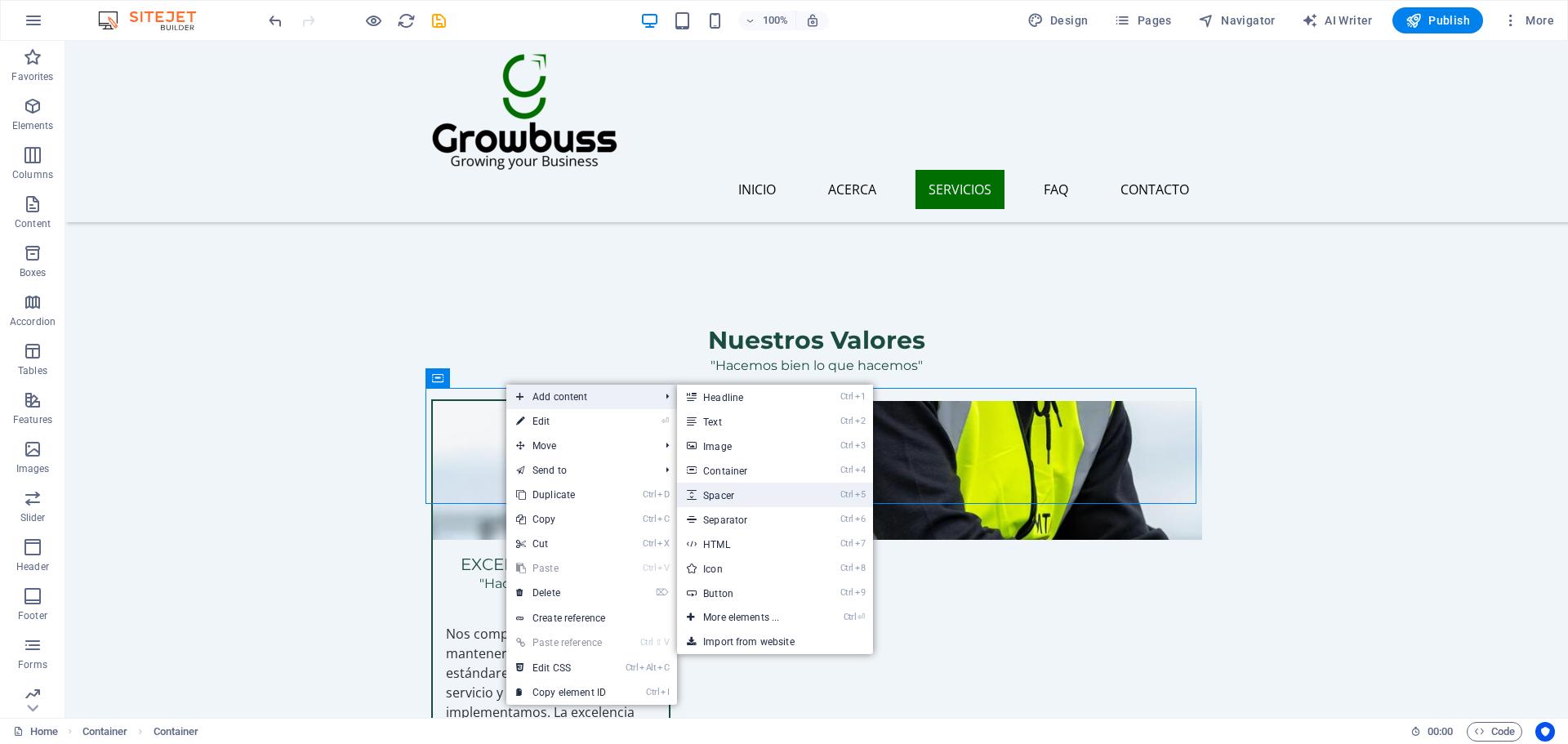
click at [741, 486] on link "Ctrl 5 Spacer" at bounding box center [745, 495] width 135 height 25
select select "px"
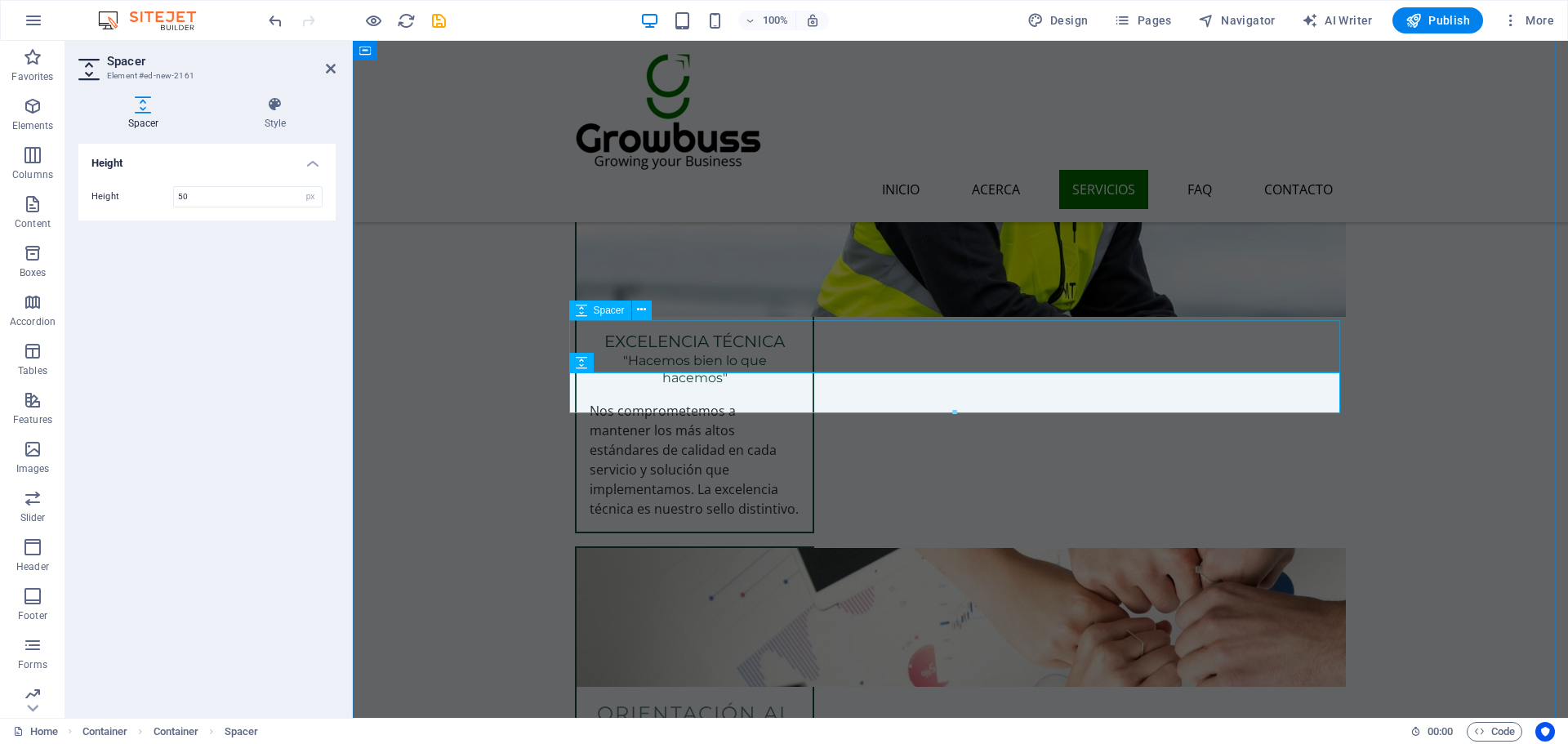
scroll to position [2019, 0]
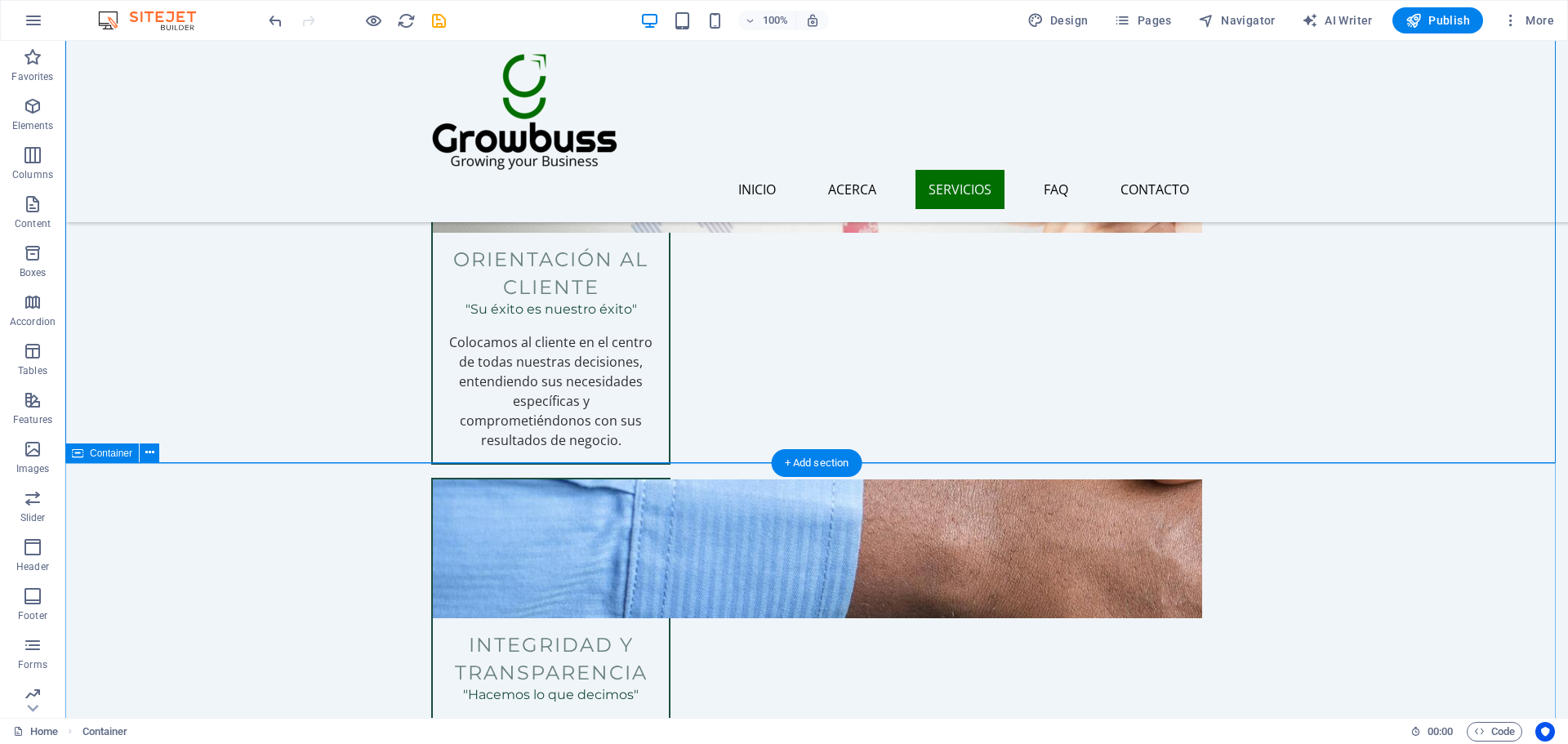
scroll to position [2428, 0]
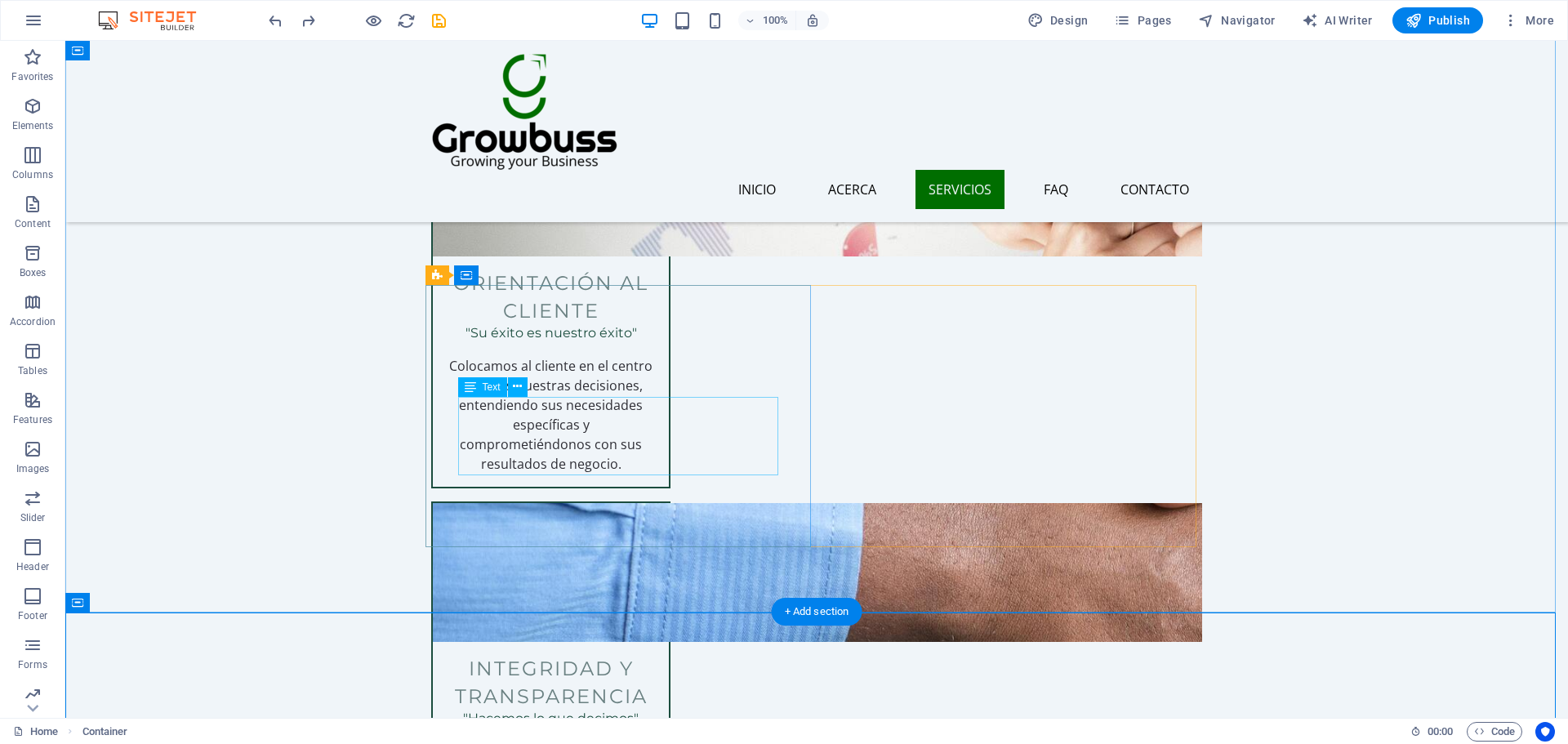
scroll to position [1803, 0]
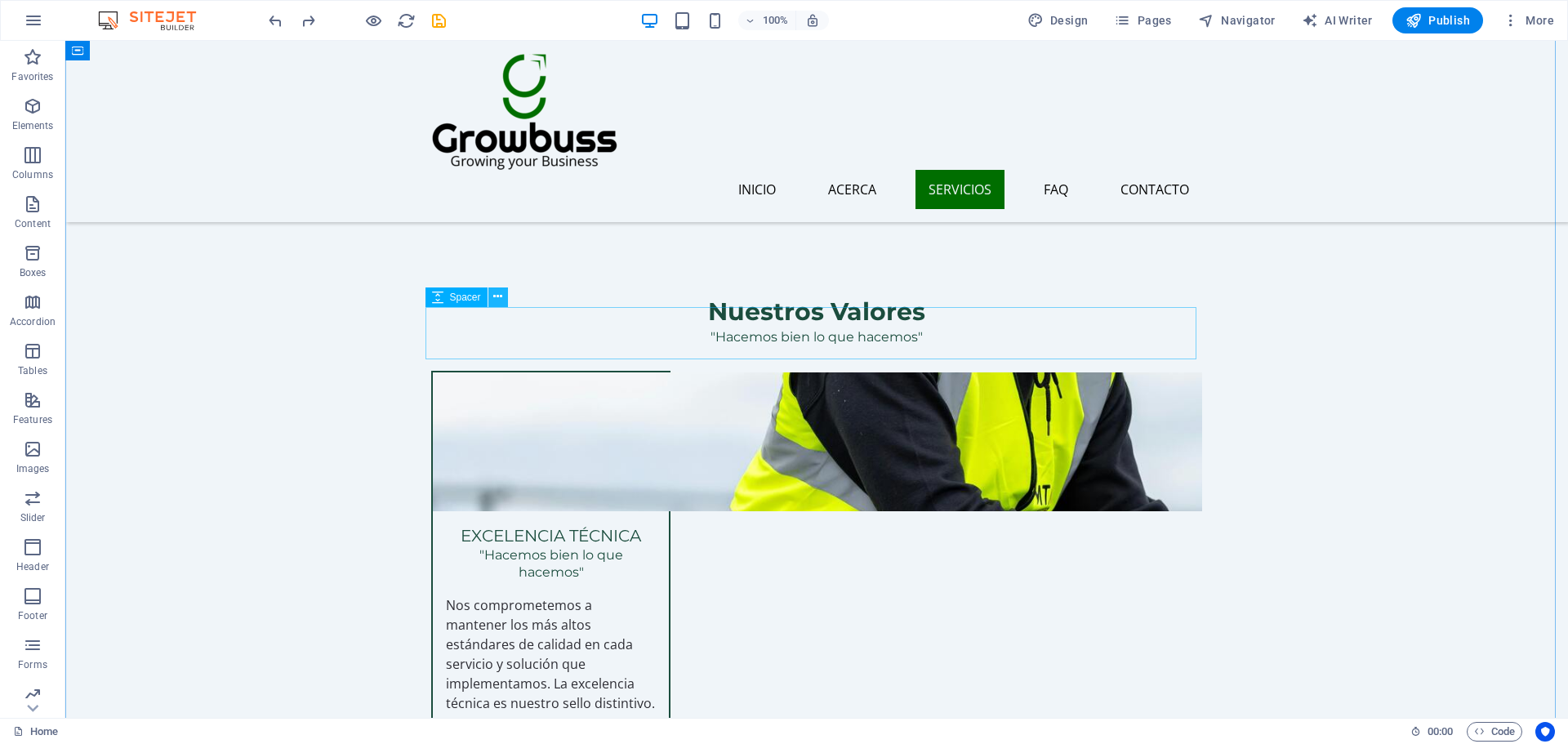
click at [501, 298] on icon at bounding box center [497, 297] width 9 height 17
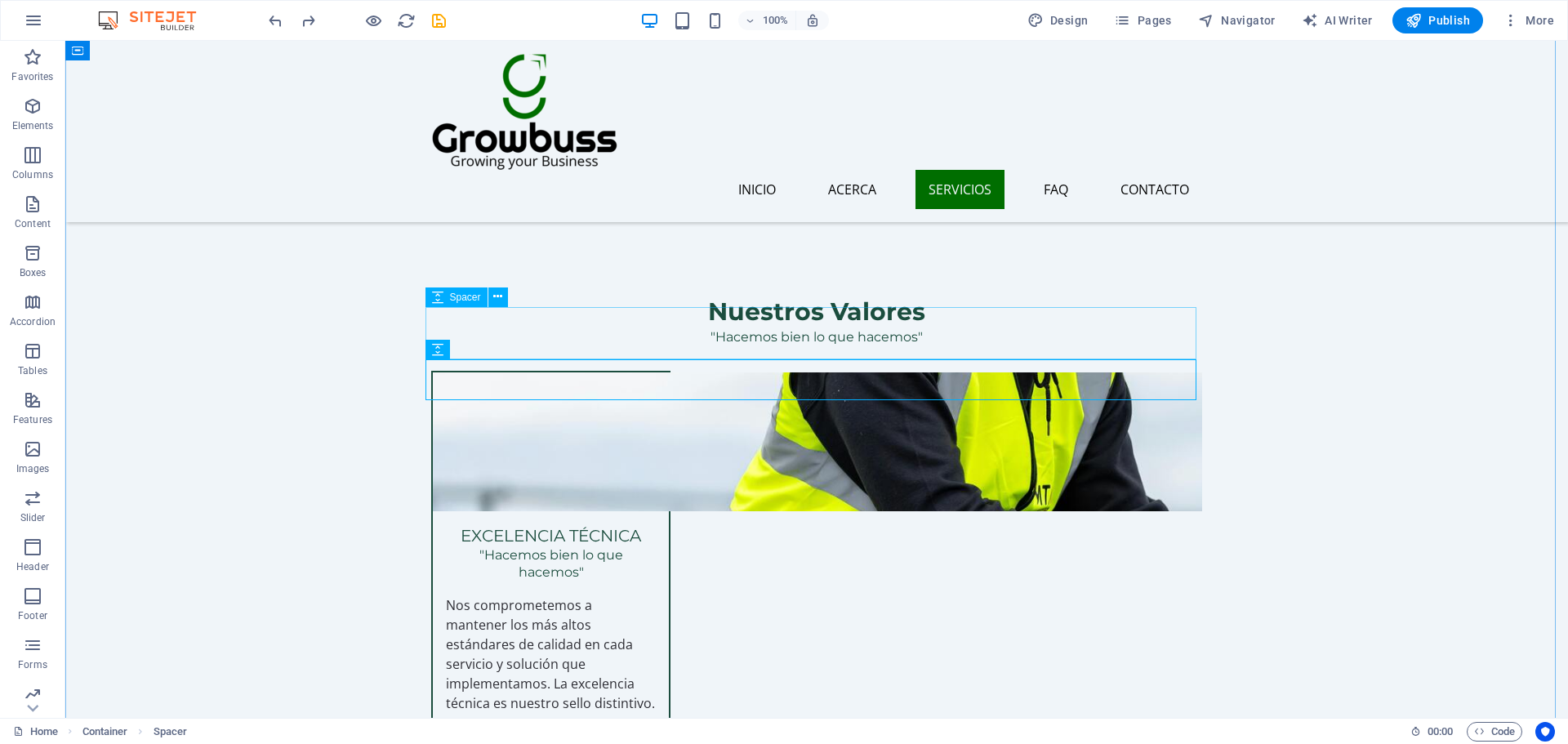
click at [496, 355] on icon at bounding box center [497, 349] width 9 height 17
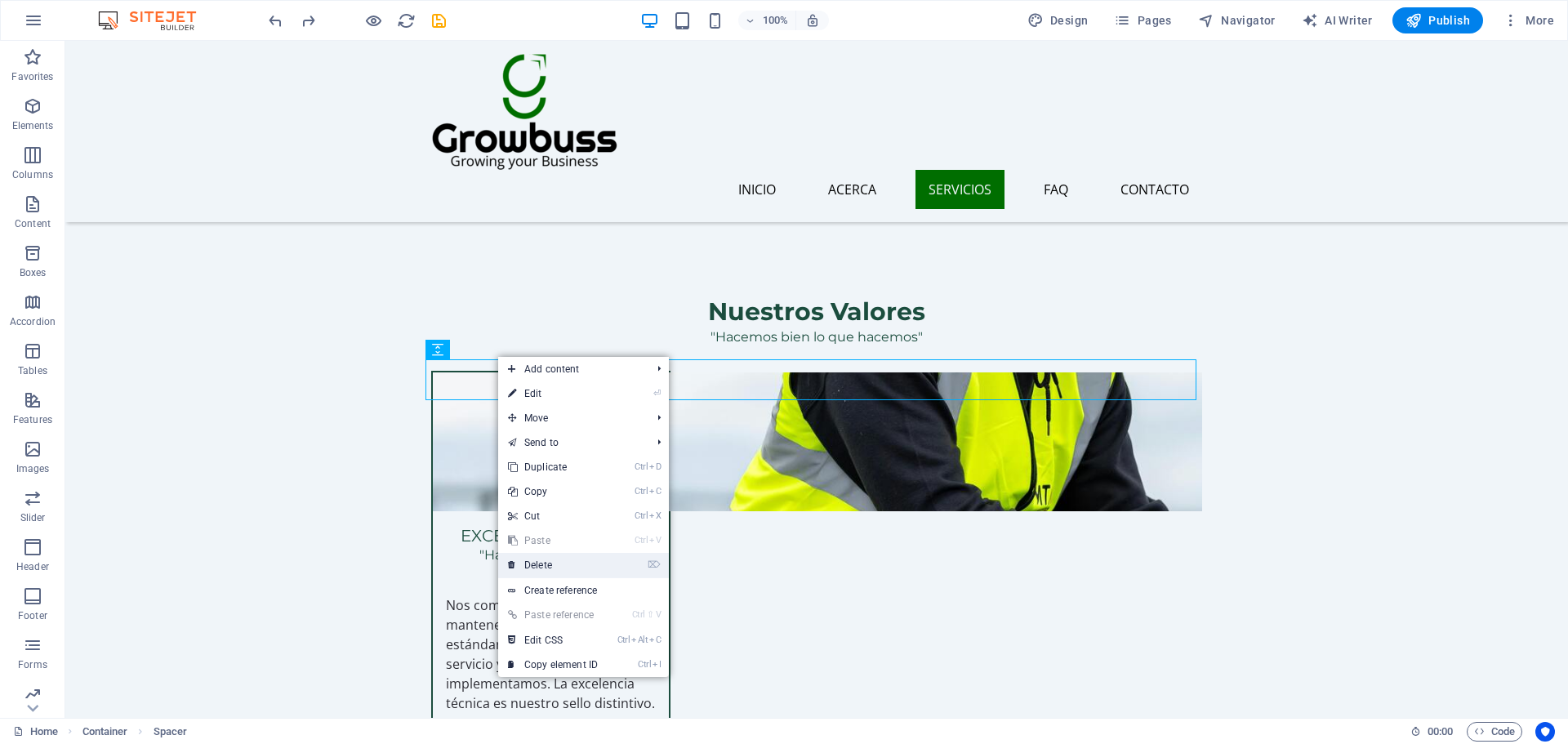
click at [544, 563] on link "⌦ Delete" at bounding box center [552, 566] width 109 height 25
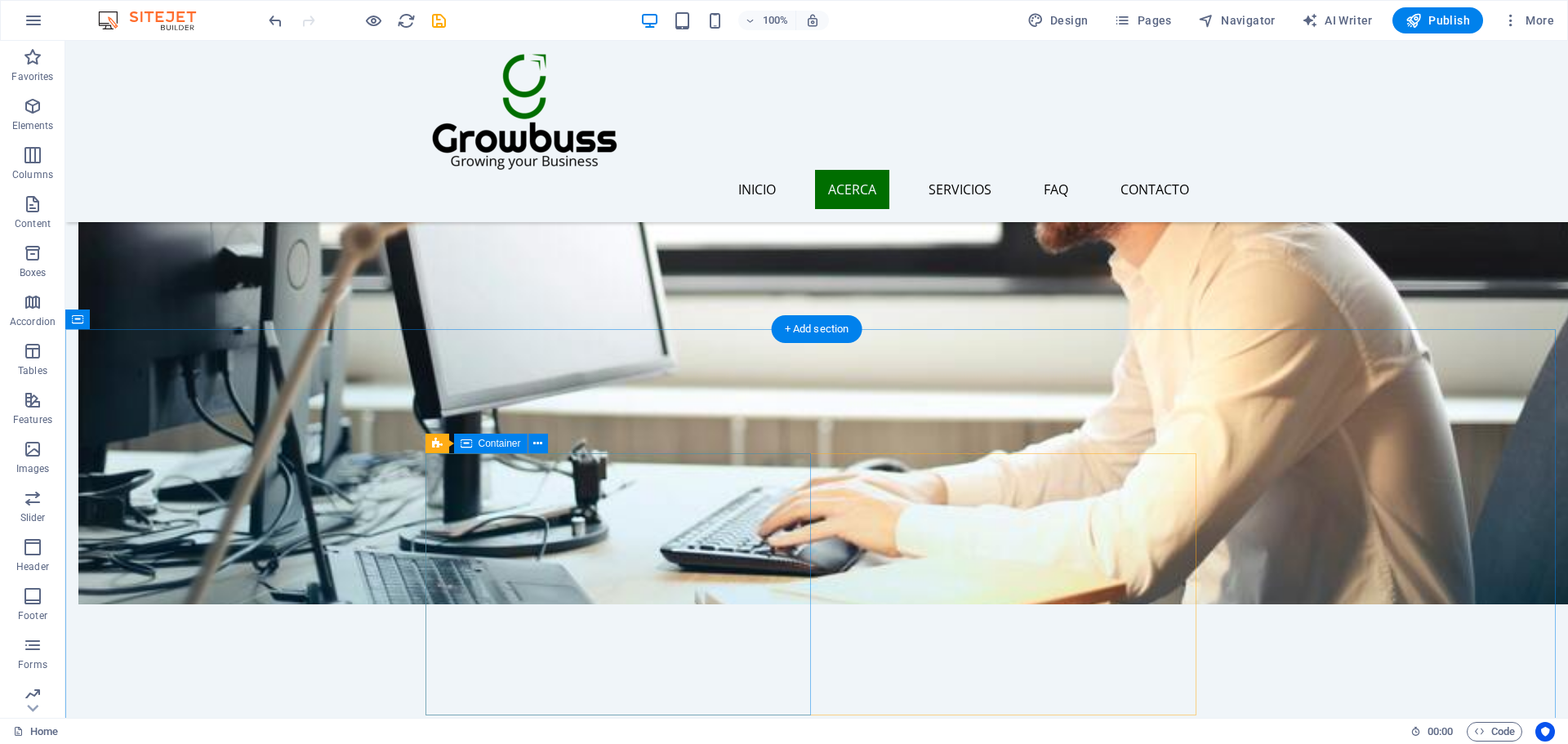
scroll to position [1394, 0]
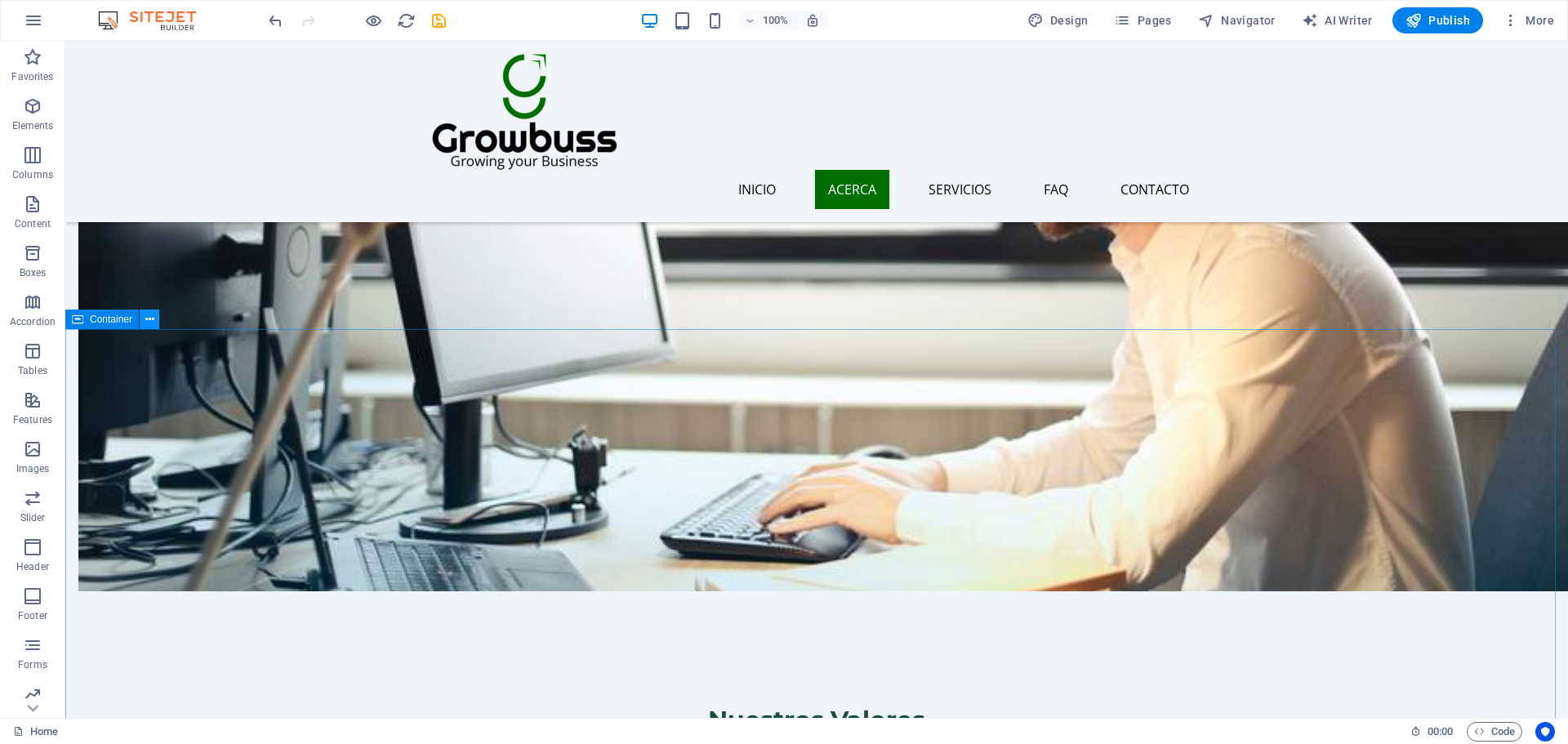
click at [144, 328] on button at bounding box center [150, 320] width 20 height 20
click at [104, 323] on span "Container" at bounding box center [111, 320] width 43 height 10
click at [104, 323] on span "Container" at bounding box center [111, 320] width 43 height 10
click at [108, 323] on span "Container" at bounding box center [111, 320] width 43 height 10
click at [108, 318] on span "Container" at bounding box center [111, 320] width 43 height 10
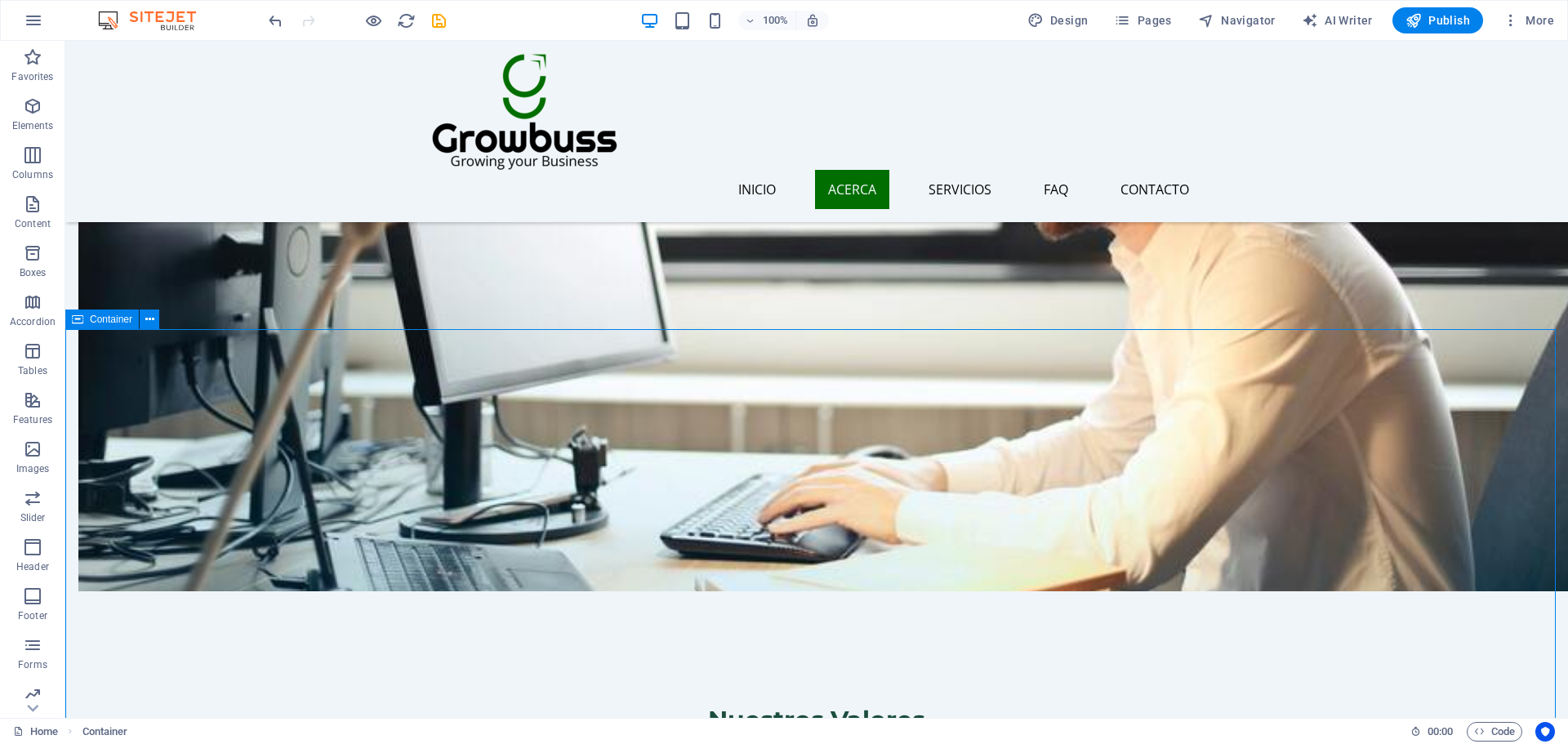
click at [108, 318] on span "Container" at bounding box center [111, 320] width 43 height 10
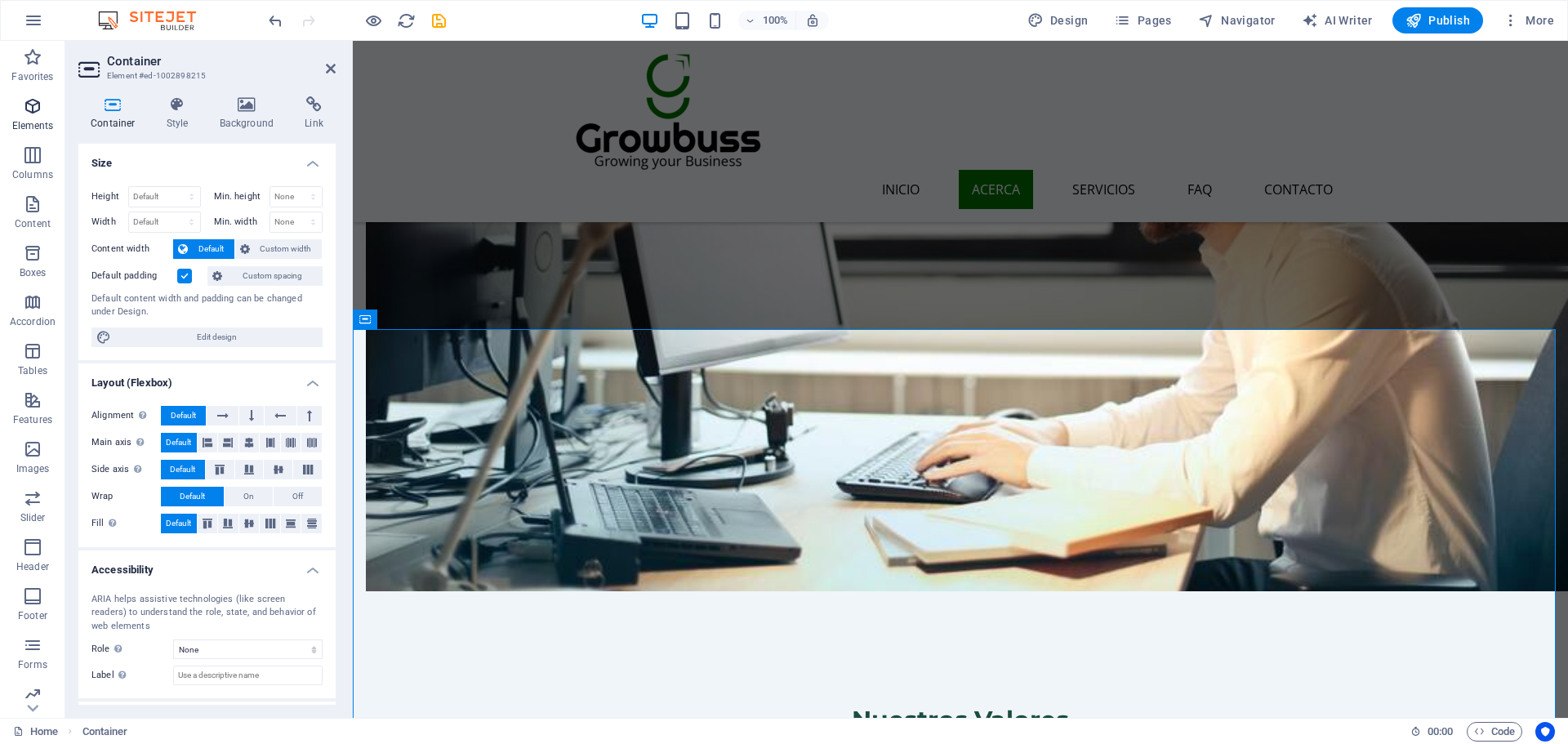
click at [21, 105] on span "Elements" at bounding box center [32, 116] width 65 height 39
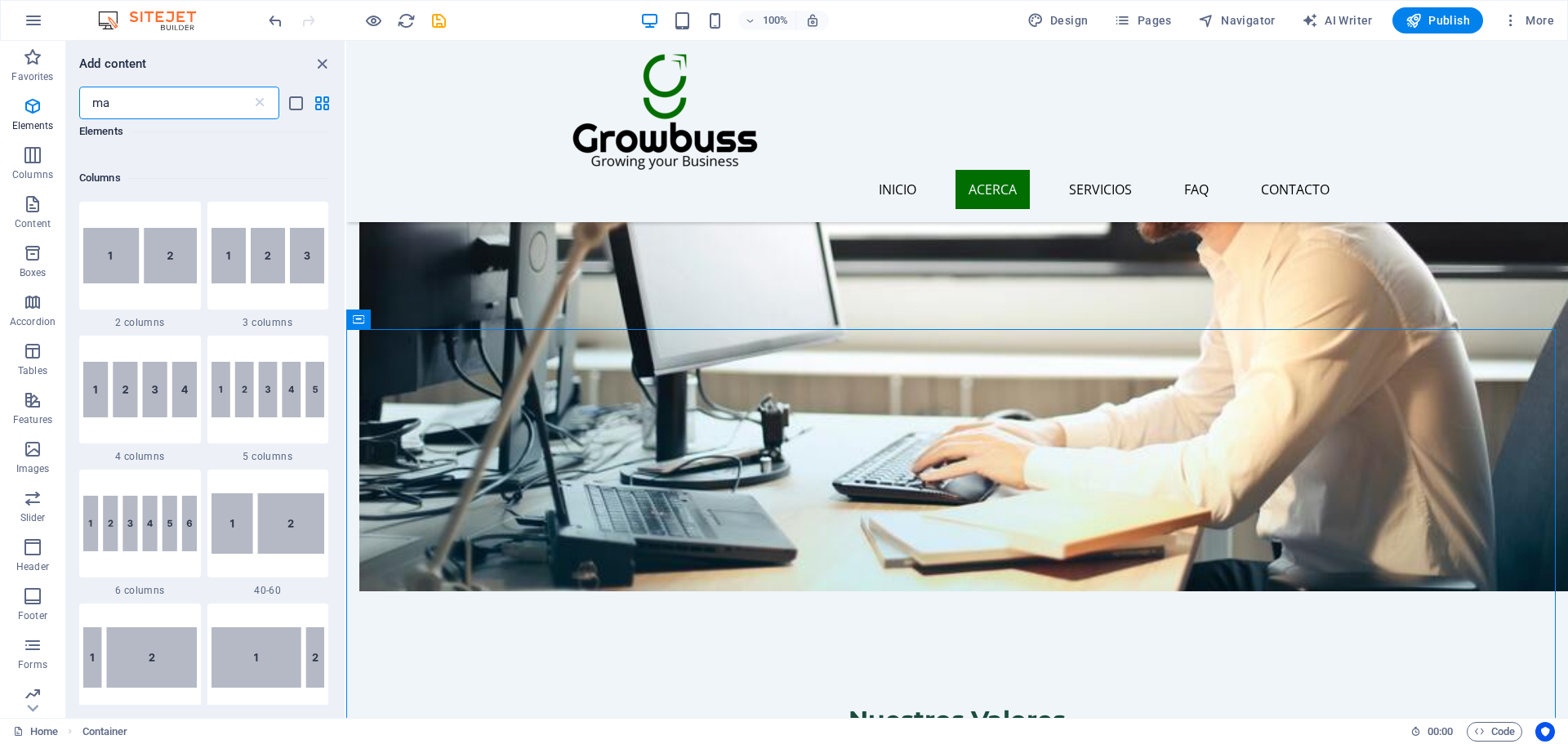
scroll to position [0, 0]
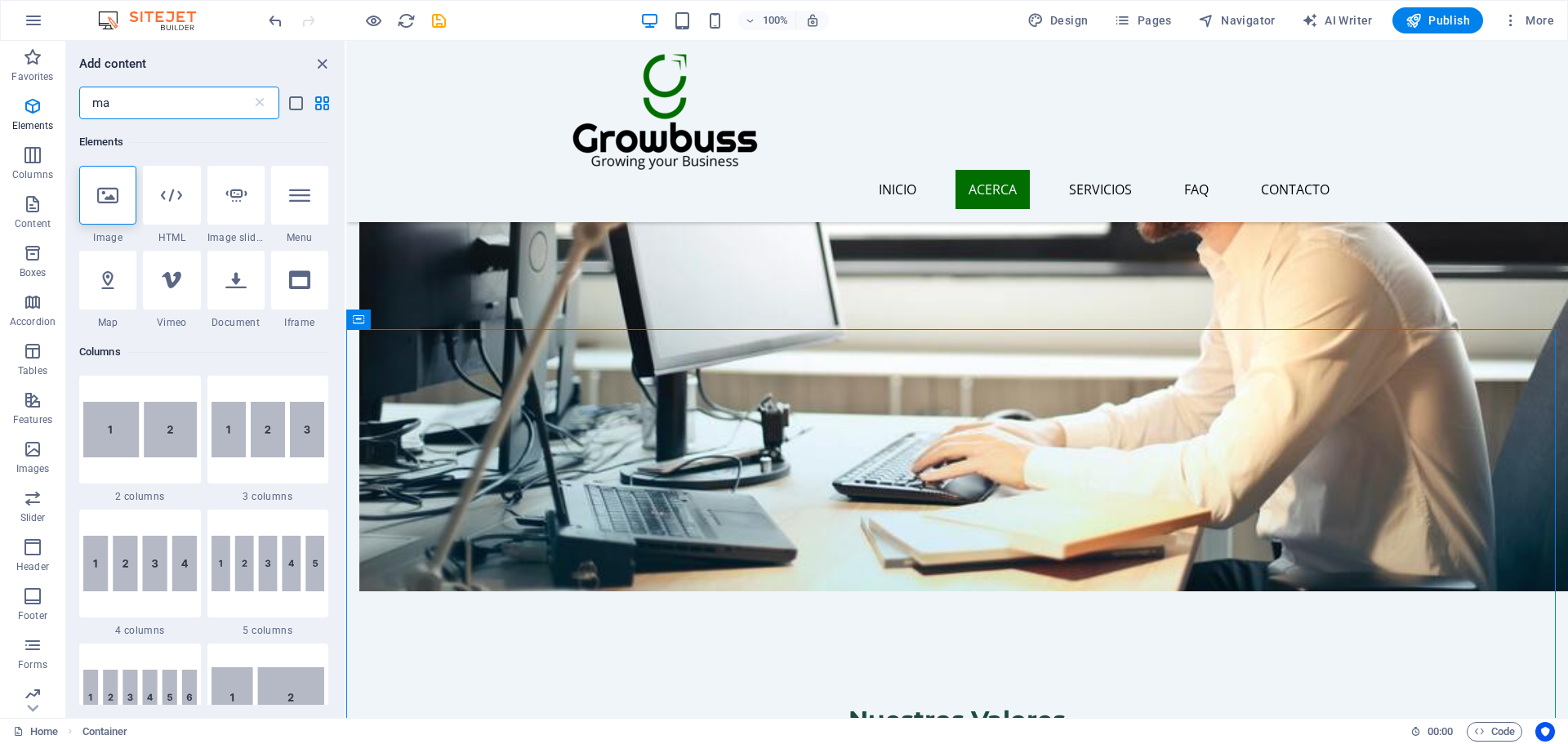
type input "m"
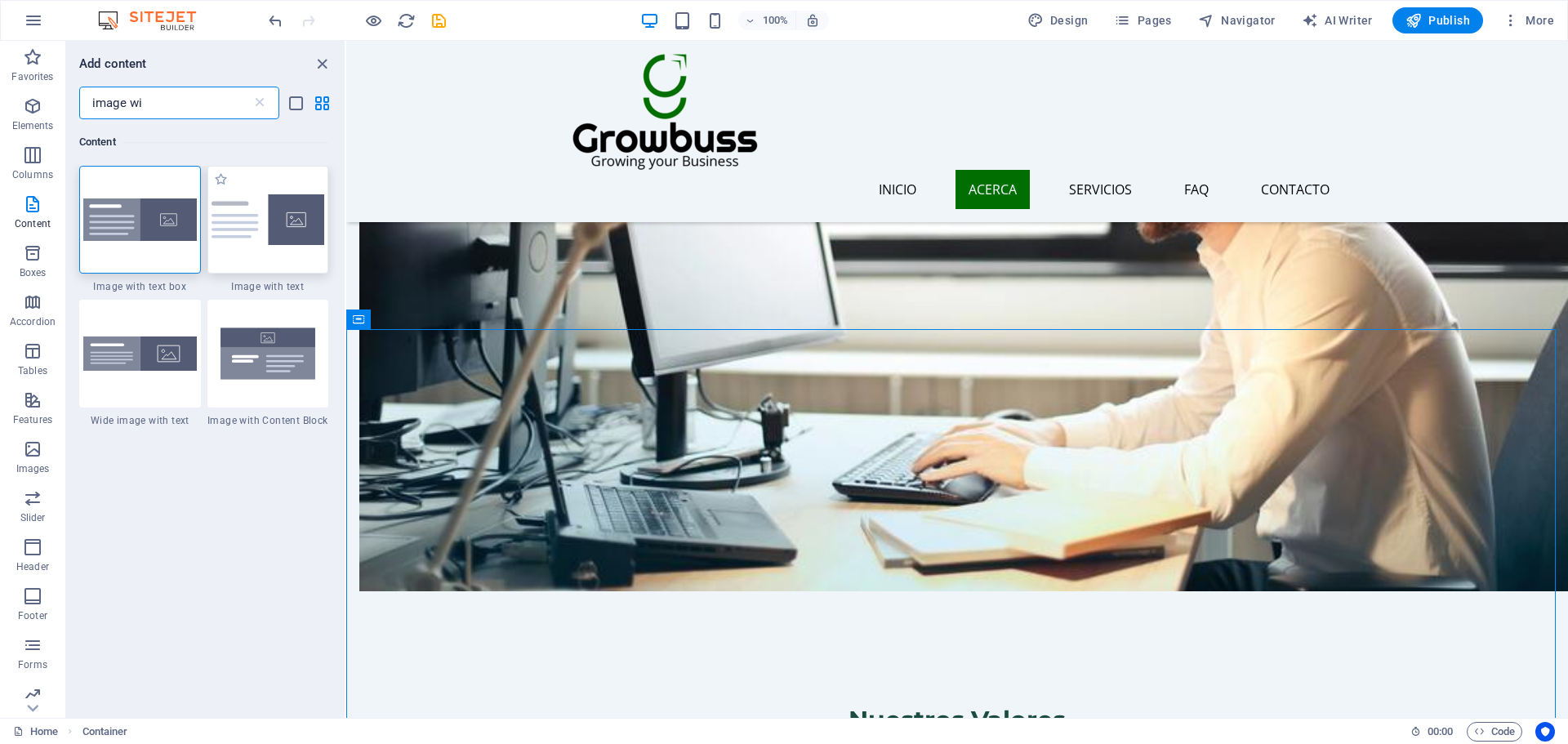
type input "image wi"
click at [250, 229] on img at bounding box center [268, 220] width 113 height 51
click at [346, 229] on div "Drag here to replace the existing content. Press “Ctrl” if you want to create a…" at bounding box center [957, 380] width 1221 height 677
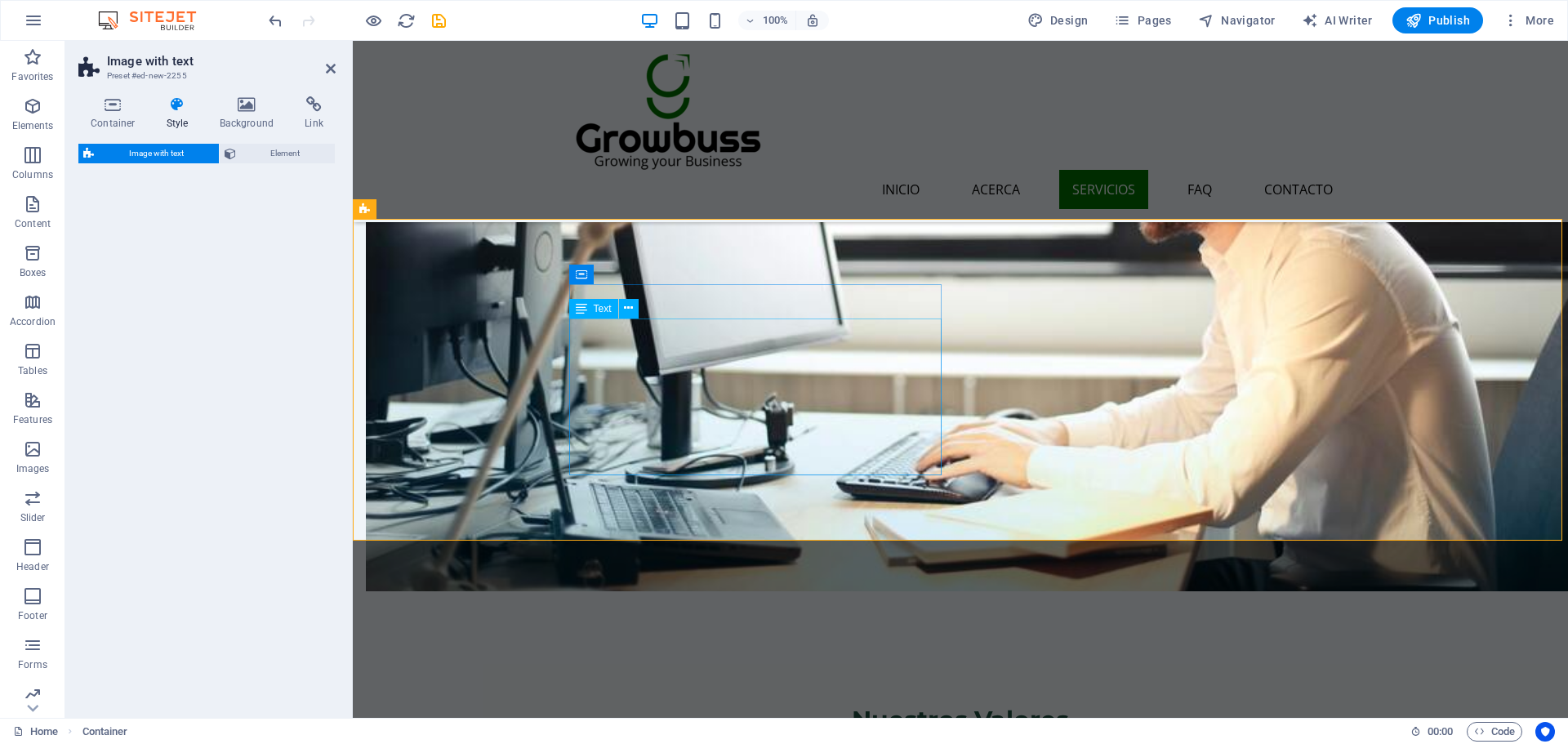
scroll to position [2632, 0]
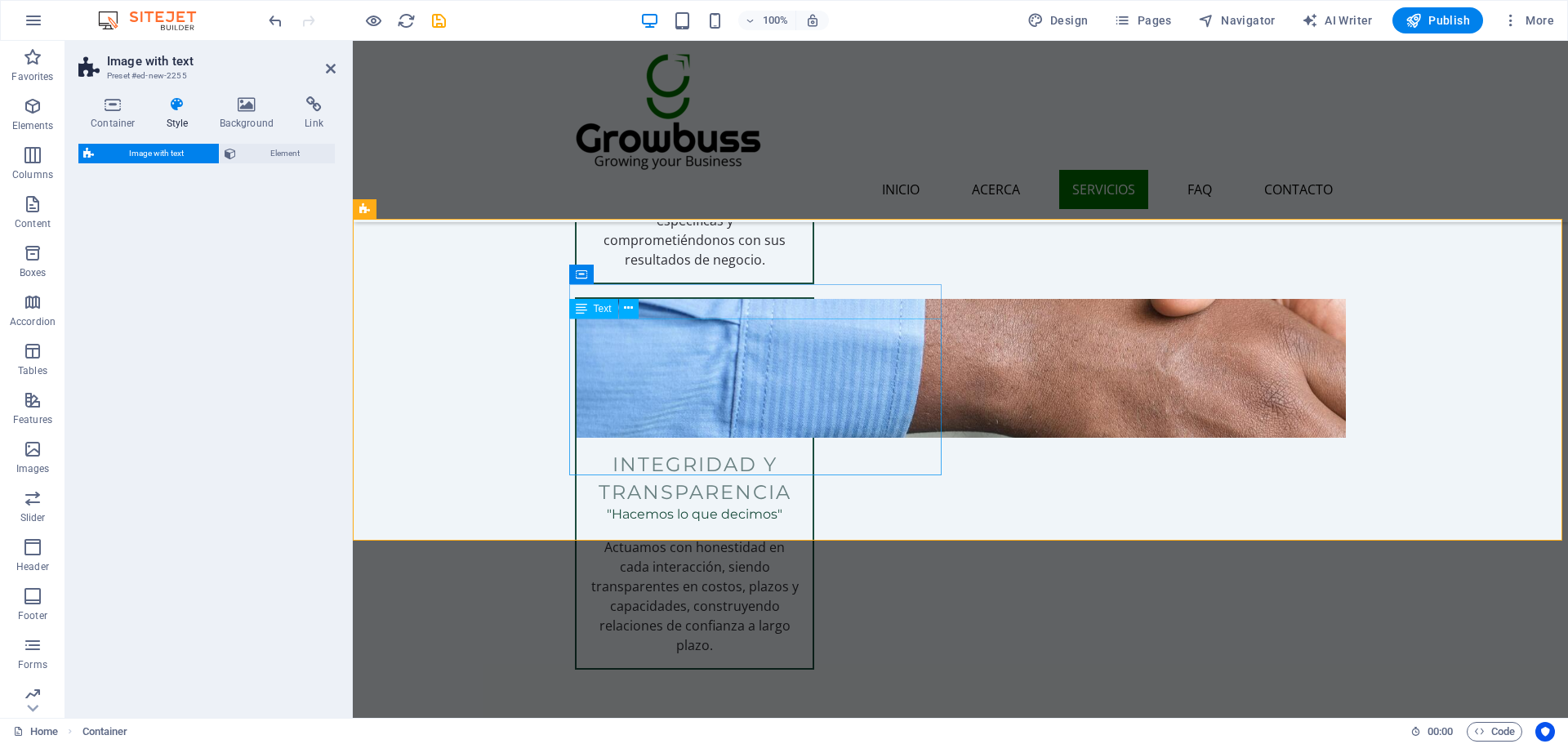
select select "rem"
select select "px"
select select "preset-text-with-image-v4-default"
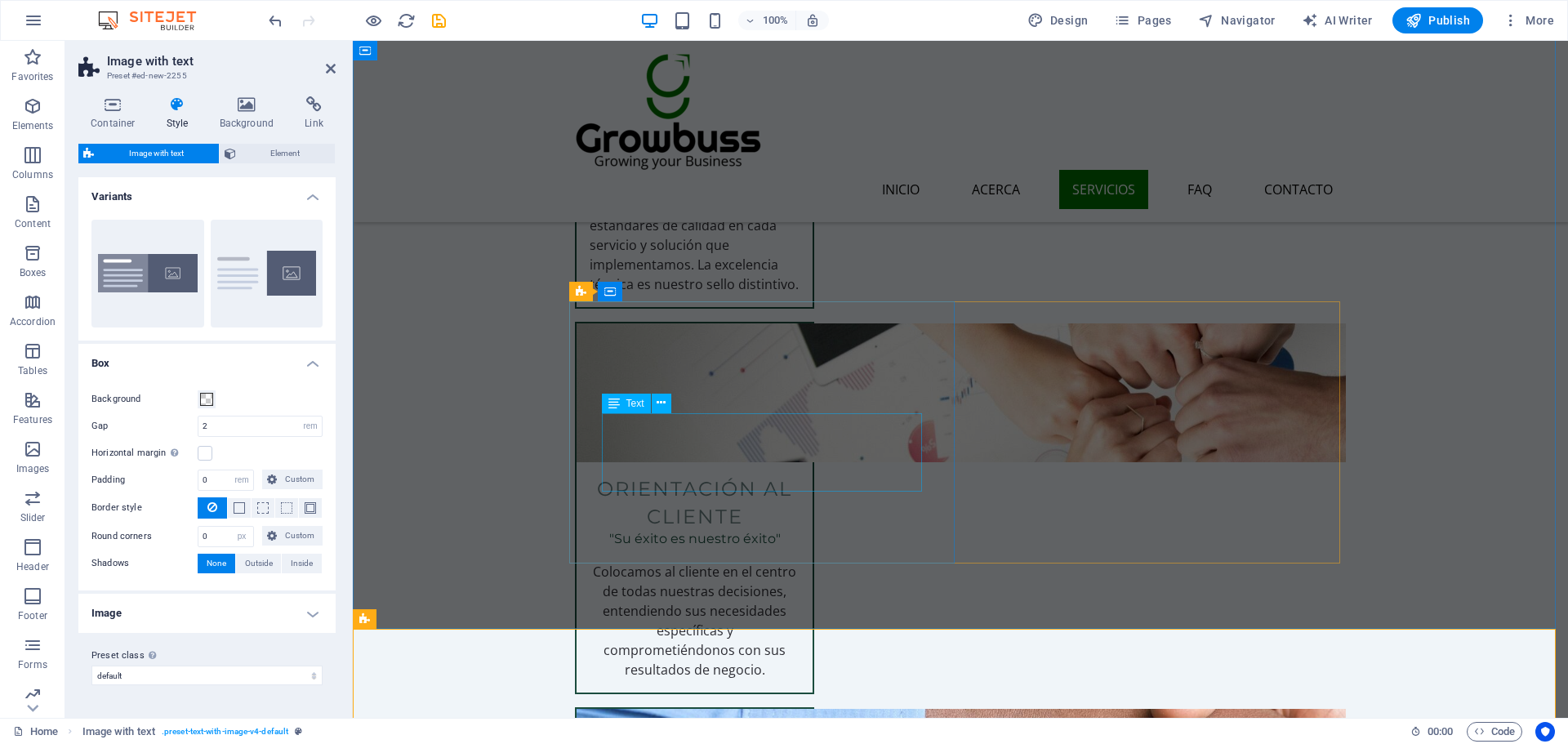
scroll to position [2223, 0]
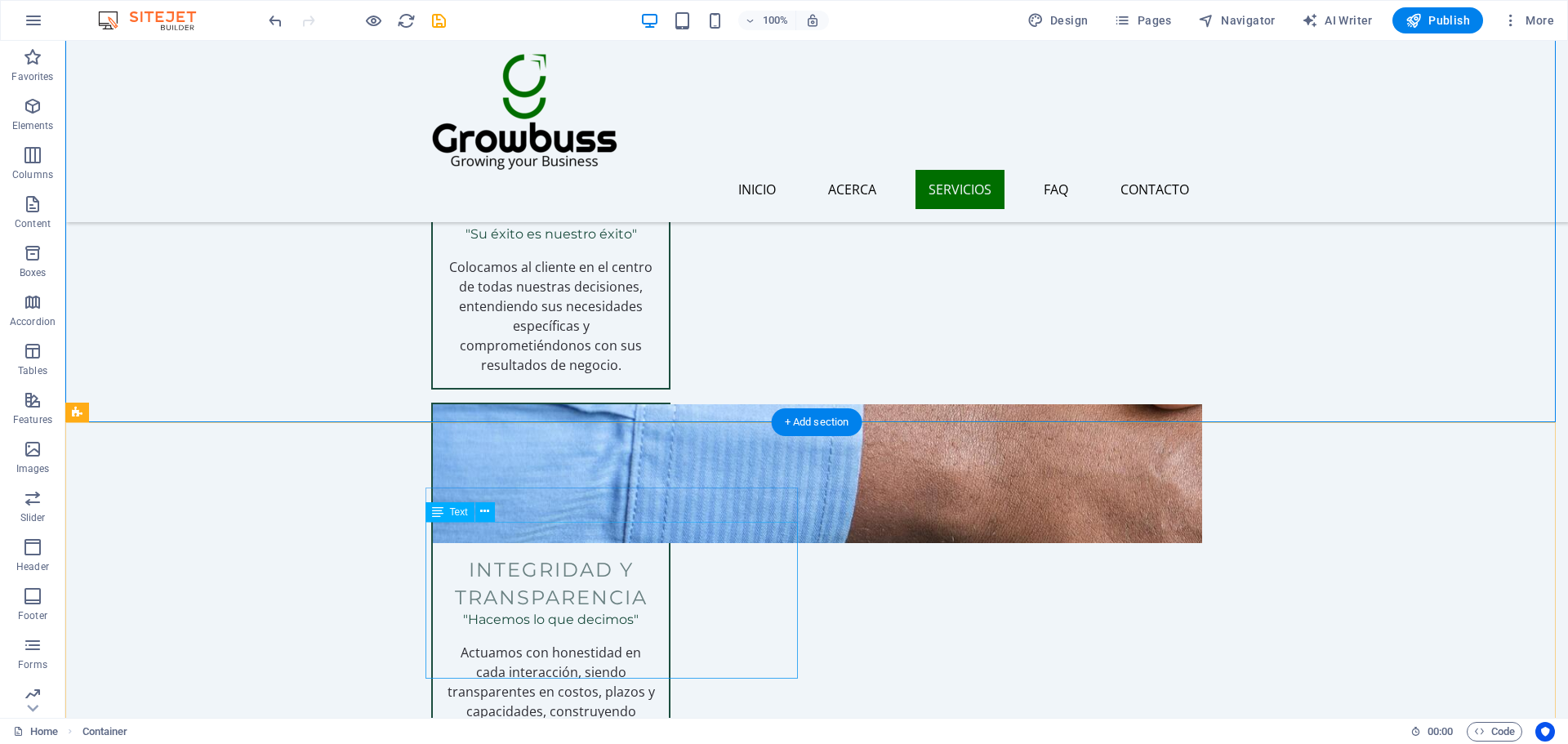
scroll to position [2550, 0]
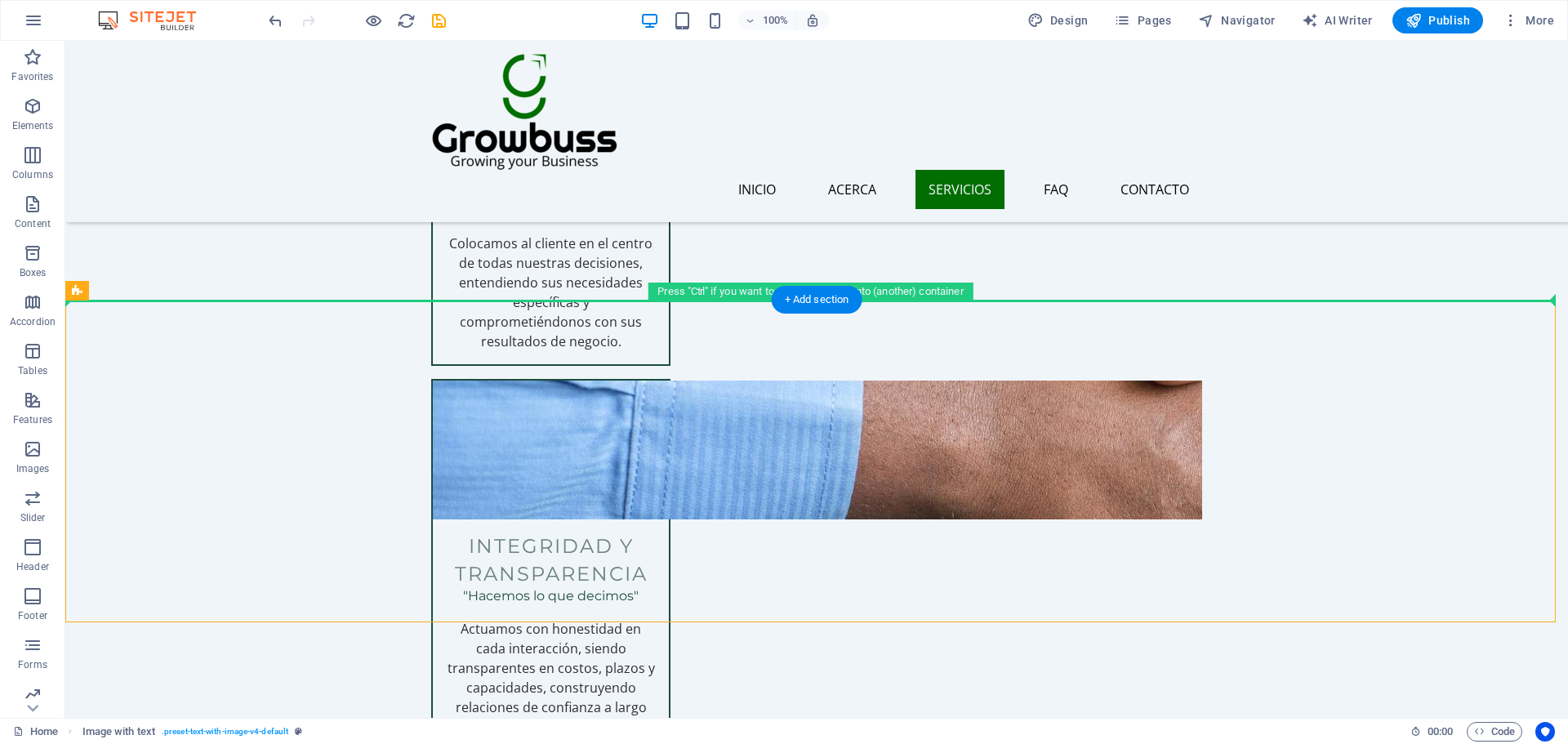
drag, startPoint x: 191, startPoint y: 339, endPoint x: 395, endPoint y: 260, distance: 218.8
drag, startPoint x: 152, startPoint y: 333, endPoint x: 145, endPoint y: 264, distance: 69.4
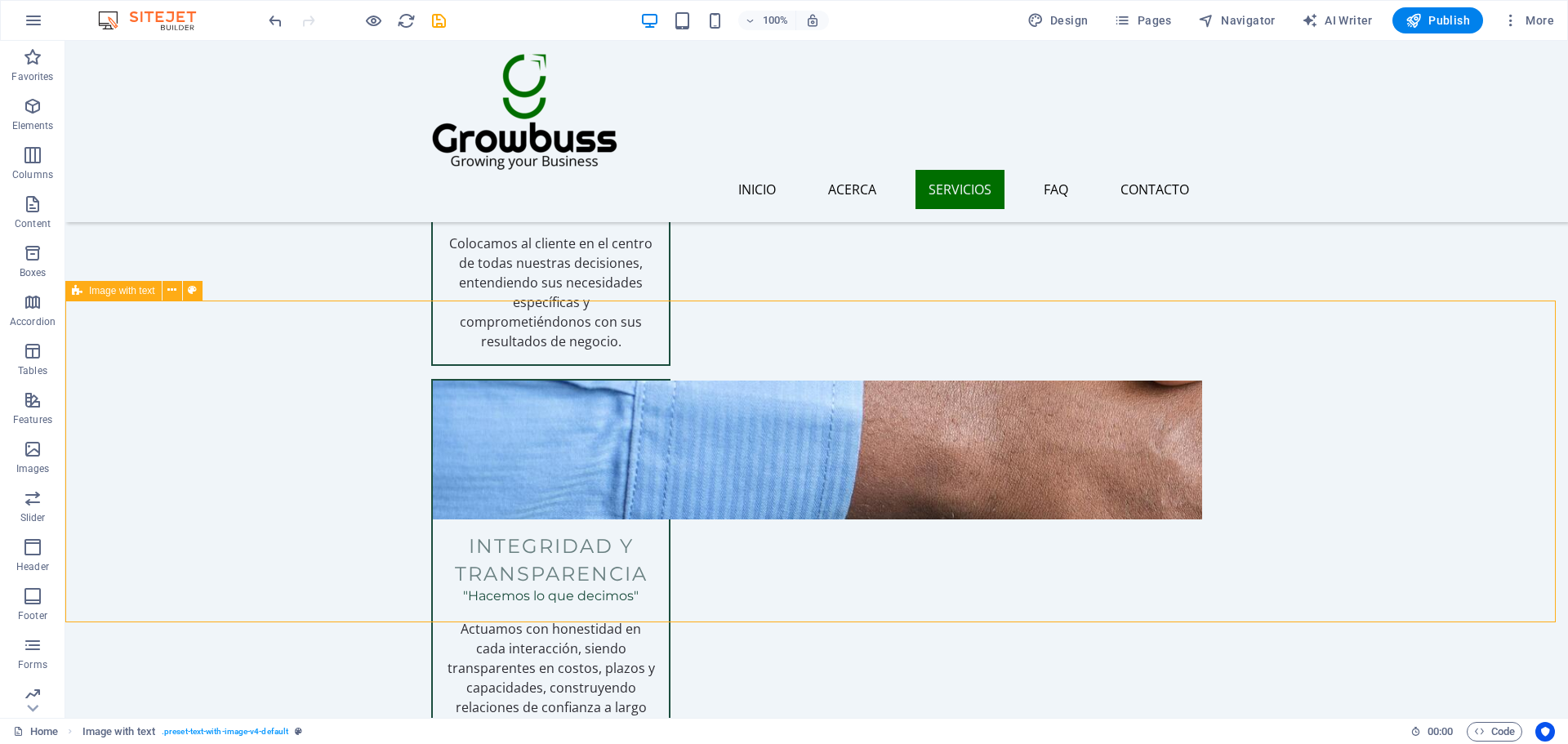
click at [90, 298] on div "Image with text" at bounding box center [113, 291] width 96 height 20
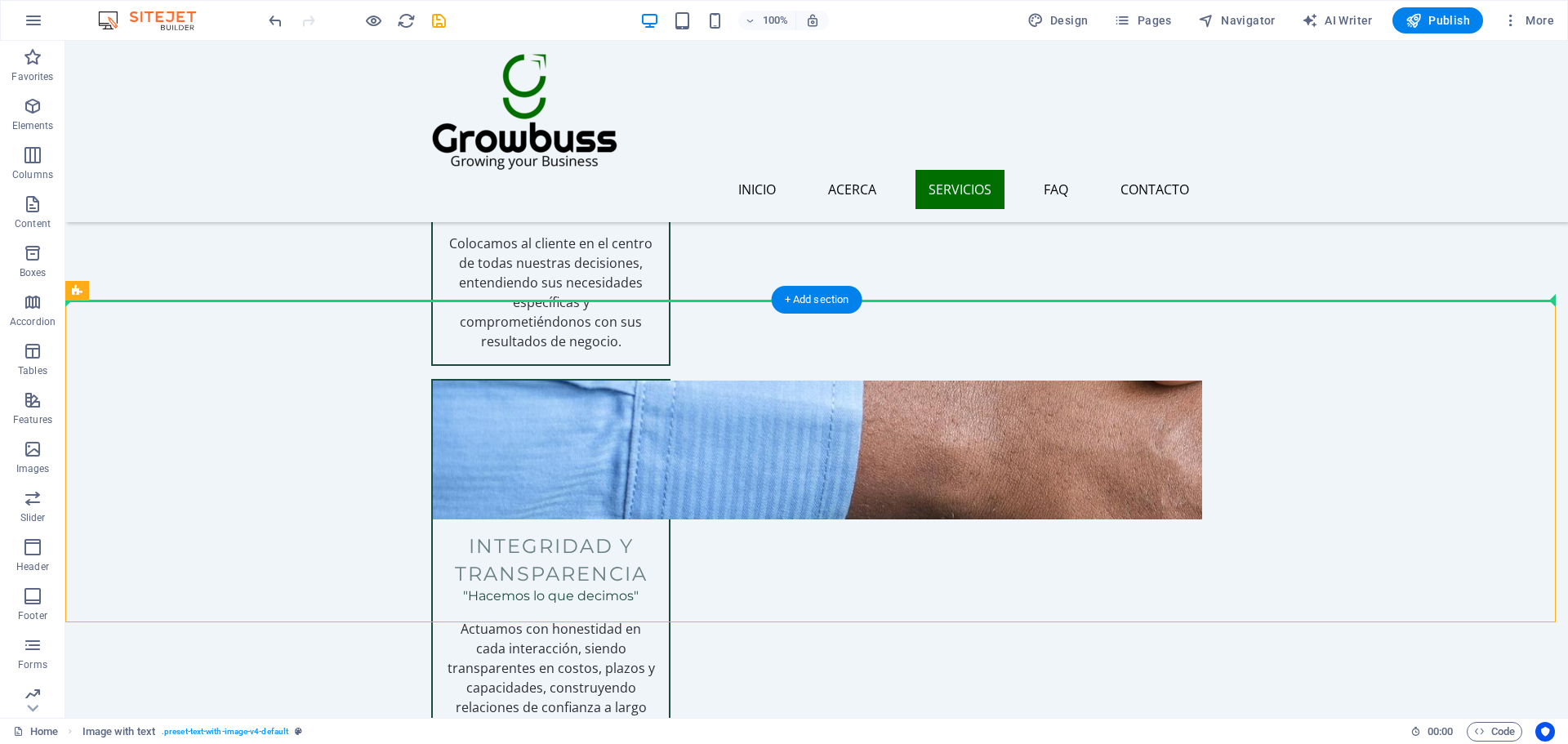
drag, startPoint x: 168, startPoint y: 329, endPoint x: 122, endPoint y: 256, distance: 86.3
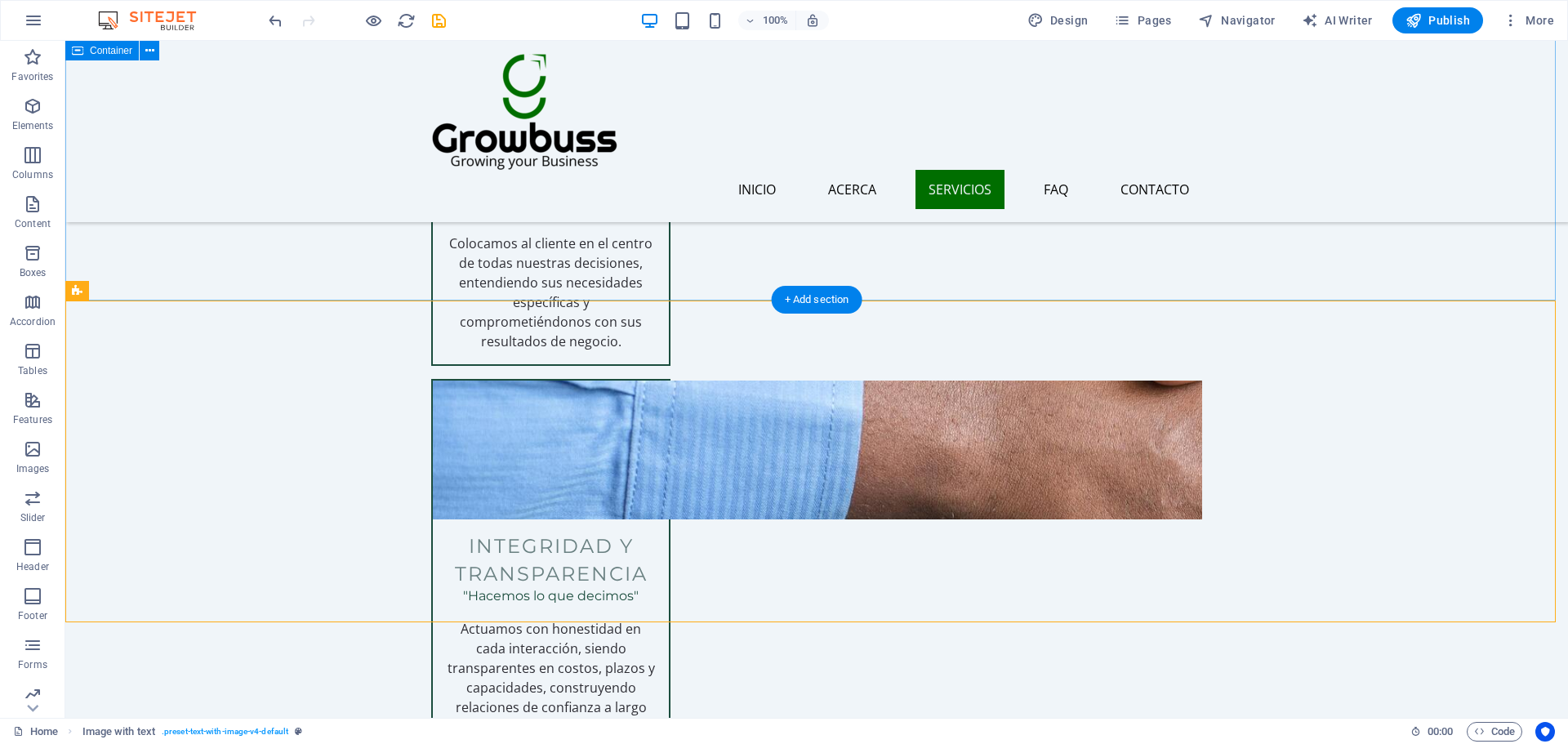
drag, startPoint x: 141, startPoint y: 330, endPoint x: 122, endPoint y: 250, distance: 82.2
click at [82, 286] on div "Image with text" at bounding box center [113, 291] width 96 height 20
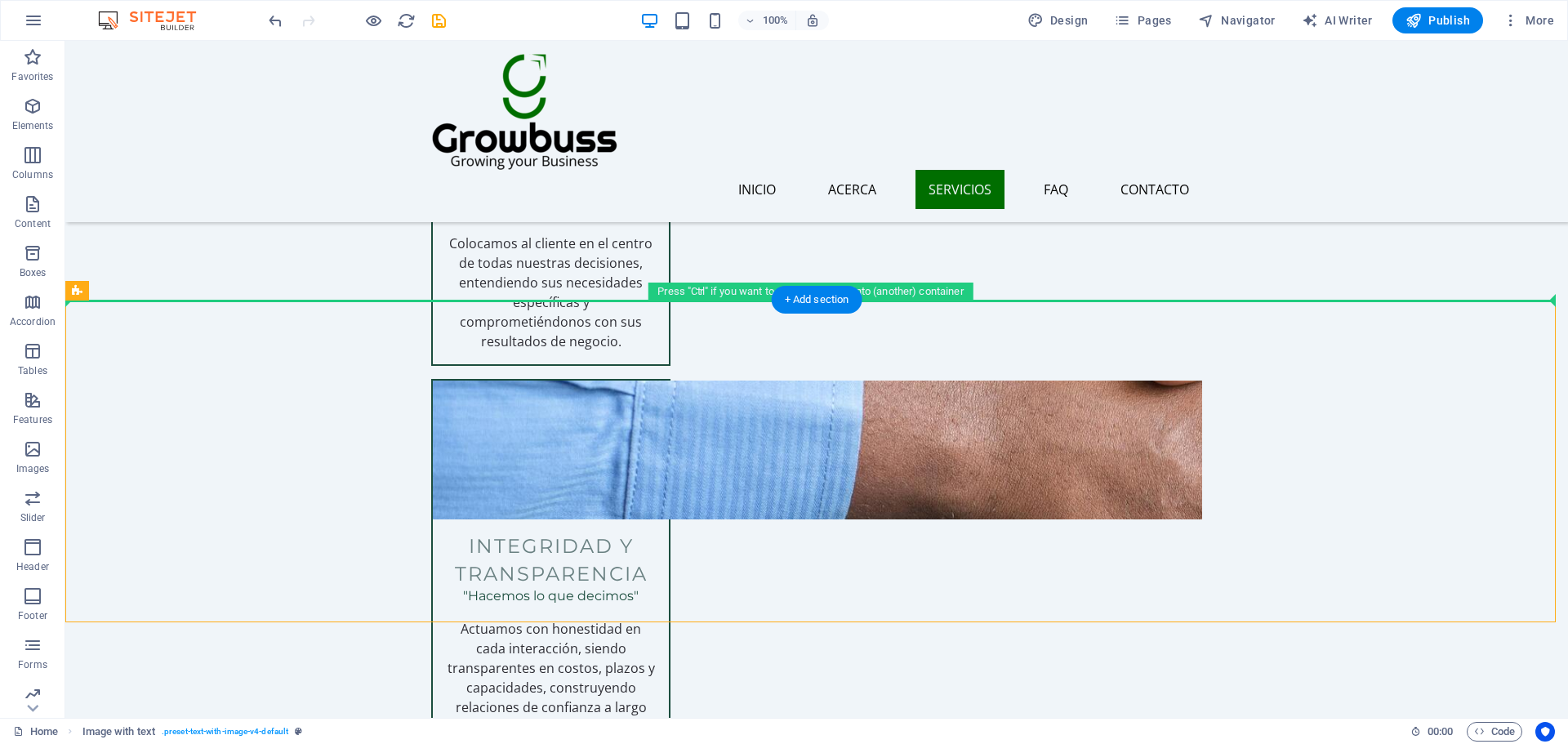
drag, startPoint x: 181, startPoint y: 338, endPoint x: 237, endPoint y: 235, distance: 117.2
drag, startPoint x: 136, startPoint y: 332, endPoint x: 117, endPoint y: 258, distance: 76.4
drag, startPoint x: 169, startPoint y: 335, endPoint x: 786, endPoint y: 265, distance: 621.0
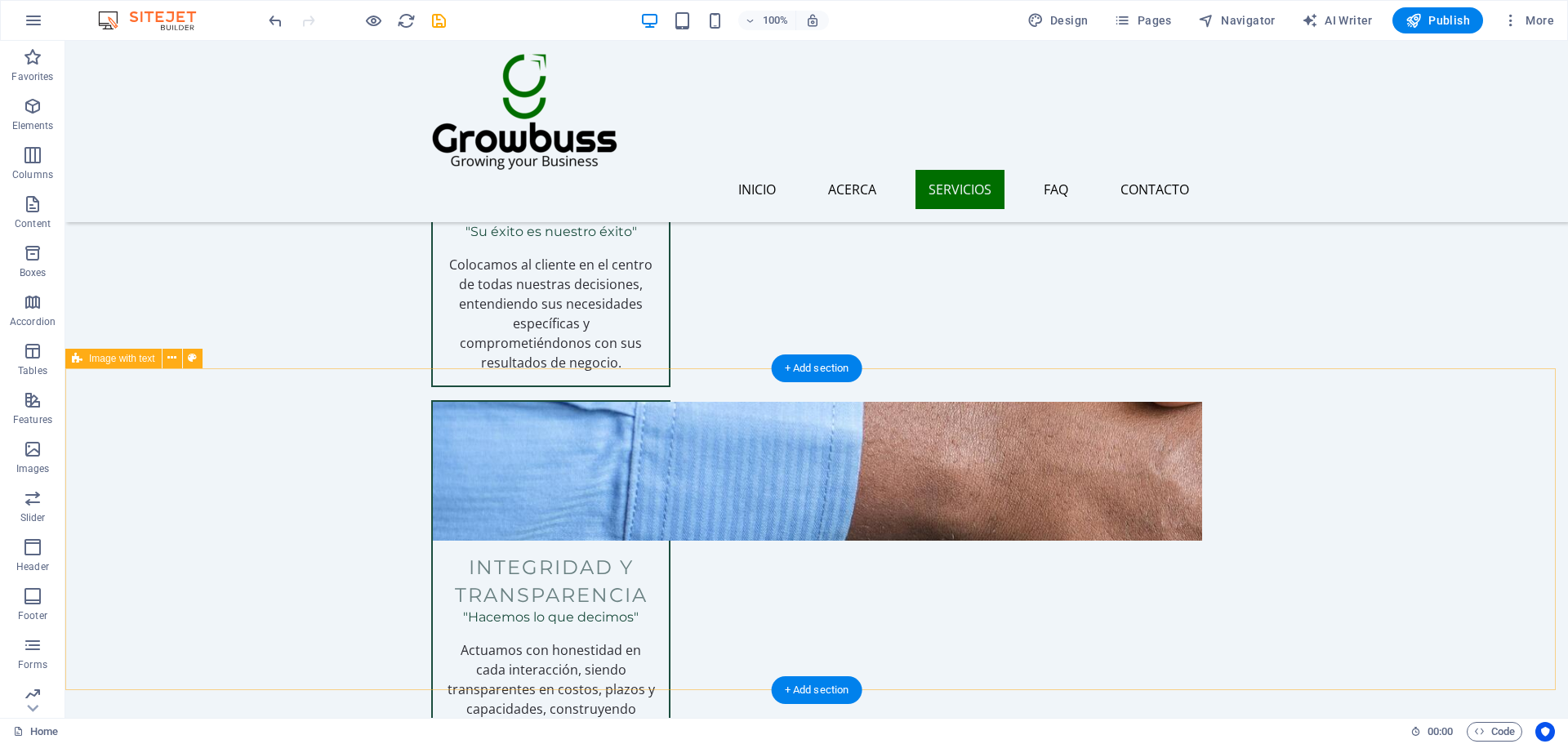
scroll to position [2469, 0]
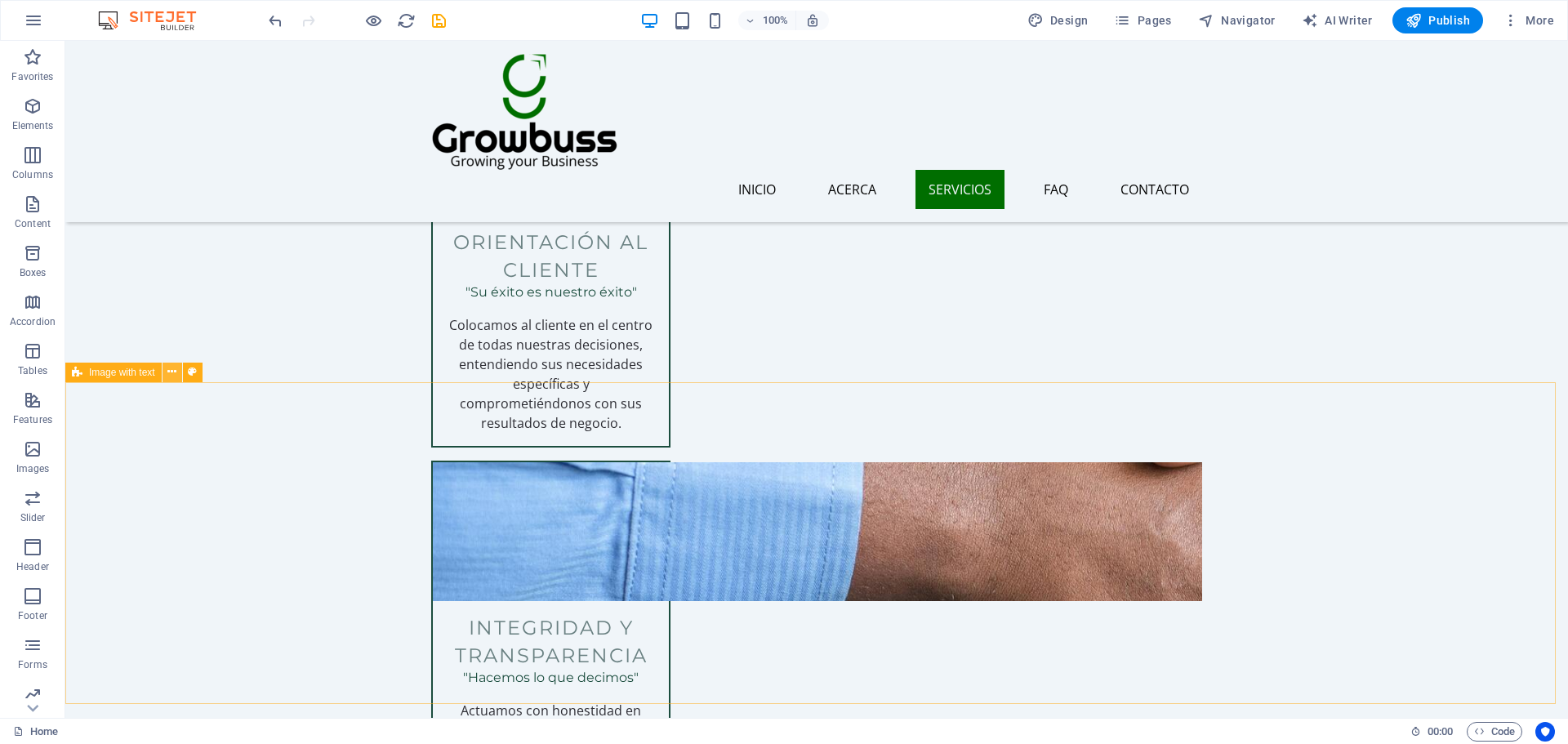
click at [178, 377] on button at bounding box center [173, 372] width 20 height 20
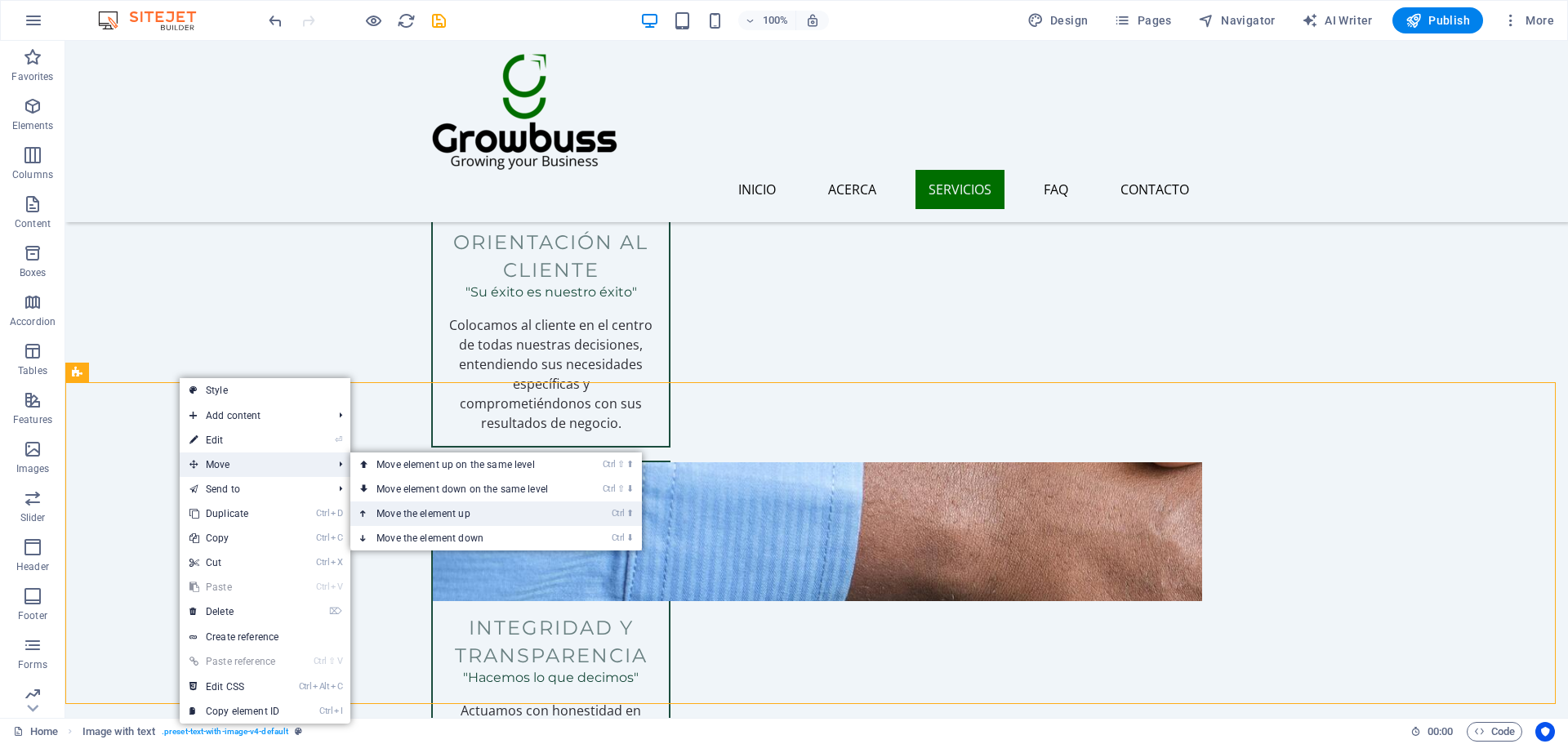
click at [425, 515] on link "Ctrl ⬆ Move the element up" at bounding box center [465, 514] width 230 height 25
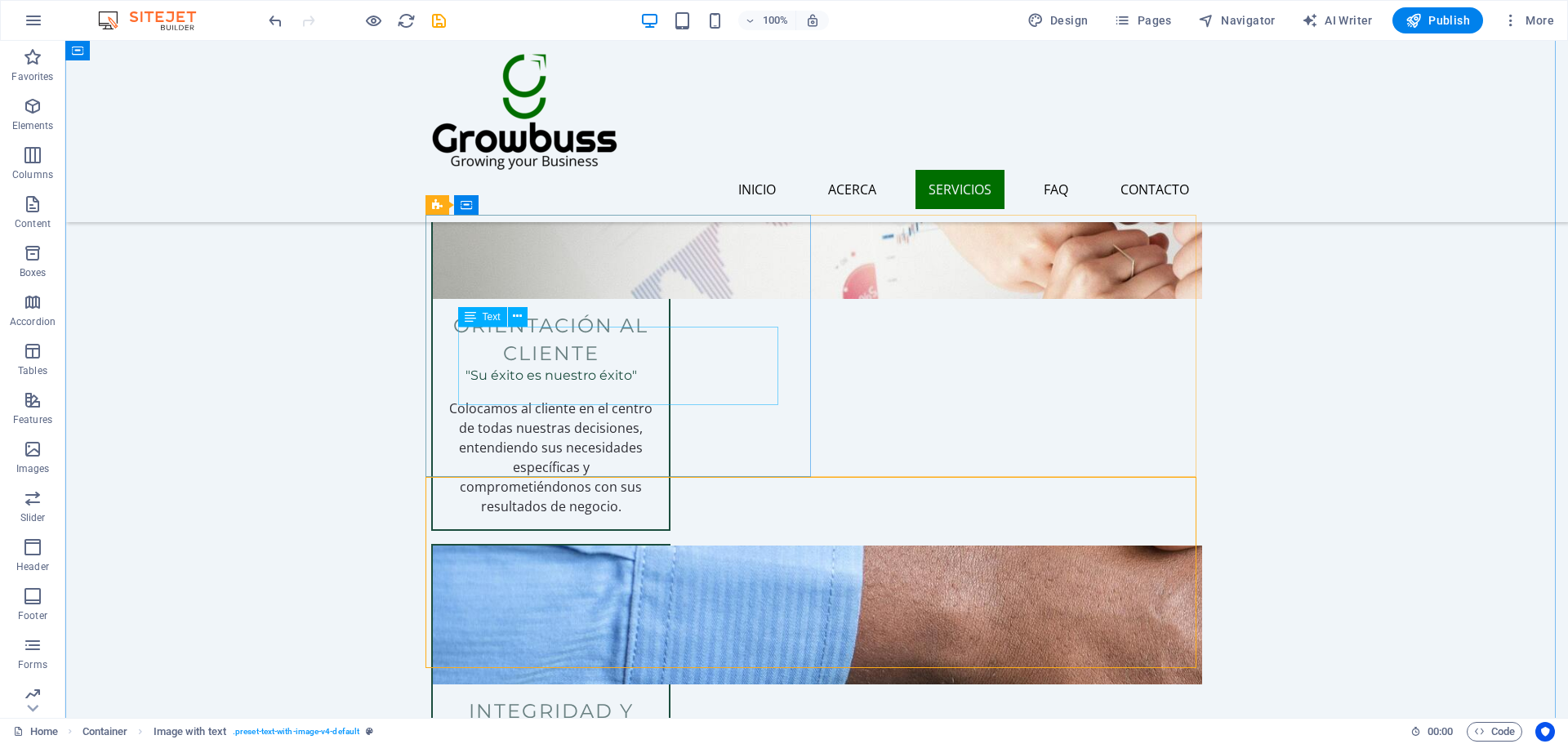
scroll to position [2305, 0]
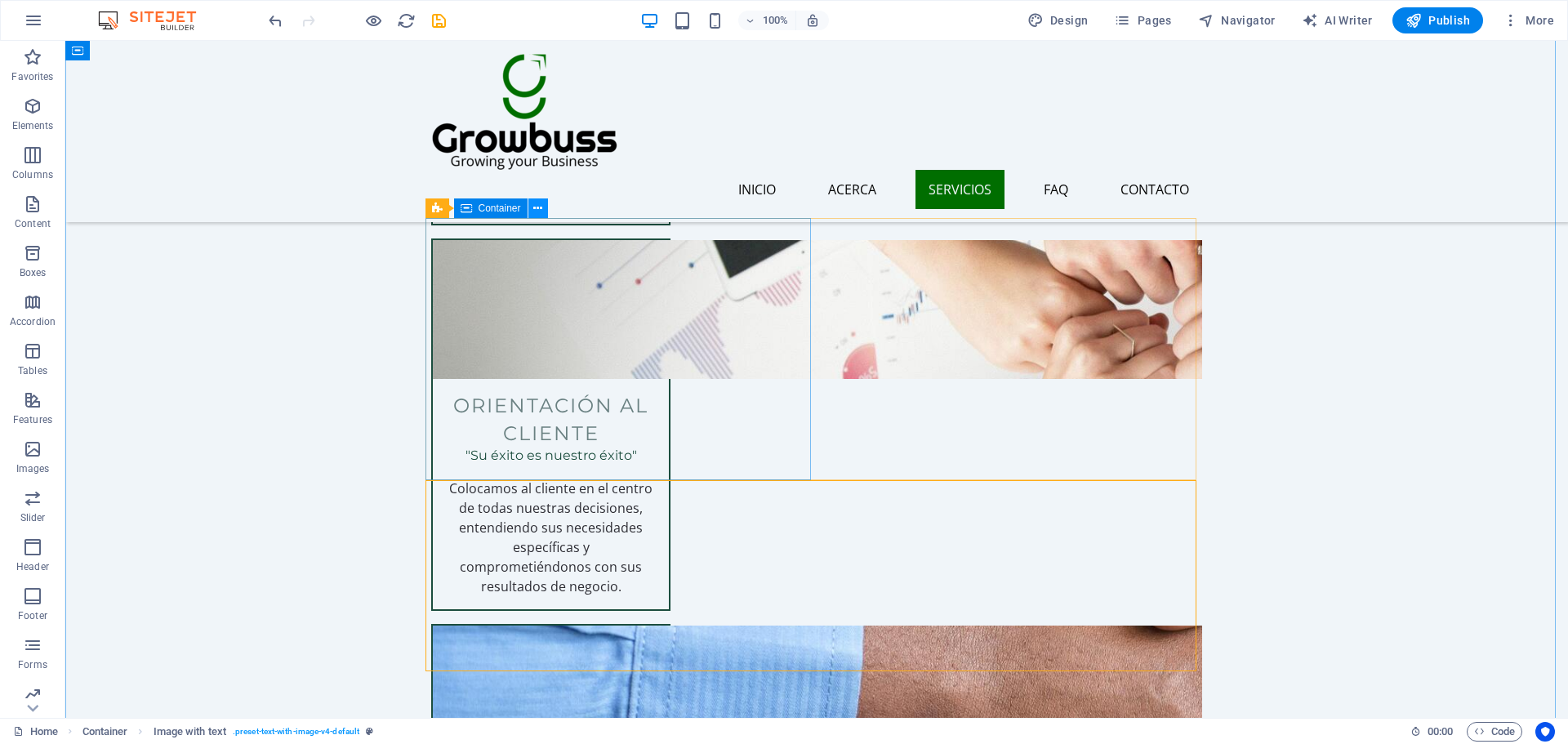
click at [542, 206] on icon at bounding box center [537, 208] width 9 height 17
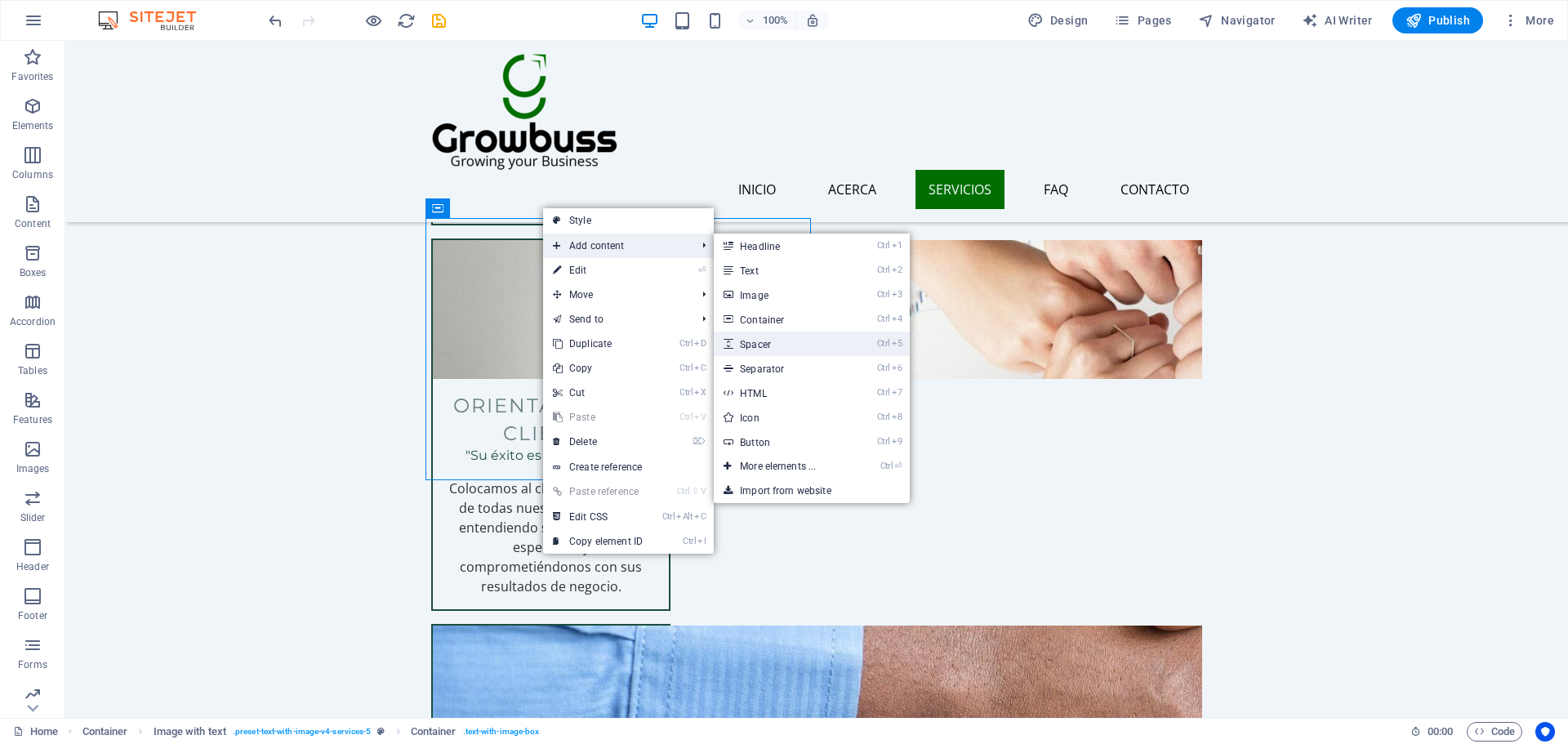
click at [764, 349] on link "Ctrl 5 Spacer" at bounding box center [781, 344] width 135 height 25
select select "px"
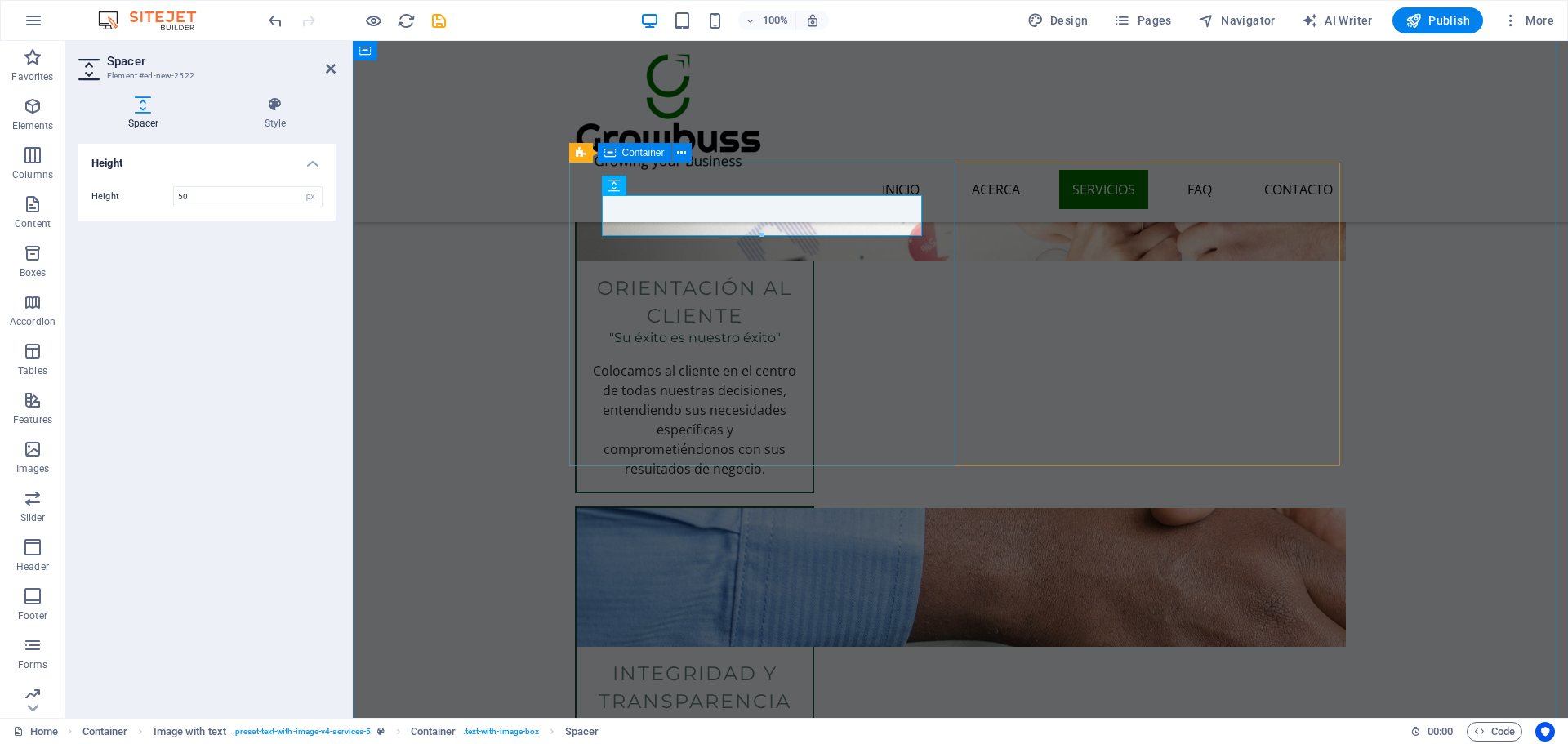
scroll to position [2360, 0]
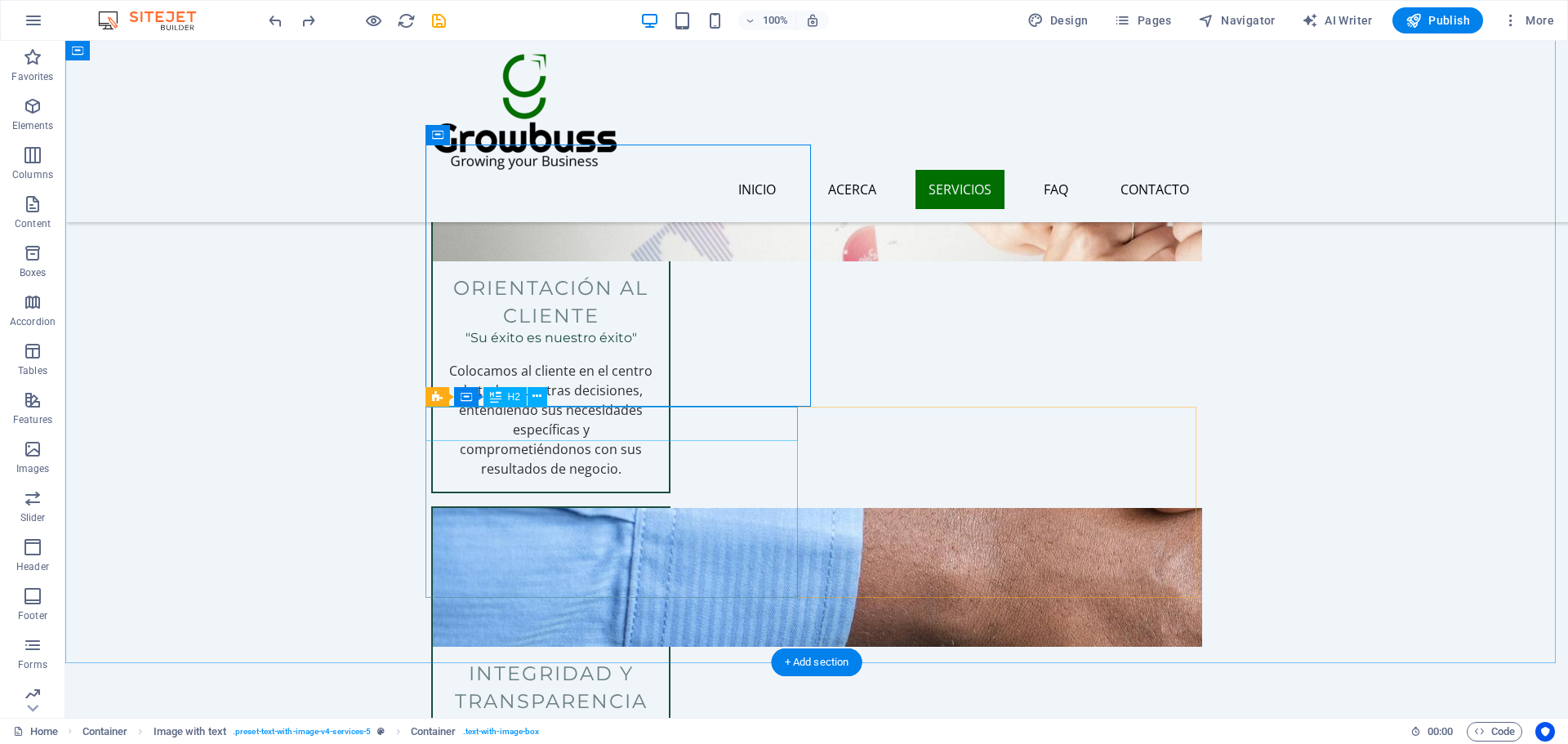
scroll to position [2442, 0]
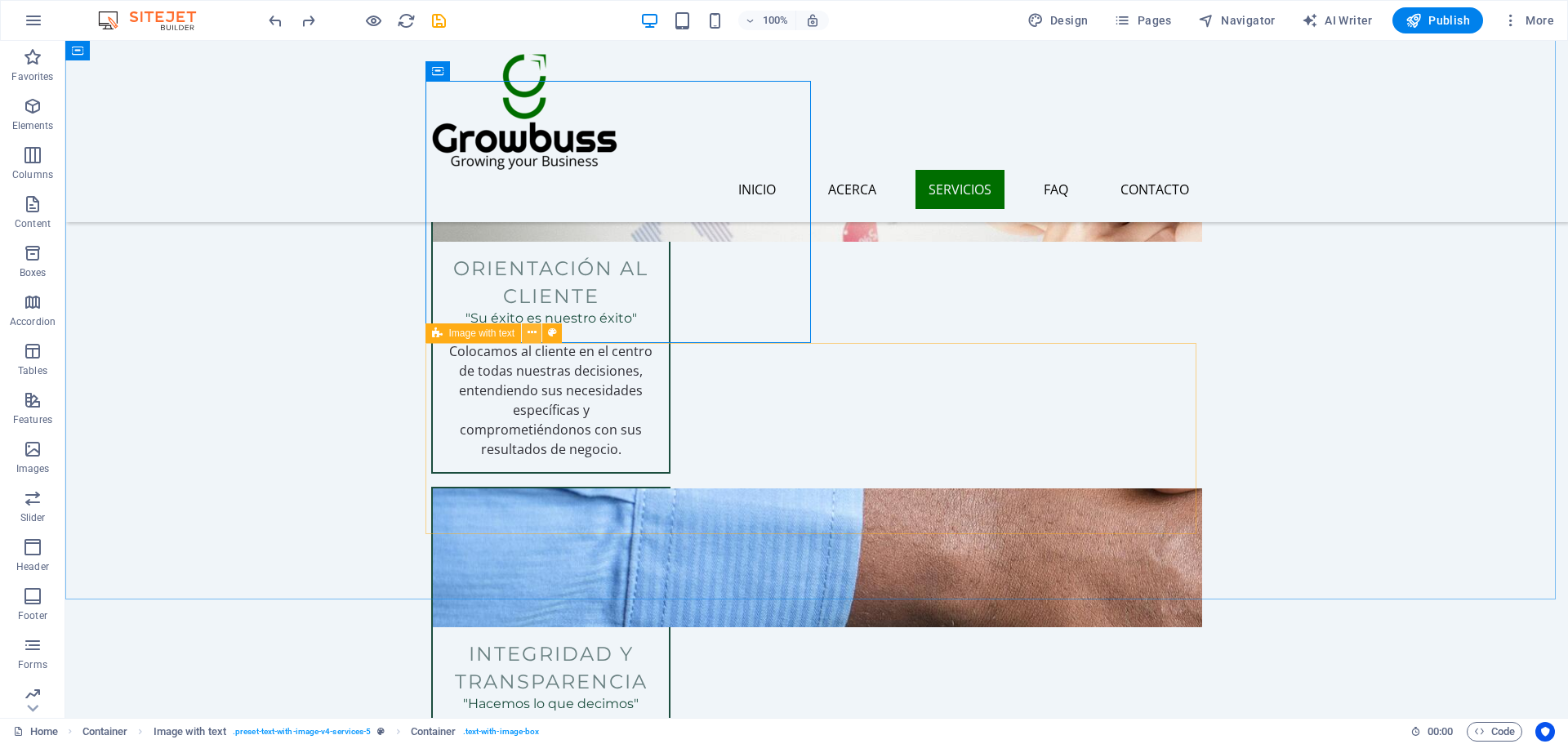
click at [540, 339] on button at bounding box center [532, 333] width 20 height 20
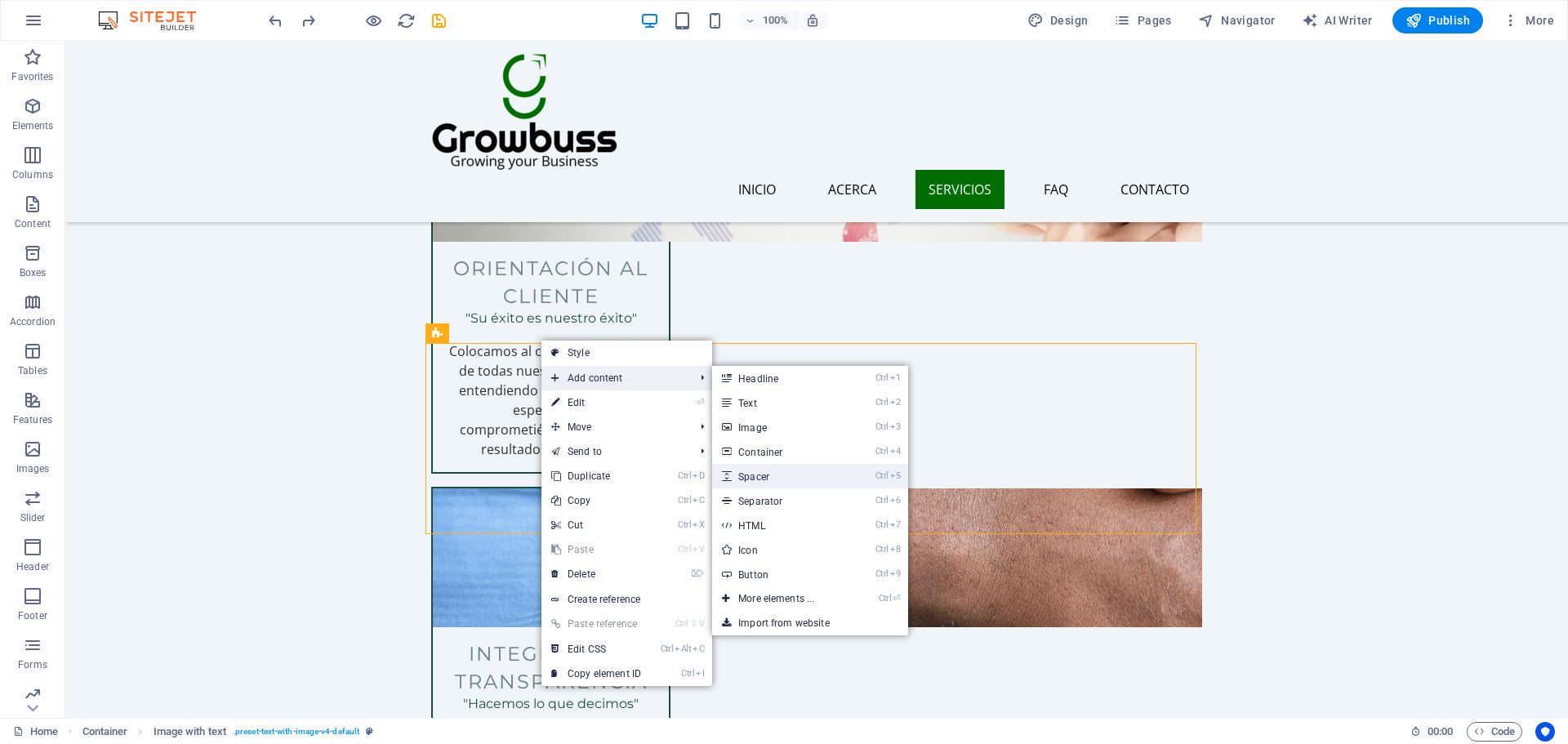
click at [741, 471] on link "Ctrl 5 Spacer" at bounding box center [779, 476] width 135 height 25
select select "px"
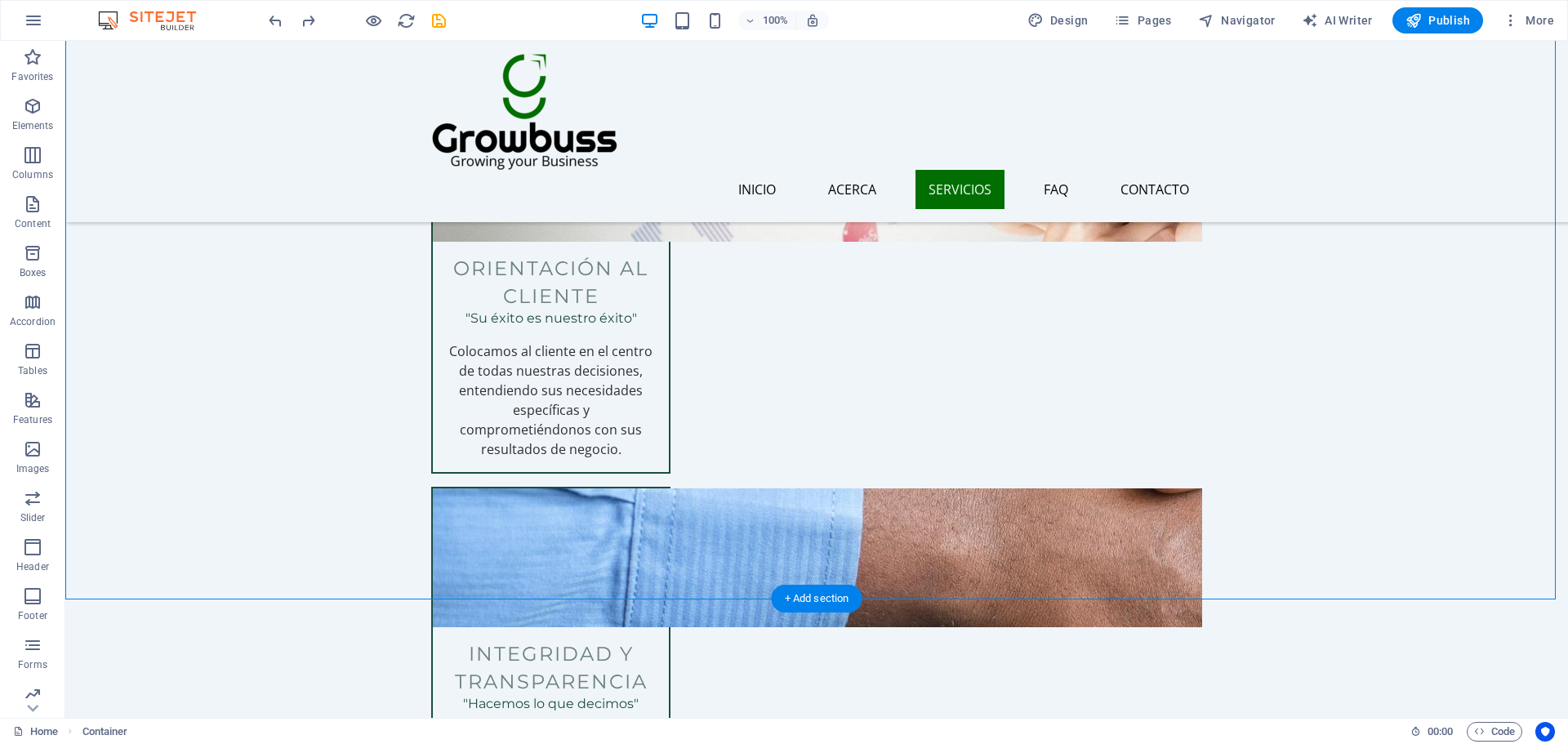
drag, startPoint x: 512, startPoint y: 376, endPoint x: 435, endPoint y: 407, distance: 83.0
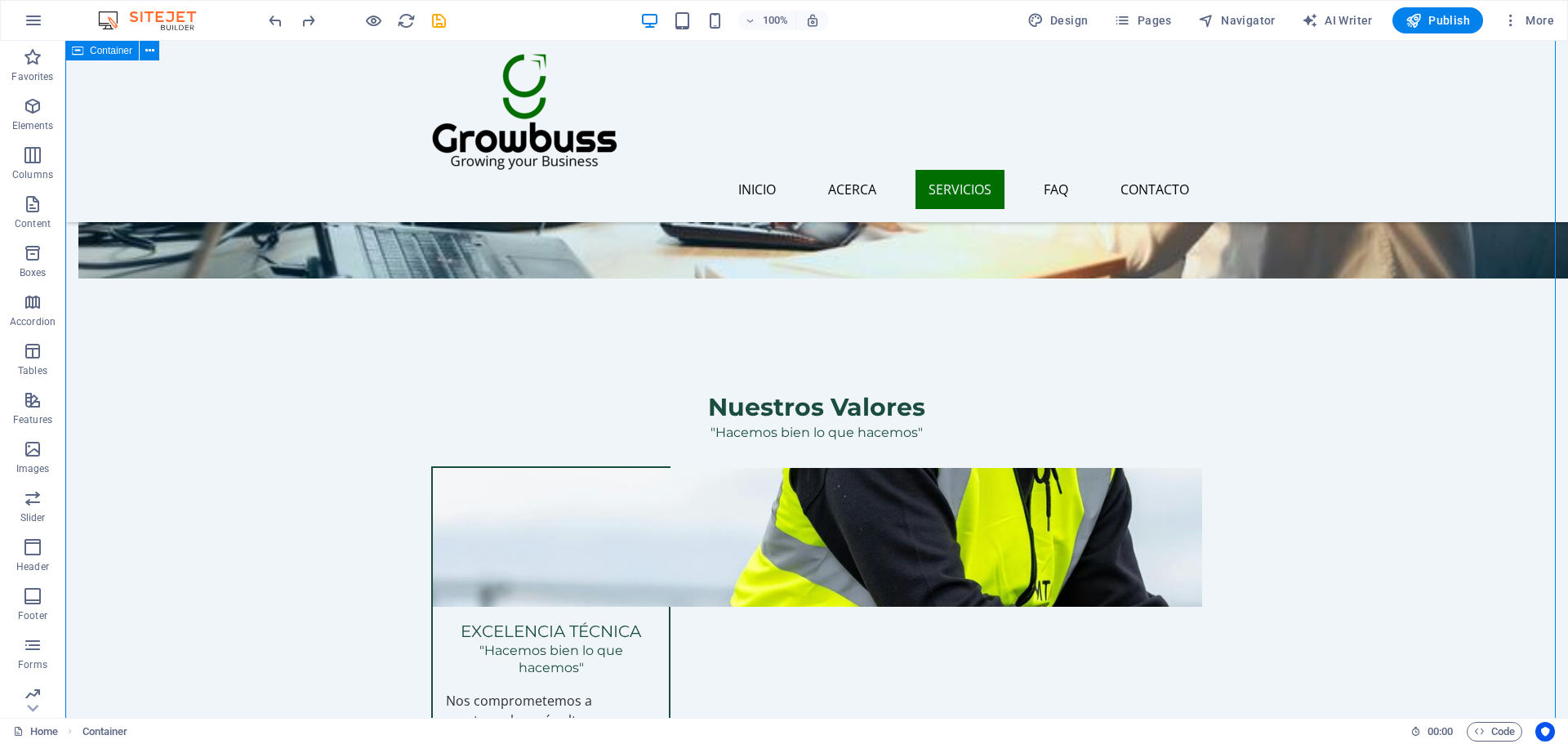
scroll to position [1380, 0]
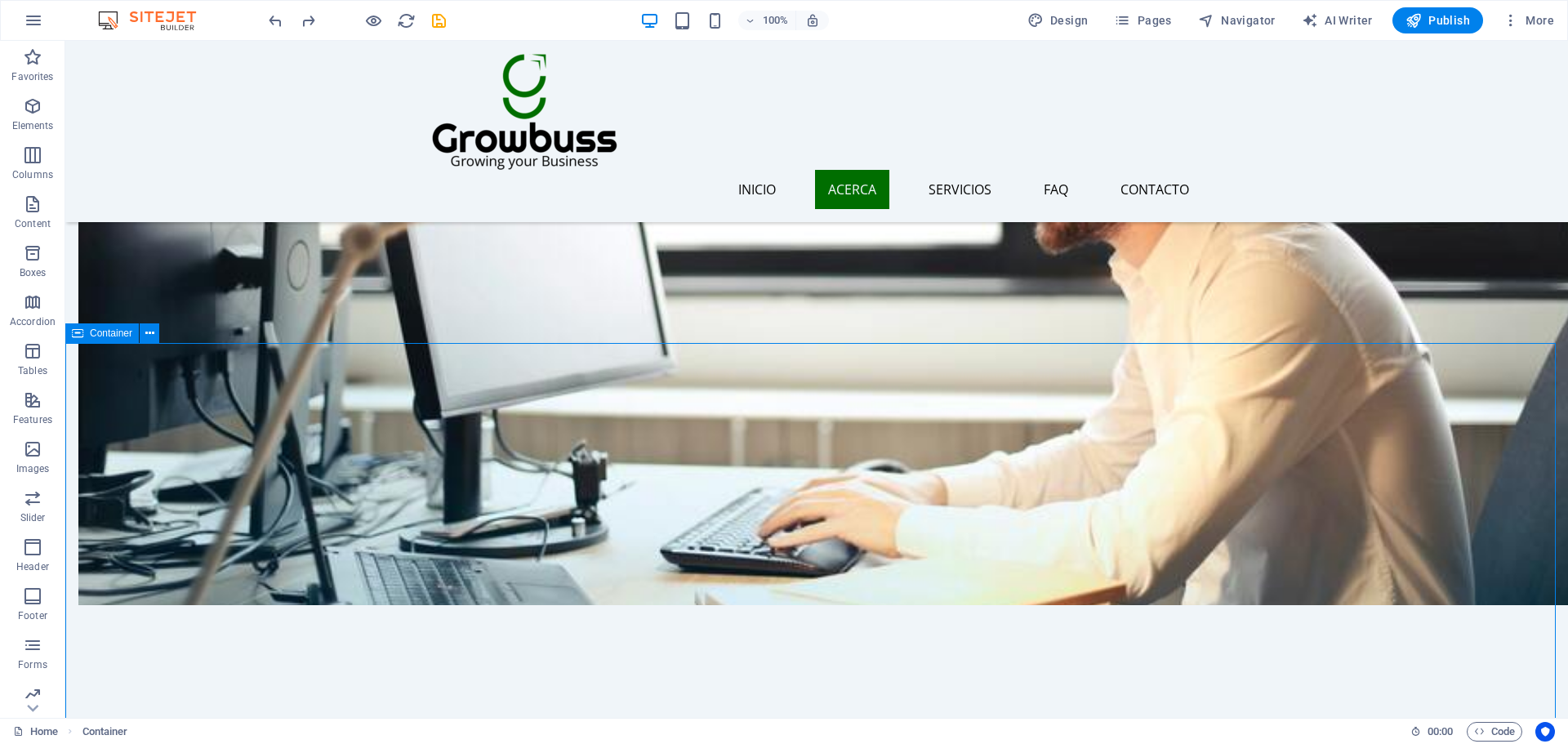
click at [113, 335] on span "Container" at bounding box center [111, 333] width 43 height 10
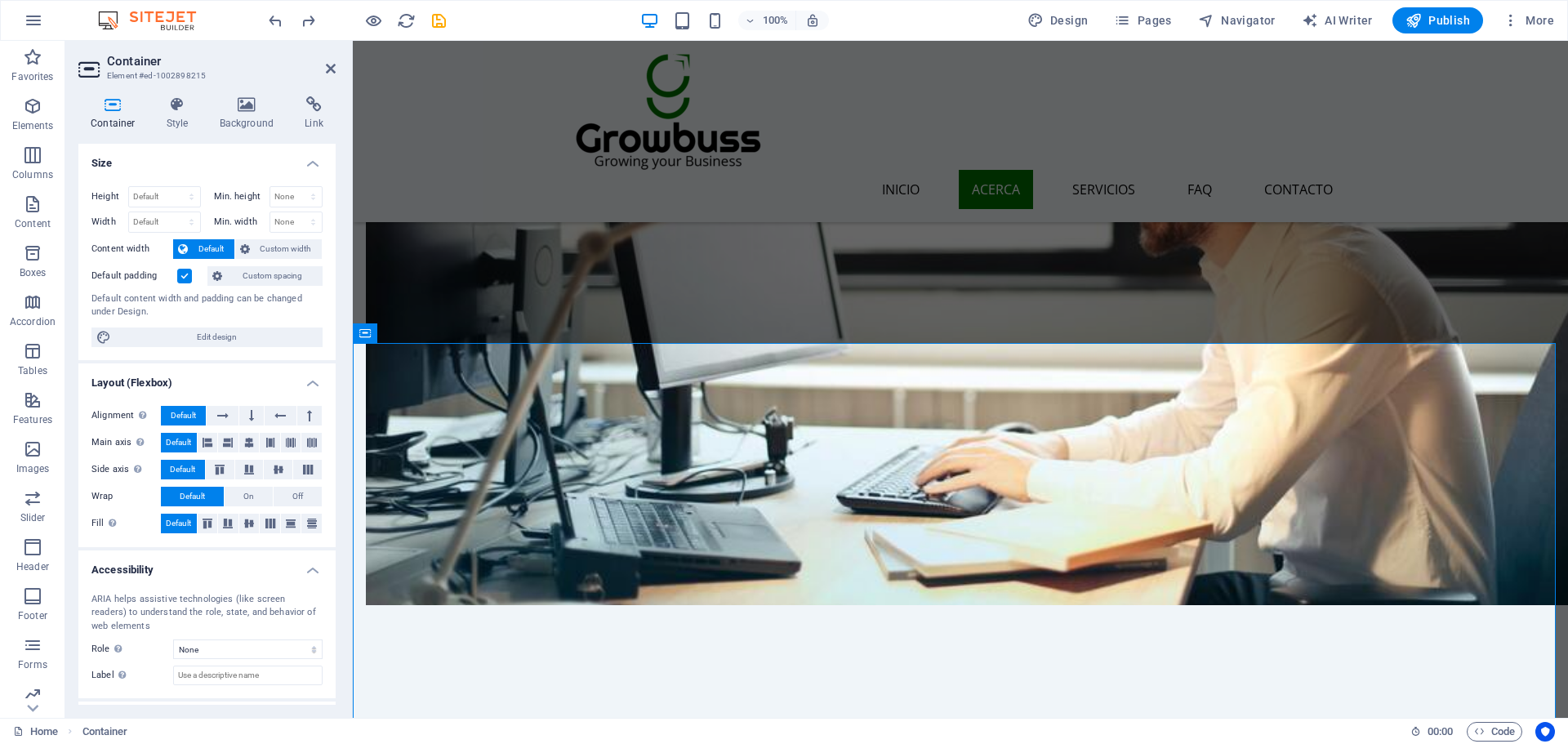
click at [187, 93] on div "Container Style Background Link Size Height Default px rem % vh vw Min. height …" at bounding box center [206, 400] width 284 height 635
click at [187, 101] on icon at bounding box center [178, 104] width 47 height 16
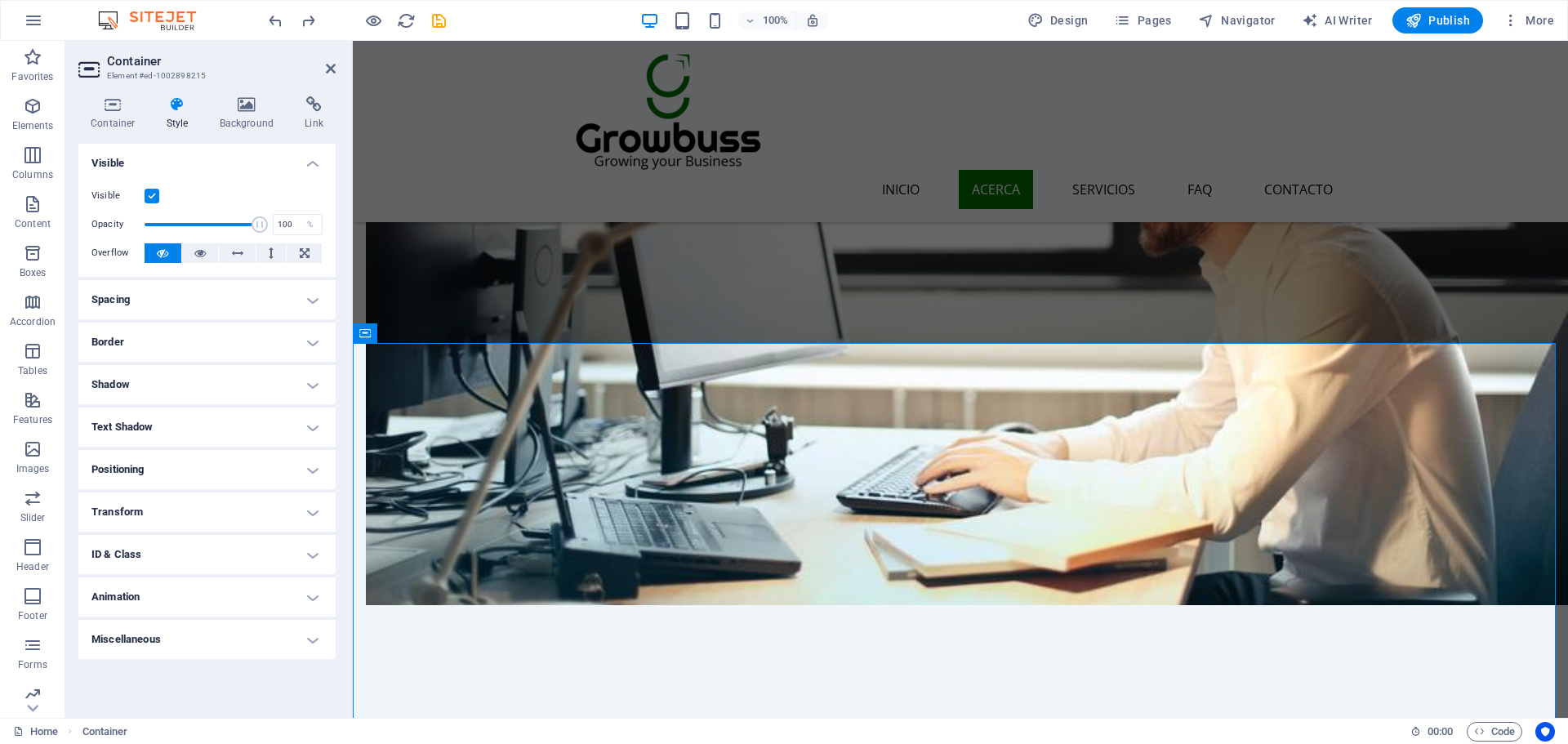
click at [321, 311] on h4 "Spacing" at bounding box center [206, 300] width 257 height 39
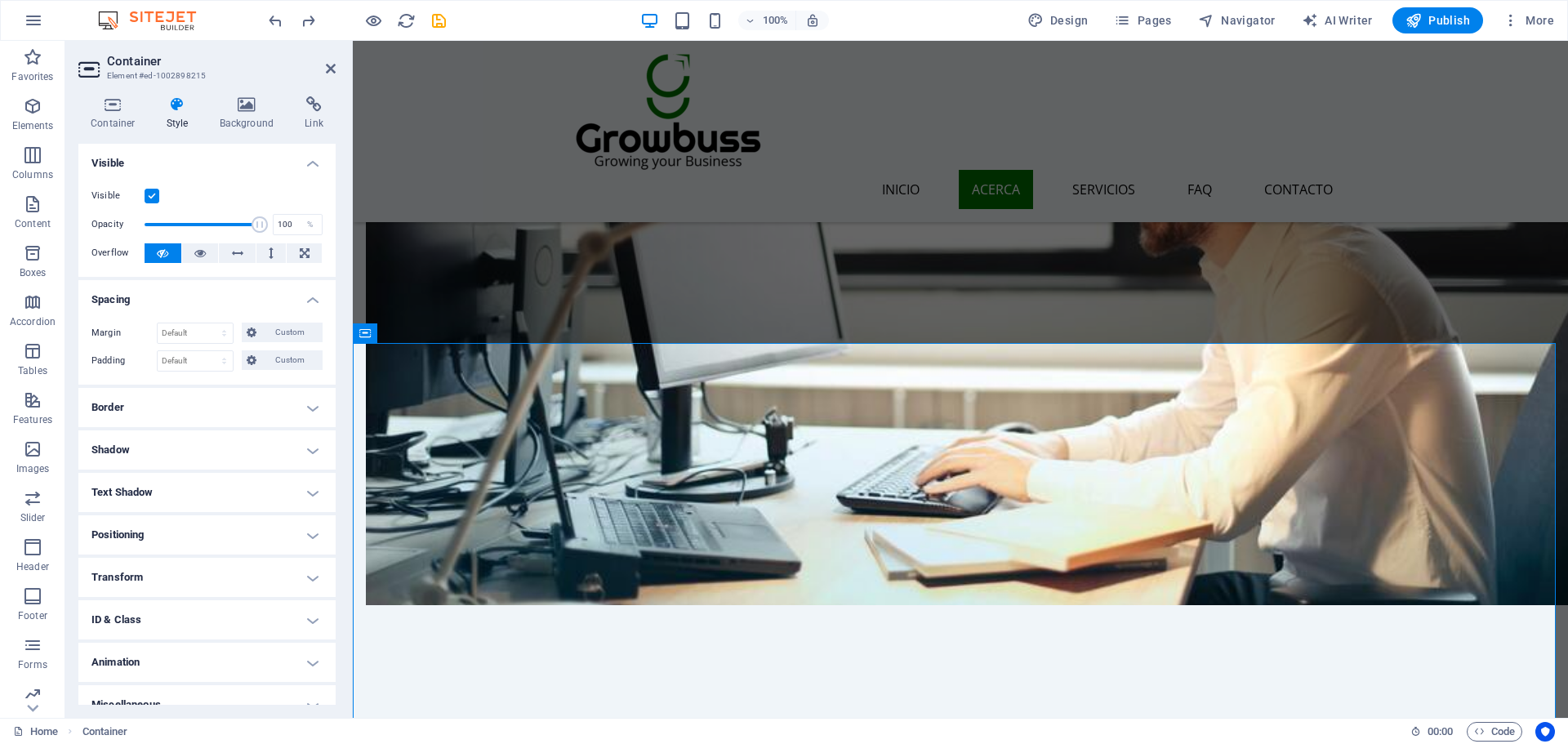
click at [321, 311] on div "Margin Default auto px % rem vw vh Custom Custom auto px % rem vw vh auto px % …" at bounding box center [206, 347] width 257 height 75
click at [246, 133] on div "Container Style Background Link Size Height Default px rem % vh vw Min. height …" at bounding box center [206, 400] width 257 height 608
click at [257, 112] on icon at bounding box center [247, 104] width 79 height 16
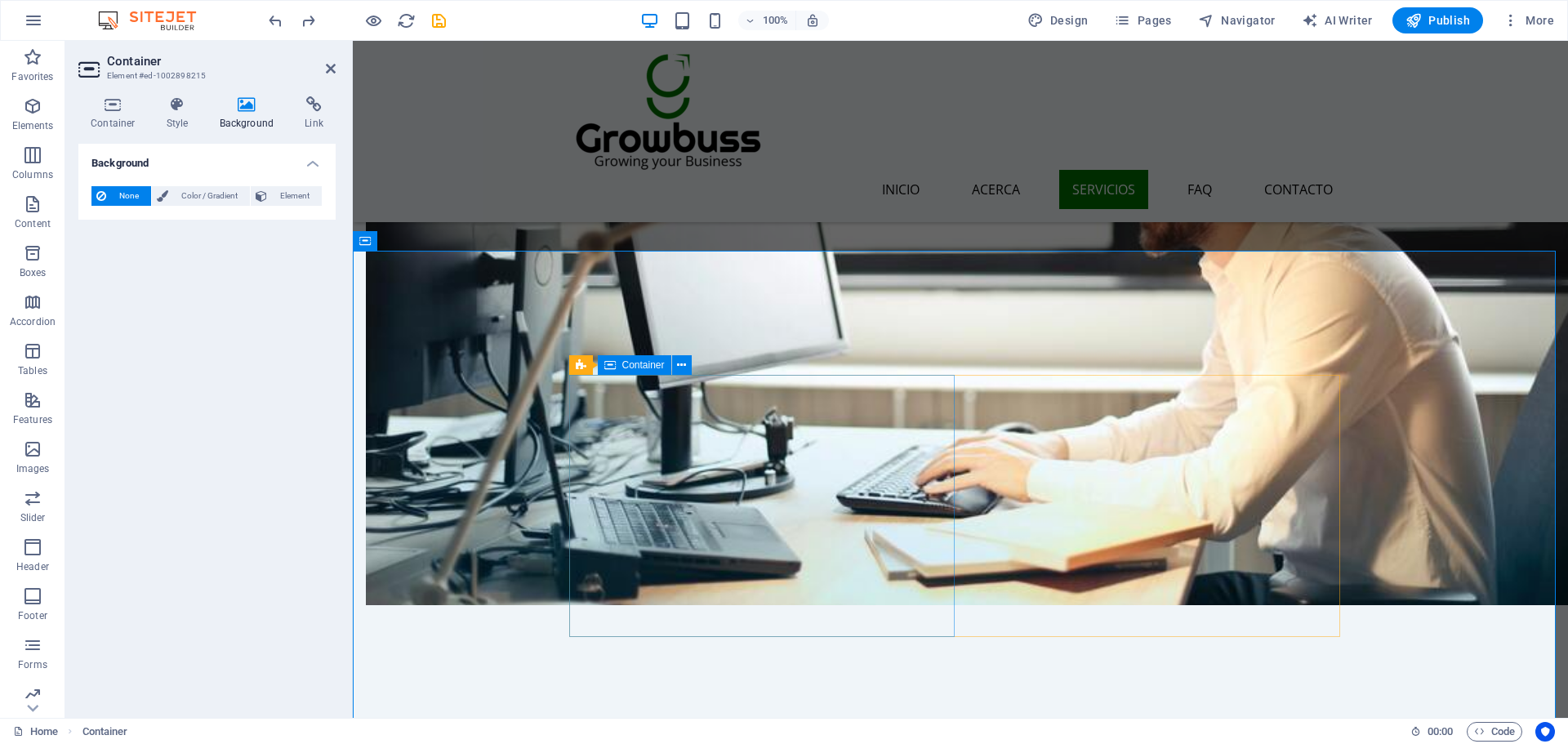
scroll to position [1708, 0]
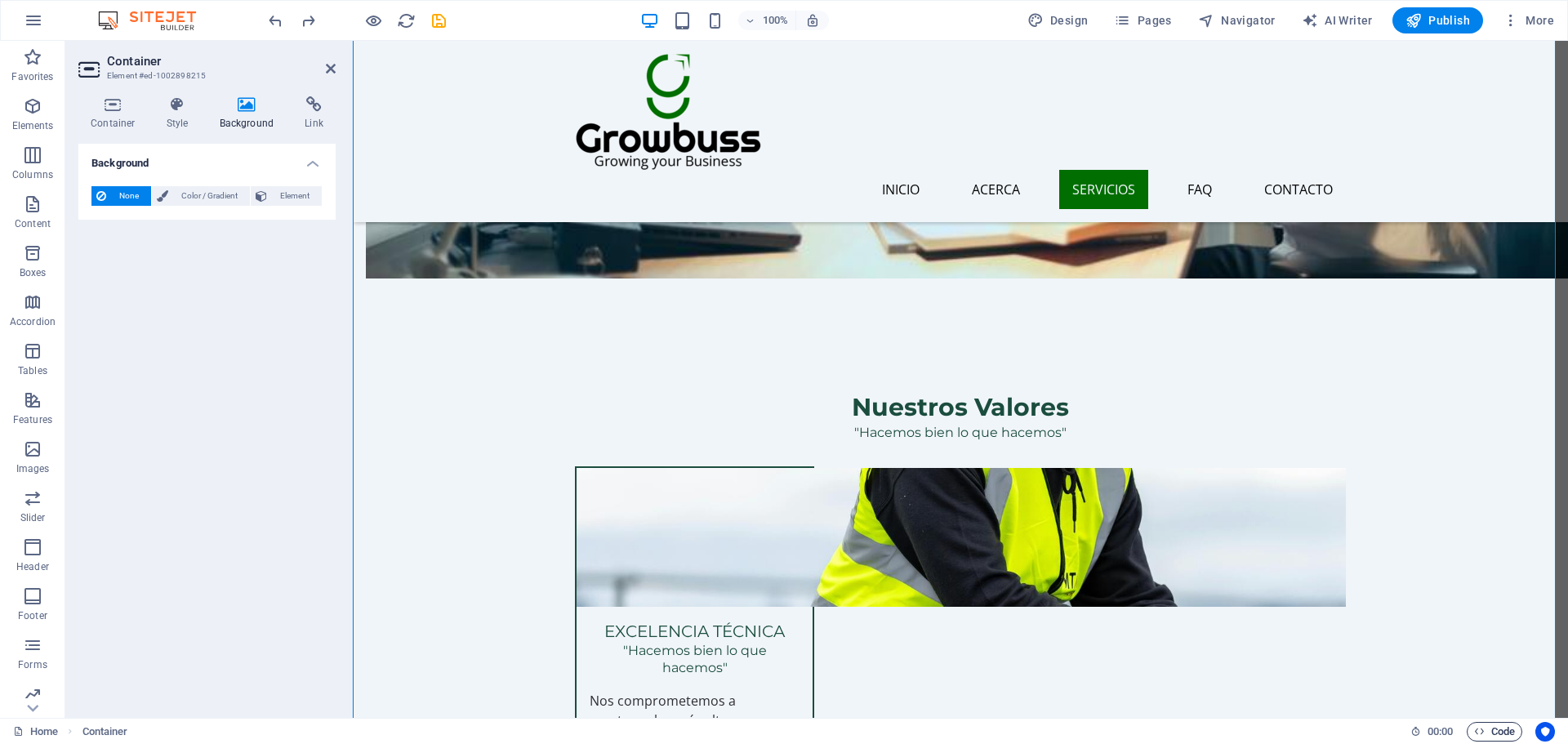
click at [1510, 724] on span "Code" at bounding box center [1494, 732] width 41 height 20
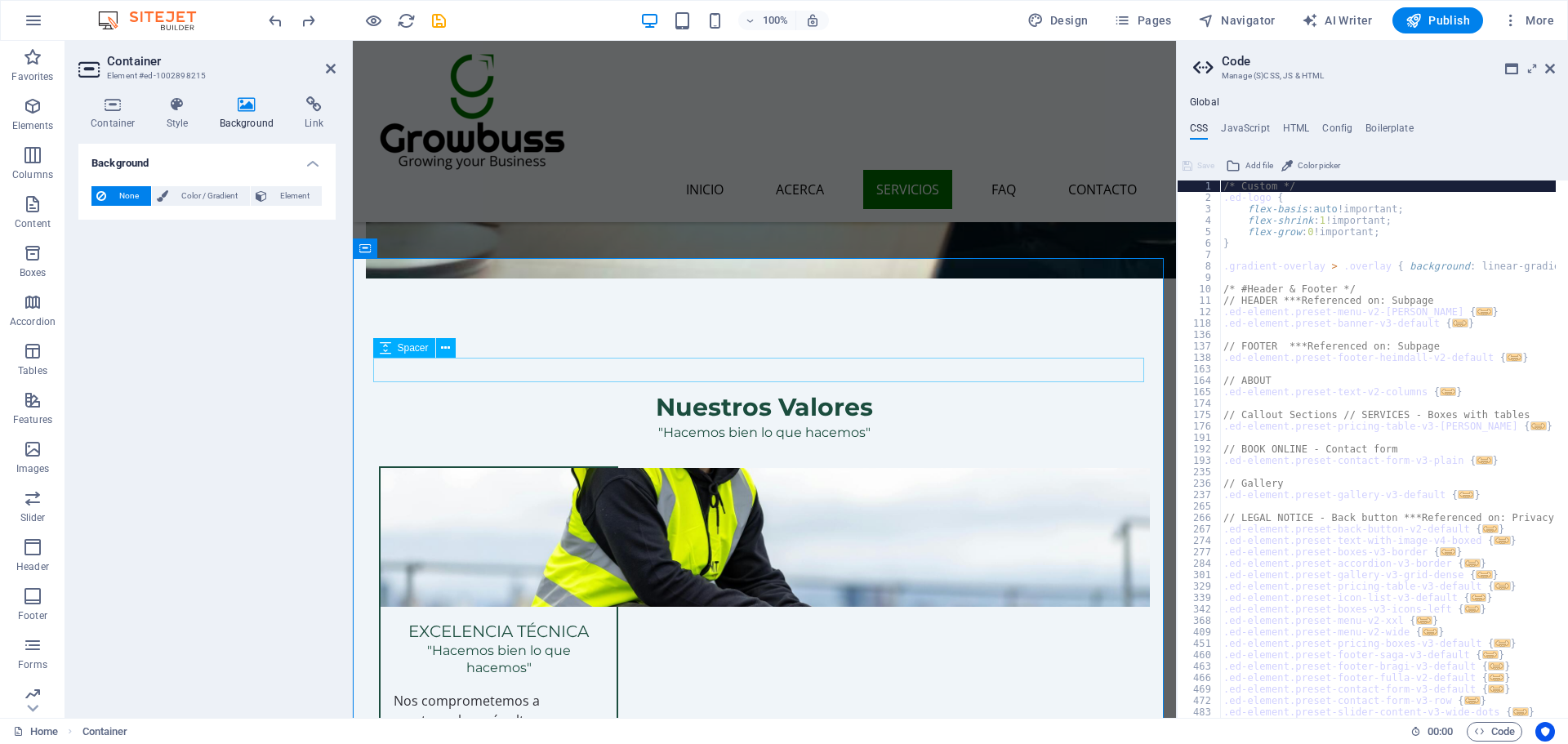
scroll to position [1462, 0]
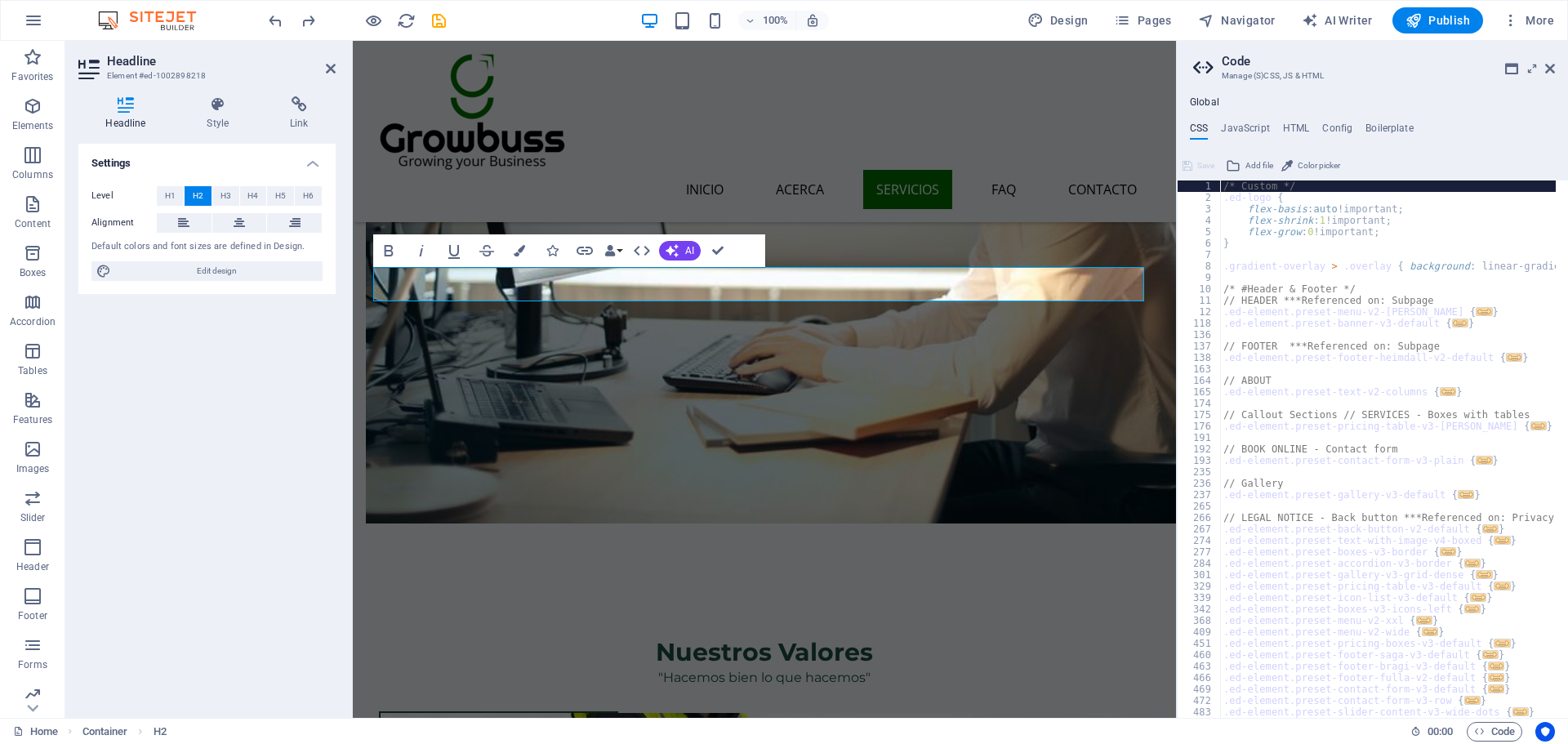
scroll to position [1544, 0]
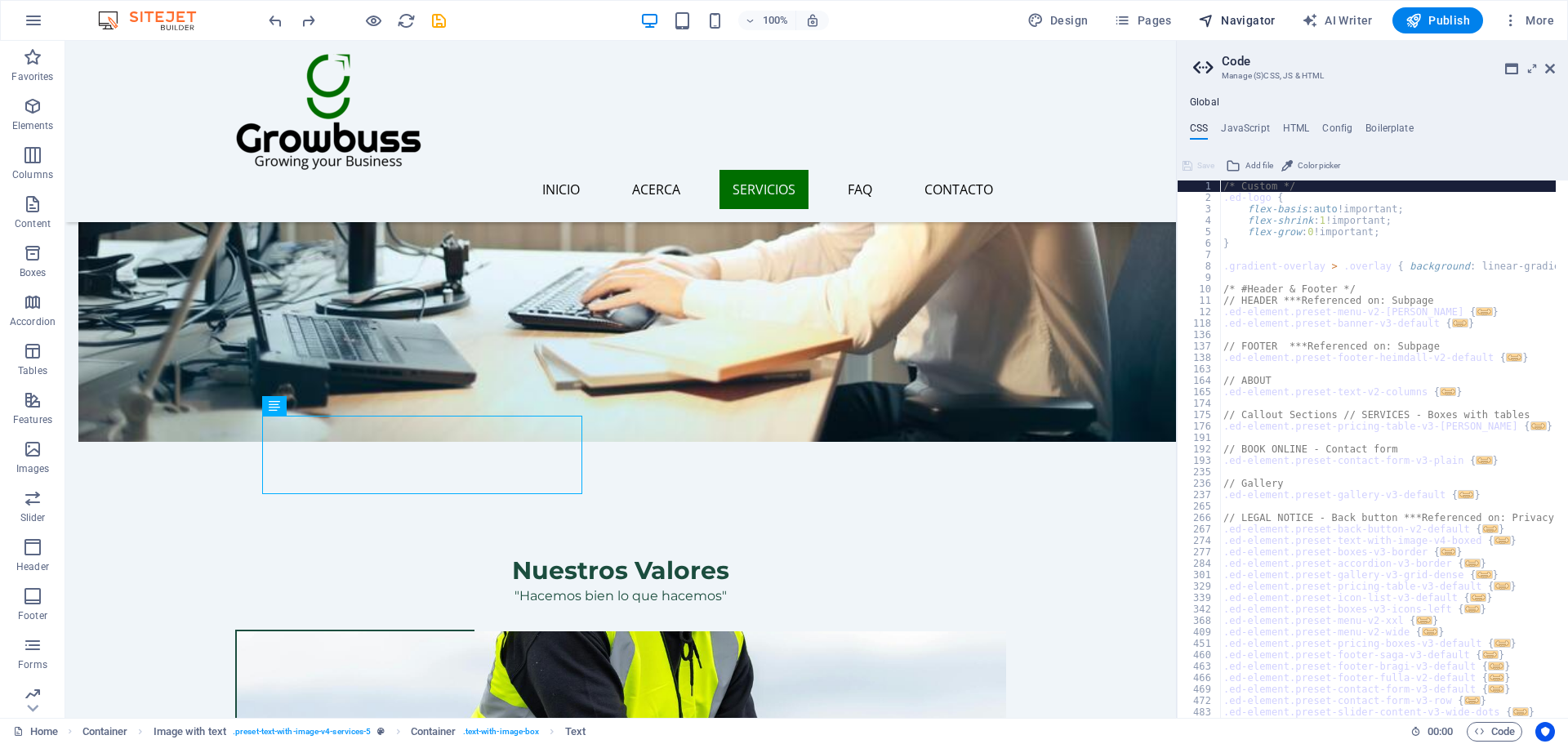
click at [1237, 9] on button "Navigator" at bounding box center [1237, 21] width 90 height 26
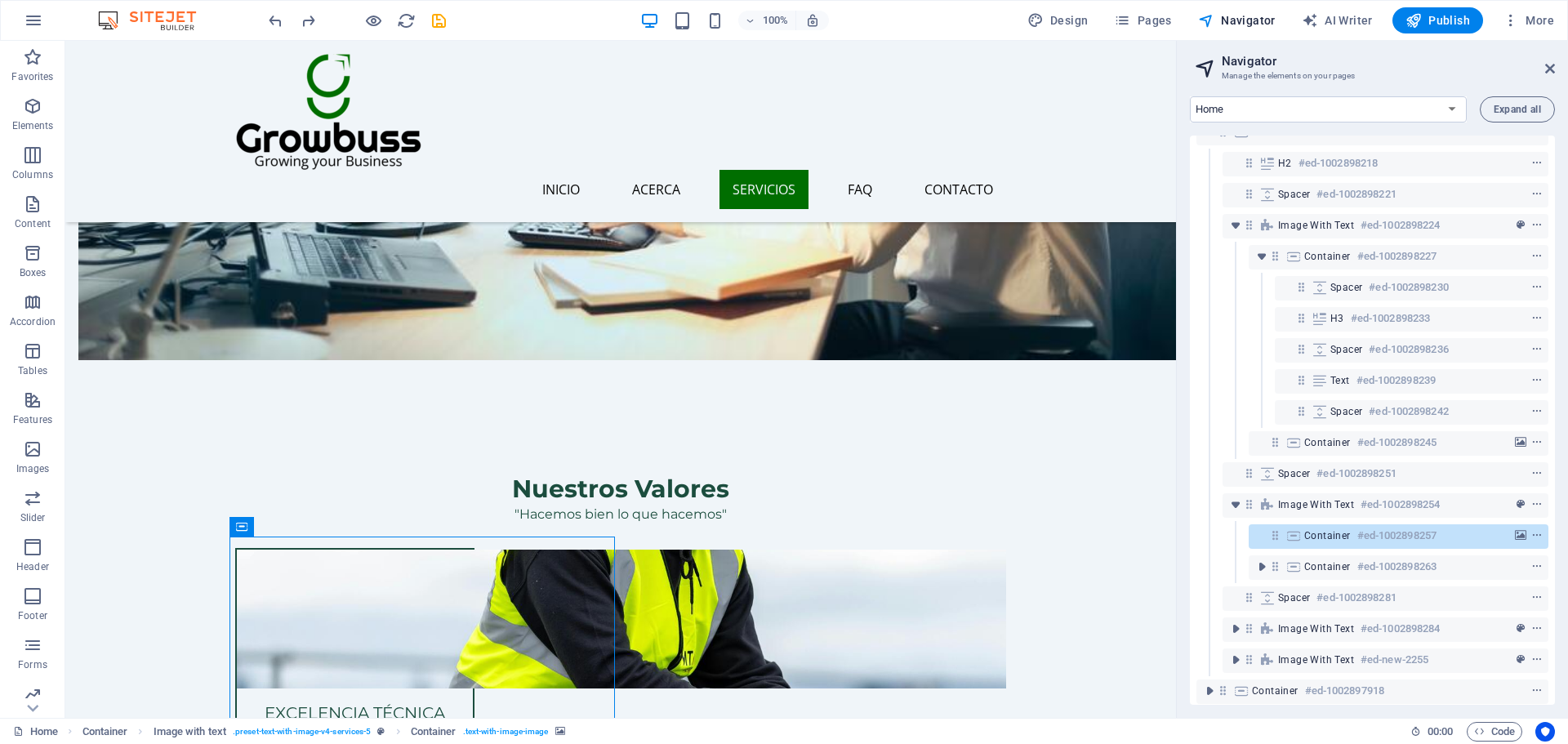
scroll to position [326, 0]
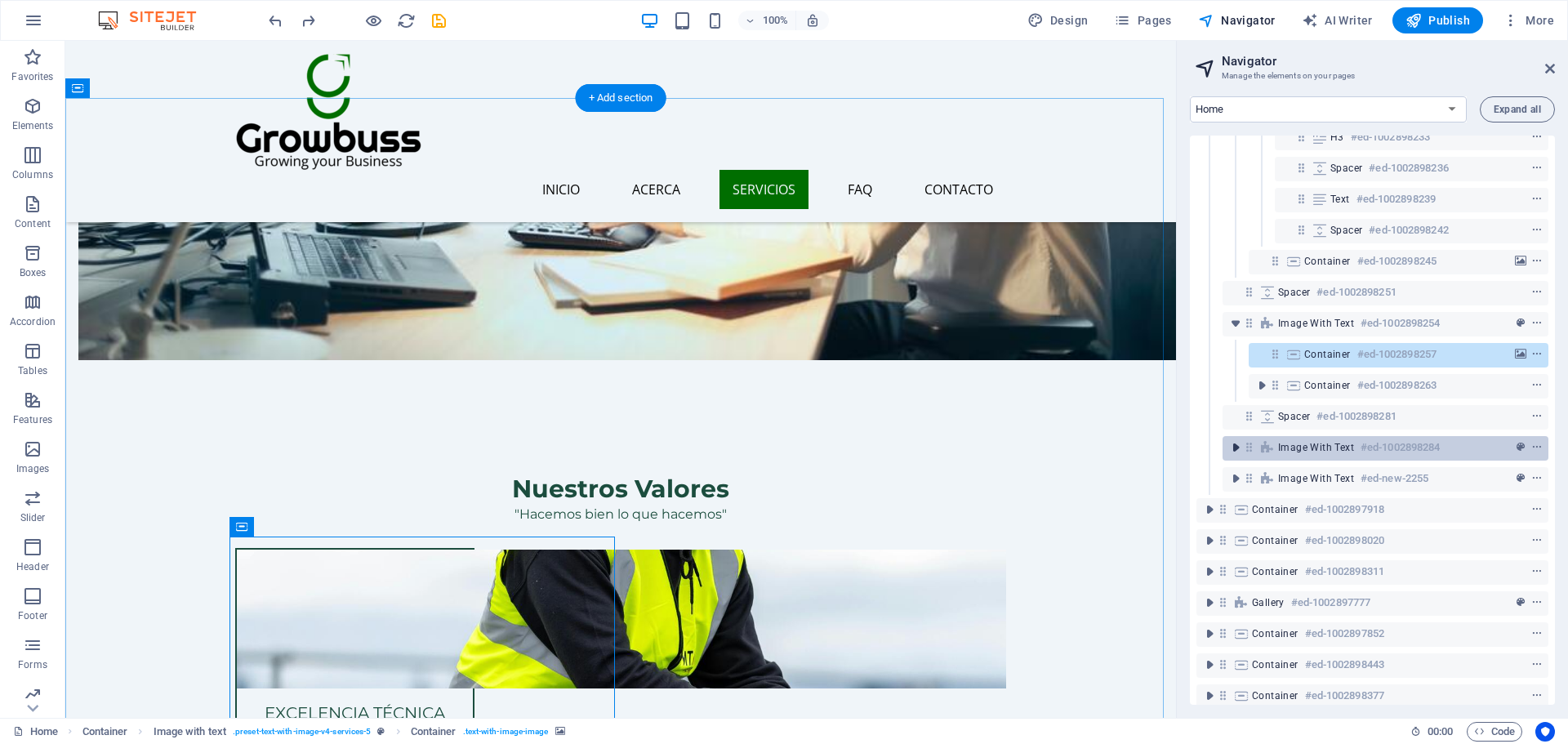
click at [1235, 444] on icon "toggle-expand" at bounding box center [1235, 448] width 16 height 16
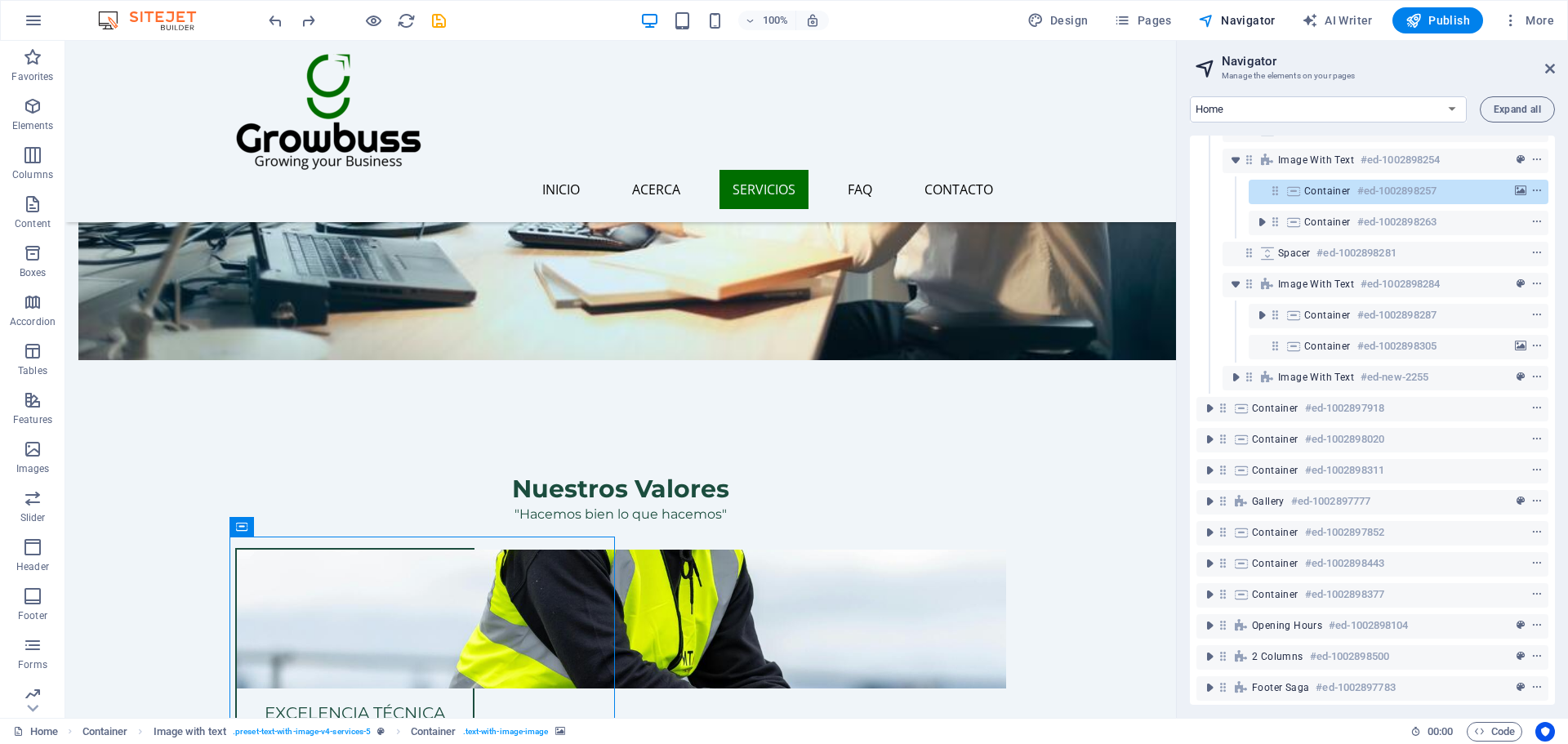
scroll to position [409, 0]
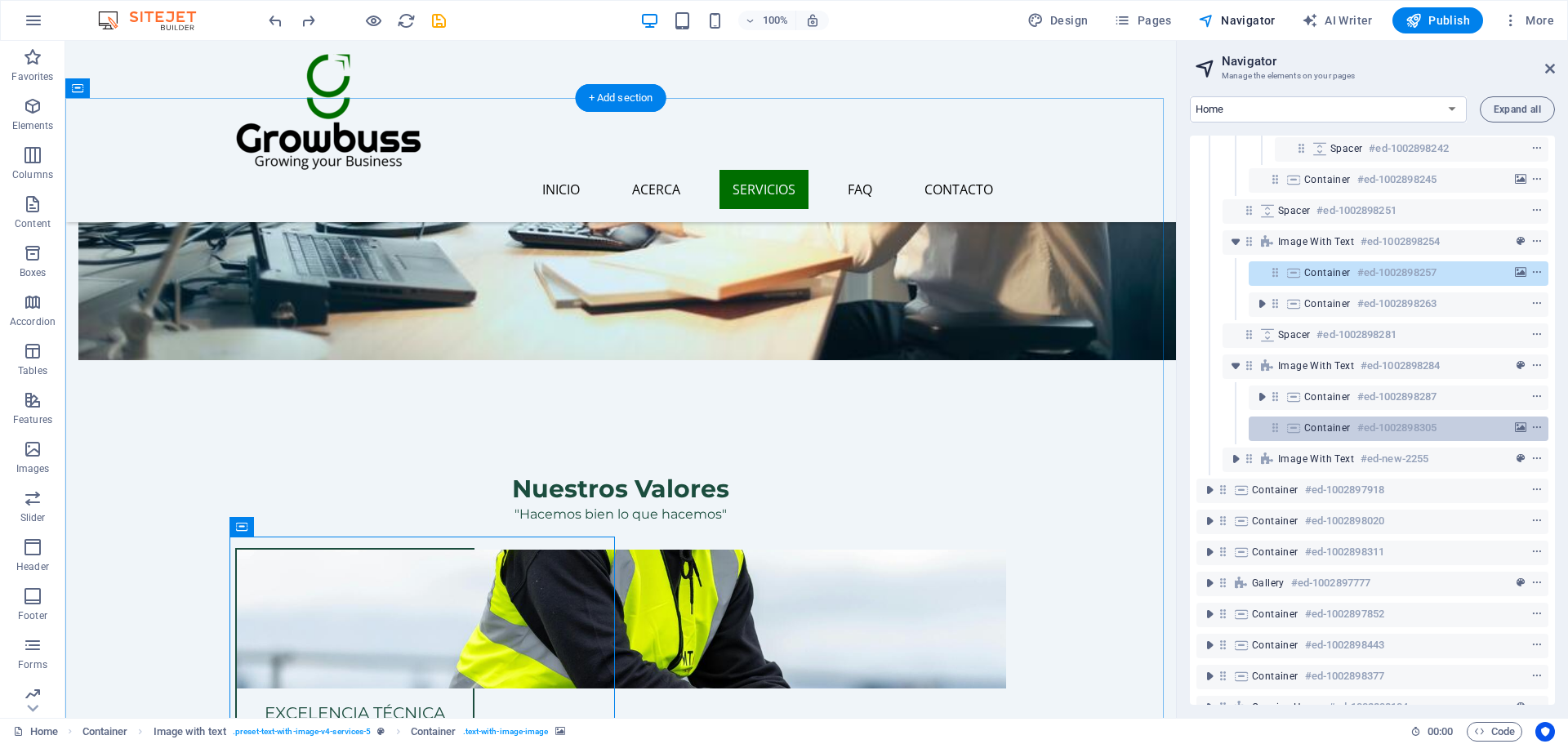
click at [1291, 430] on icon at bounding box center [1294, 428] width 18 height 13
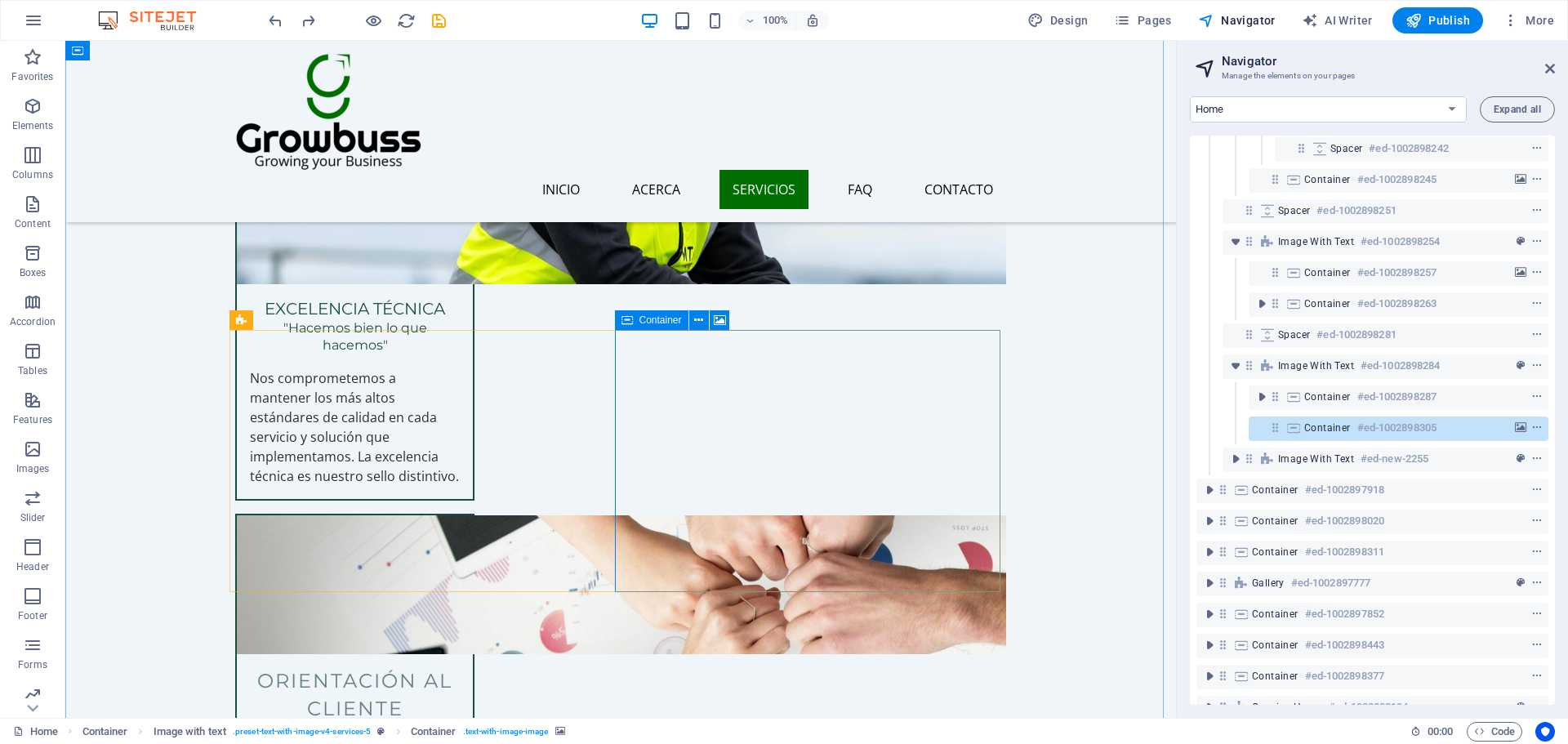
scroll to position [2193, 0]
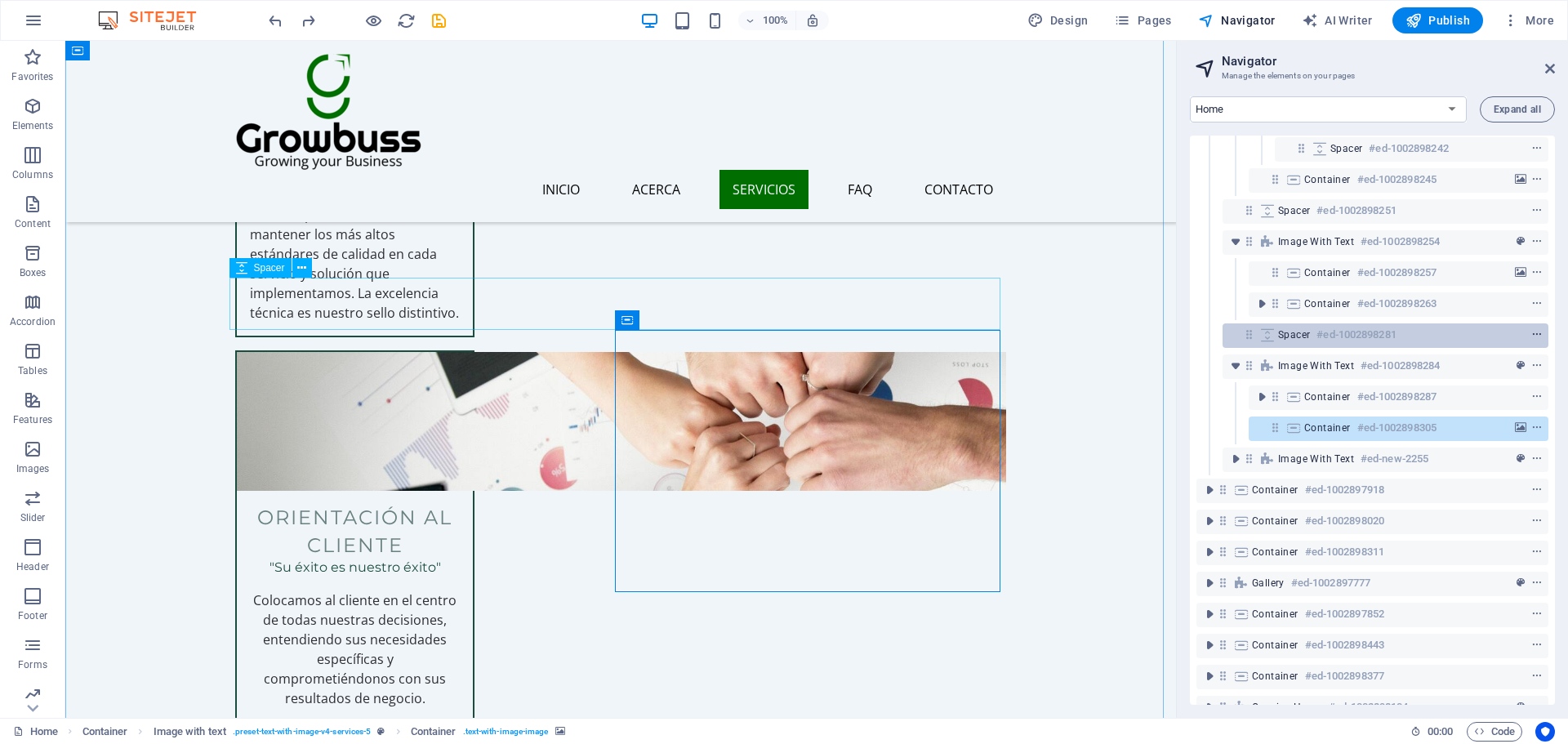
click at [1539, 337] on span "context-menu" at bounding box center [1537, 335] width 16 height 12
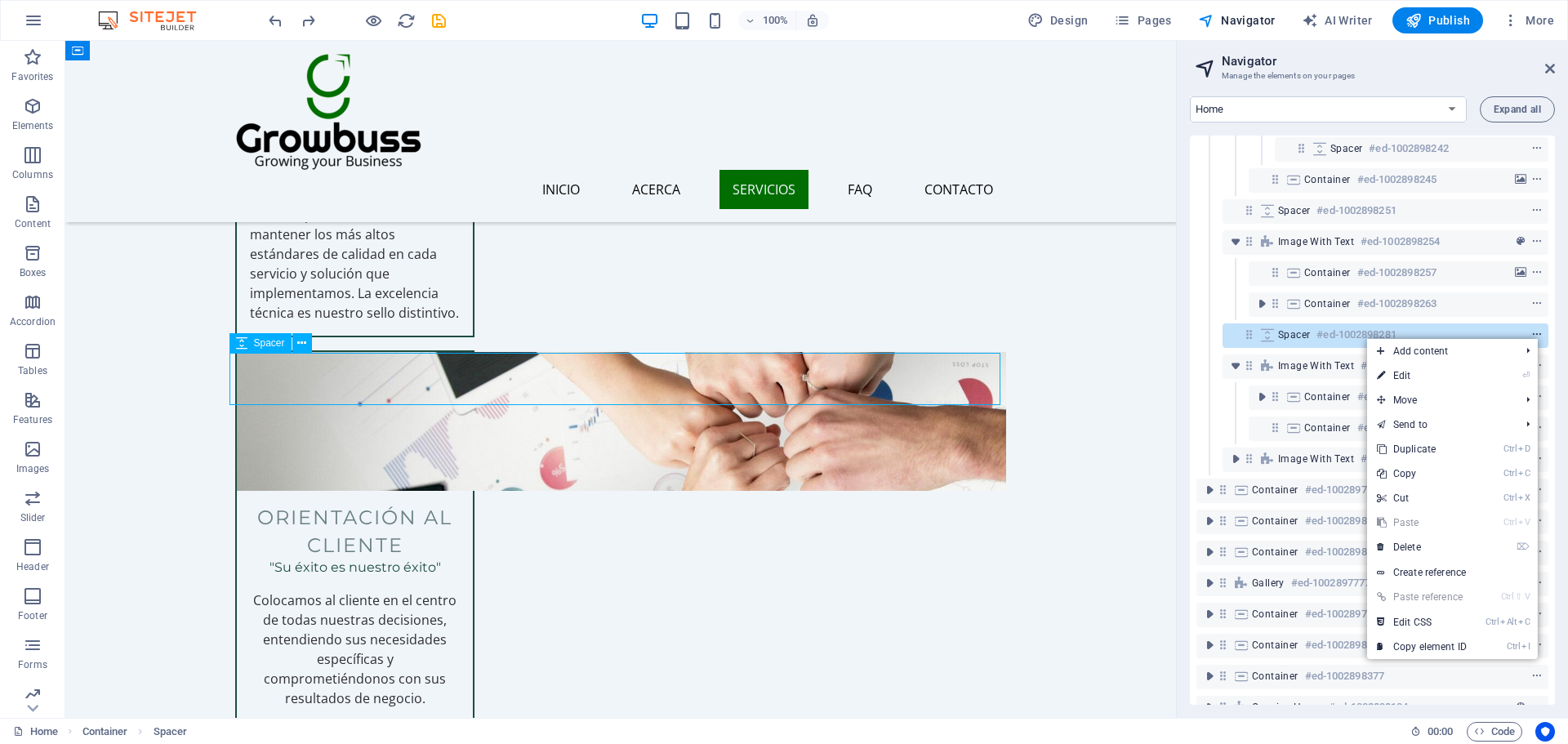
scroll to position [2118, 0]
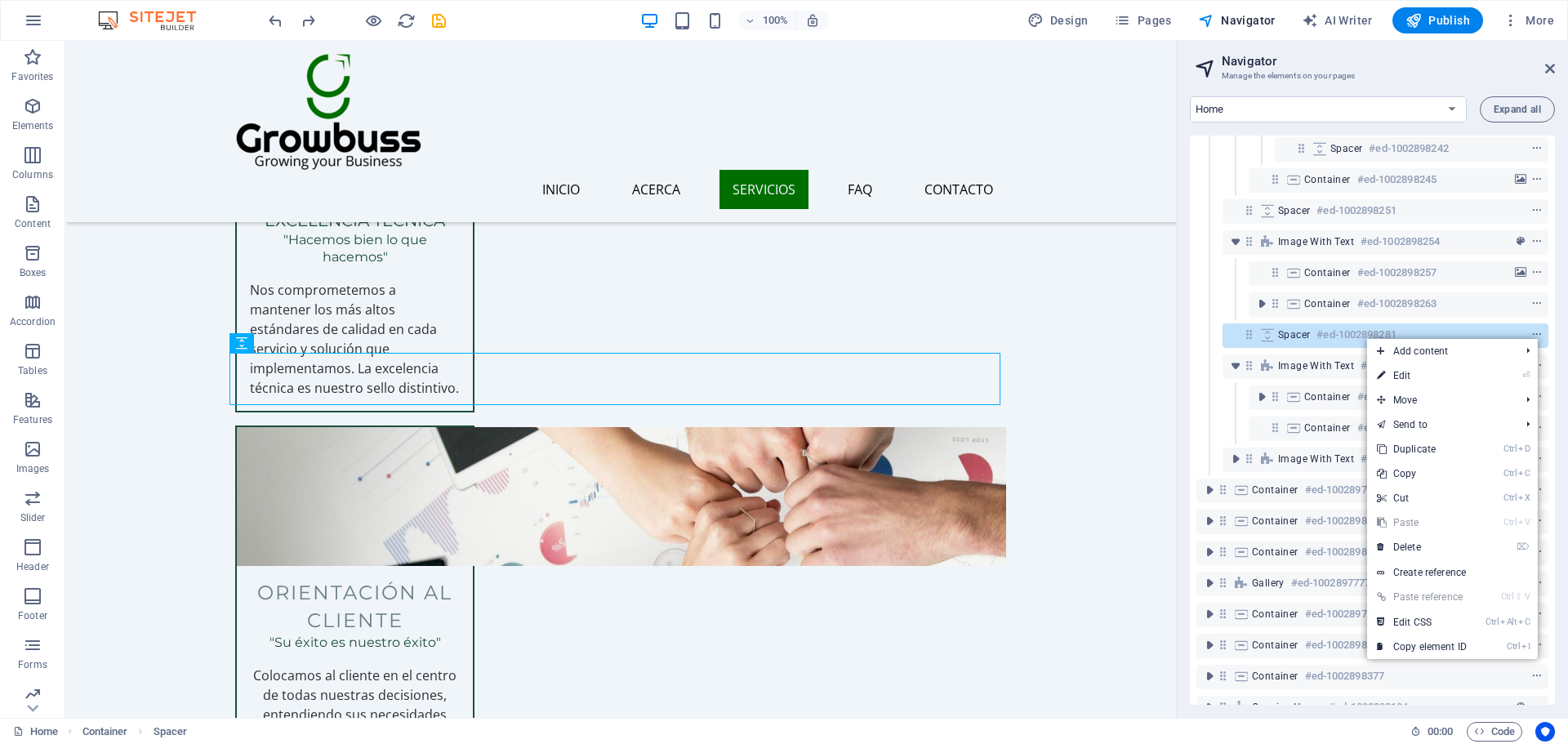
drag, startPoint x: 1462, startPoint y: 442, endPoint x: 1455, endPoint y: 441, distance: 7.1
click at [1462, 442] on link "Ctrl D Duplicate" at bounding box center [1421, 450] width 109 height 25
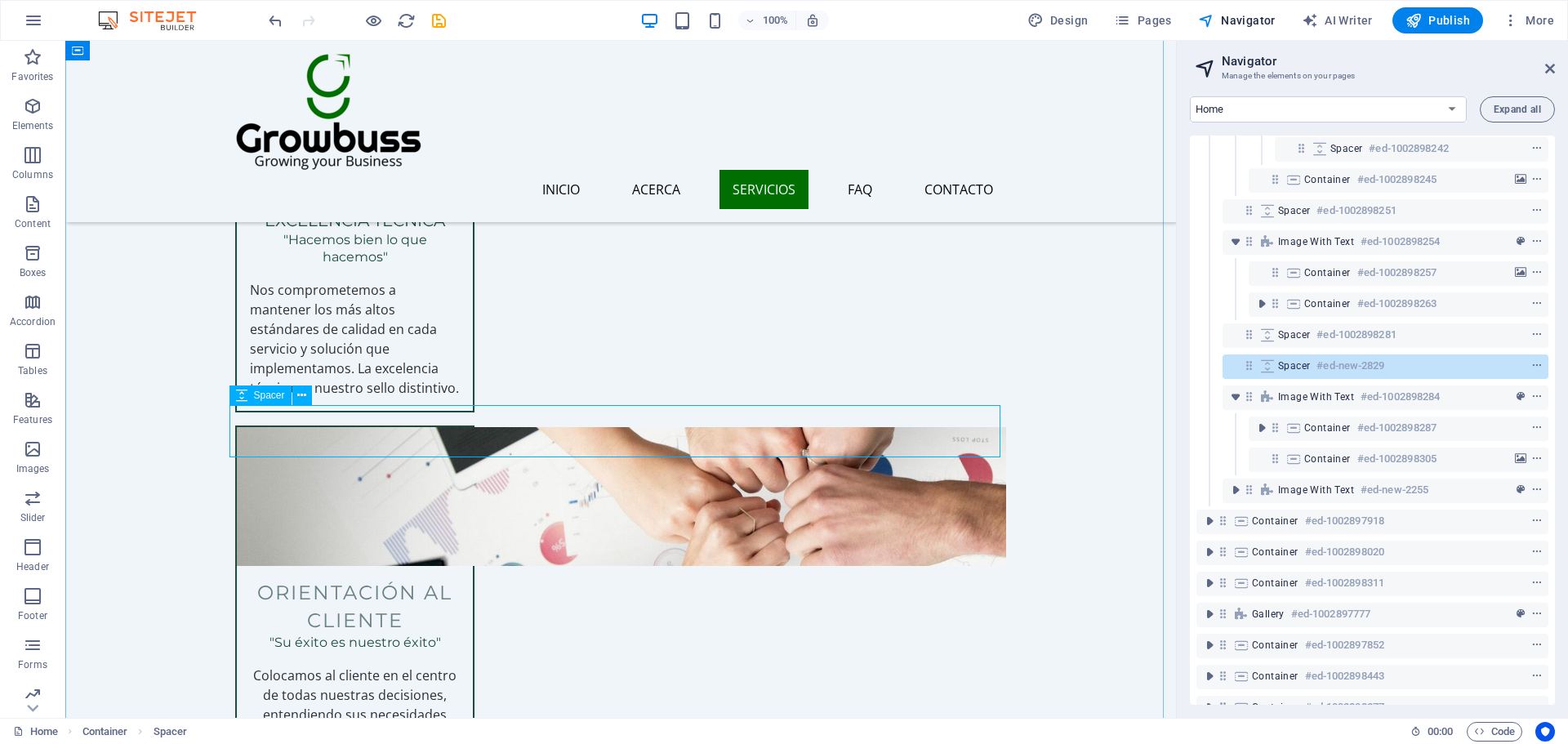
click at [1392, 367] on div "Spacer #ed-new-2829" at bounding box center [1372, 366] width 189 height 20
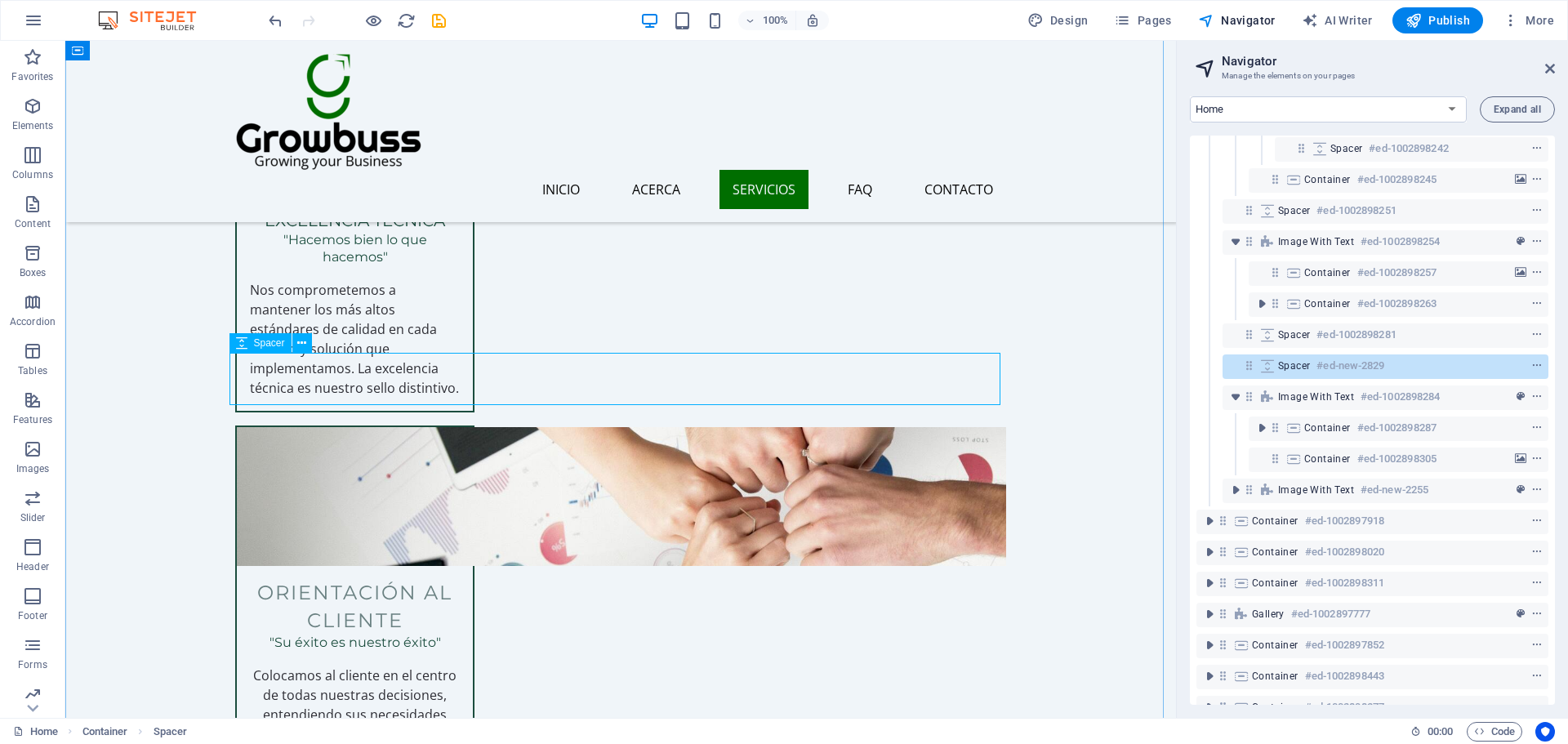
scroll to position [2170, 0]
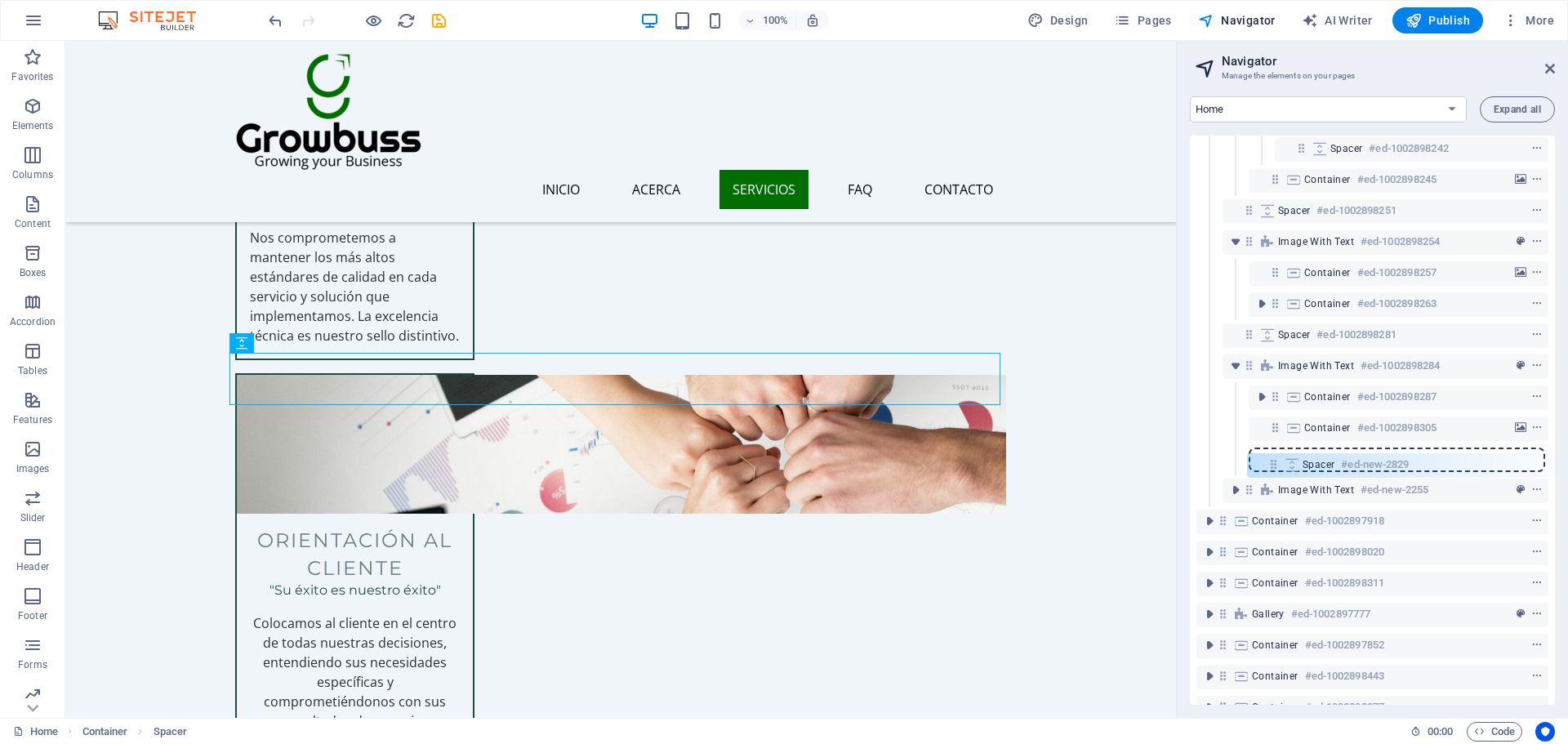
drag, startPoint x: 1243, startPoint y: 363, endPoint x: 1269, endPoint y: 467, distance: 107.2
click at [1269, 467] on div "Menu Bar #ed-1002898131 Text on background #ed-1002898149 Image with text #ed-1…" at bounding box center [1372, 420] width 365 height 570
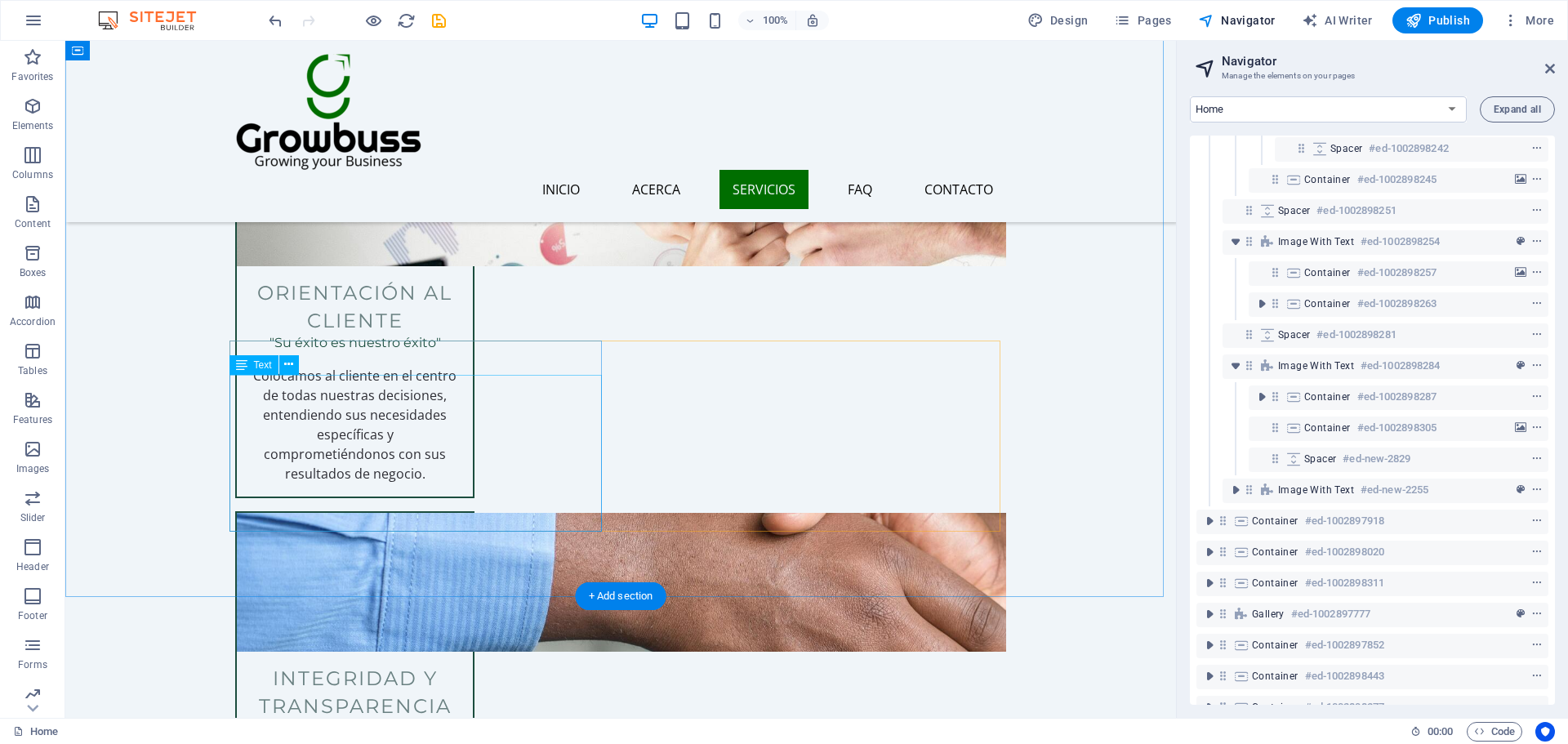
scroll to position [2497, 0]
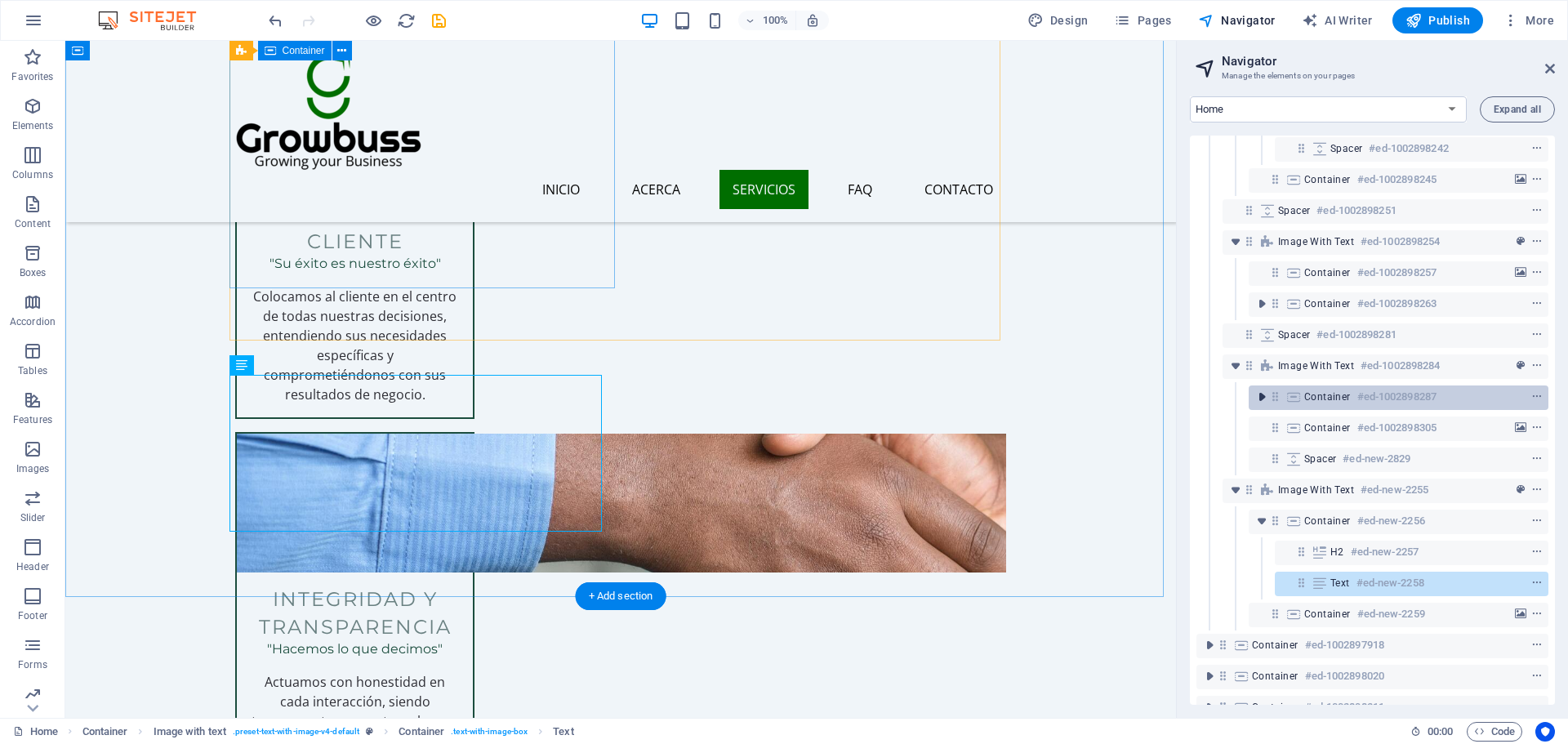
click at [1256, 399] on icon "toggle-expand" at bounding box center [1261, 397] width 16 height 16
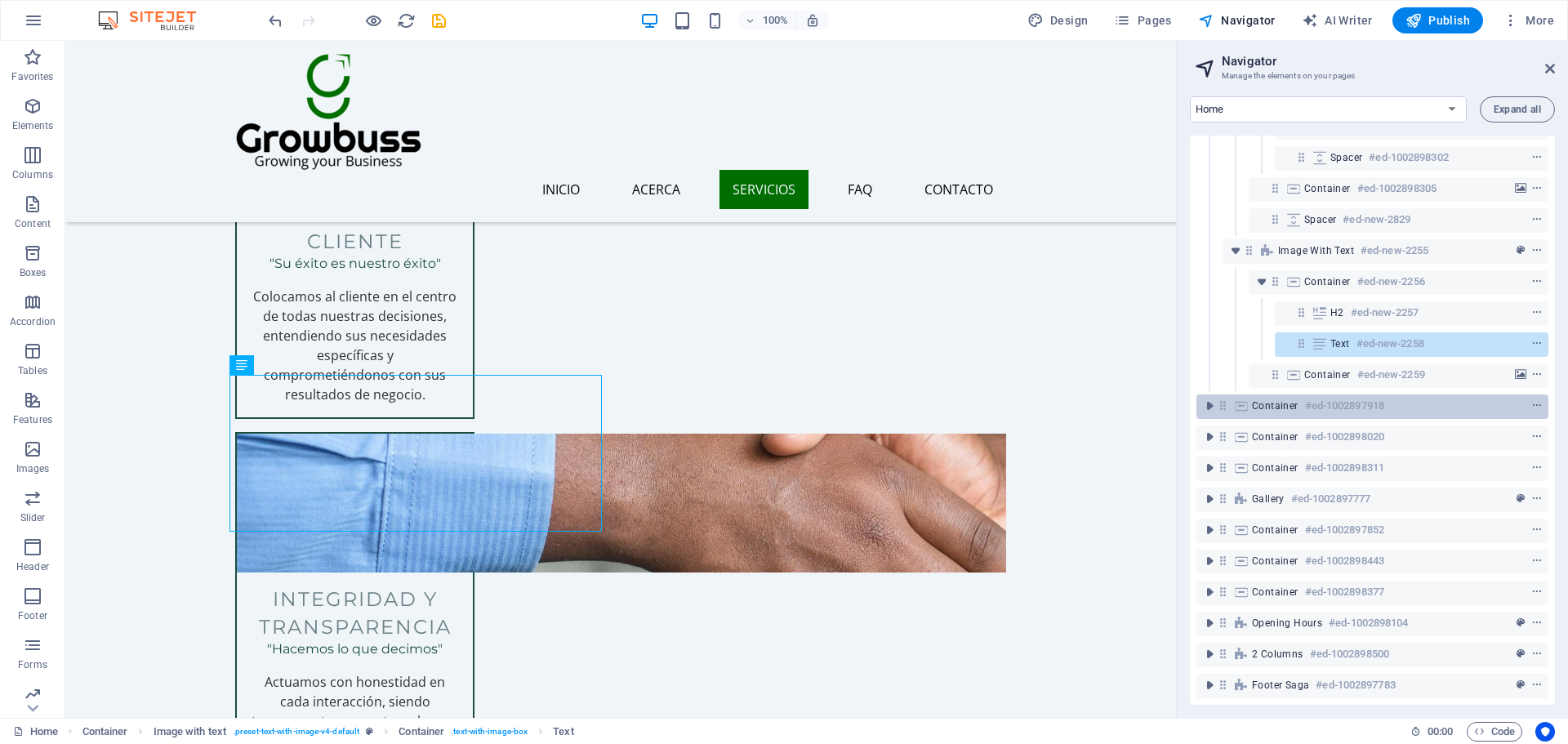
scroll to position [652, 0]
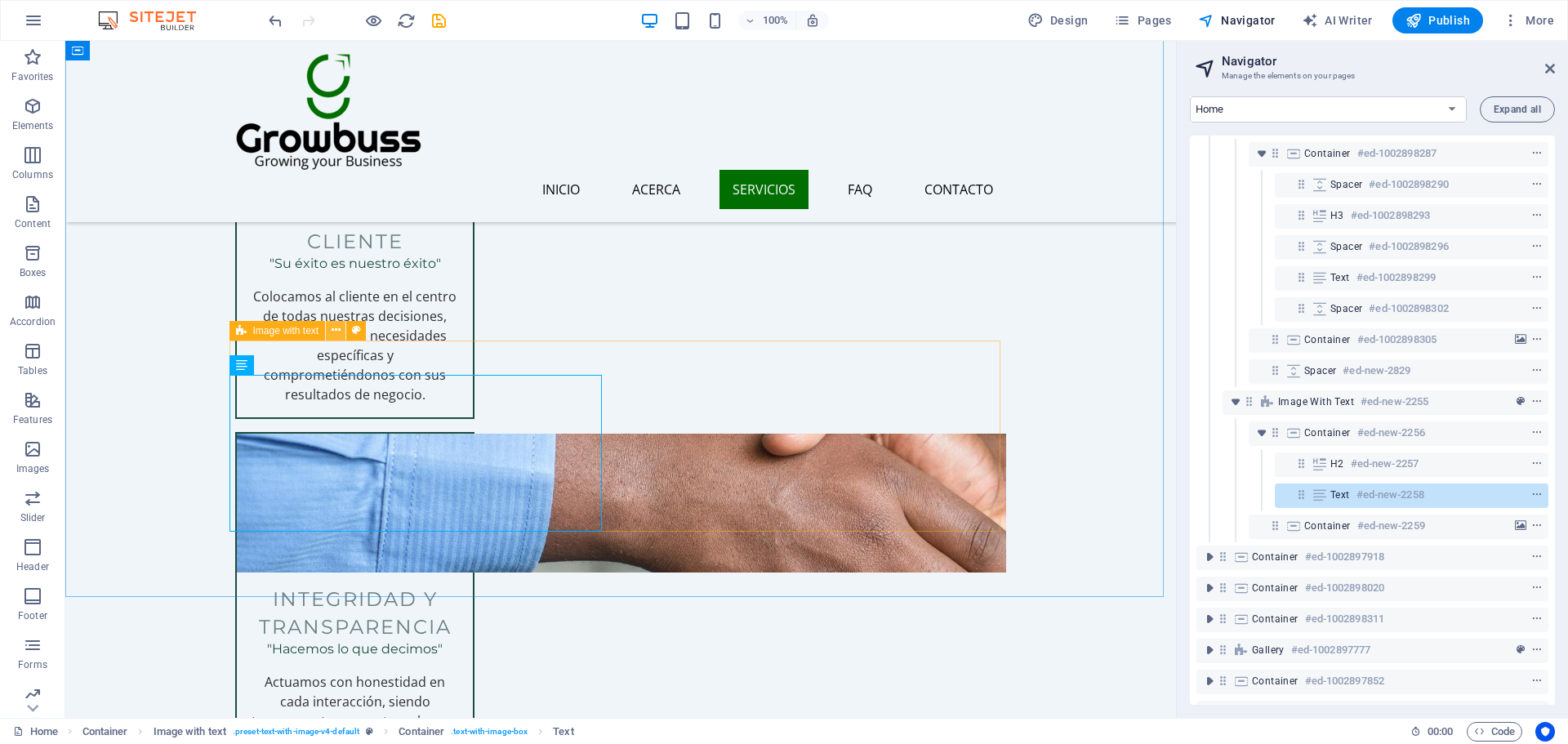
click at [334, 328] on icon at bounding box center [335, 330] width 9 height 17
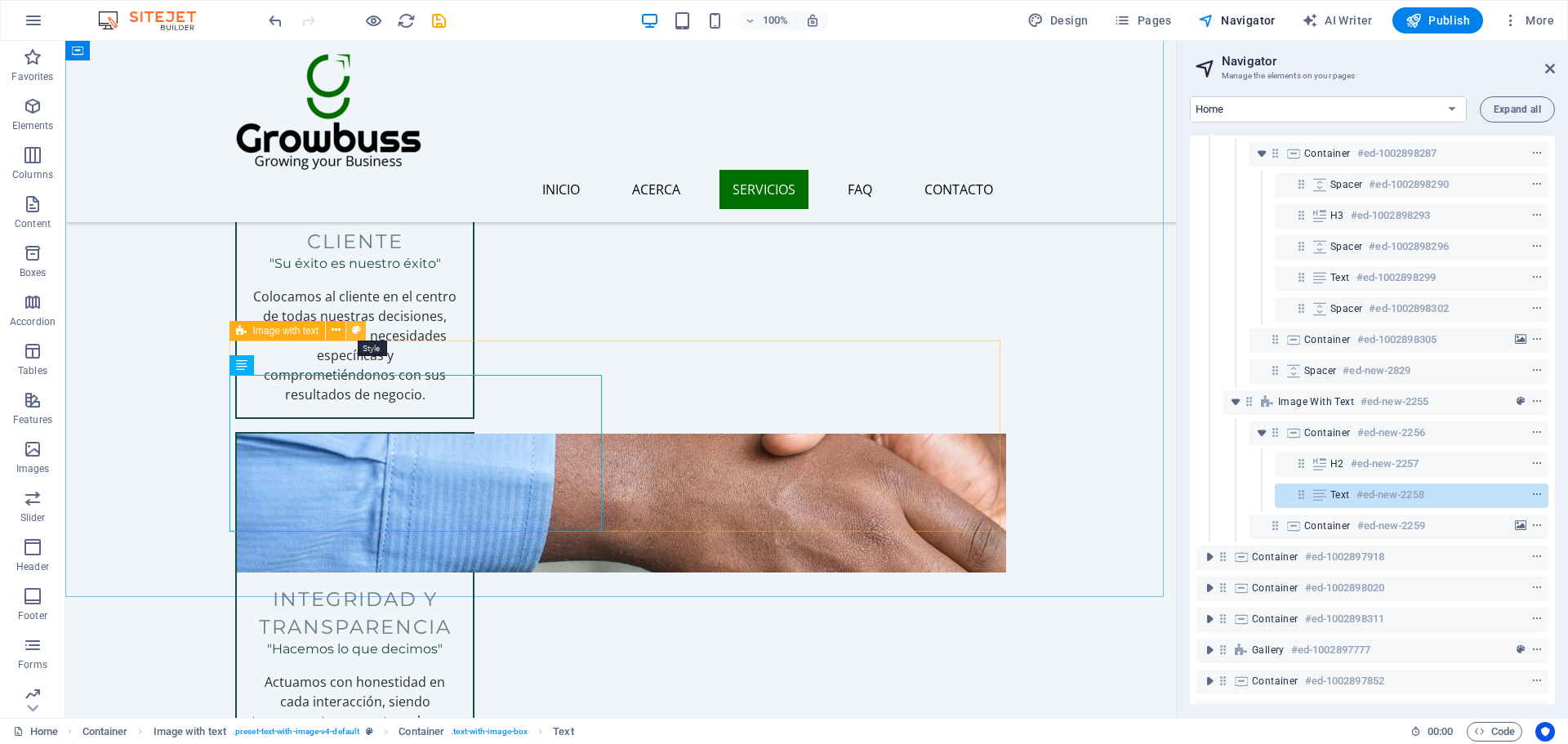
click at [353, 332] on icon at bounding box center [356, 330] width 9 height 17
select select "rem"
select select "px"
select select "preset-text-with-image-v4-default"
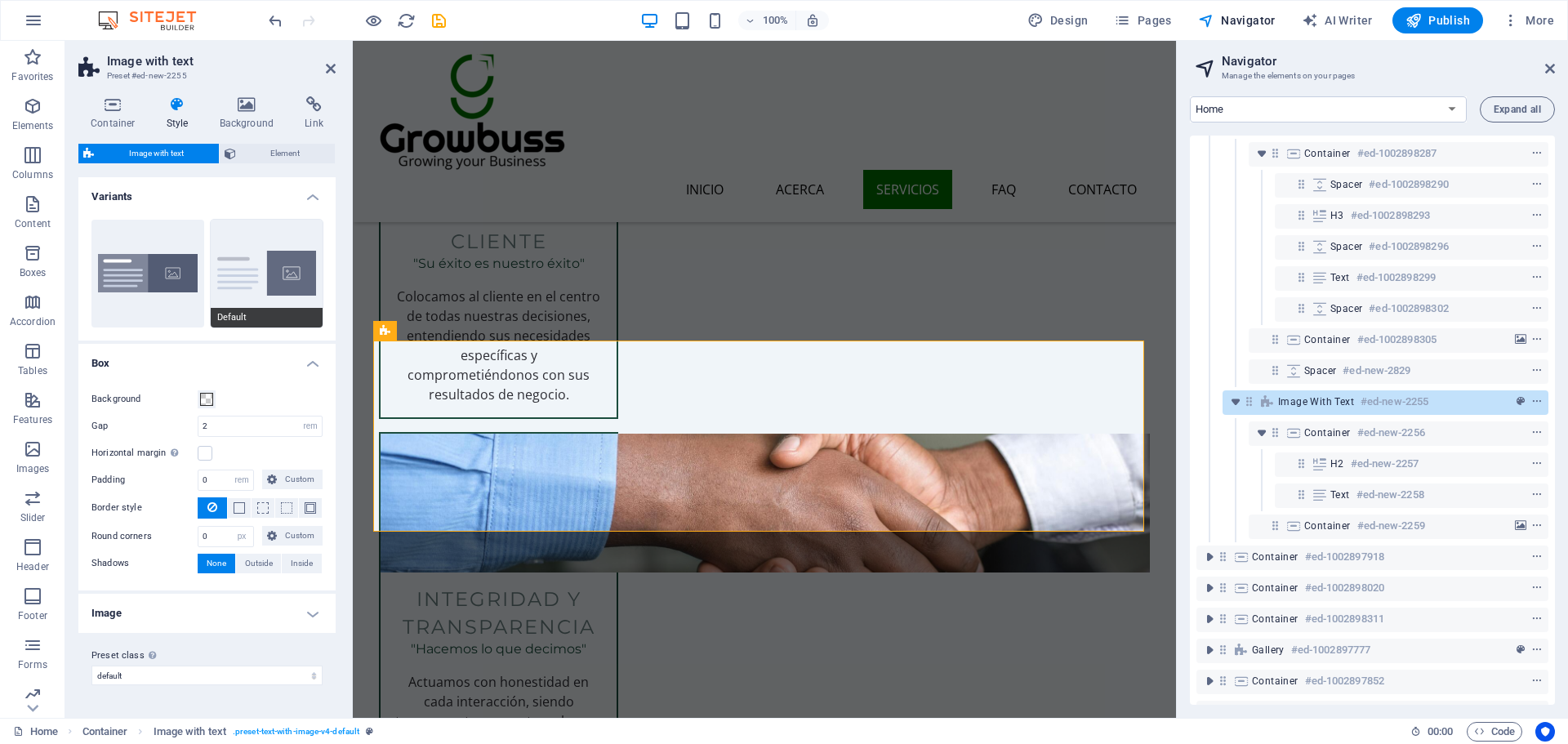
click at [264, 308] on button "Default" at bounding box center [266, 273] width 113 height 108
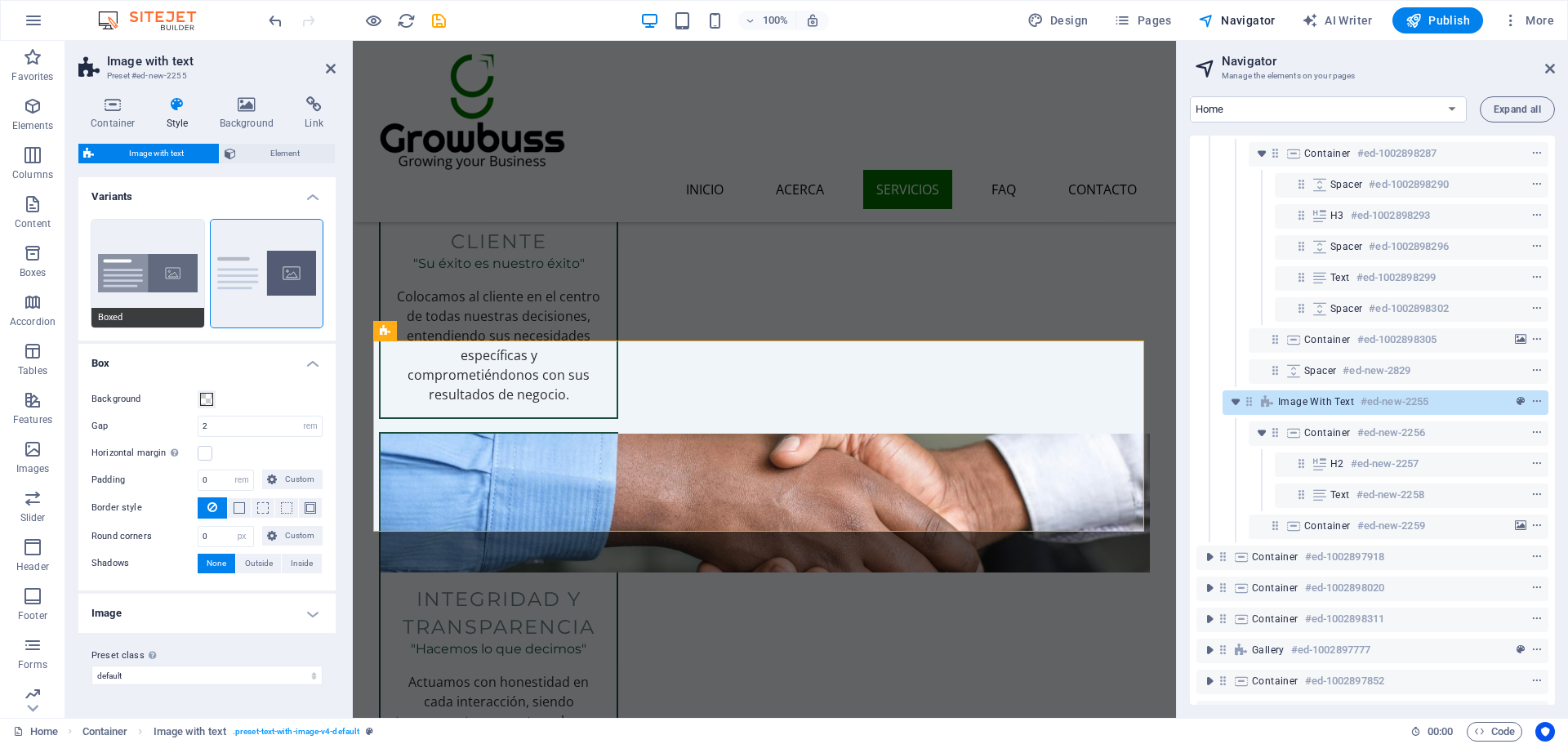
click at [118, 245] on button "Boxed" at bounding box center [147, 273] width 113 height 108
type input "0"
type input "2.5"
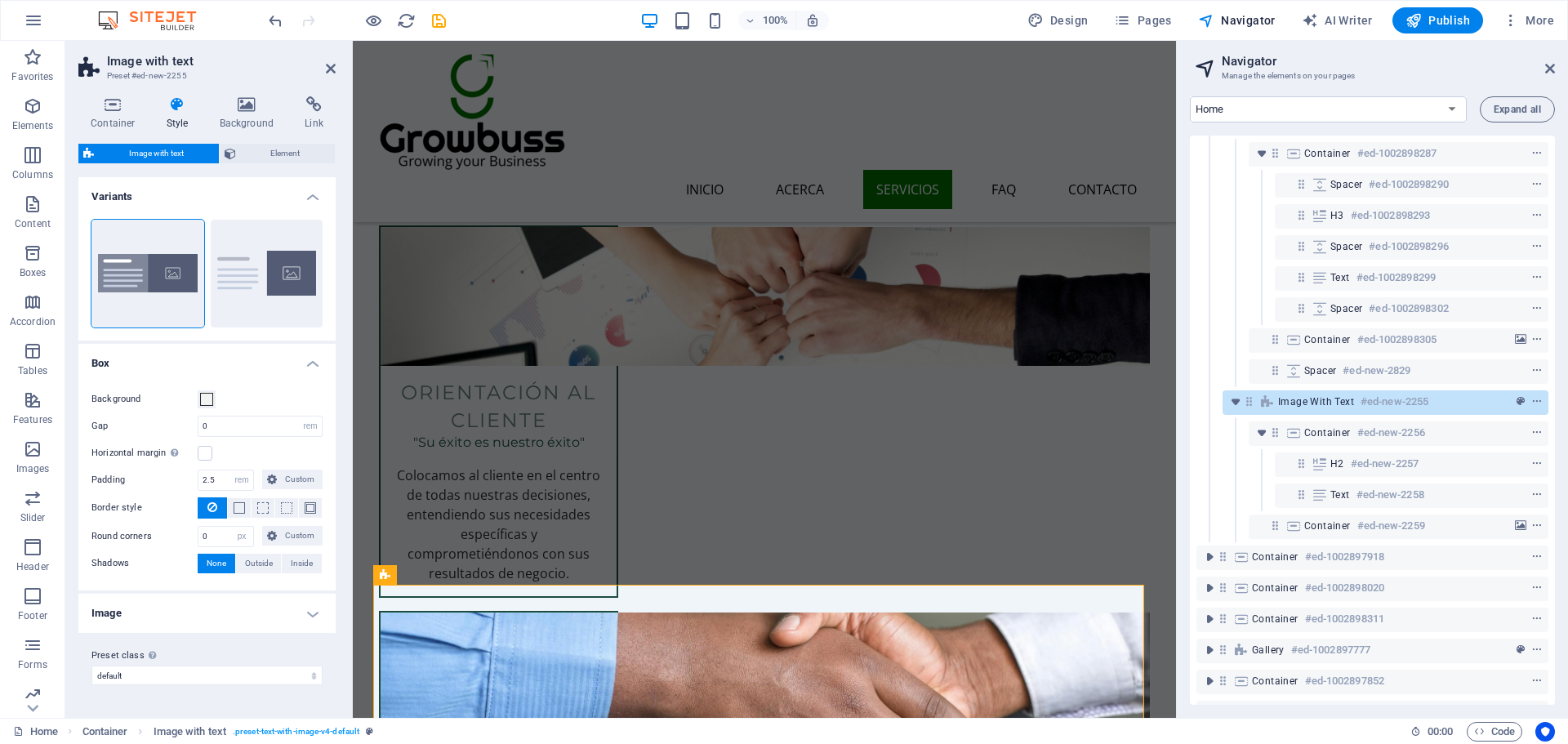
scroll to position [2334, 0]
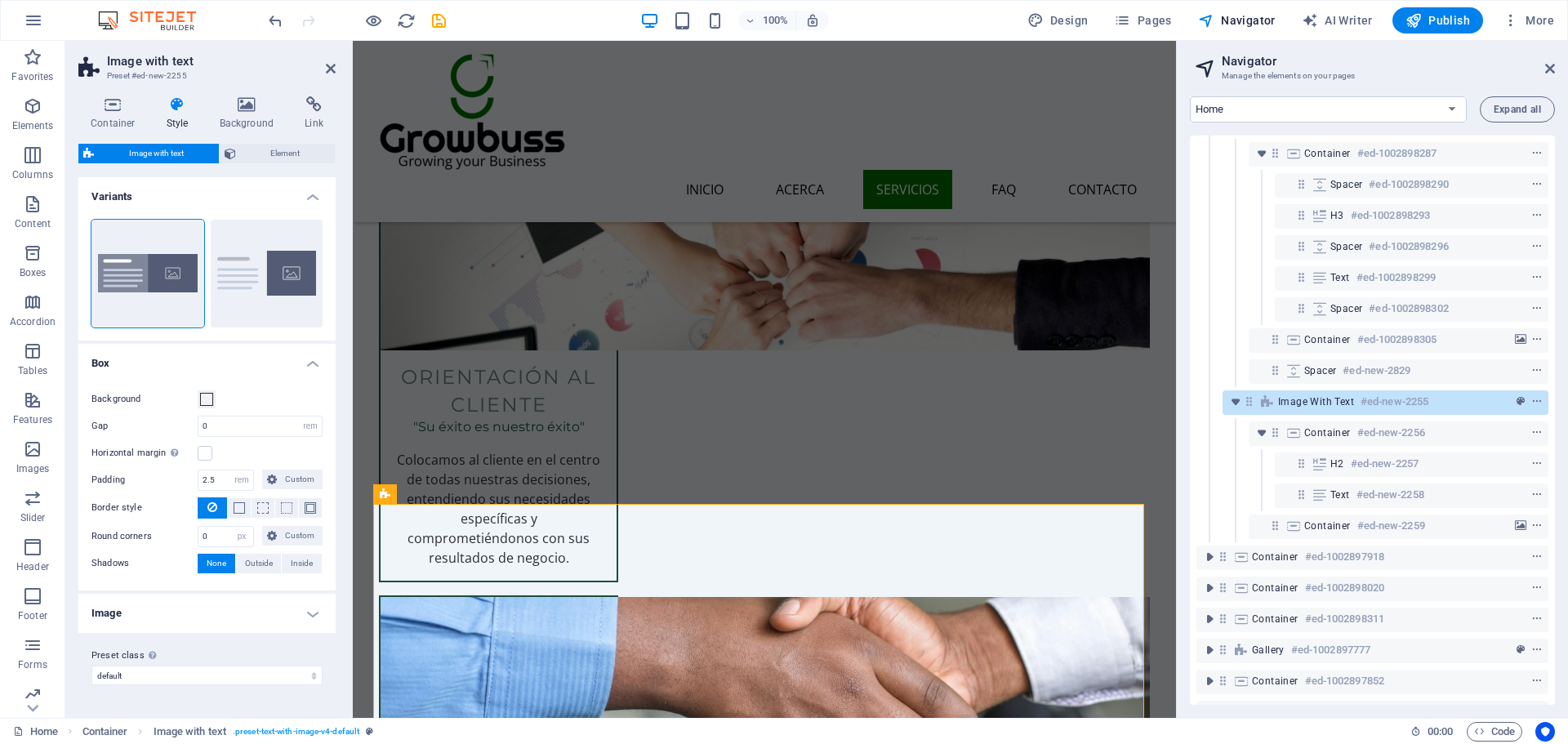
click at [452, 23] on div "100% Design Pages Navigator AI Writer Publish More" at bounding box center [913, 21] width 1295 height 26
click at [441, 21] on icon "save" at bounding box center [439, 21] width 19 height 19
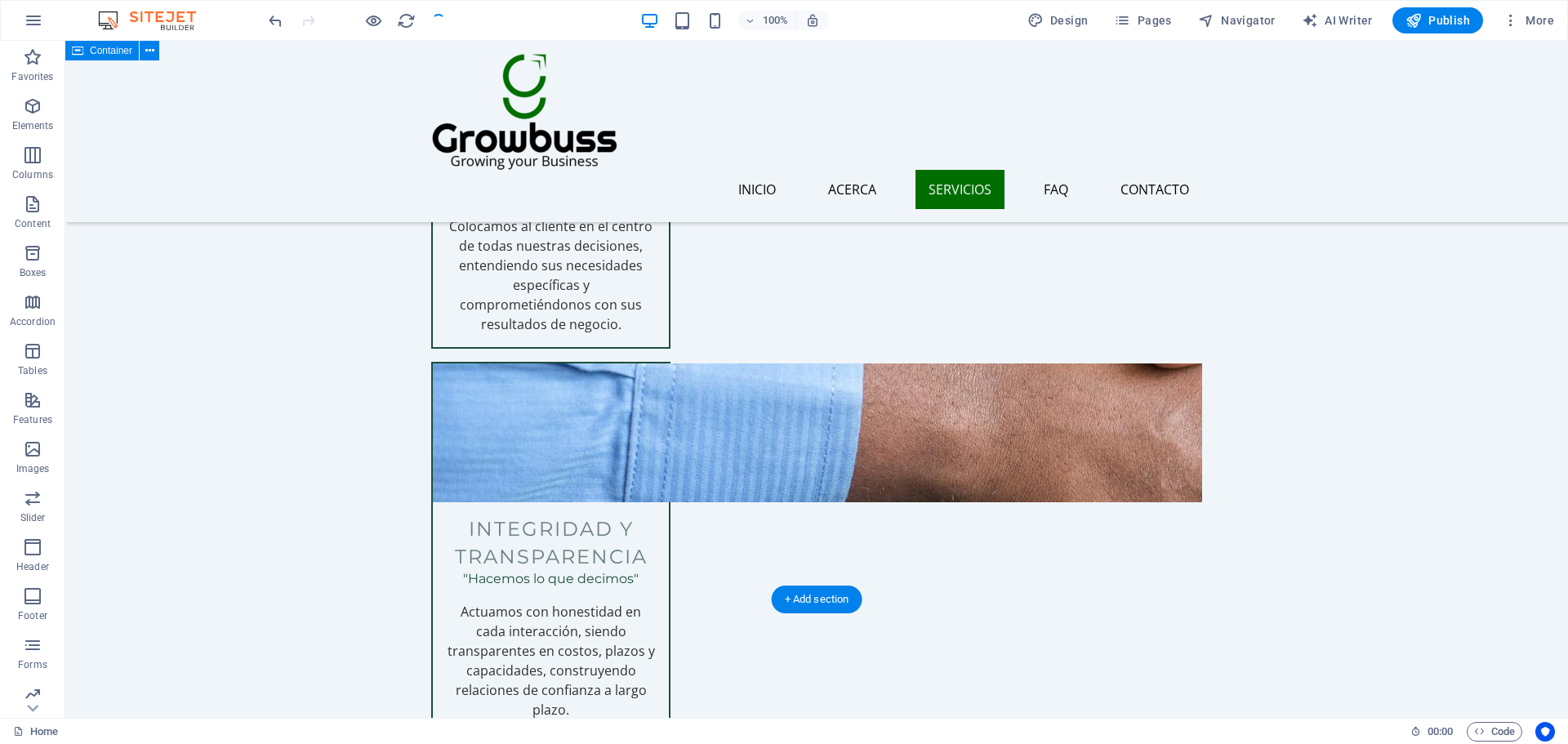
checkbox input "false"
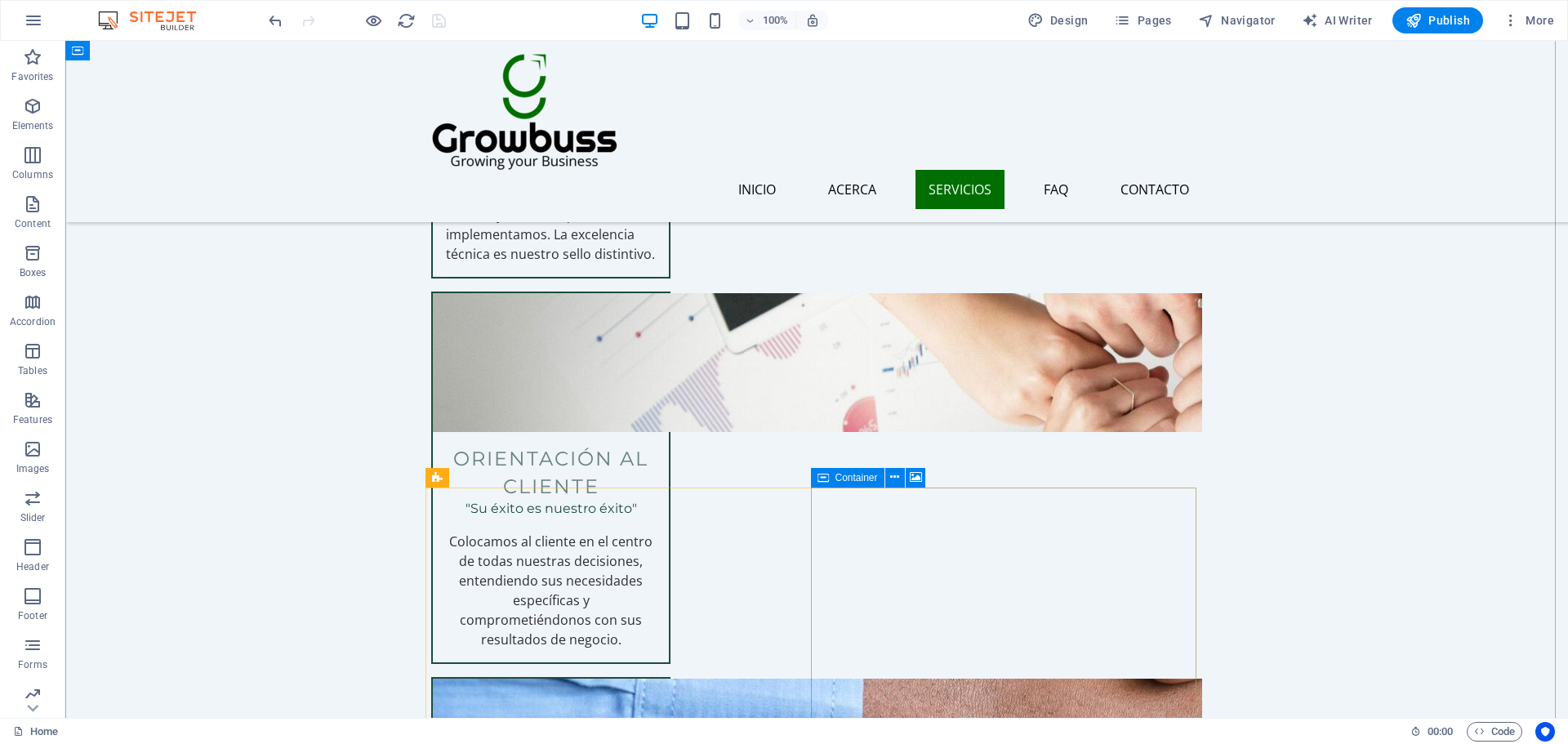
scroll to position [2579, 0]
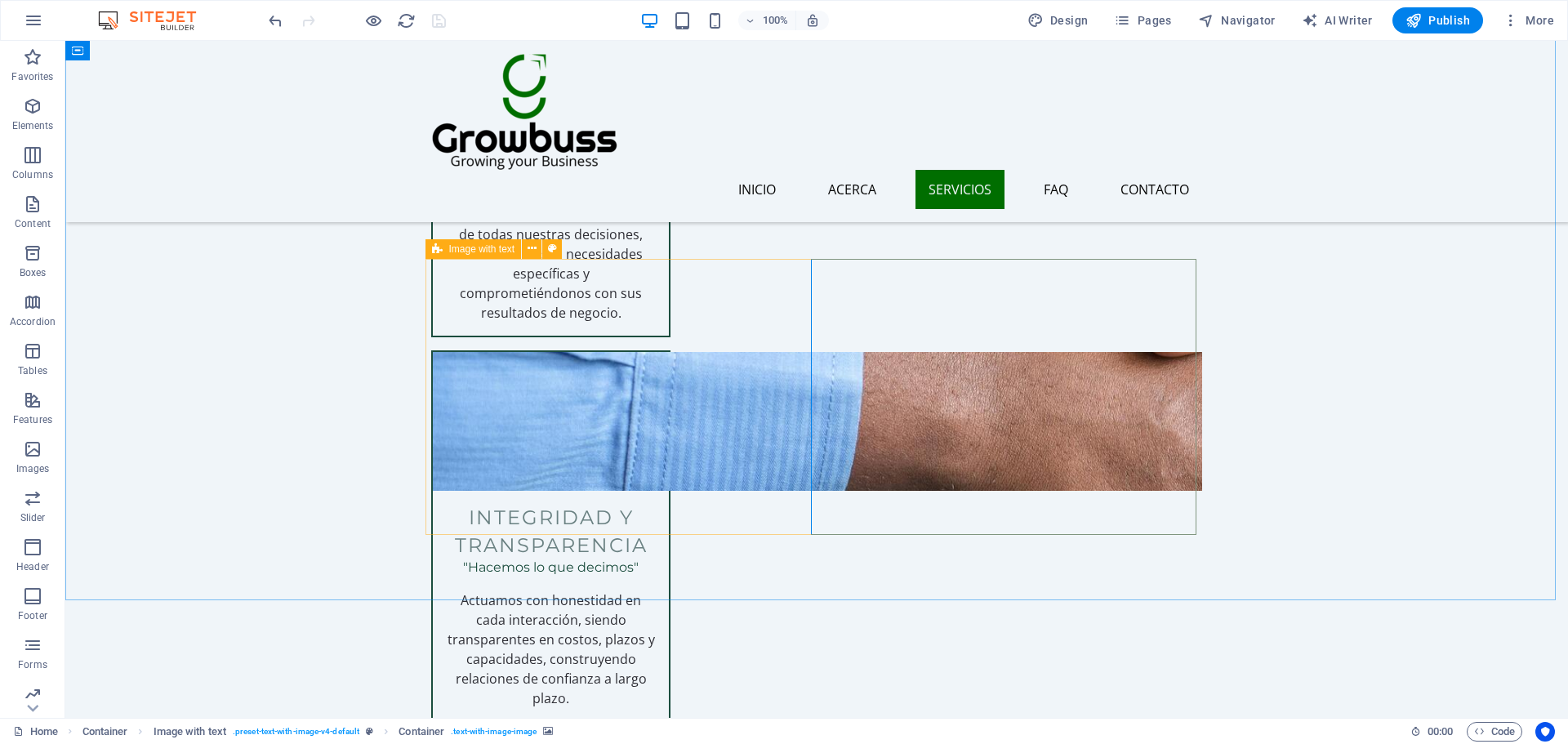
click at [442, 245] on icon at bounding box center [437, 249] width 11 height 20
click at [436, 252] on icon at bounding box center [437, 249] width 11 height 20
select select "rem"
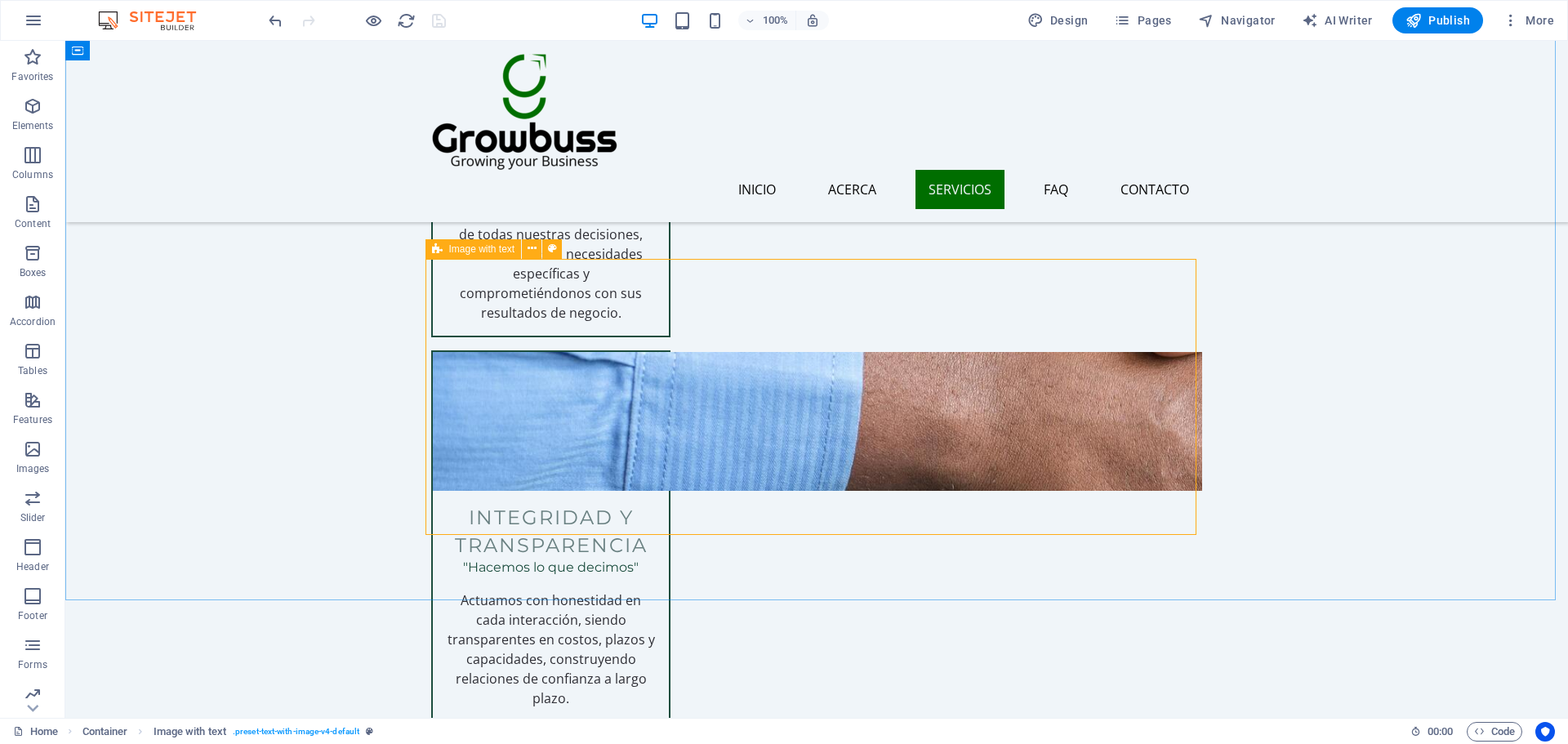
select select "px"
select select "preset-text-with-image-v4-default"
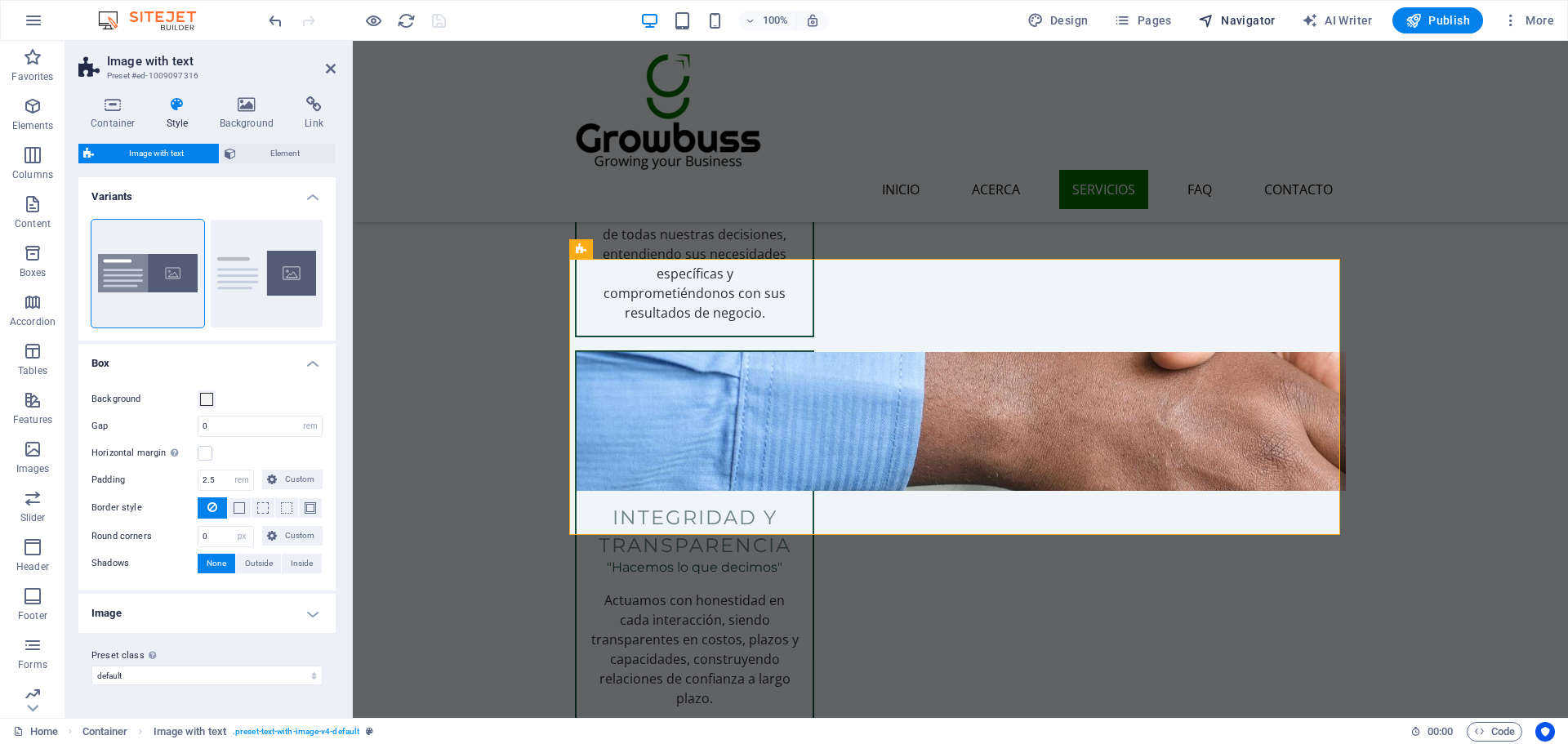
click at [1231, 17] on span "Navigator" at bounding box center [1237, 21] width 77 height 16
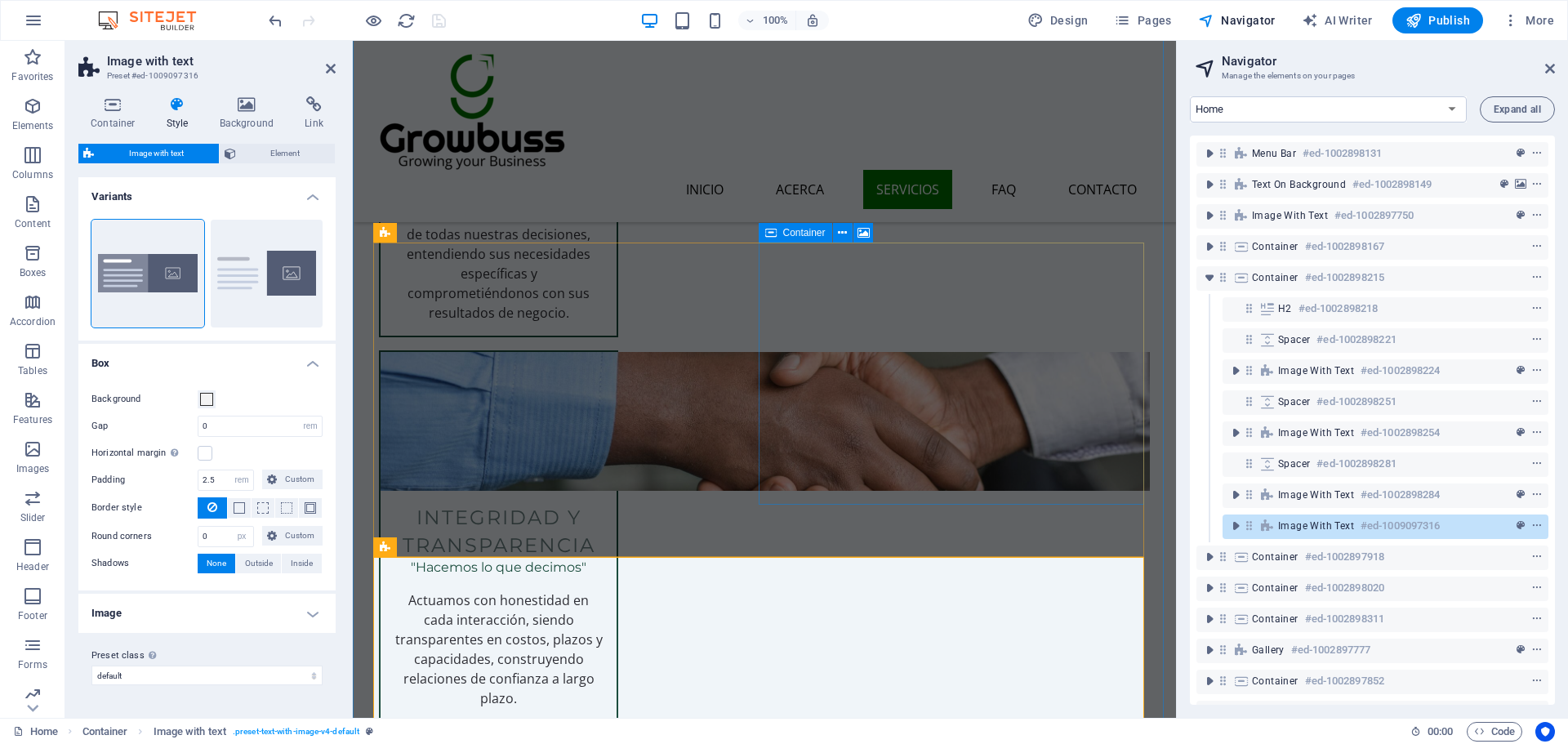
scroll to position [2252, 0]
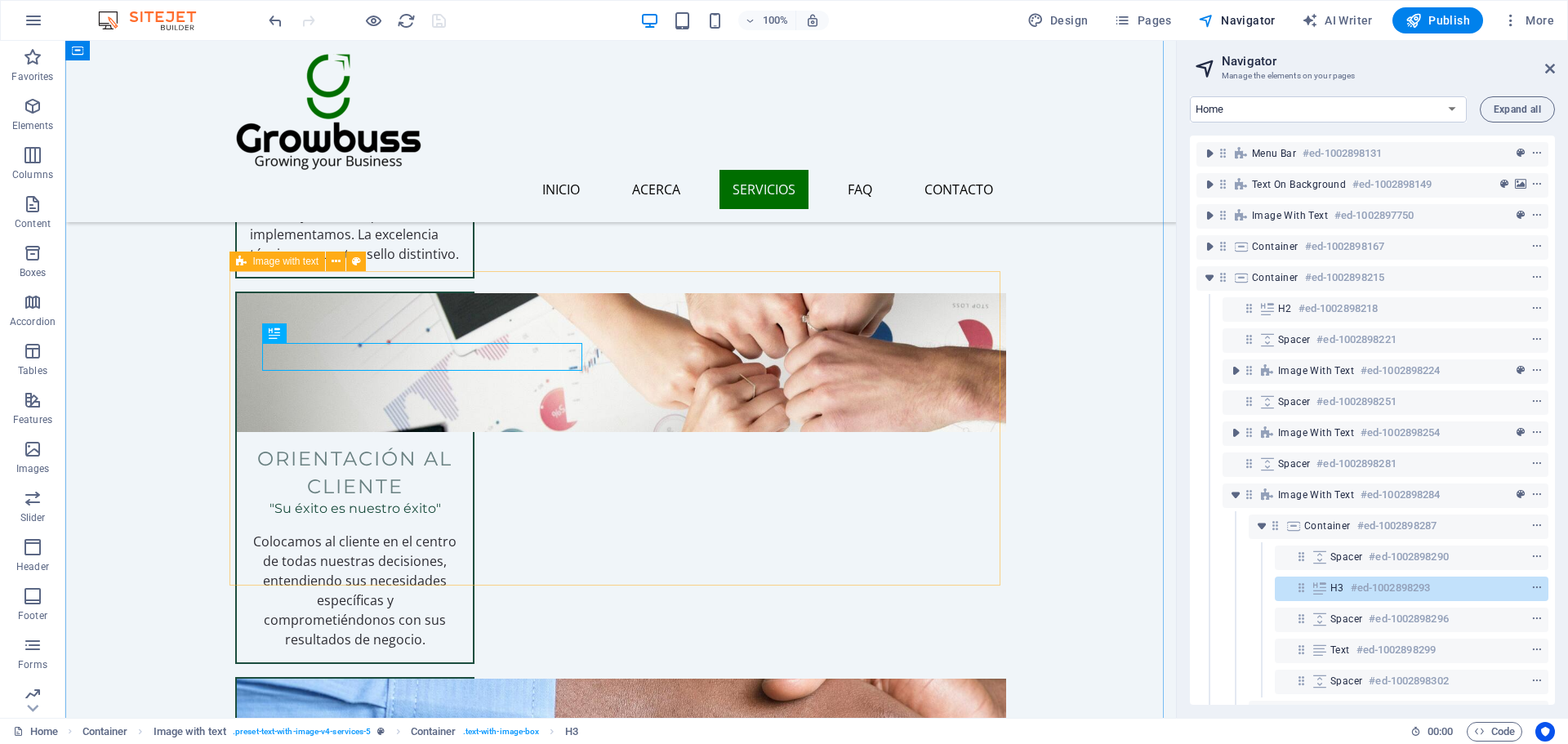
click at [236, 256] on icon at bounding box center [241, 261] width 11 height 20
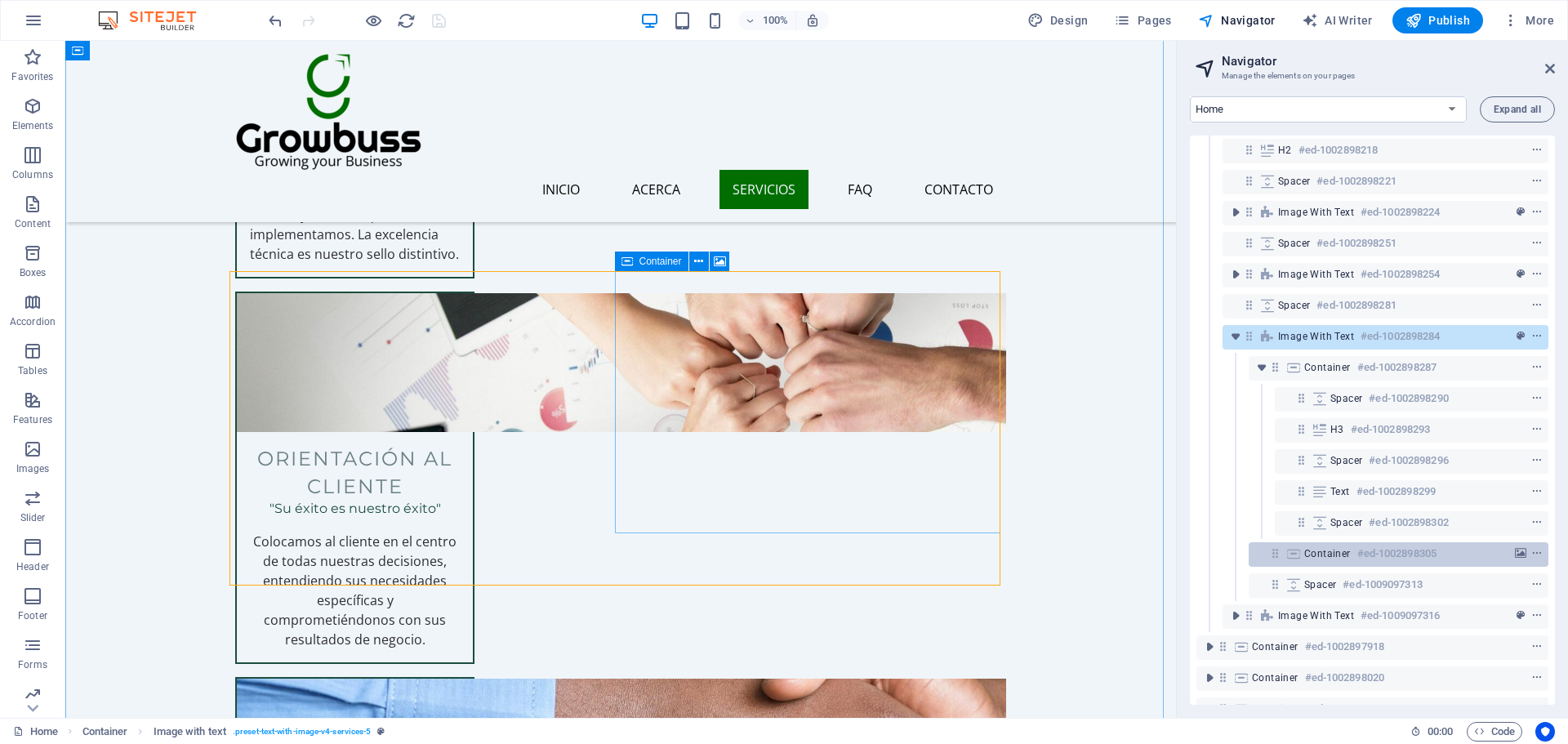
scroll to position [81, 0]
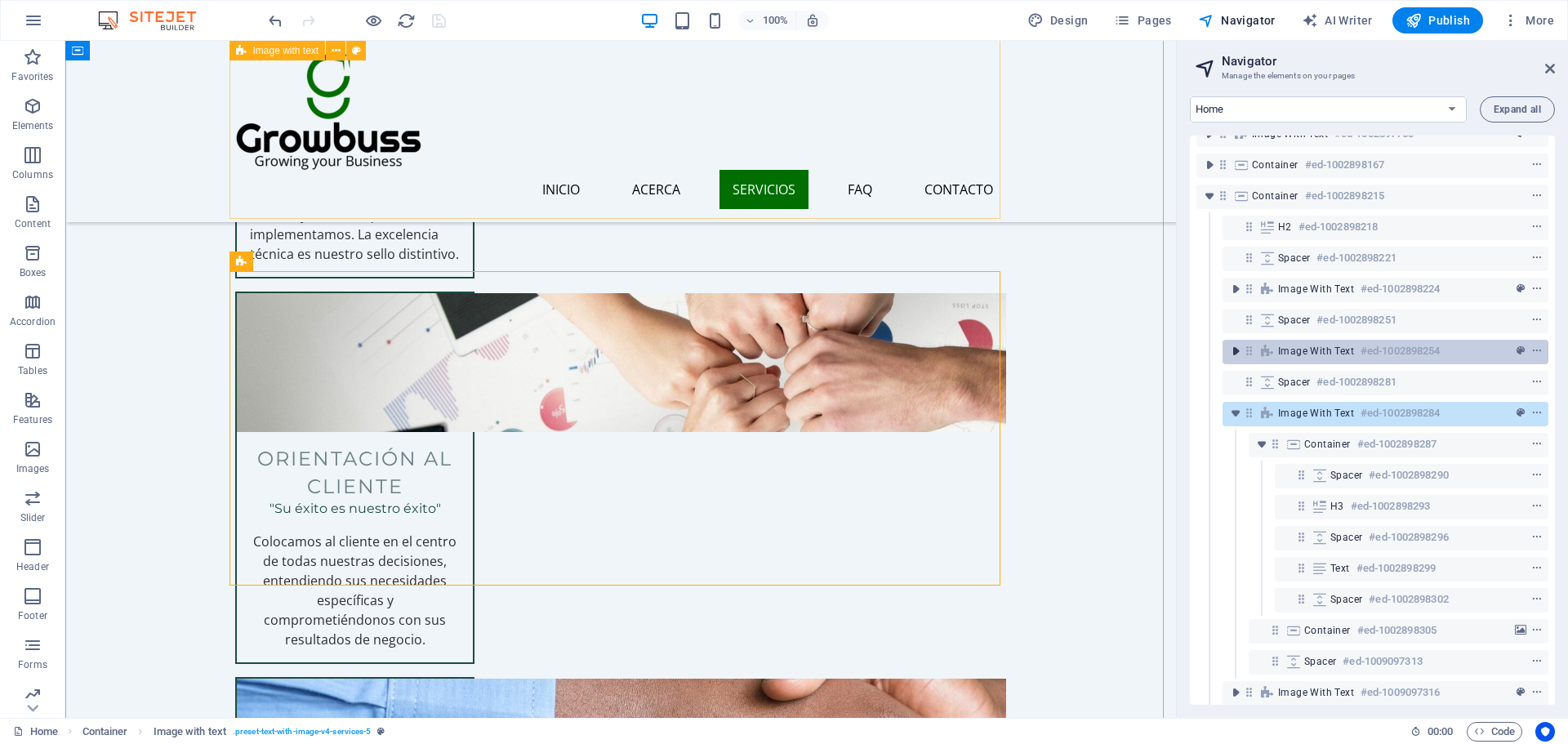
click at [1239, 353] on icon "toggle-expand" at bounding box center [1235, 351] width 16 height 16
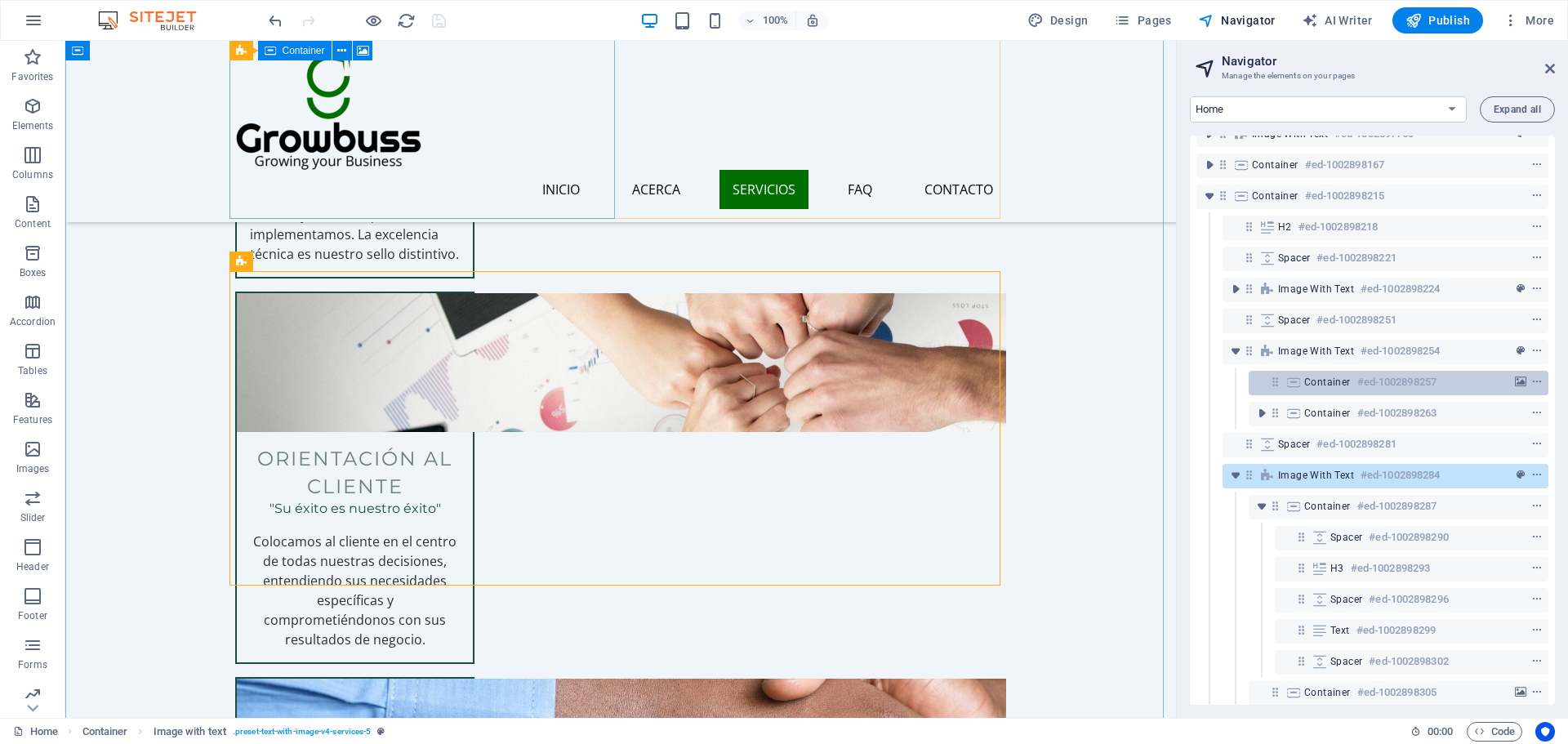
click at [1298, 386] on icon at bounding box center [1294, 382] width 18 height 13
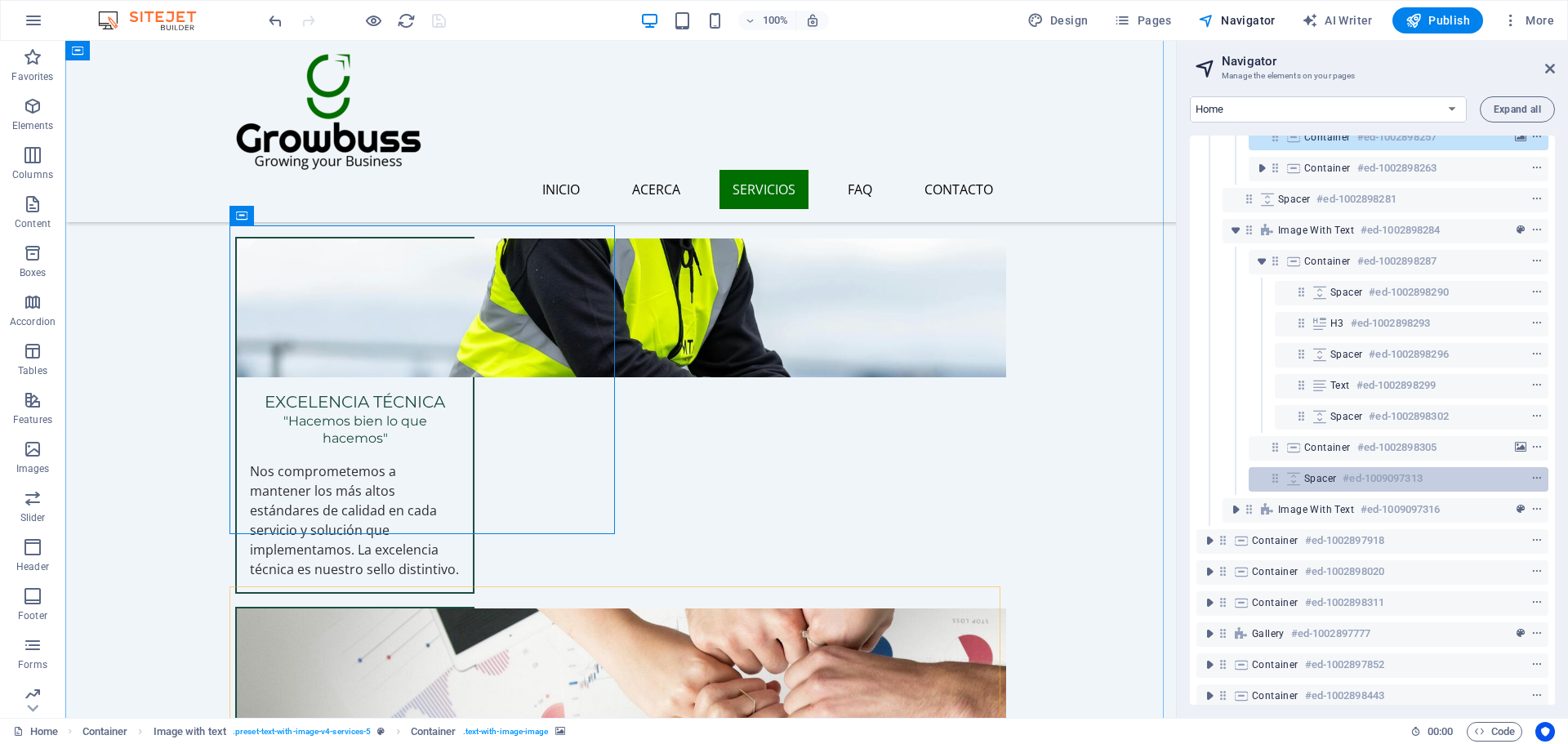
scroll to position [245, 0]
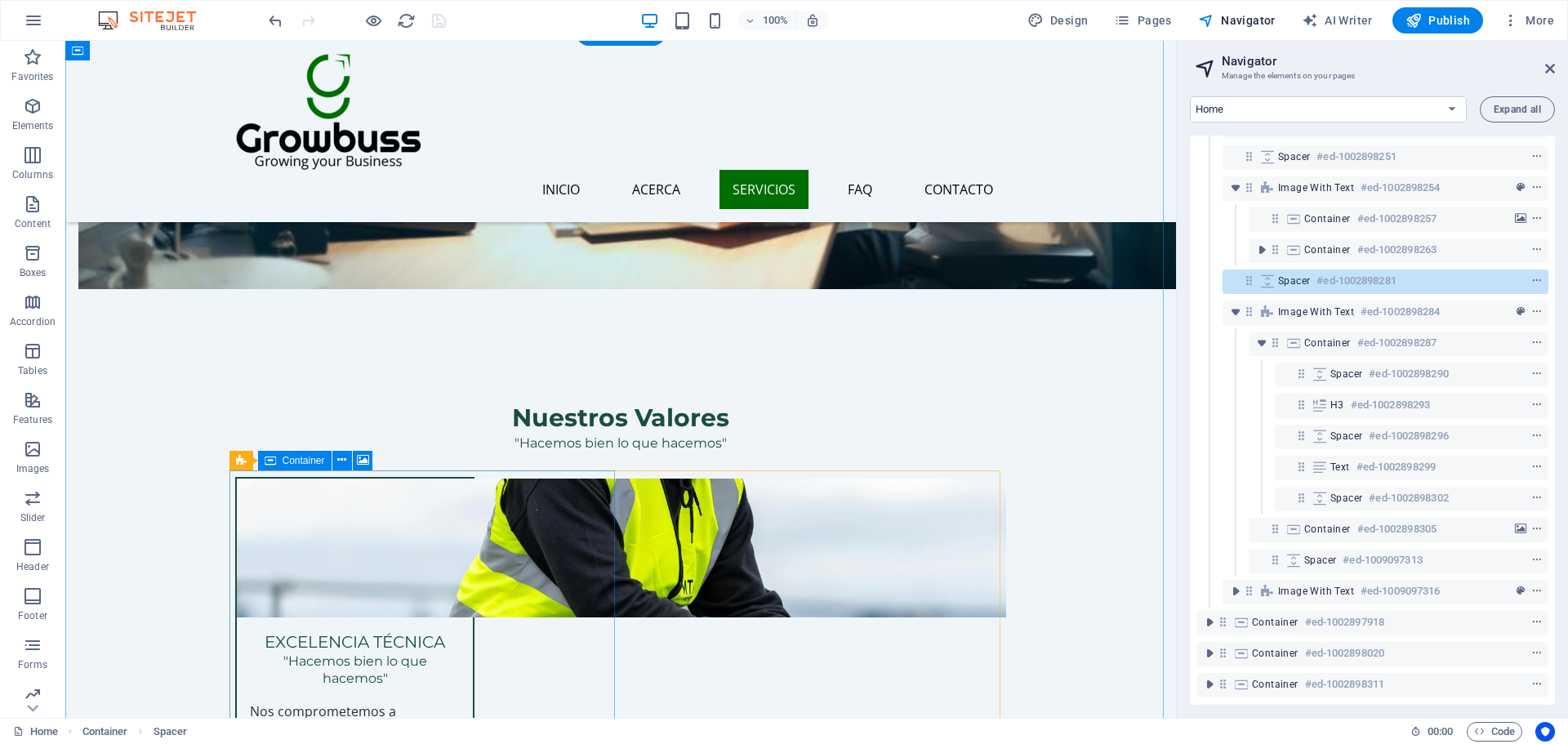
scroll to position [1692, 0]
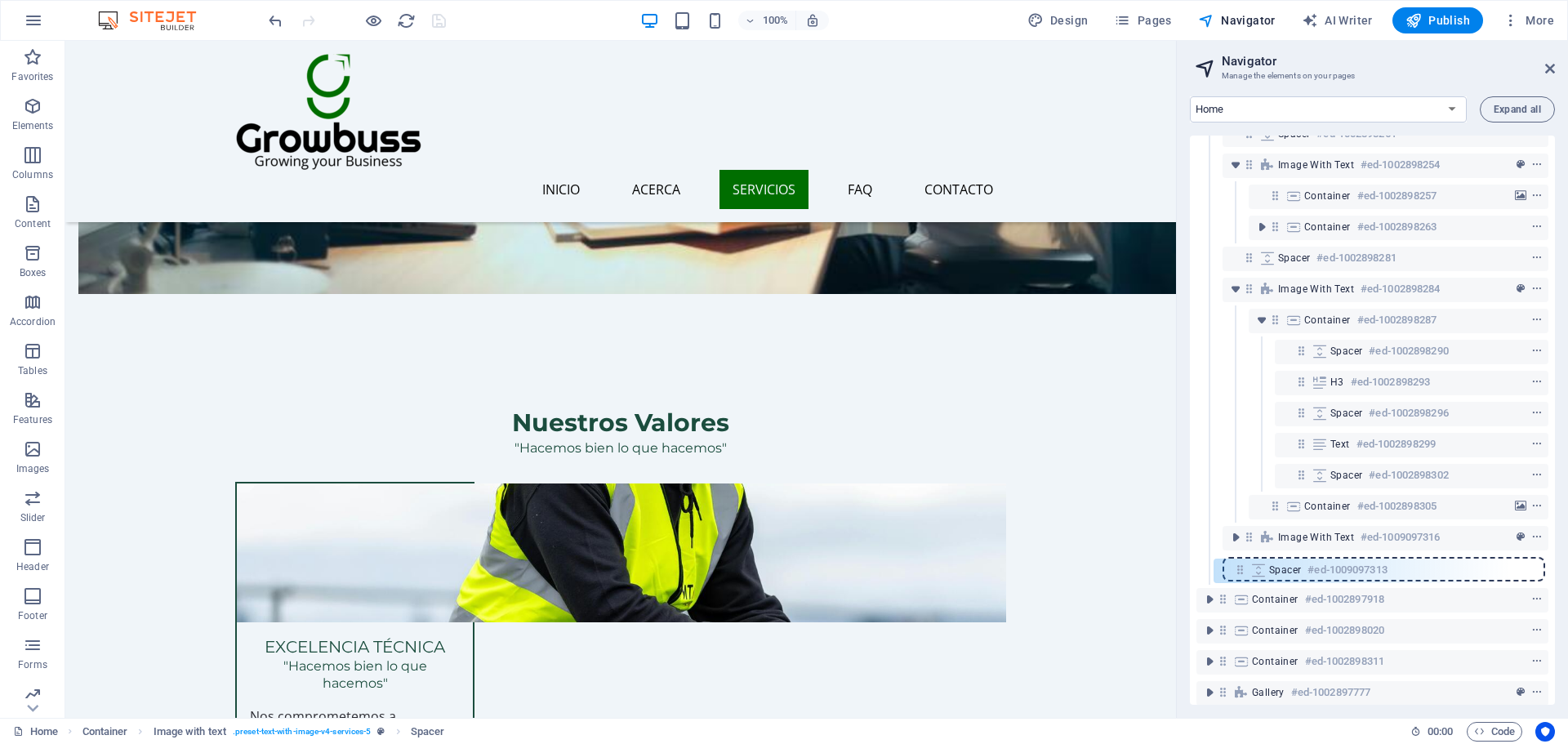
scroll to position [270, 0]
drag, startPoint x: 1278, startPoint y: 563, endPoint x: 1253, endPoint y: 541, distance: 33.3
click at [1253, 541] on div "Menu Bar #ed-1002898131 Text on background #ed-1002898149 Image with text #ed-1…" at bounding box center [1372, 420] width 365 height 570
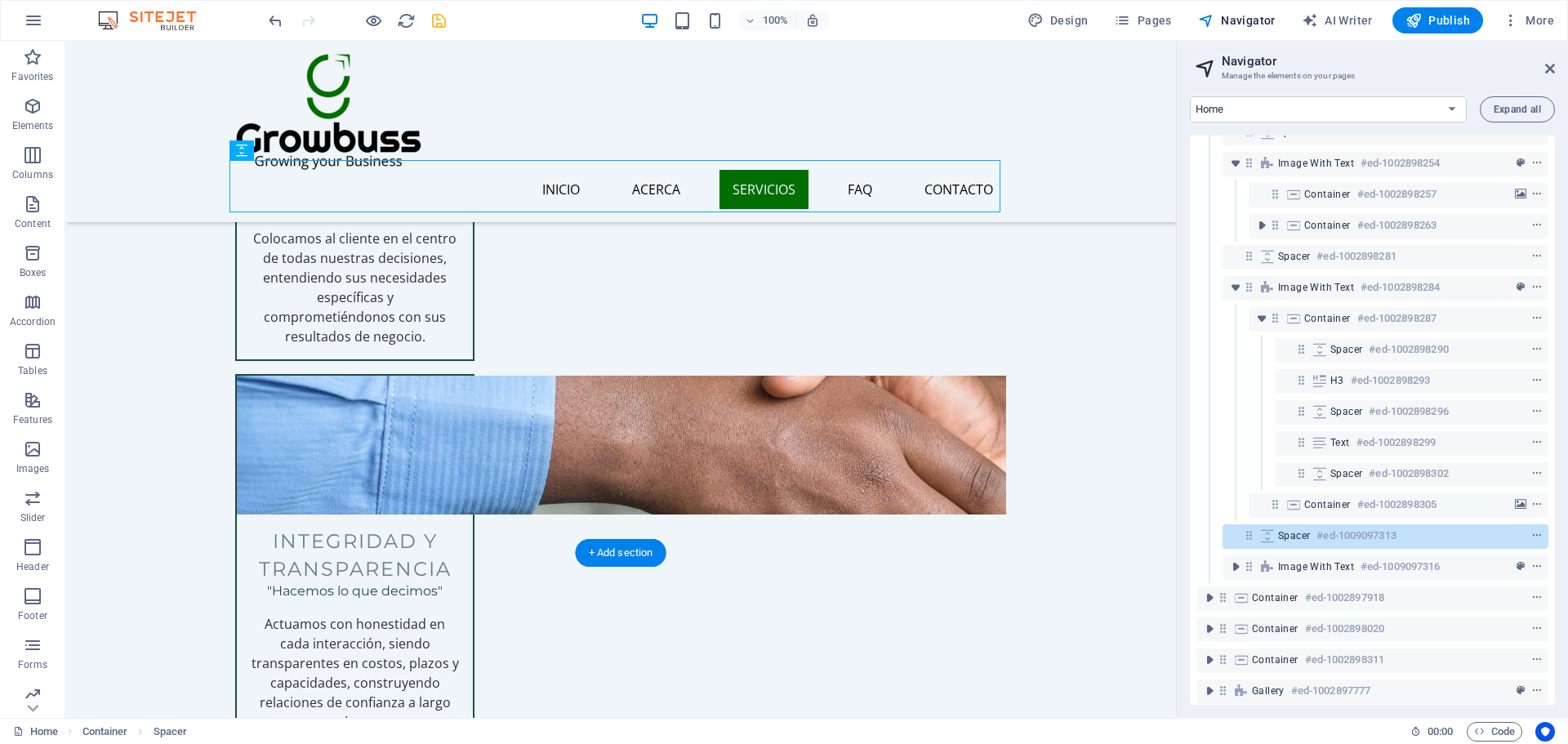
scroll to position [2677, 0]
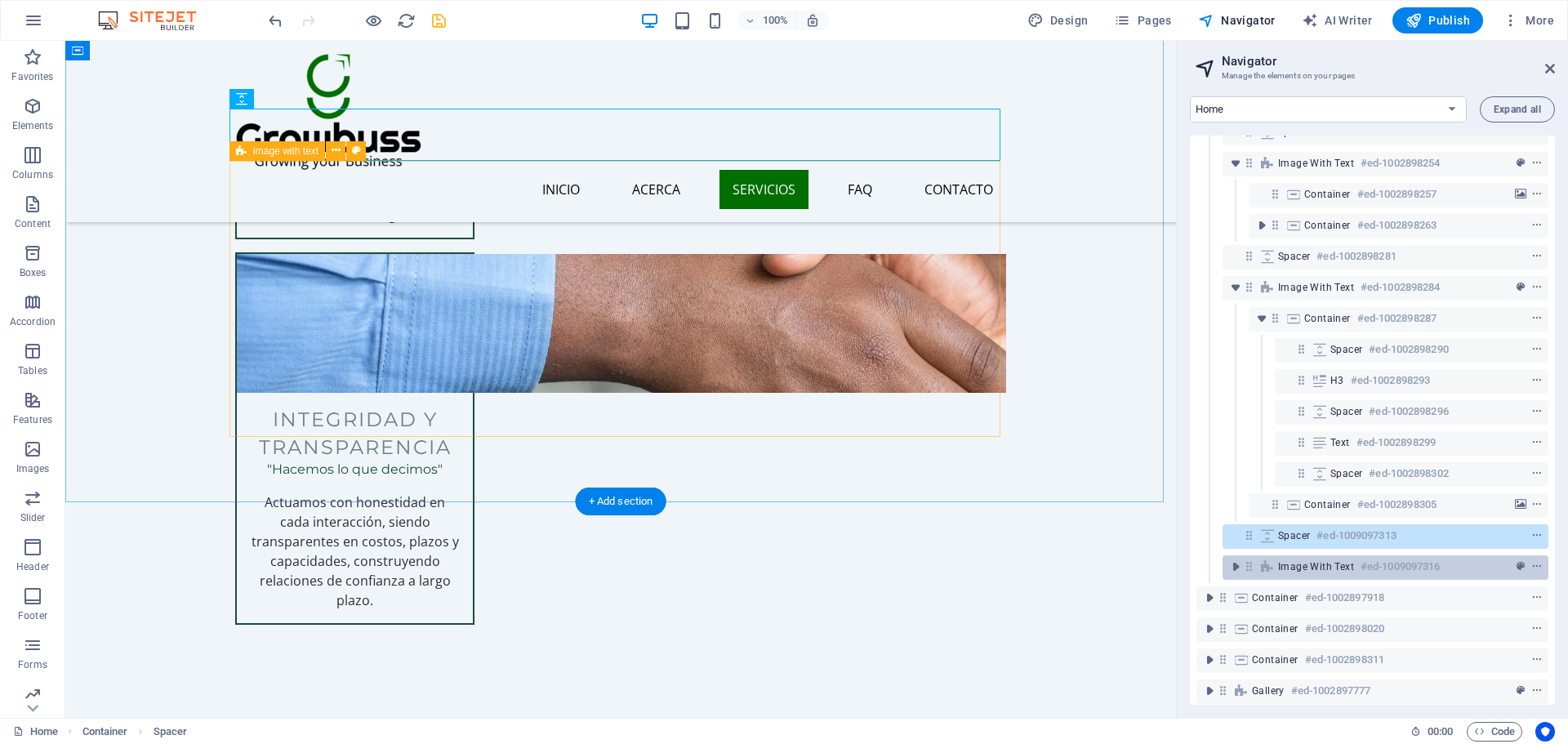
click at [1276, 562] on div "Image with text #ed-1009097316" at bounding box center [1385, 568] width 325 height 25
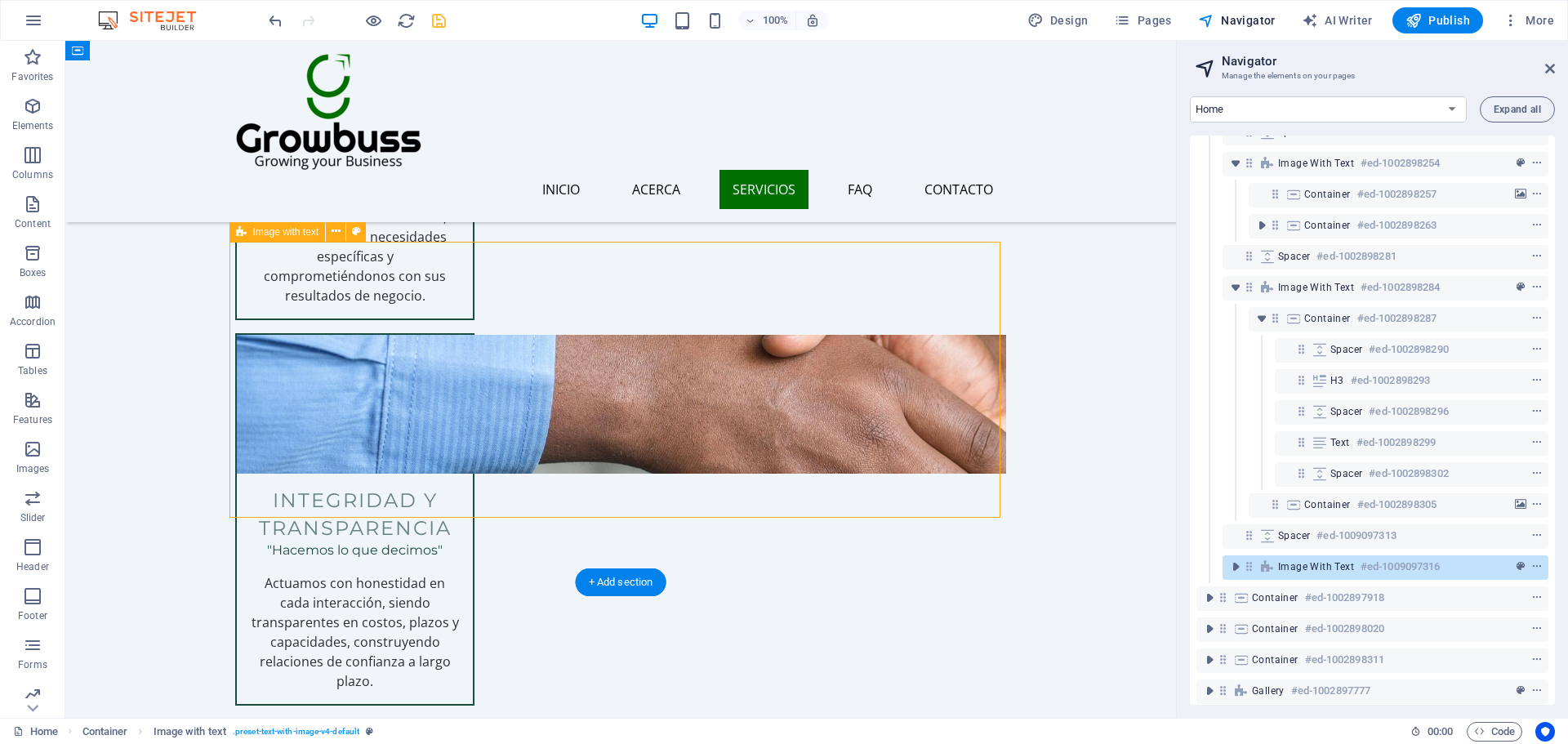
scroll to position [351, 0]
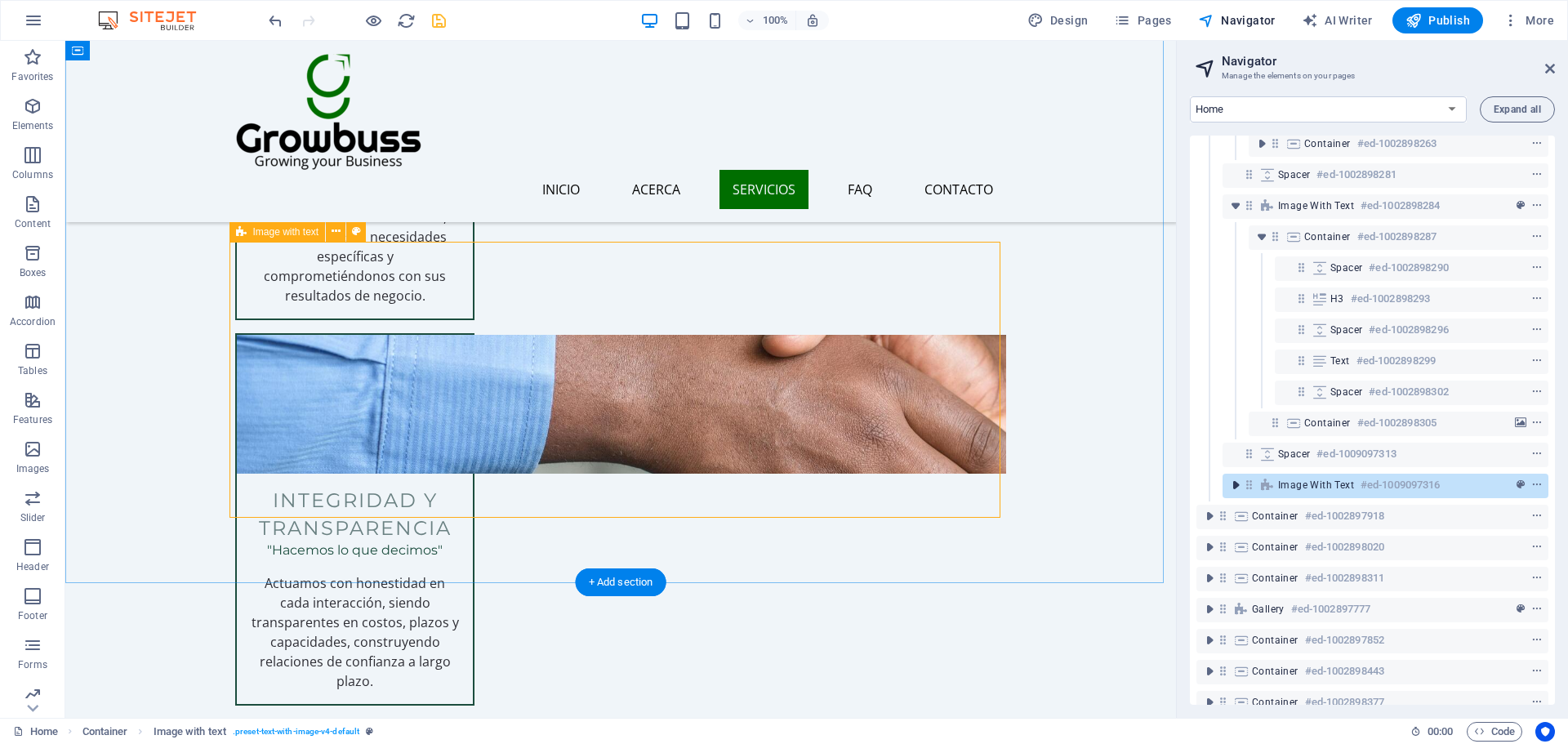
click at [1242, 489] on icon "toggle-expand" at bounding box center [1235, 485] width 16 height 16
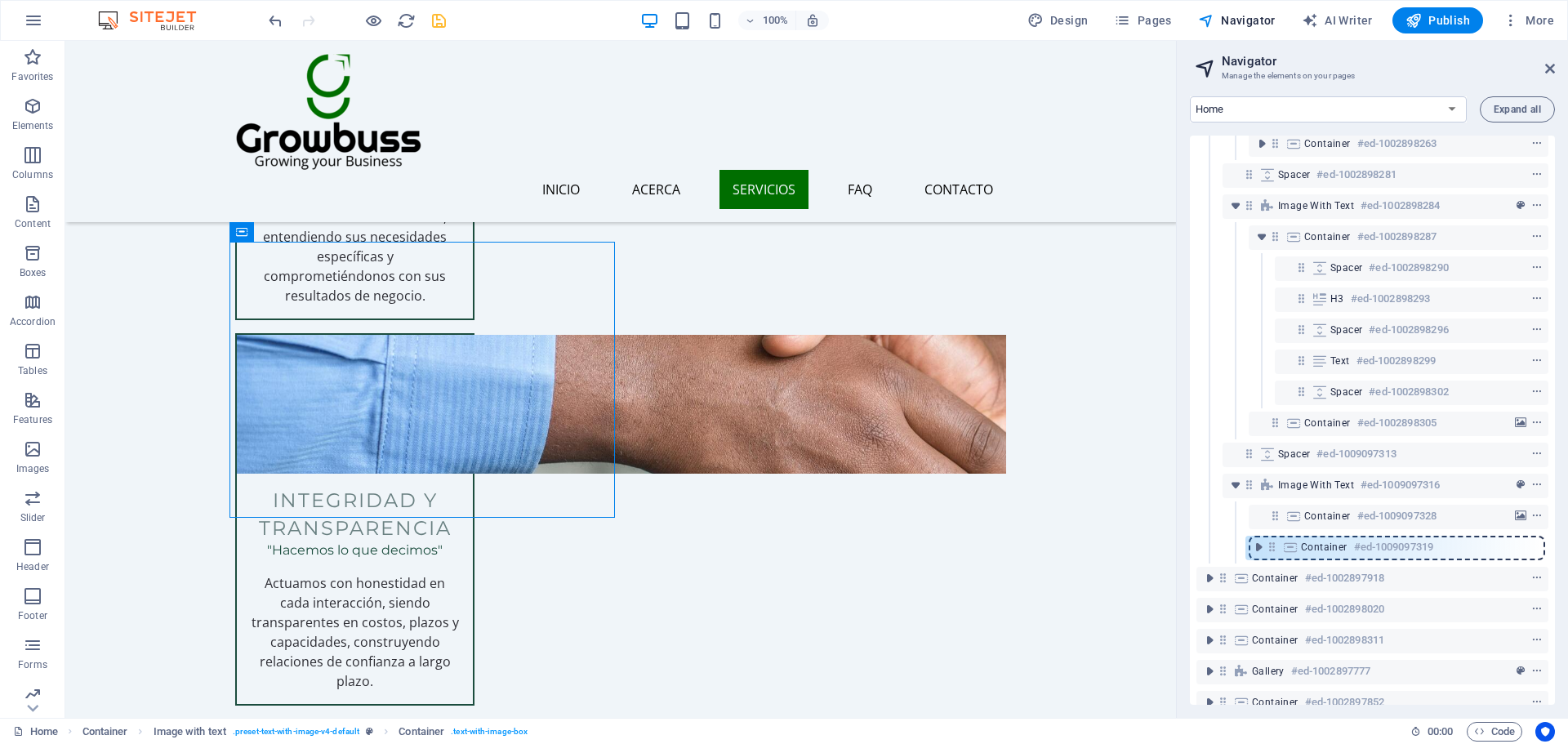
drag, startPoint x: 1275, startPoint y: 521, endPoint x: 1274, endPoint y: 561, distance: 40.0
click at [1274, 561] on div "Menu Bar #ed-1002898131 Text on background #ed-1002898149 Image with text #ed-1…" at bounding box center [1372, 420] width 365 height 570
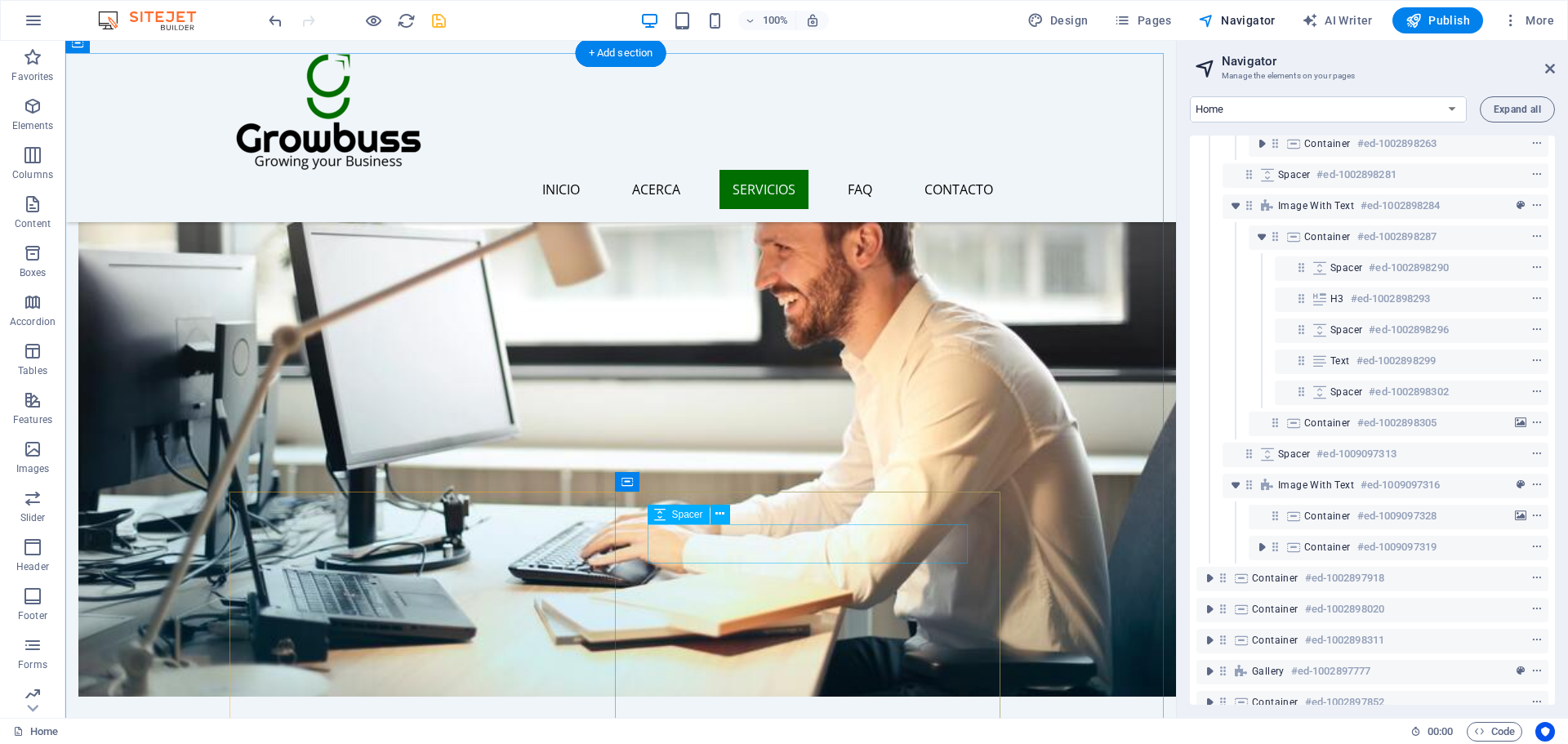
scroll to position [1698, 0]
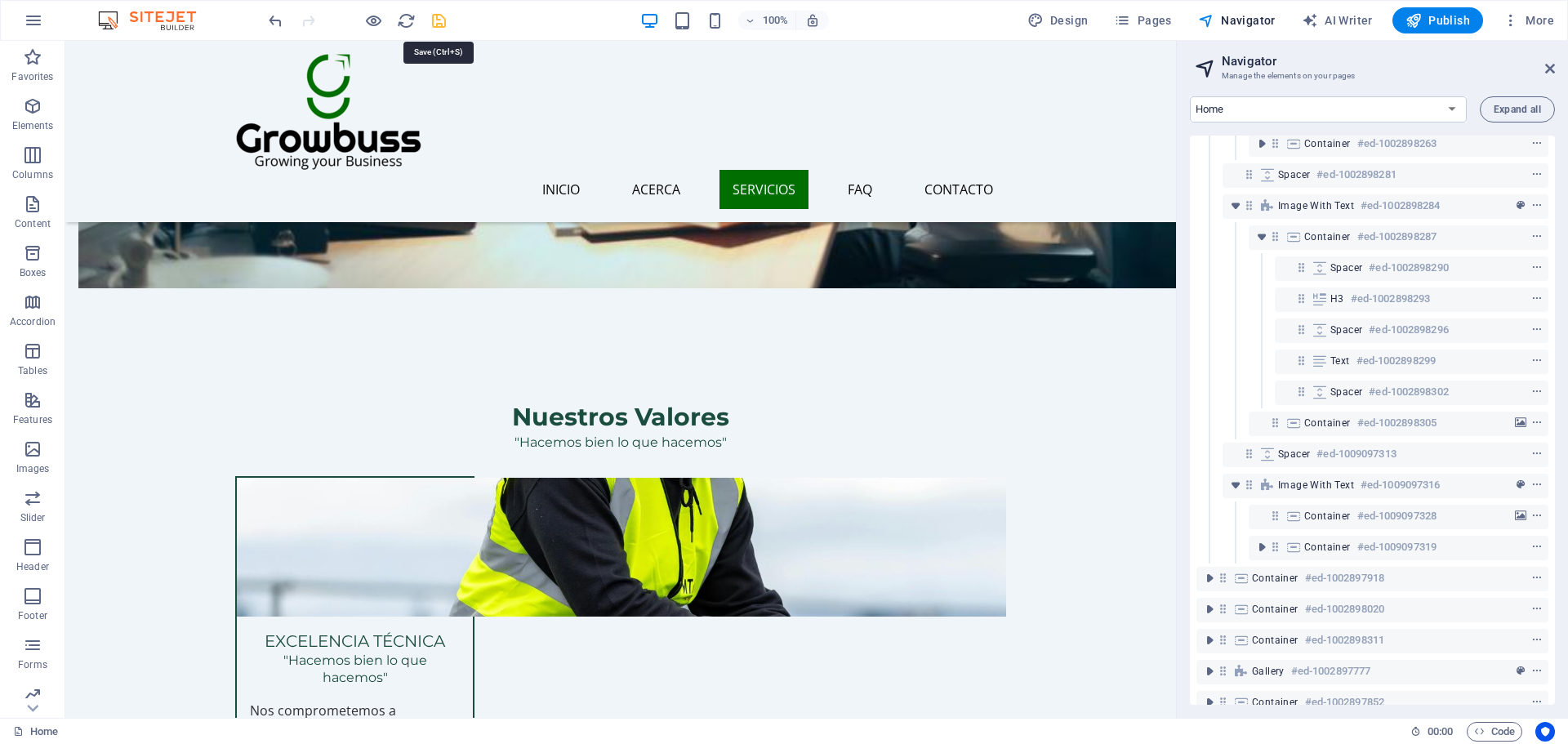
click at [442, 26] on icon "save" at bounding box center [439, 21] width 19 height 19
checkbox input "false"
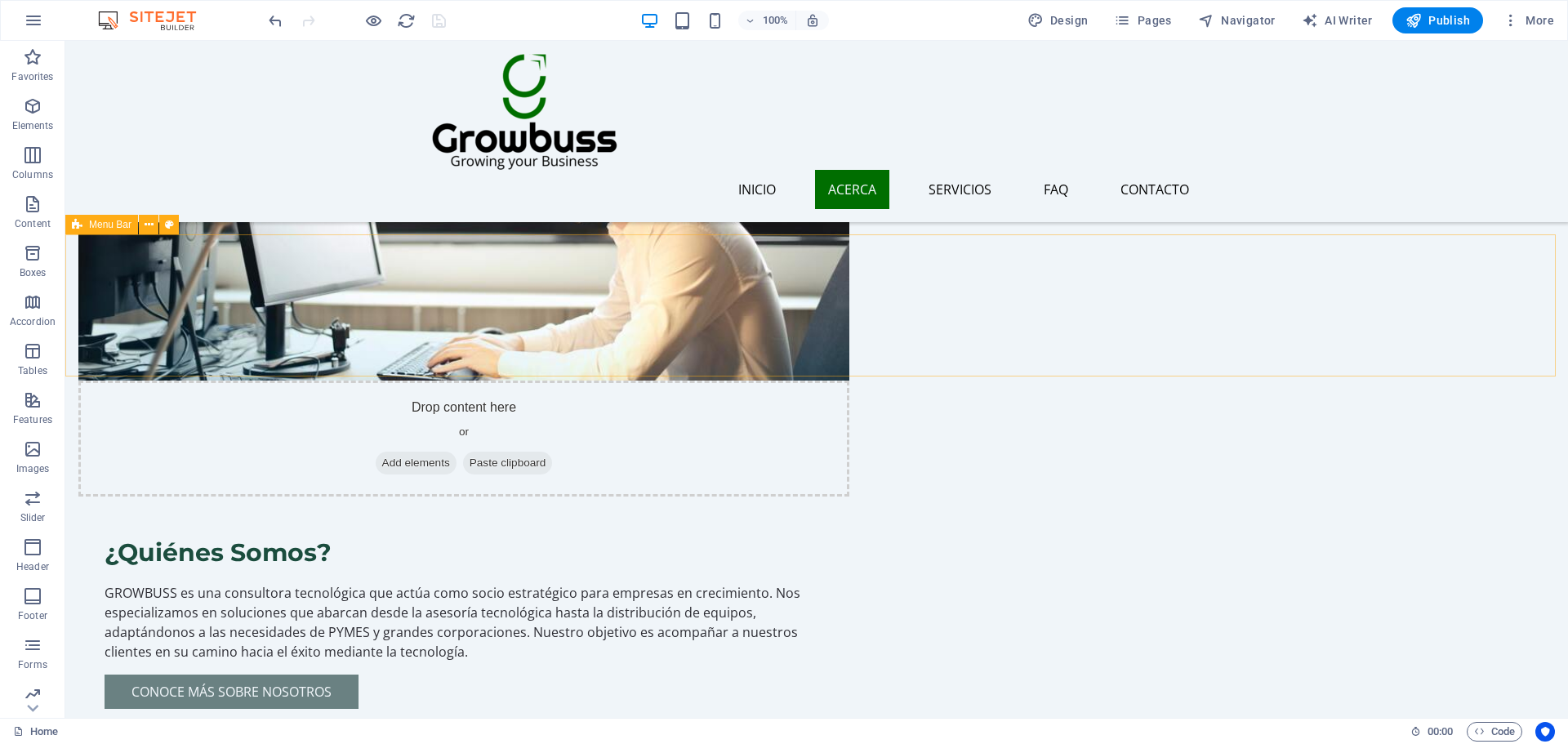
scroll to position [764, 0]
